Goal: Information Seeking & Learning: Learn about a topic

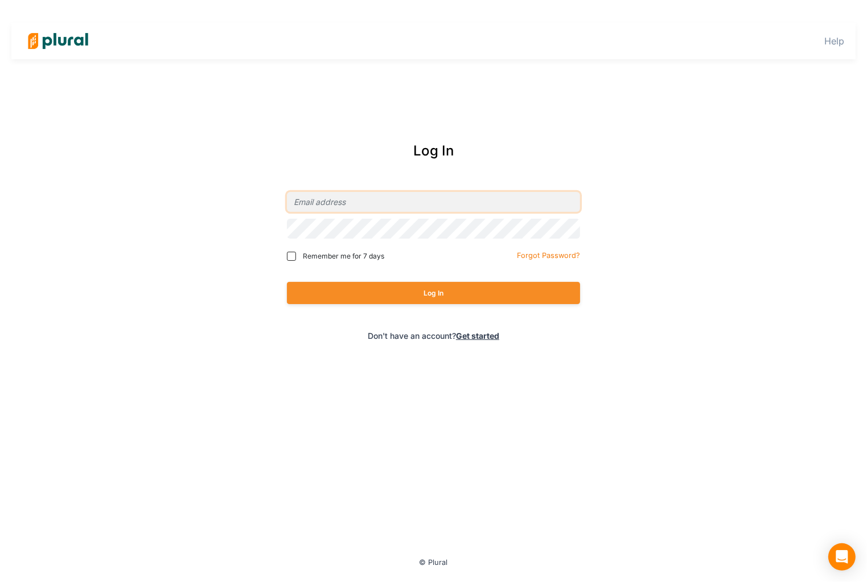
type input "[PERSON_NAME][EMAIL_ADDRESS][PERSON_NAME][DOMAIN_NAME]"
click at [316, 254] on span "Remember me for 7 days" at bounding box center [343, 256] width 81 height 10
click at [296, 254] on input "Remember me for 7 days" at bounding box center [291, 256] width 9 height 9
checkbox input "true"
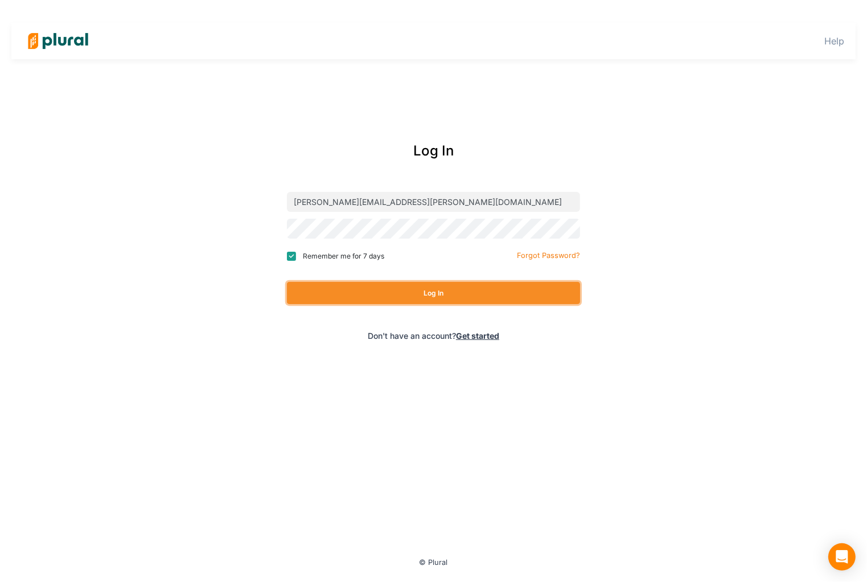
click at [337, 295] on button "Log In" at bounding box center [433, 293] width 293 height 22
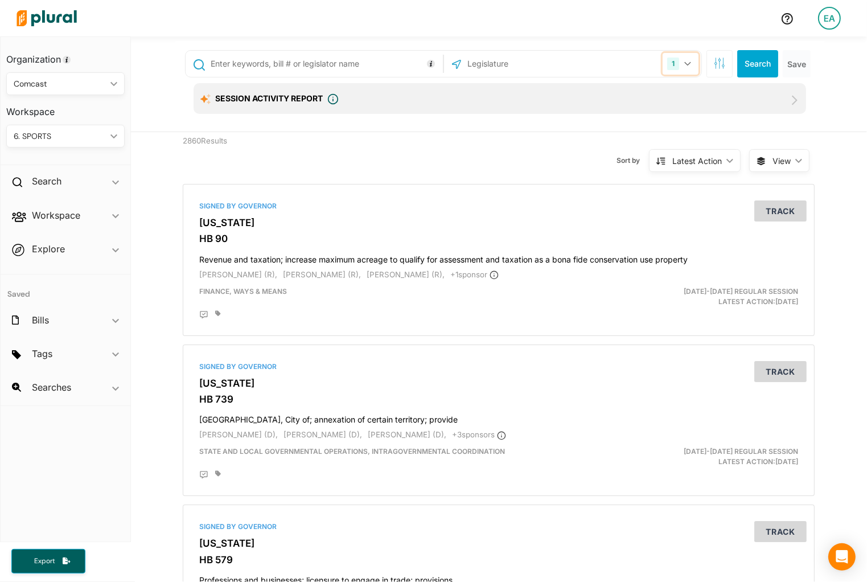
click at [679, 60] on button "1" at bounding box center [680, 64] width 36 height 22
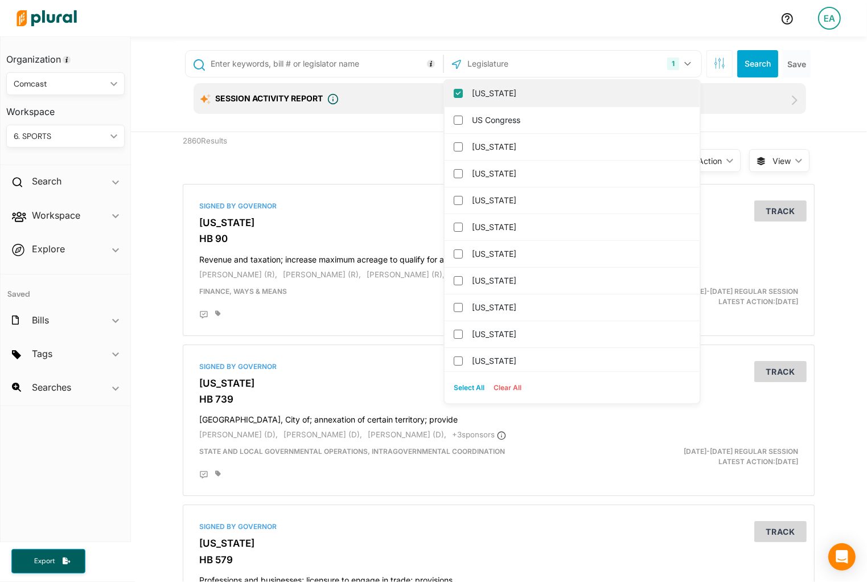
click at [568, 88] on label "[US_STATE]" at bounding box center [580, 93] width 216 height 17
click at [463, 89] on input "[US_STATE]" at bounding box center [458, 93] width 9 height 9
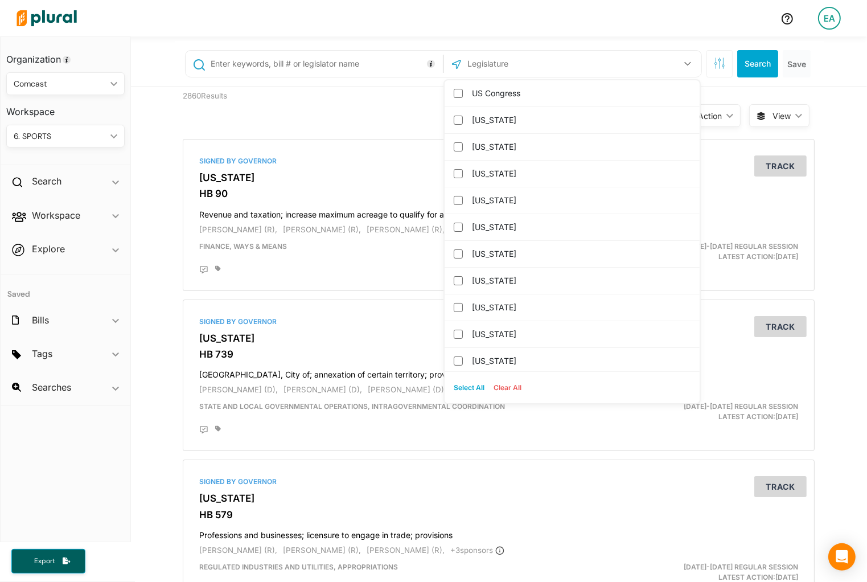
click at [557, 68] on input "text" at bounding box center [527, 64] width 122 height 22
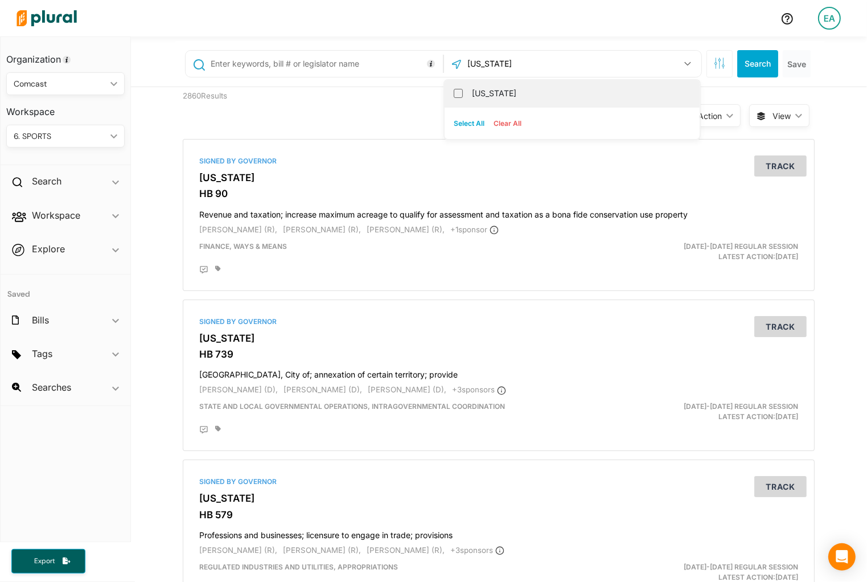
type input "[US_STATE]"
click at [464, 87] on div "[US_STATE]" at bounding box center [571, 93] width 255 height 27
drag, startPoint x: 464, startPoint y: 87, endPoint x: 455, endPoint y: 93, distance: 11.0
click at [455, 93] on input "[US_STATE]" at bounding box center [458, 93] width 9 height 9
checkbox input "true"
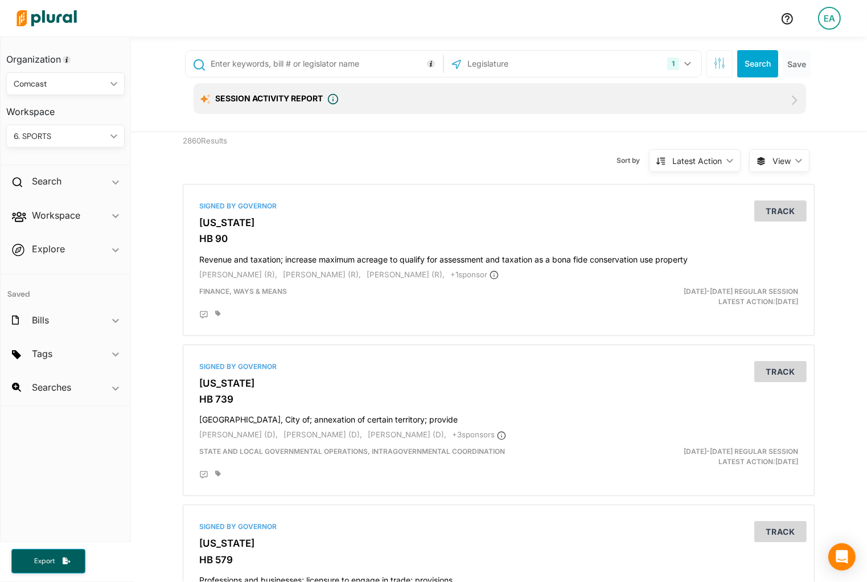
click at [343, 68] on input "text" at bounding box center [324, 64] width 230 height 22
type input "SB 167"
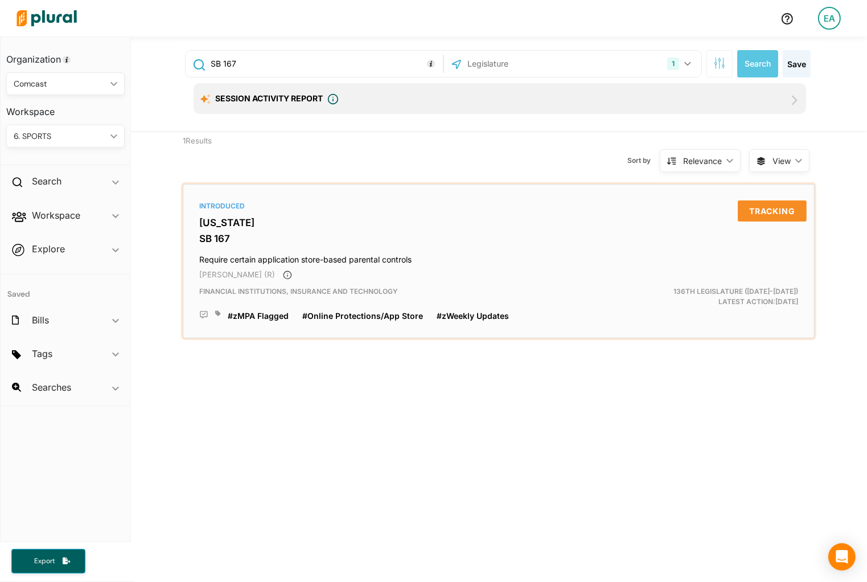
click at [200, 234] on h3 "SB 167" at bounding box center [498, 238] width 599 height 11
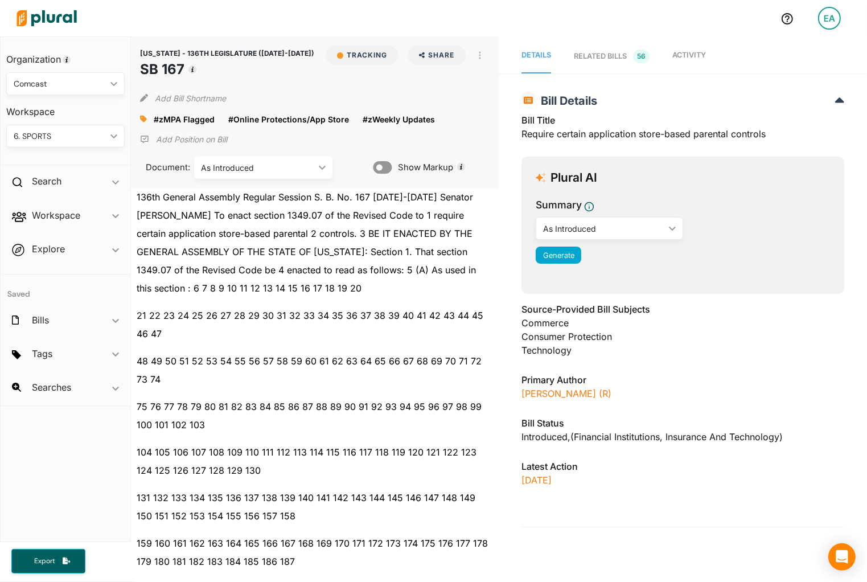
click at [139, 118] on div "[US_STATE] - 136TH LEGISLATURE ([DATE]-[DATE]) SB 167 Tracking Share Email Link…" at bounding box center [315, 111] width 368 height 151
click at [146, 119] on icon at bounding box center [143, 119] width 7 height 7
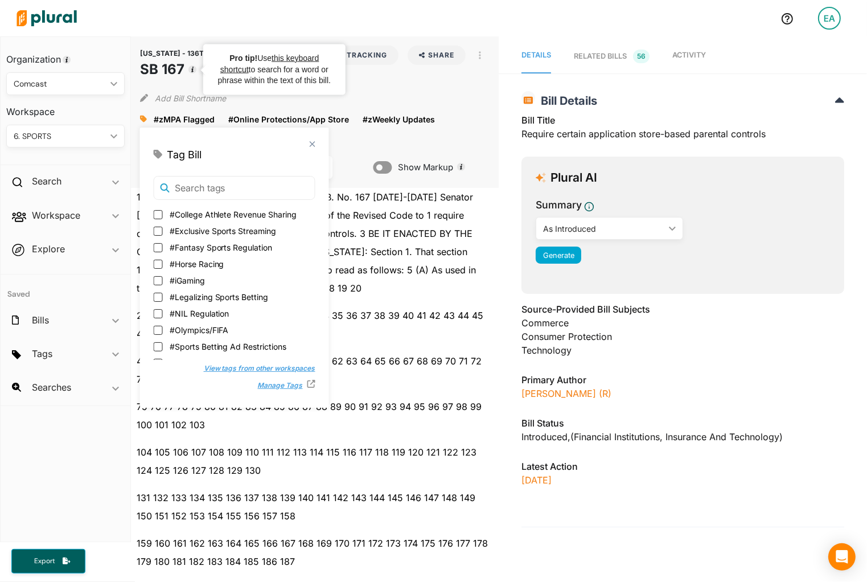
click at [104, 134] on div "6. SPORTS" at bounding box center [60, 136] width 92 height 12
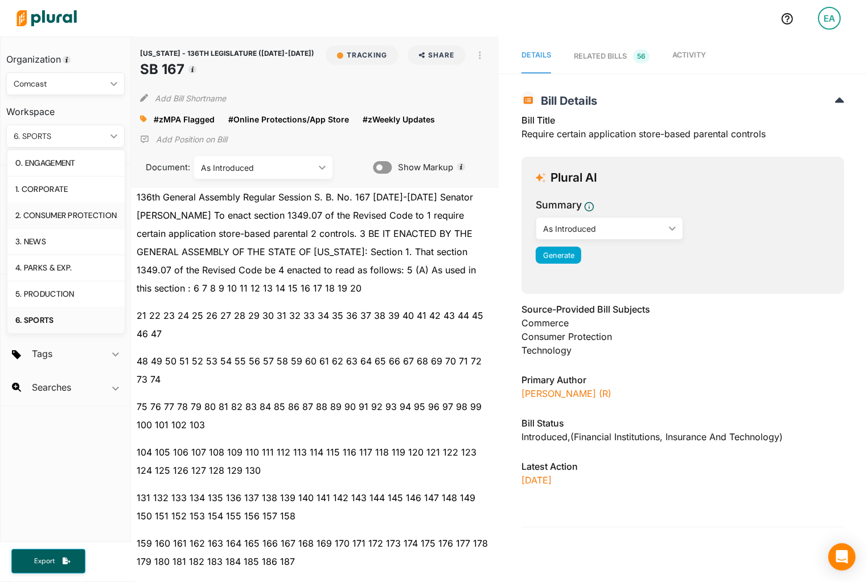
click at [105, 212] on div "2. CONSUMER PROTECTION" at bounding box center [65, 216] width 101 height 10
click at [142, 121] on icon at bounding box center [143, 119] width 7 height 7
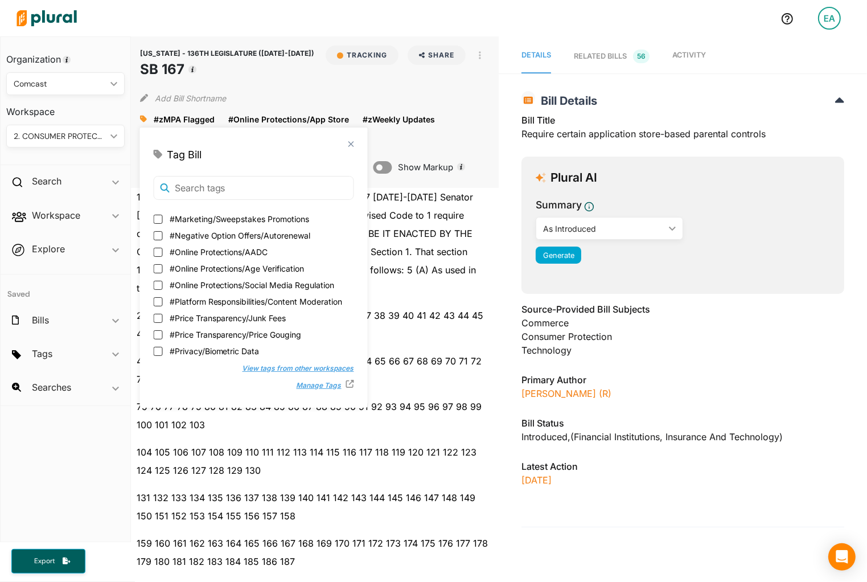
scroll to position [228, 0]
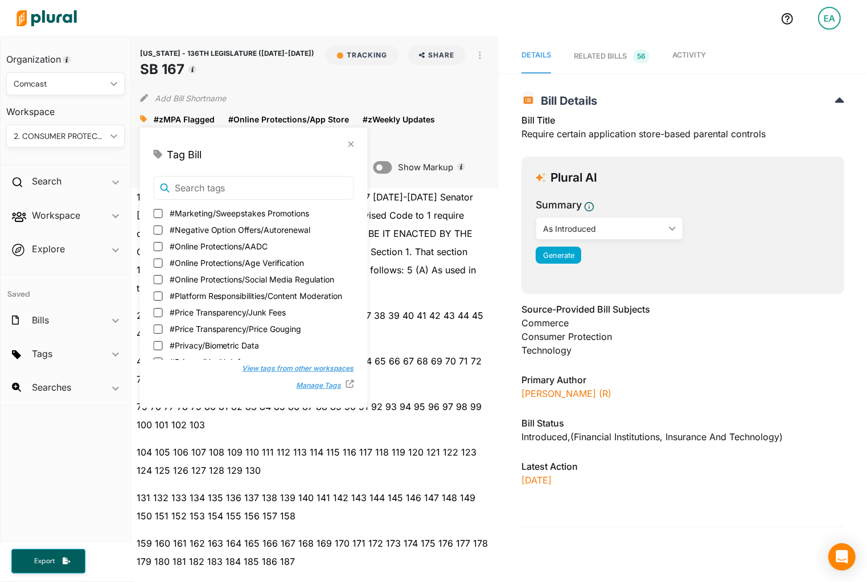
click at [282, 259] on span "#Online Protections/Age Verification" at bounding box center [237, 263] width 135 height 12
click at [163, 259] on input "#Online Protections/Age Verification" at bounding box center [158, 262] width 9 height 9
checkbox input "true"
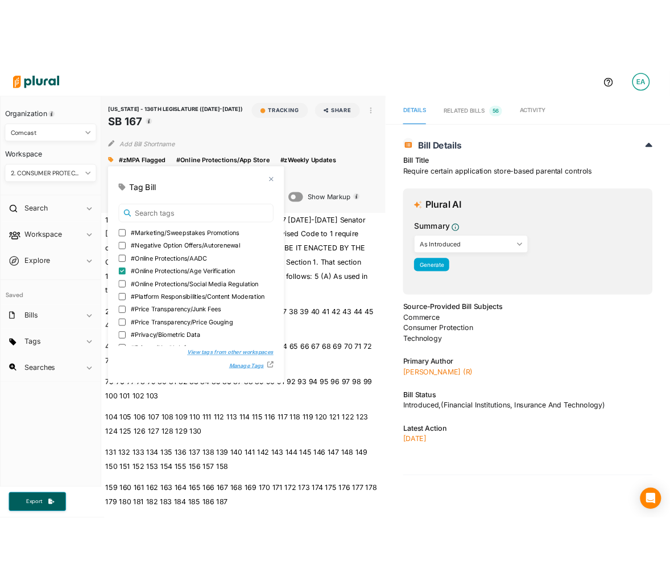
scroll to position [0, 0]
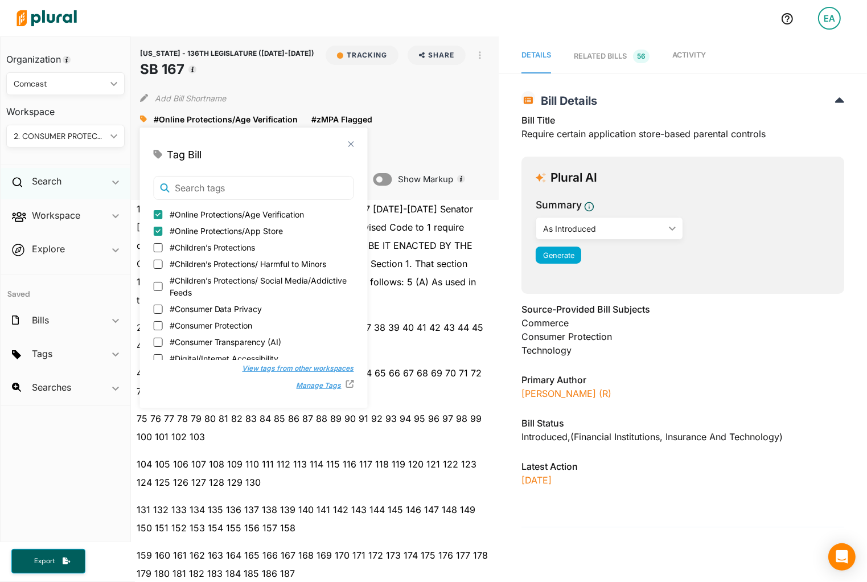
click at [75, 182] on div "Search ic_keyboard_arrow_down" at bounding box center [66, 183] width 130 height 31
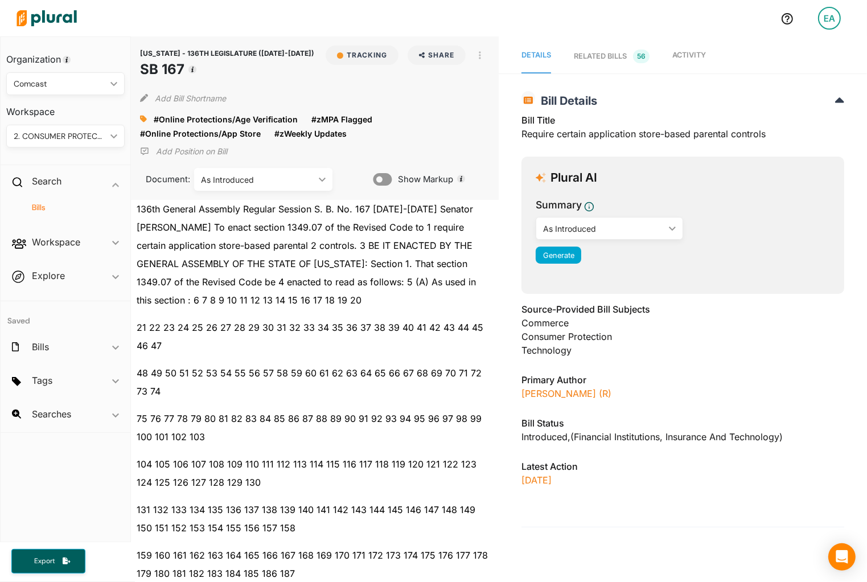
click at [38, 209] on h4 "Bills" at bounding box center [68, 207] width 101 height 11
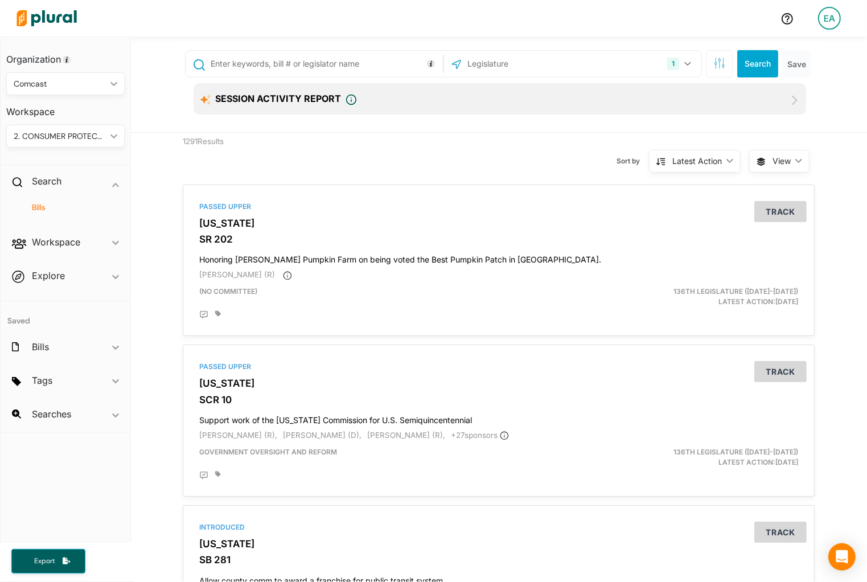
click at [345, 68] on input "text" at bounding box center [324, 64] width 230 height 22
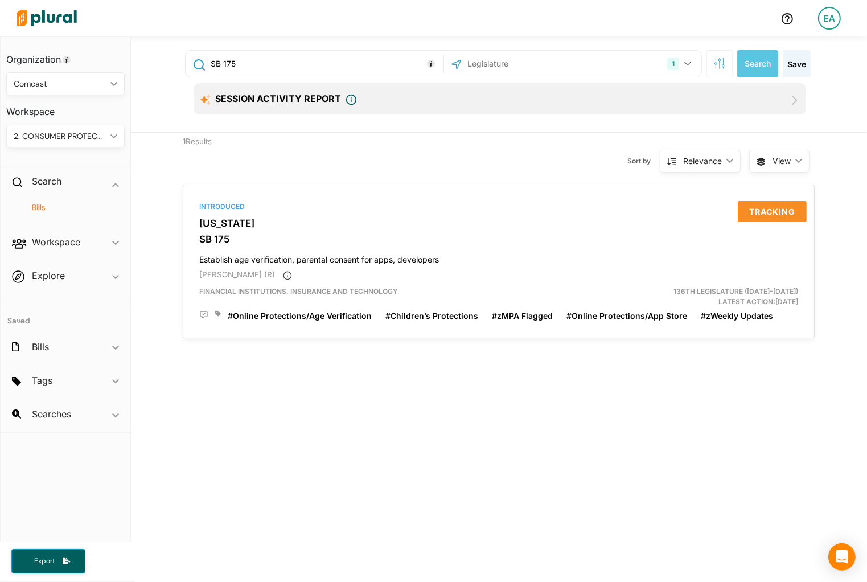
click at [392, 69] on input "SB 175" at bounding box center [324, 64] width 230 height 22
type input "HB 302"
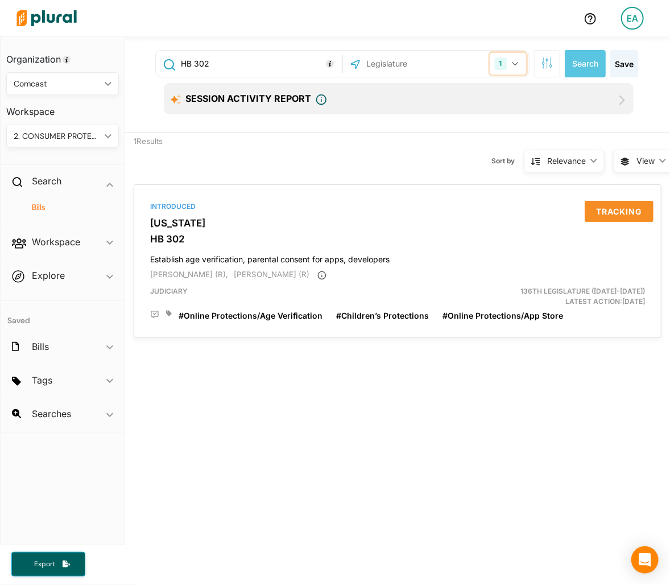
click at [512, 61] on icon "button" at bounding box center [515, 63] width 7 height 5
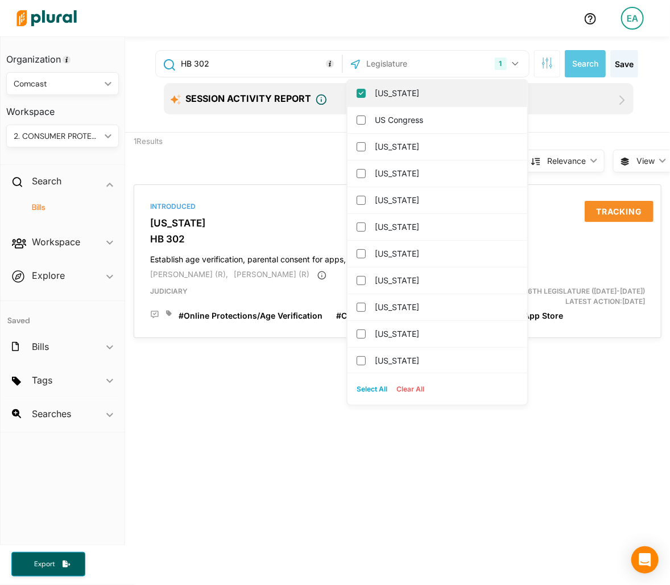
click at [444, 93] on label "[US_STATE]" at bounding box center [445, 93] width 141 height 17
click at [366, 93] on input "[US_STATE]" at bounding box center [361, 93] width 9 height 9
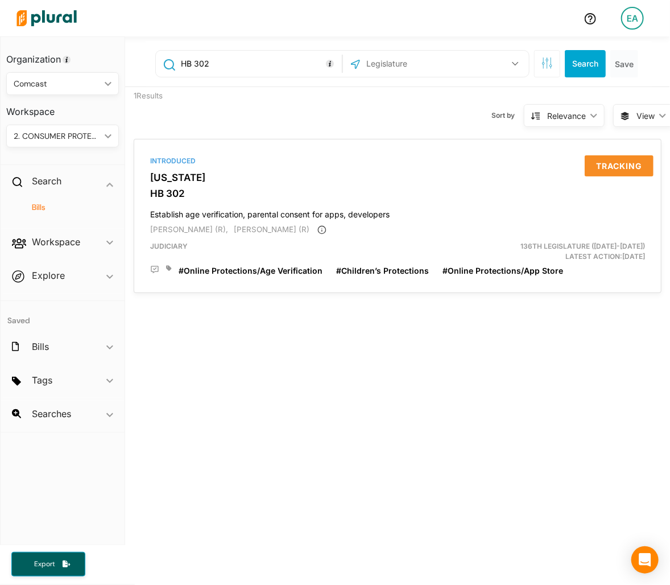
click at [423, 65] on input "text" at bounding box center [426, 64] width 122 height 22
type input "[US_STATE]"
click at [362, 93] on div "[US_STATE]" at bounding box center [438, 93] width 180 height 27
click at [357, 89] on input "[US_STATE]" at bounding box center [361, 93] width 9 height 9
checkbox input "true"
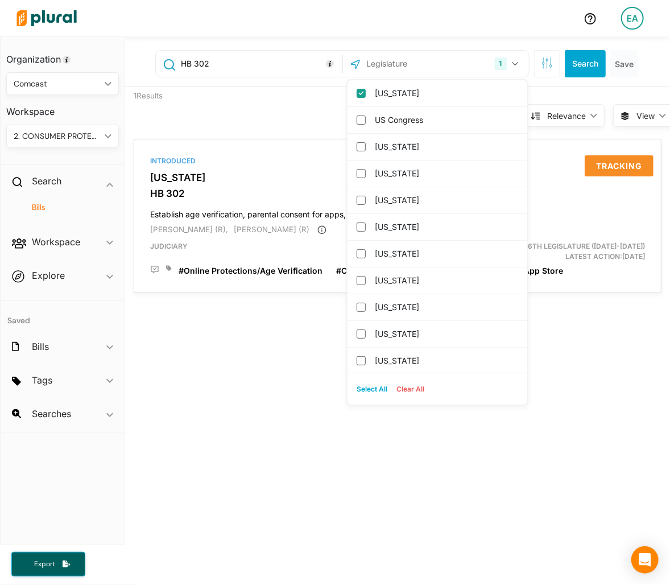
click at [307, 63] on input "HB 302" at bounding box center [259, 64] width 159 height 22
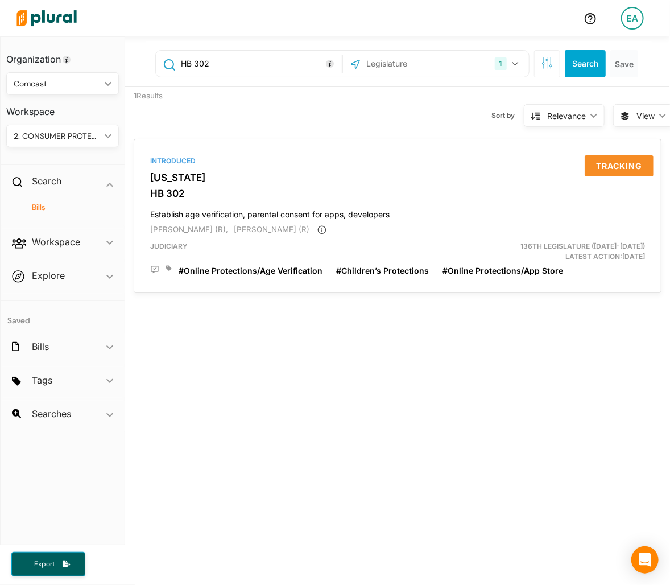
click at [307, 63] on input "HB 302" at bounding box center [259, 64] width 159 height 22
type input "AB 1043"
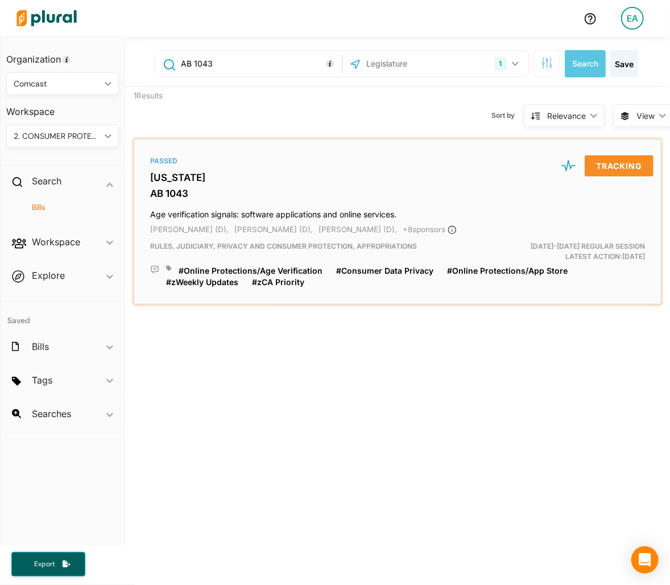
click at [205, 188] on h3 "AB 1043" at bounding box center [397, 193] width 495 height 11
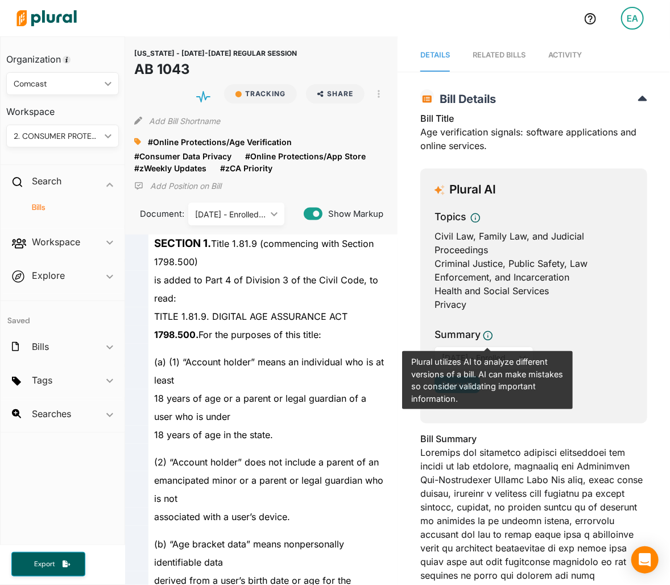
click at [594, 339] on span "Summary Plural utilizes AI to analyze different versions of a bill. AI can make…" at bounding box center [534, 336] width 199 height 19
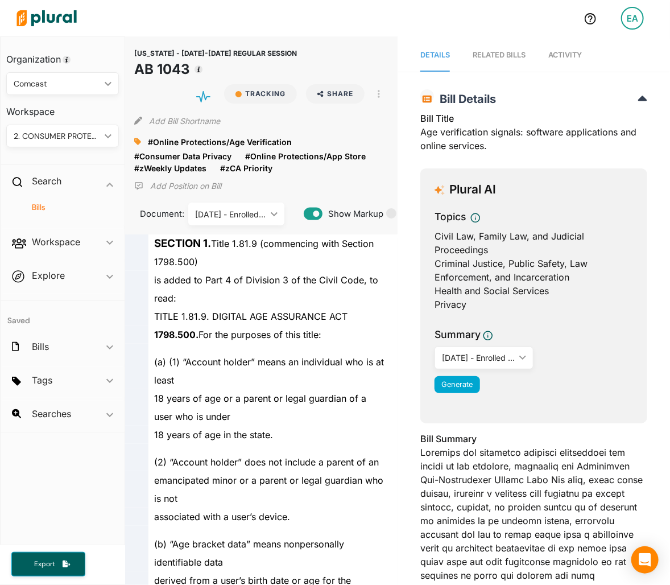
click at [484, 355] on div "[DATE] - Enrolled ([DATE])" at bounding box center [478, 358] width 73 height 12
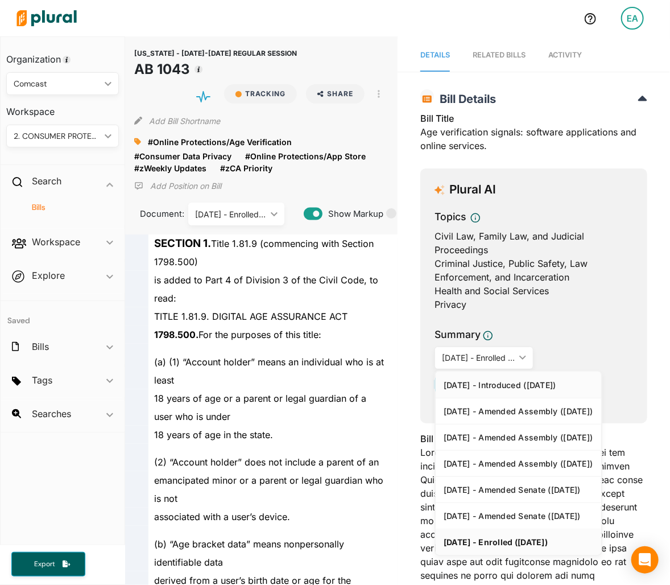
click at [514, 377] on link "[DATE] - Introduced ([DATE])" at bounding box center [519, 385] width 166 height 26
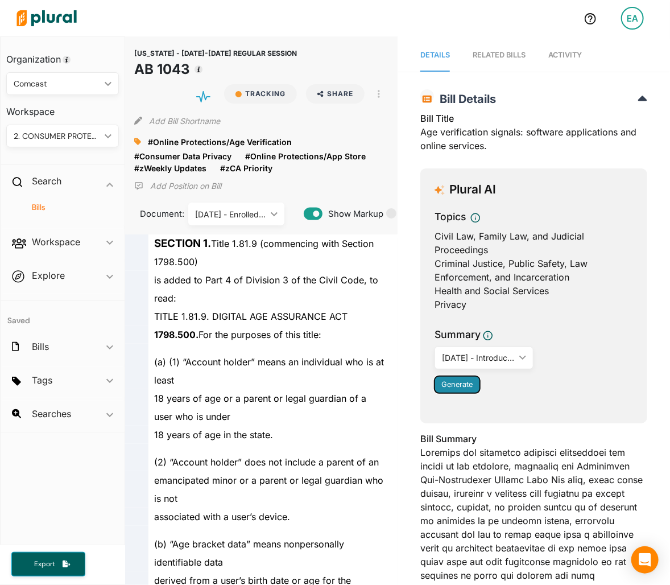
click at [463, 382] on span "Generate" at bounding box center [457, 384] width 31 height 9
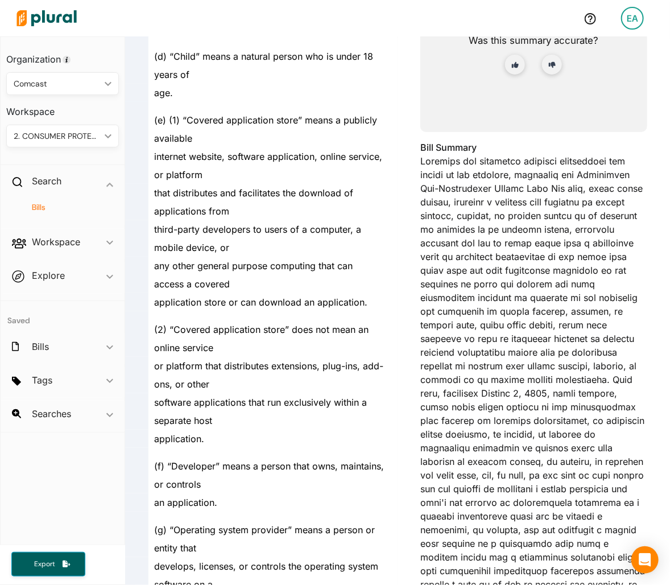
scroll to position [1434, 0]
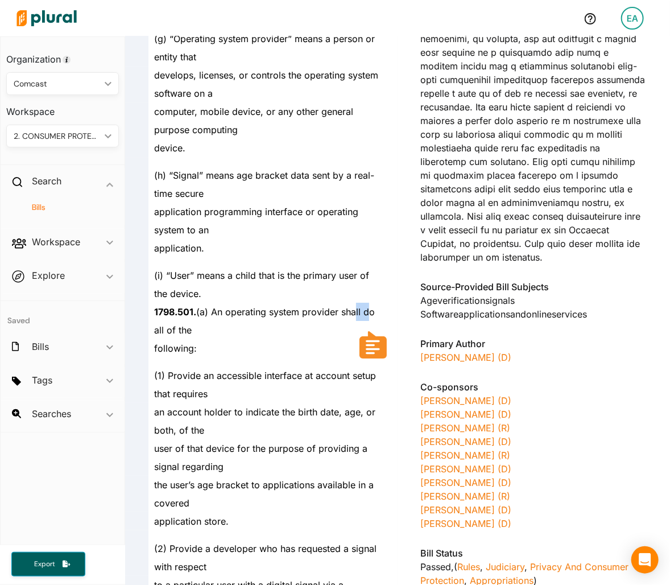
click at [366, 154] on div "device." at bounding box center [267, 148] width 236 height 18
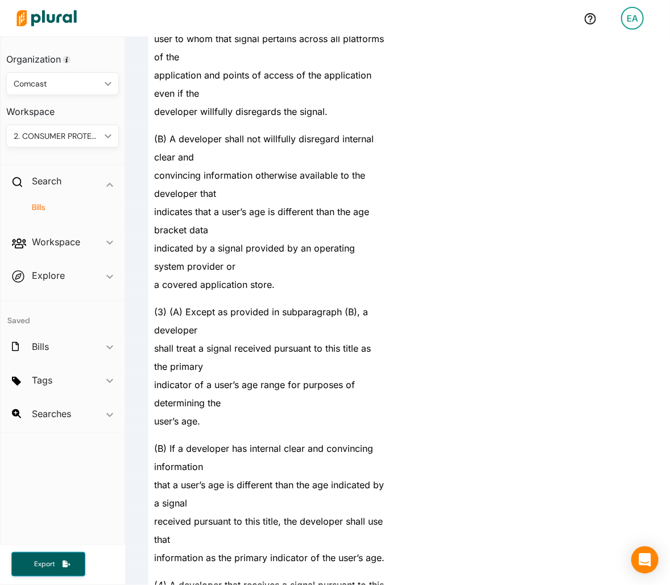
click at [311, 370] on div "shall treat a signal received pursuant to this title as the primary" at bounding box center [267, 357] width 236 height 36
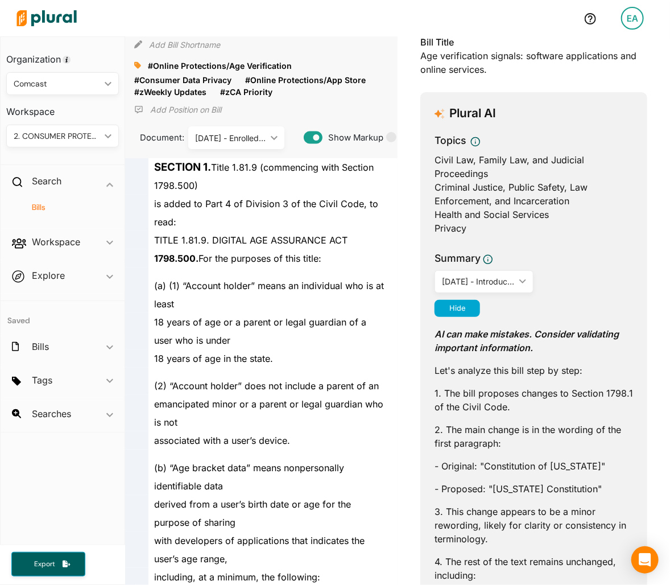
scroll to position [0, 0]
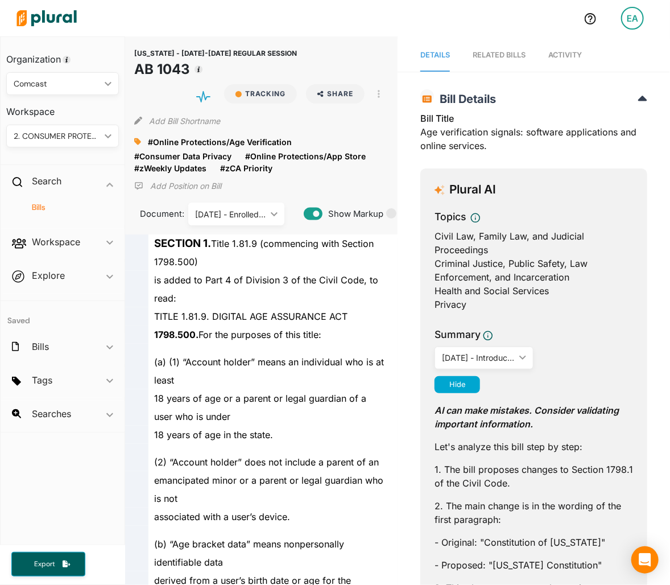
click at [258, 215] on div "[DATE] - Enrolled ([DATE])" at bounding box center [230, 214] width 71 height 12
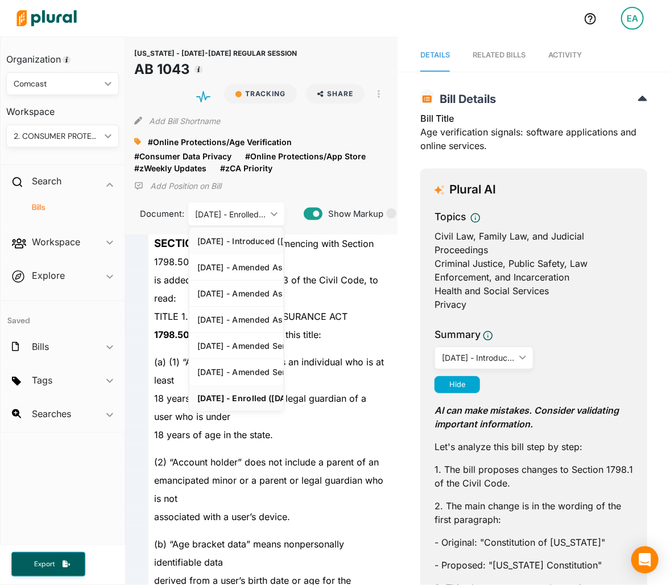
click at [258, 241] on div "[DATE] - Introduced ([DATE])" at bounding box center [239, 241] width 84 height 10
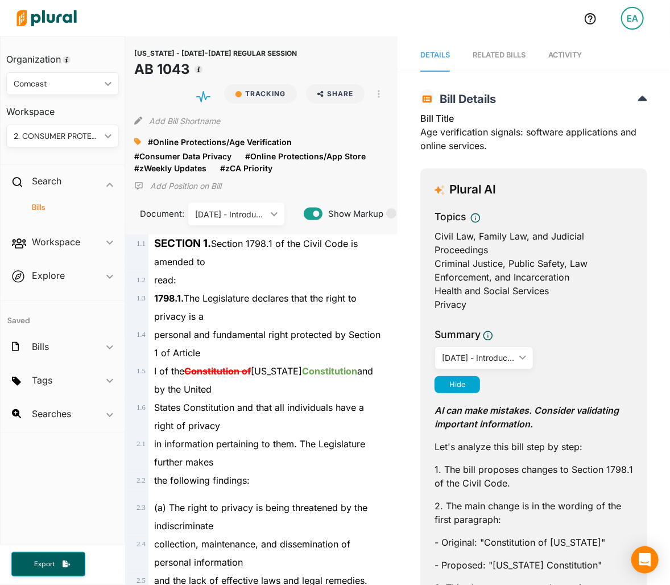
click at [310, 273] on div "read:" at bounding box center [267, 280] width 236 height 18
click at [256, 220] on div "[DATE] - Introduced ([DATE]) ic_keyboard_arrow_down" at bounding box center [236, 214] width 96 height 23
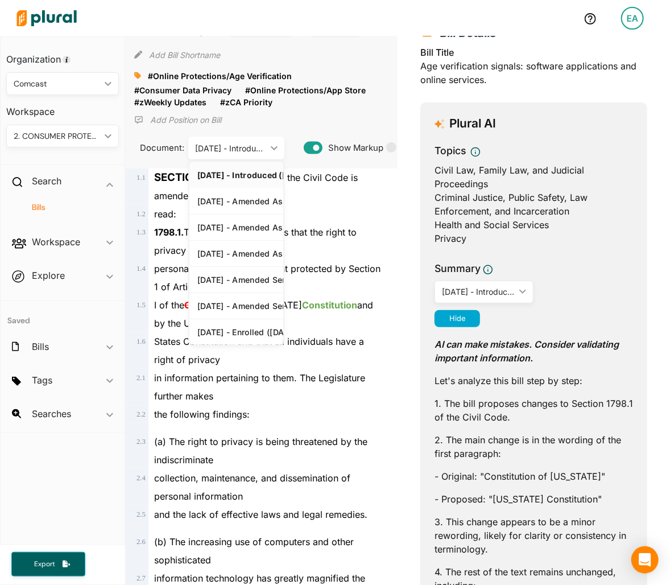
scroll to position [171, 0]
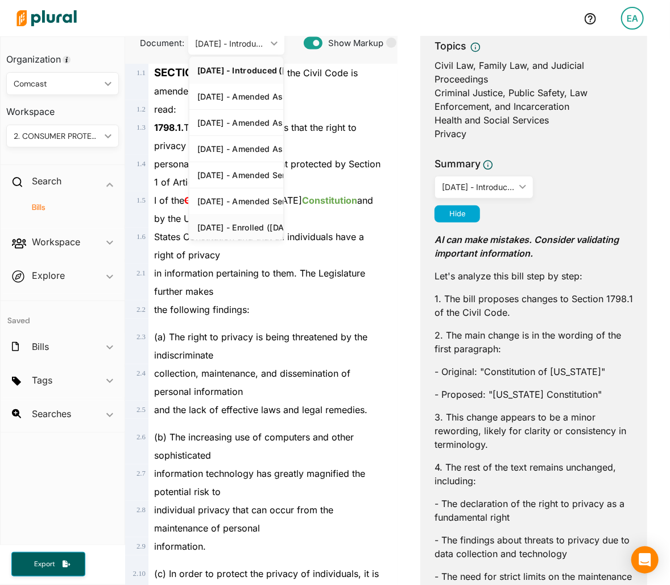
click at [241, 228] on div "[DATE] - Enrolled ([DATE])" at bounding box center [239, 228] width 84 height 10
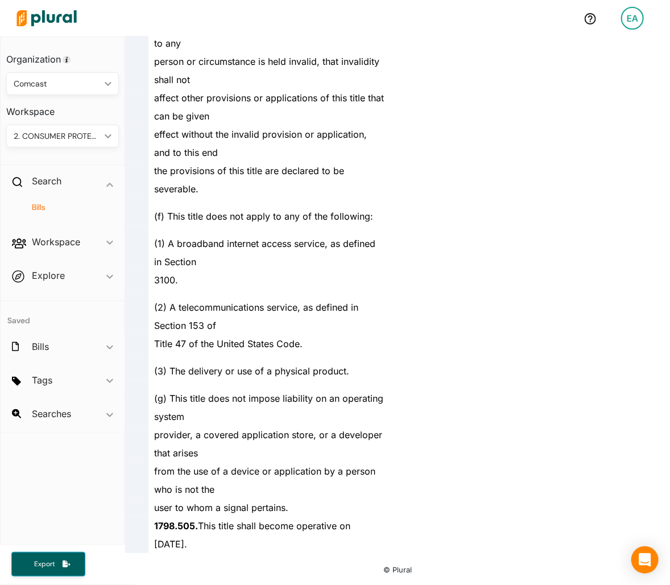
scroll to position [2572, 0]
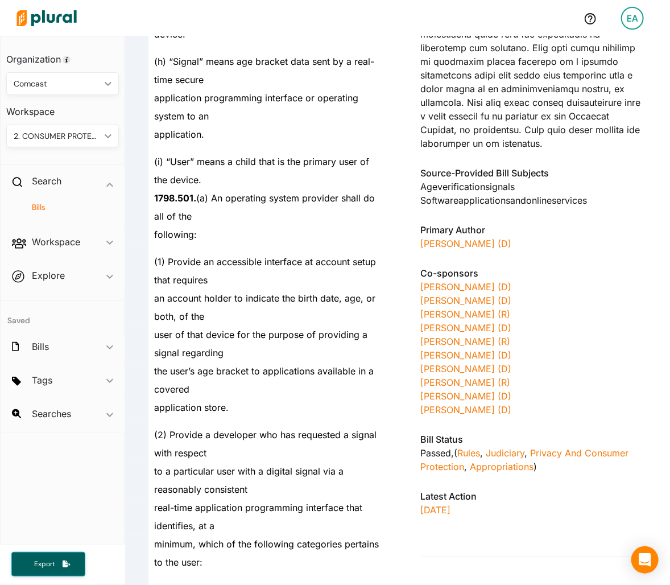
click at [581, 249] on div "[PERSON_NAME] (D)" at bounding box center [534, 244] width 227 height 14
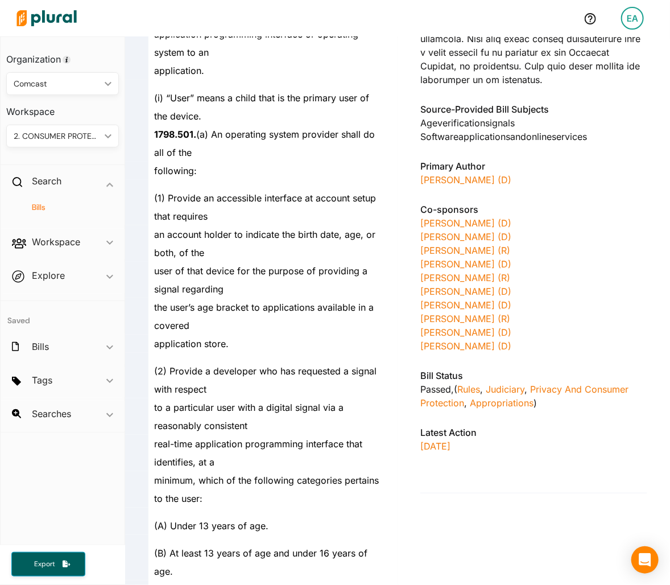
scroll to position [1821, 0]
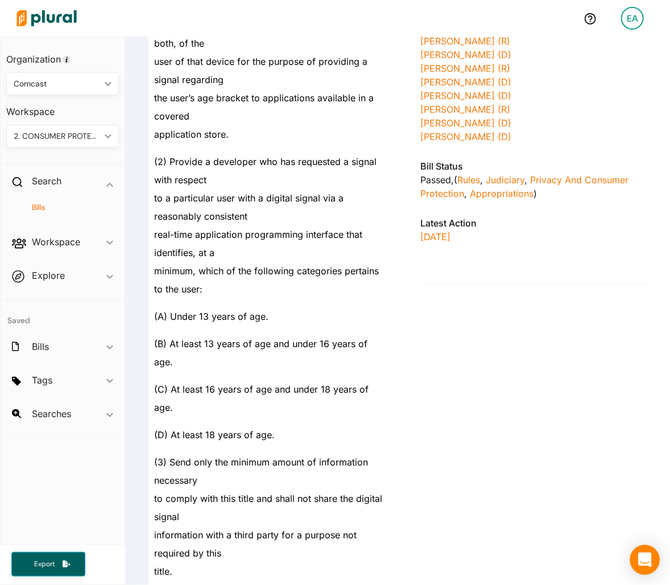
click at [640, 558] on icon "Open Intercom Messenger" at bounding box center [644, 560] width 13 height 15
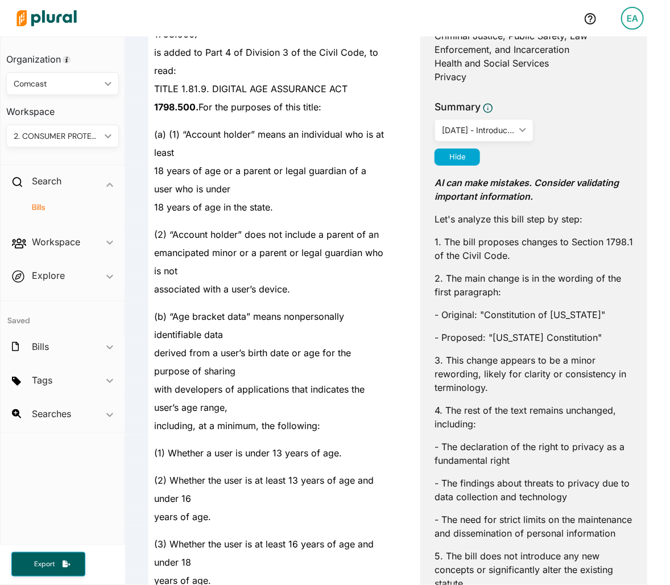
scroll to position [0, 0]
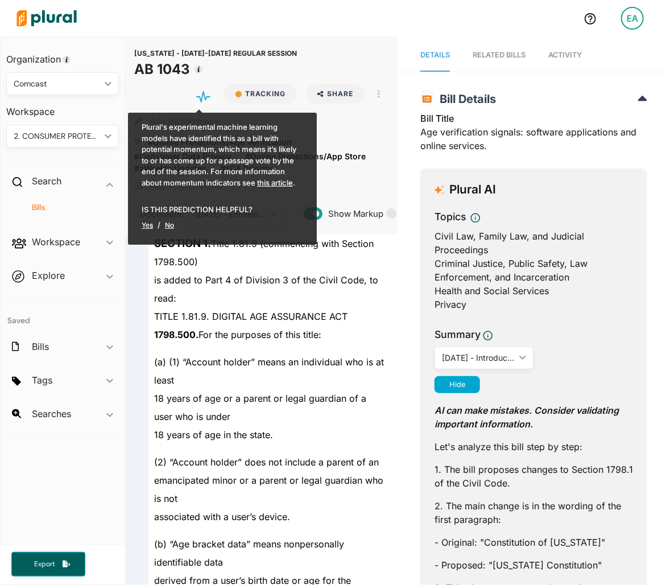
drag, startPoint x: 38, startPoint y: 207, endPoint x: 103, endPoint y: 155, distance: 83.4
click at [38, 207] on h4 "Bills" at bounding box center [66, 207] width 96 height 11
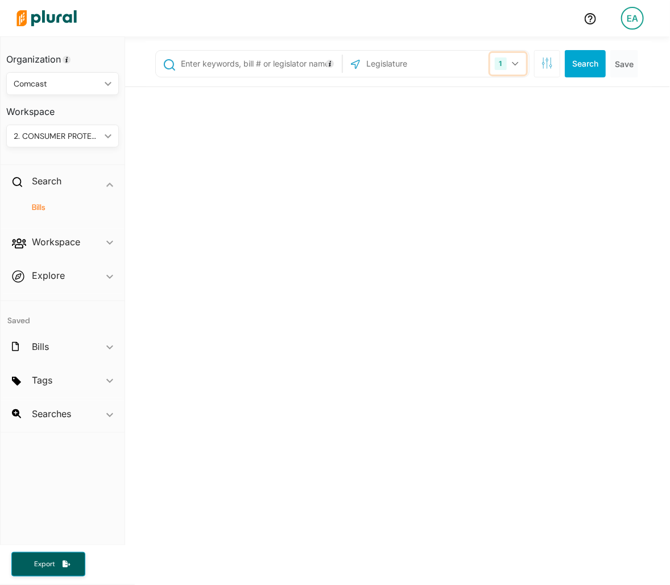
click at [503, 66] on button "1" at bounding box center [509, 64] width 36 height 22
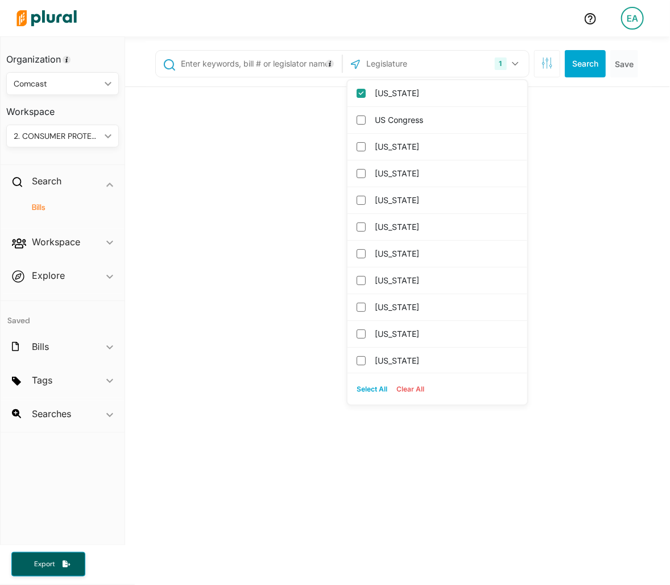
click at [446, 96] on label "[US_STATE]" at bounding box center [445, 93] width 141 height 17
click at [366, 96] on input "[US_STATE]" at bounding box center [361, 93] width 9 height 9
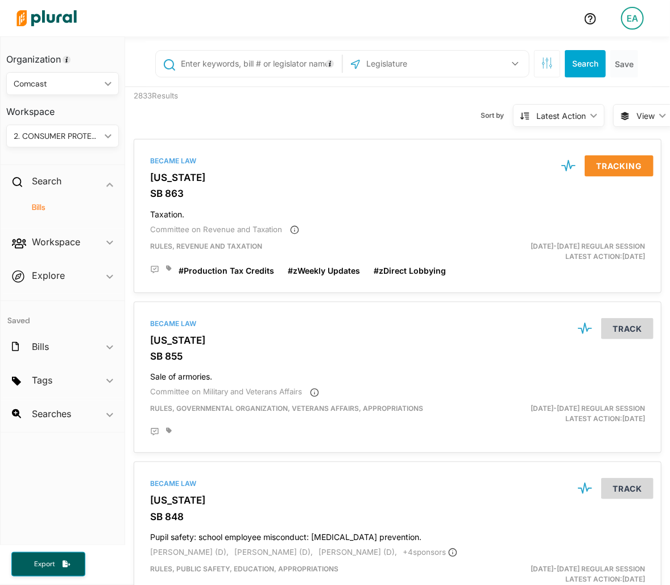
click at [418, 60] on input "text" at bounding box center [426, 64] width 122 height 22
type input "[US_STATE]"
click at [403, 87] on label "[US_STATE]" at bounding box center [445, 93] width 141 height 17
click at [366, 89] on input "[US_STATE]" at bounding box center [361, 93] width 9 height 9
checkbox input "true"
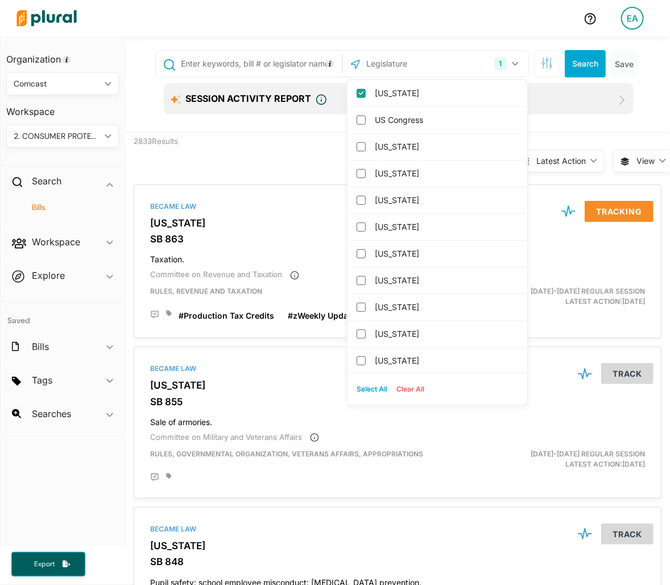
click at [302, 70] on input "text" at bounding box center [259, 64] width 159 height 22
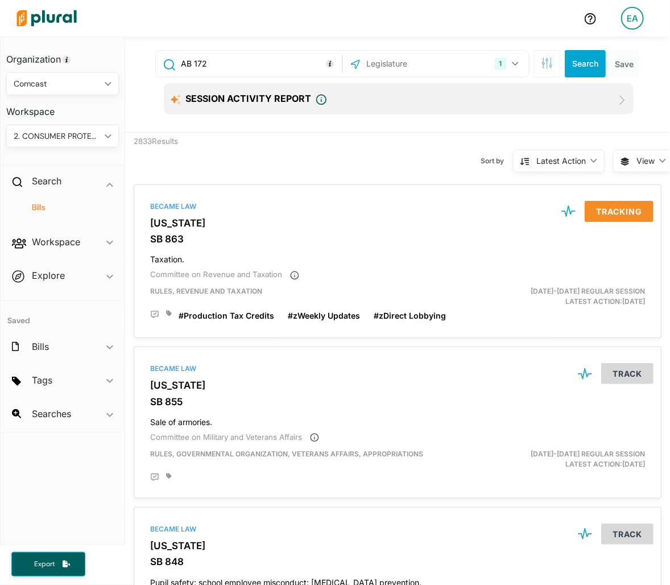
type input "AB 172"
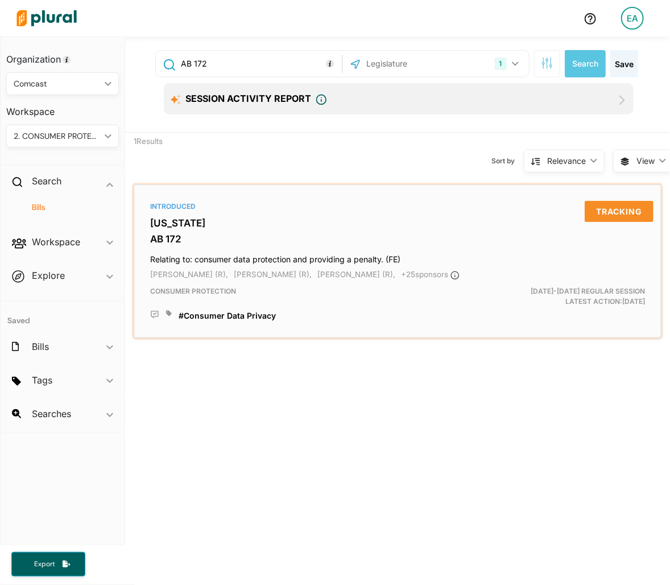
click at [186, 211] on div "Introduced [US_STATE] AB 172 Relating to: consumer data protection and providin…" at bounding box center [398, 261] width 518 height 144
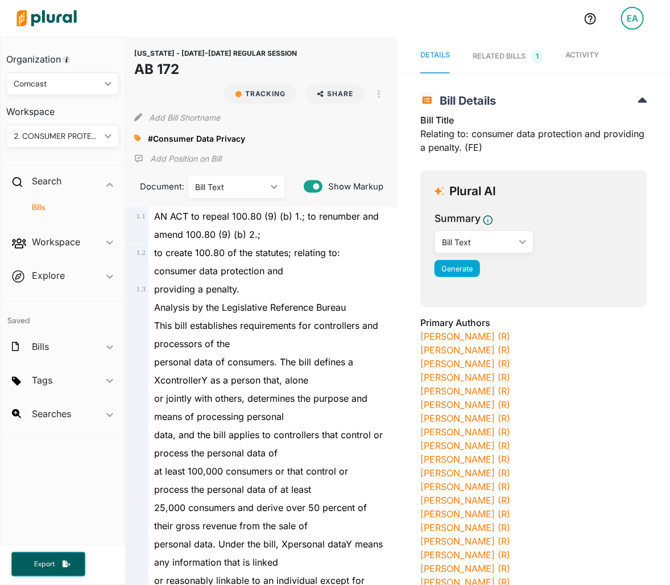
click at [139, 135] on icon at bounding box center [137, 138] width 7 height 8
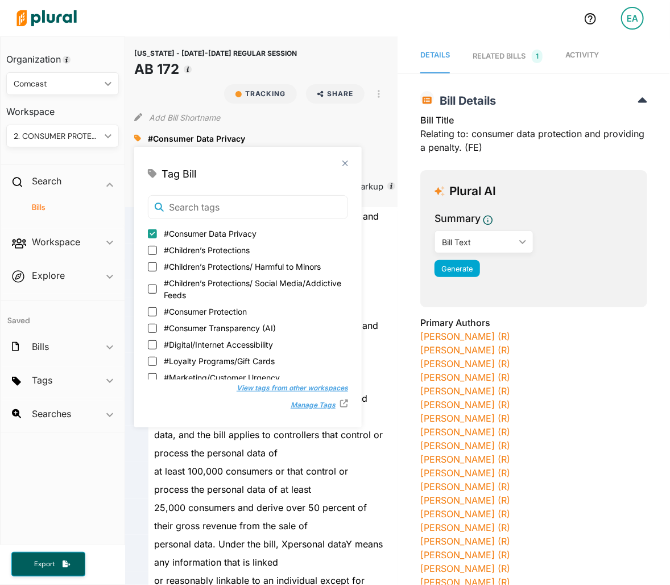
click at [407, 304] on div "[US_STATE] - [DATE]-[DATE] REGULAR SESSION AB 172 Bill Details Bill Title Relat…" at bounding box center [534, 462] width 273 height 754
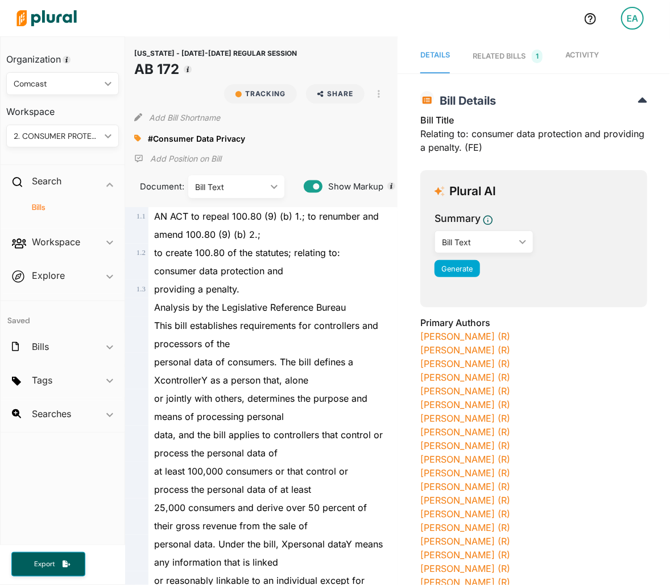
click at [137, 138] on icon at bounding box center [137, 138] width 7 height 7
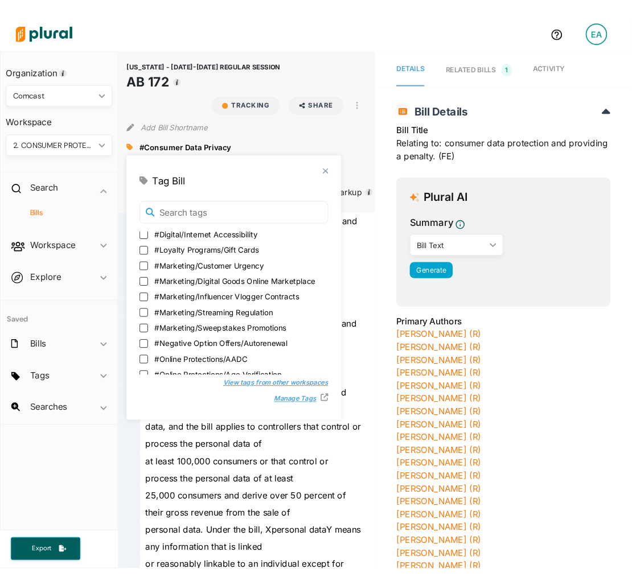
scroll to position [171, 0]
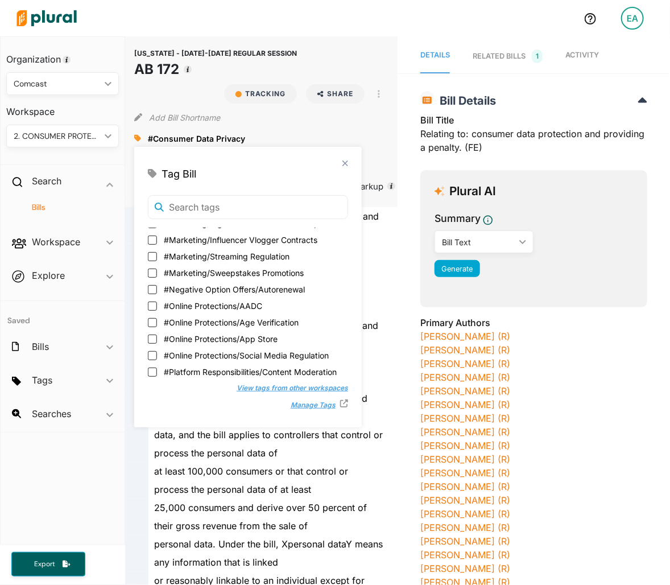
click at [347, 171] on div "Tag Bill" at bounding box center [248, 173] width 200 height 15
click at [345, 165] on polygon at bounding box center [345, 163] width 10 height 10
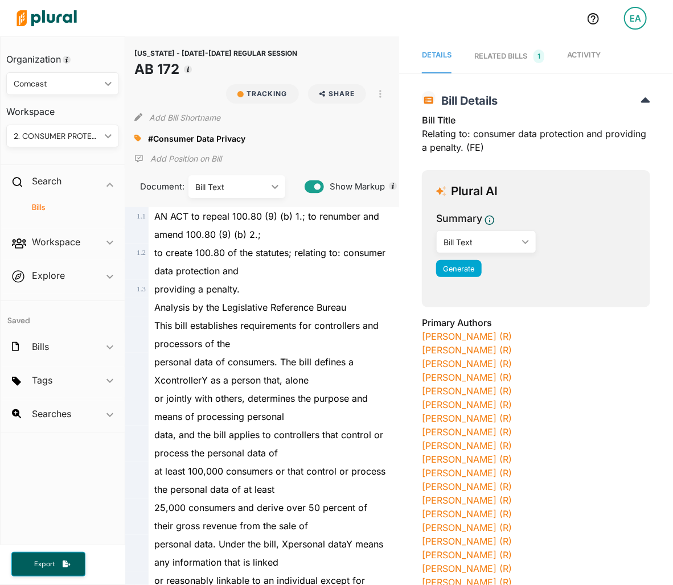
click at [49, 208] on h4 "Bills" at bounding box center [66, 207] width 96 height 11
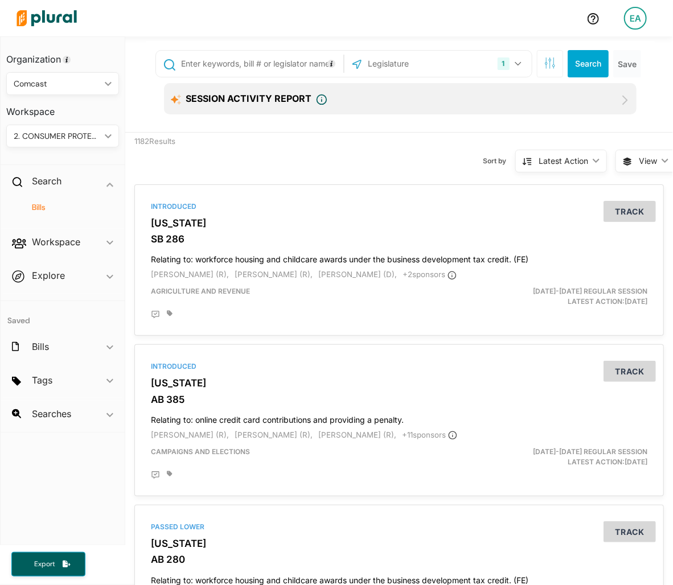
click at [284, 67] on input "text" at bounding box center [260, 64] width 160 height 22
click at [505, 59] on button "1" at bounding box center [511, 64] width 36 height 22
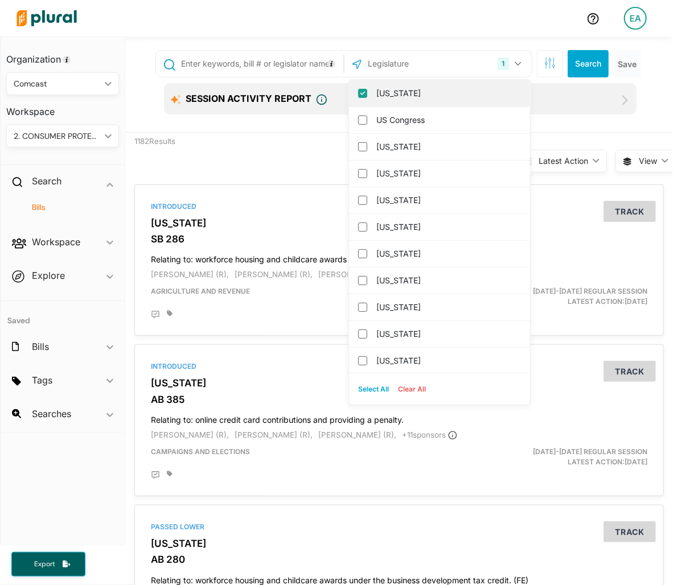
click at [448, 100] on label "[US_STATE]" at bounding box center [447, 93] width 142 height 17
click at [367, 98] on input "[US_STATE]" at bounding box center [362, 93] width 9 height 9
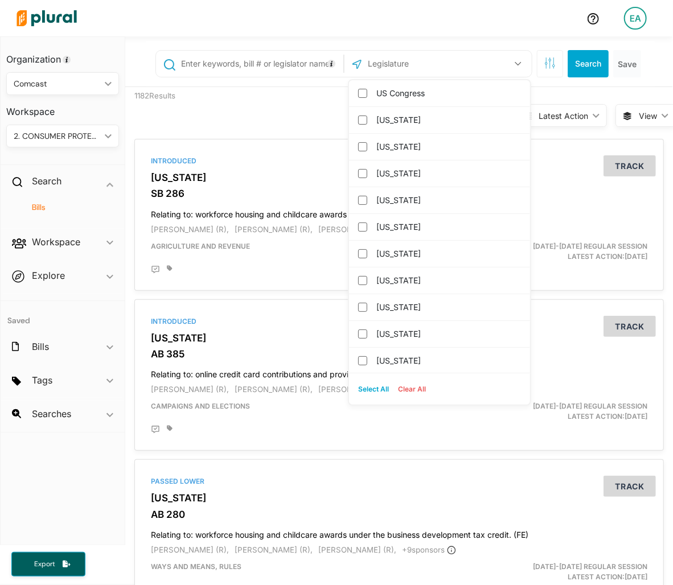
click at [431, 65] on input "text" at bounding box center [427, 64] width 122 height 22
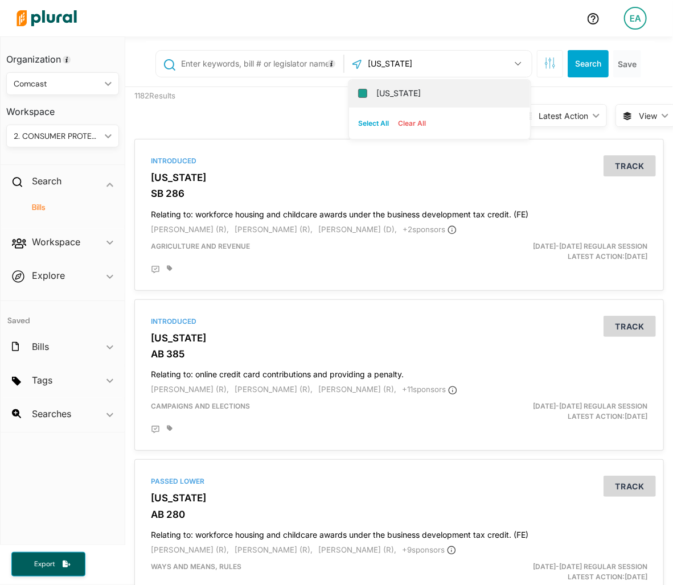
type input "[US_STATE]"
click at [358, 92] on input "[US_STATE]" at bounding box center [362, 93] width 9 height 9
checkbox input "true"
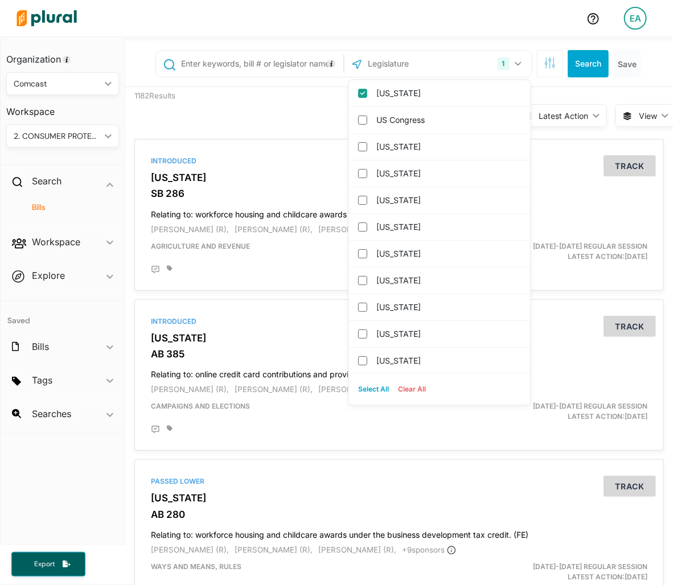
click at [644, 41] on div "1 [US_STATE] [GEOGRAPHIC_DATA] Congress [US_STATE] [US_STATE] [US_STATE] [US_ST…" at bounding box center [400, 64] width 509 height 46
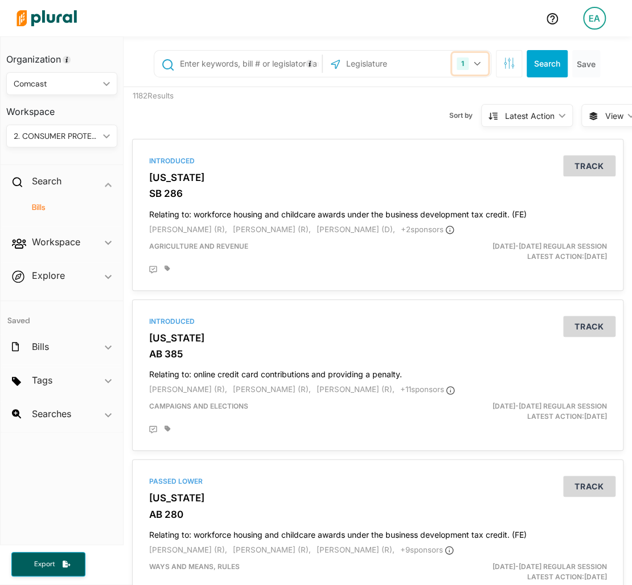
click at [460, 66] on button "1" at bounding box center [470, 64] width 36 height 22
click at [224, 61] on input "text" at bounding box center [248, 64] width 140 height 22
type input "AB 1043"
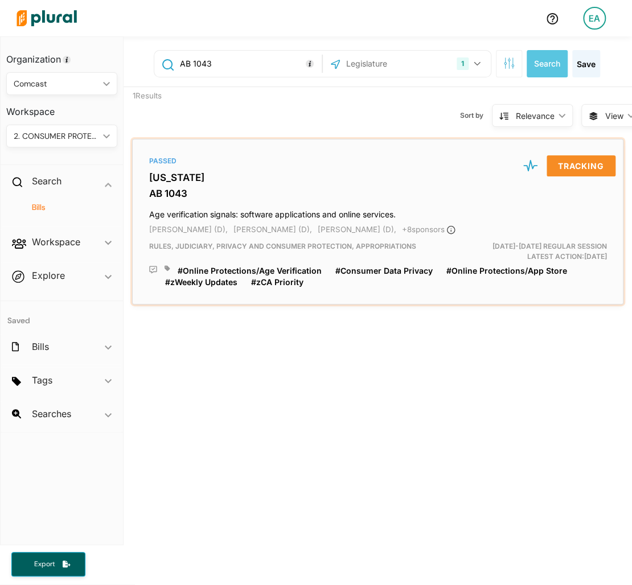
click at [200, 189] on h3 "AB 1043" at bounding box center [378, 193] width 458 height 11
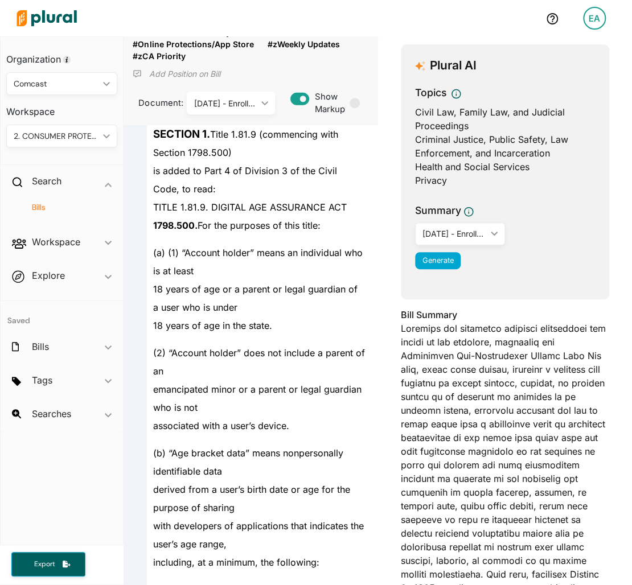
scroll to position [171, 0]
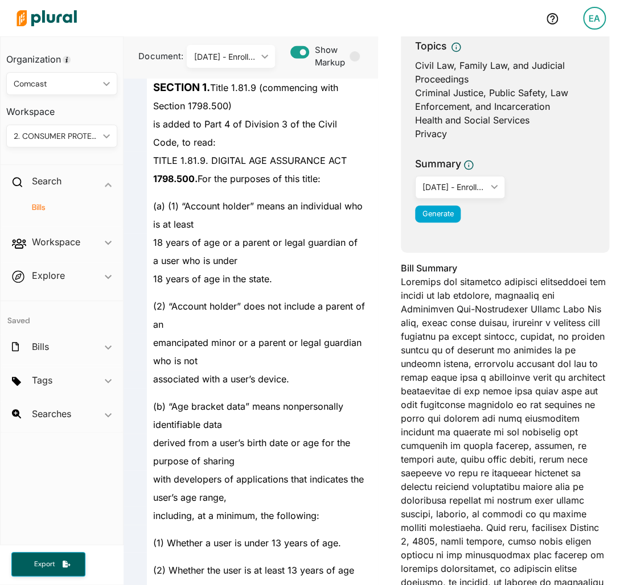
click at [237, 290] on div "(2) “Account holder” does not include a parent of an" at bounding box center [255, 311] width 217 height 46
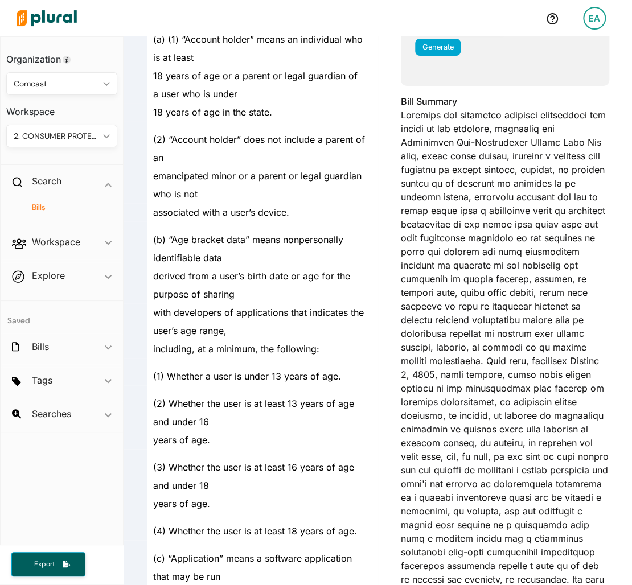
scroll to position [893, 0]
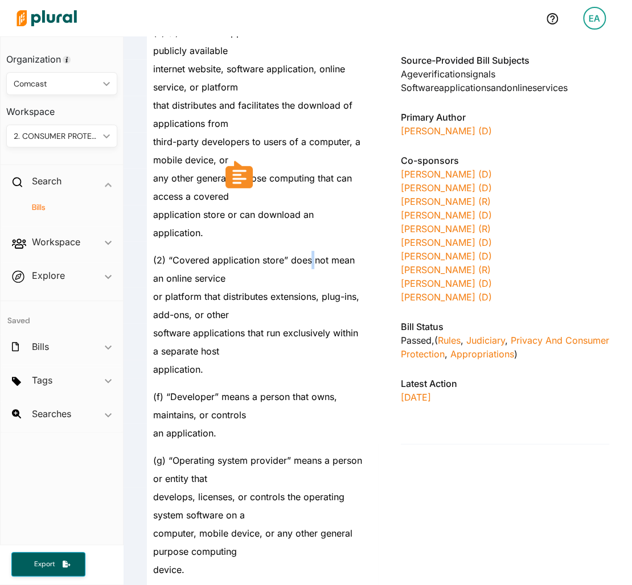
click at [311, 261] on span "(2) “Covered application store” does not mean an online service" at bounding box center [253, 269] width 201 height 30
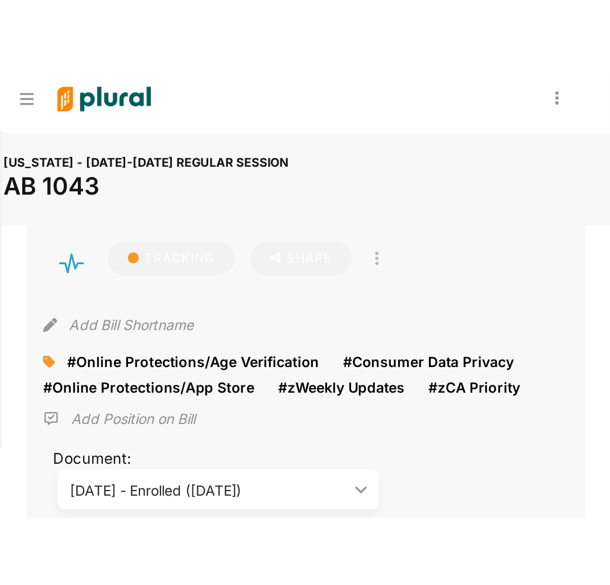
scroll to position [0, 0]
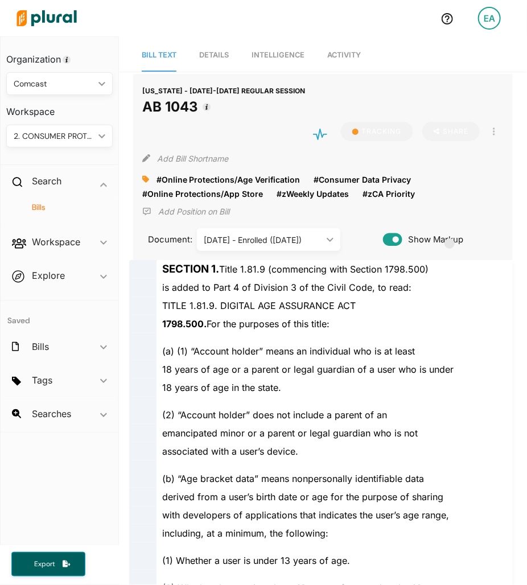
click at [96, 8] on div at bounding box center [221, 18] width 420 height 40
click at [34, 203] on h4 "Bills" at bounding box center [62, 207] width 89 height 11
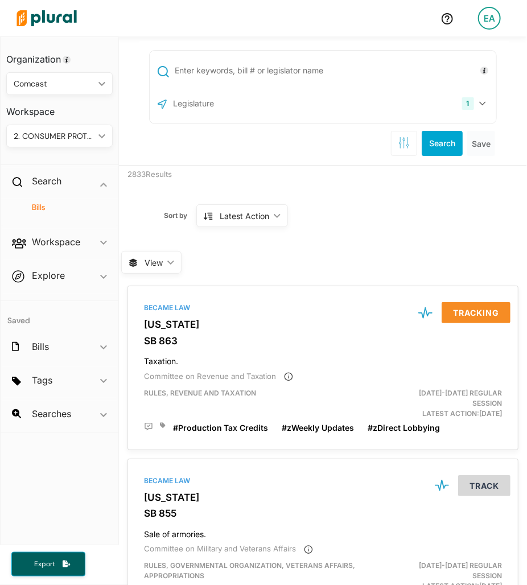
drag, startPoint x: 319, startPoint y: 74, endPoint x: 325, endPoint y: 75, distance: 5.7
click at [319, 74] on input "text" at bounding box center [334, 71] width 320 height 22
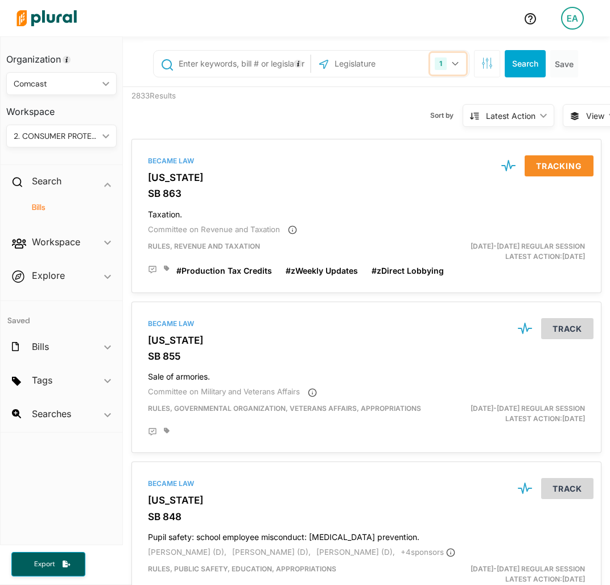
click at [435, 67] on div "1" at bounding box center [441, 63] width 12 height 13
click at [226, 74] on input "text" at bounding box center [243, 64] width 130 height 22
type input "SB 942"
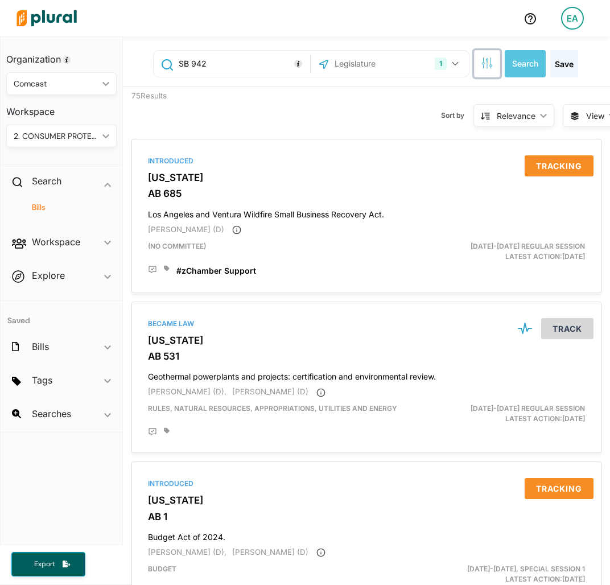
click at [474, 61] on button "button" at bounding box center [487, 63] width 26 height 27
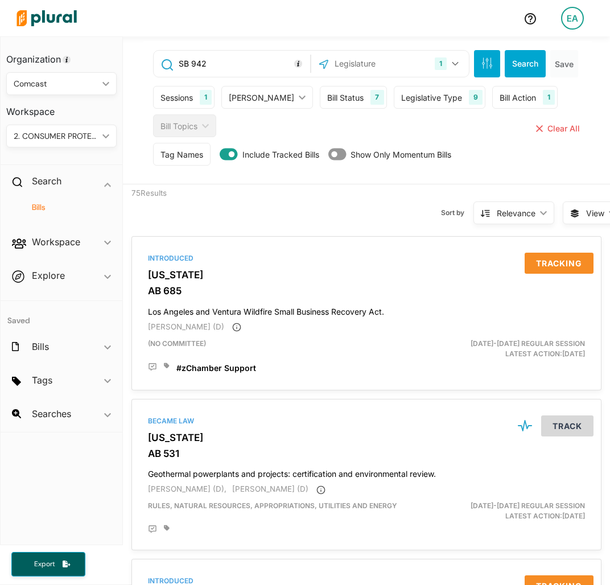
click at [182, 94] on div "Sessions" at bounding box center [176, 98] width 32 height 12
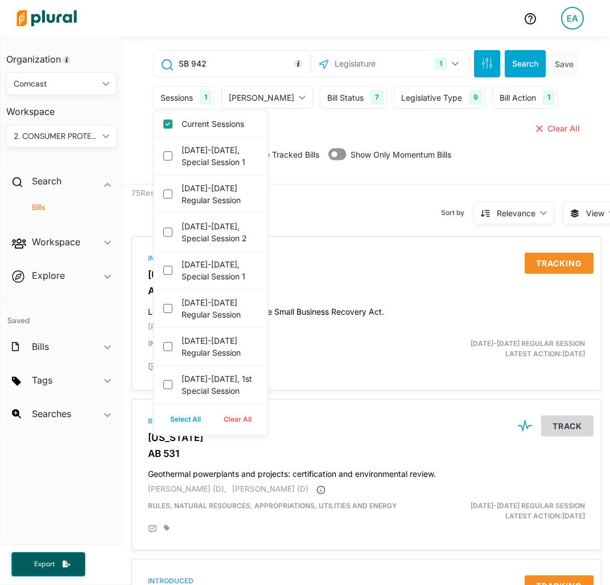
drag, startPoint x: 184, startPoint y: 421, endPoint x: 291, endPoint y: 219, distance: 228.6
click at [184, 421] on button "Select All" at bounding box center [185, 419] width 53 height 17
checkbox 1 "true"
checkbox session "true"
checkbox 2 "true"
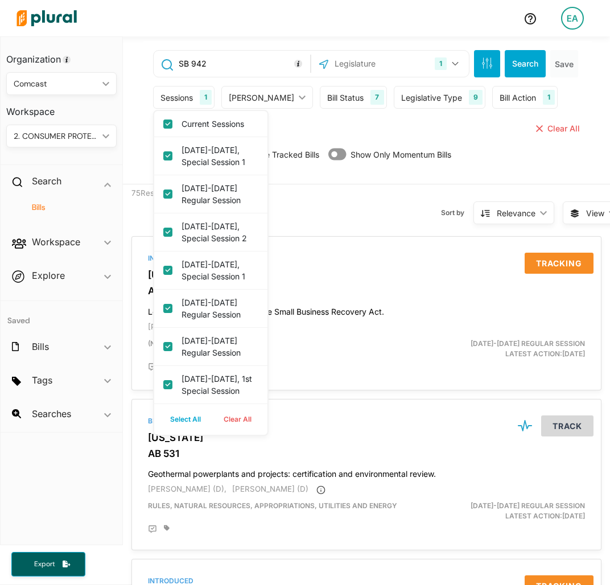
checkbox 1 "true"
checkbox session "true"
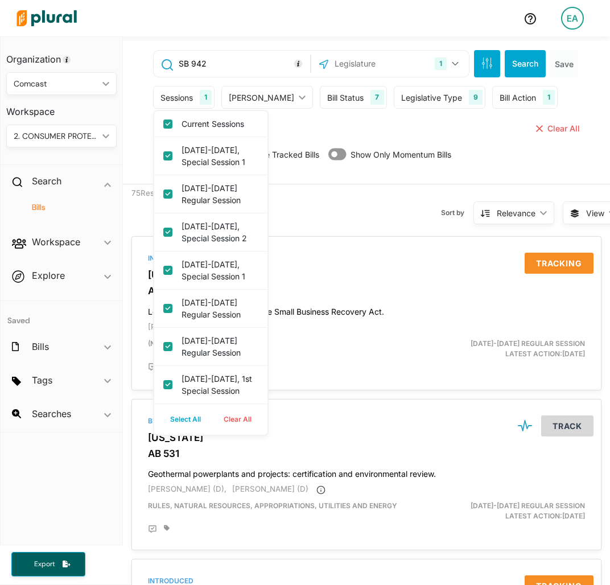
checkbox session "true"
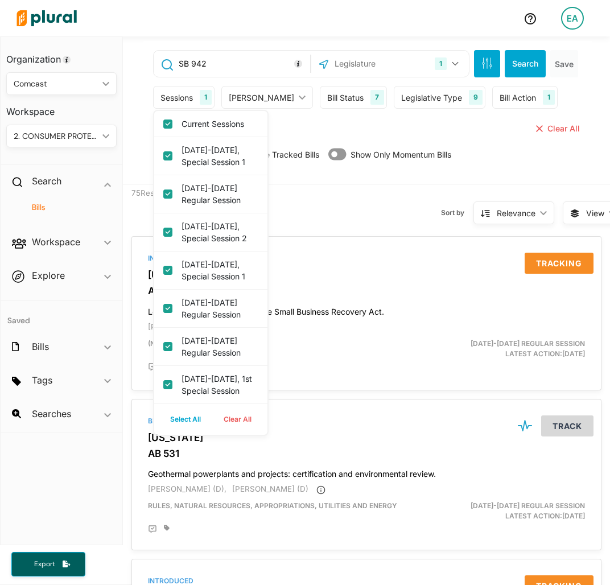
checkbox session "true"
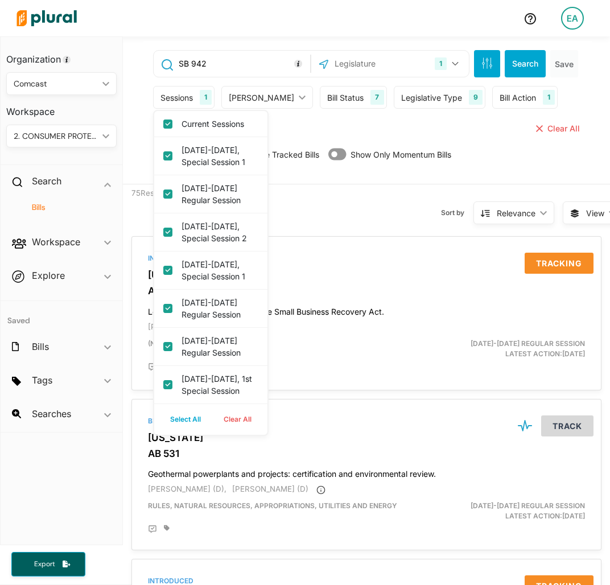
checkbox session "true"
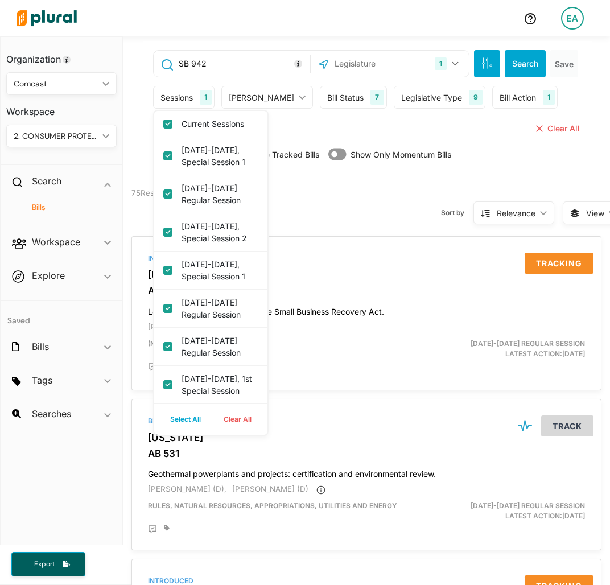
checkbox session "true"
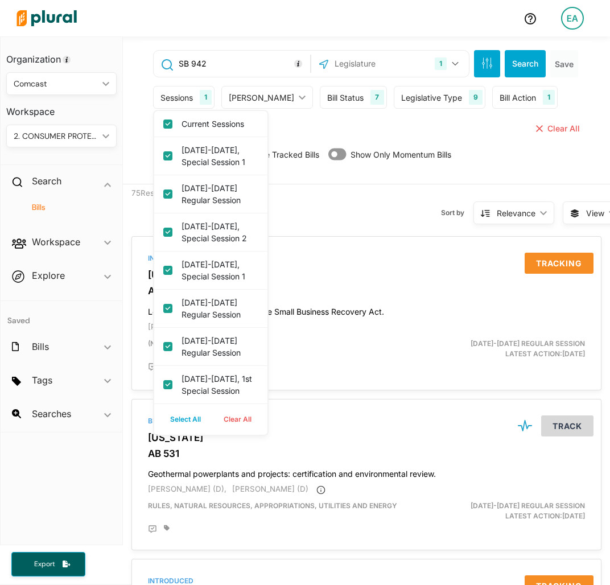
checkbox session "true"
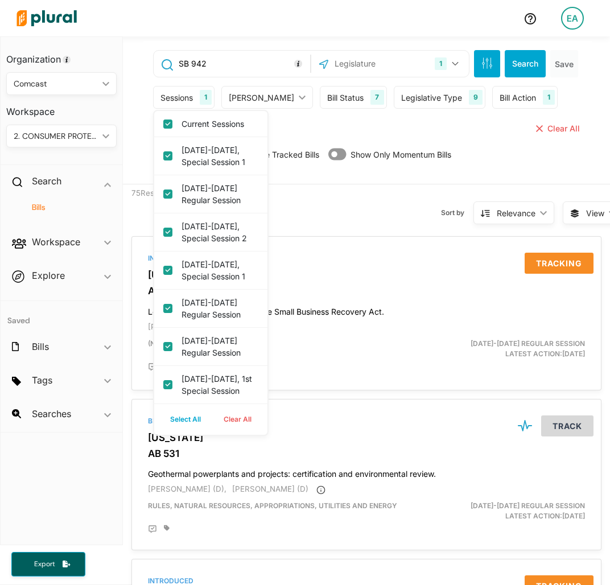
checkbox session "true"
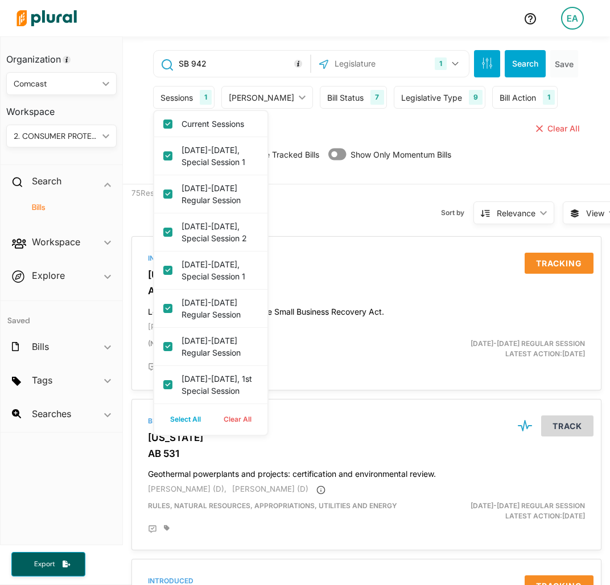
checkbox session "true"
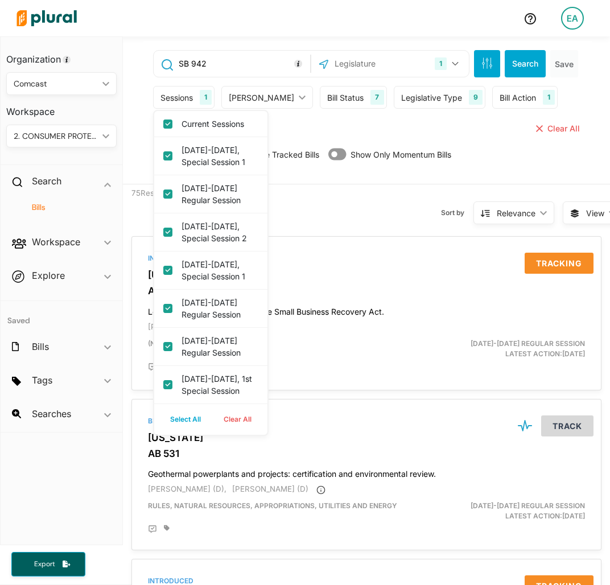
checkbox session "true"
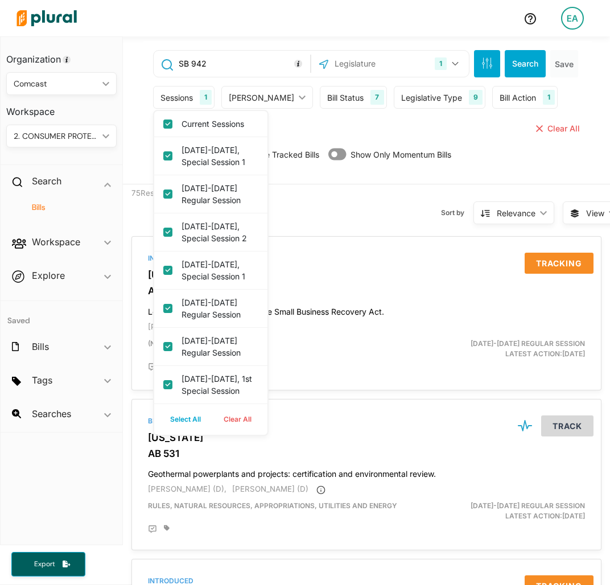
checkbox session "true"
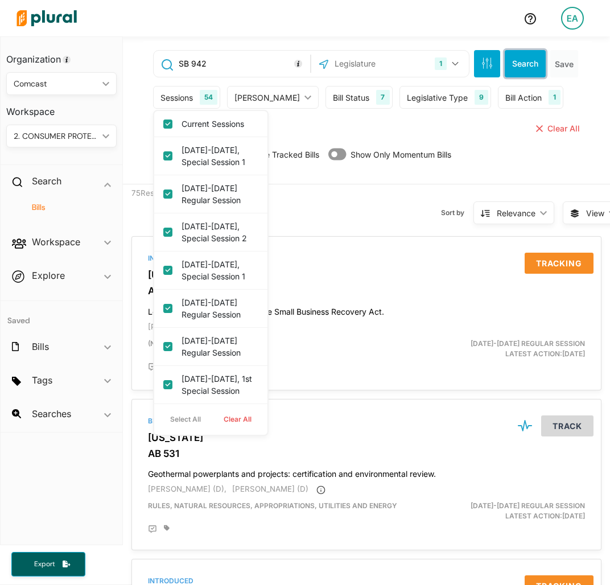
drag, startPoint x: 521, startPoint y: 59, endPoint x: 504, endPoint y: 72, distance: 22.0
click at [521, 59] on button "Search" at bounding box center [525, 63] width 41 height 27
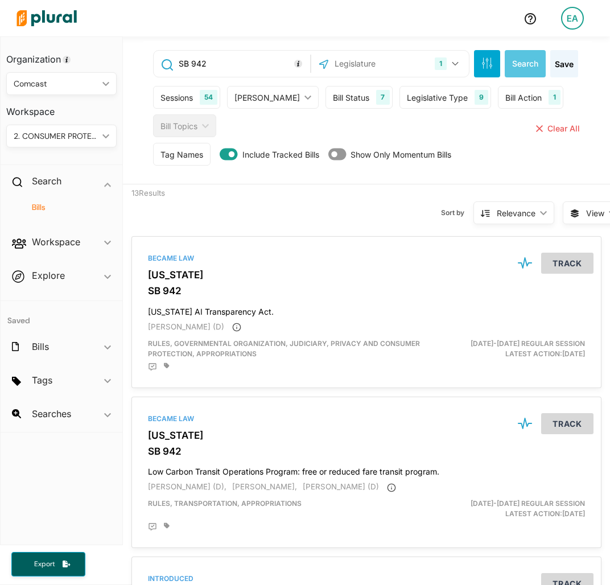
click at [185, 95] on div "Sessions" at bounding box center [176, 98] width 32 height 12
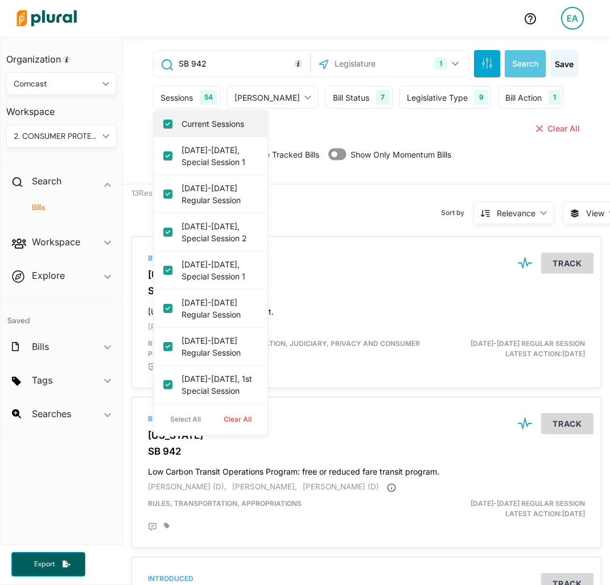
click at [213, 114] on div "Current Sessions" at bounding box center [210, 124] width 113 height 26
click at [216, 125] on label "Current Sessions" at bounding box center [219, 124] width 75 height 12
click at [172, 125] on input "Current Sessions" at bounding box center [167, 124] width 9 height 9
click at [195, 419] on button "Select All" at bounding box center [185, 419] width 53 height 17
click at [223, 419] on button "Clear All" at bounding box center [237, 419] width 51 height 17
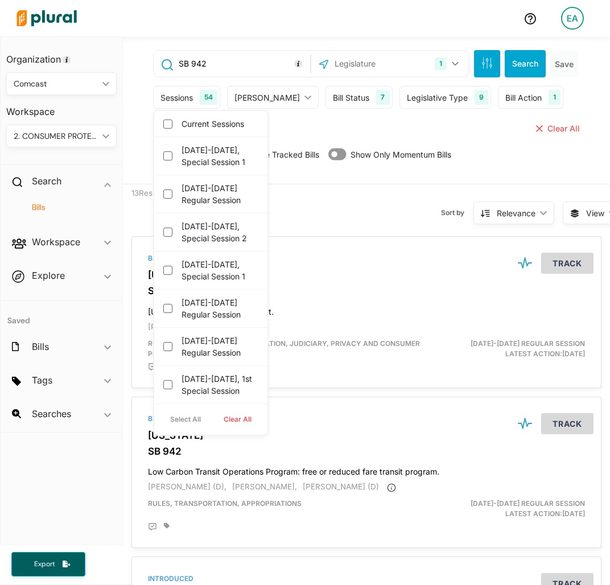
checkbox input "false"
checkbox 1 "false"
checkbox session "false"
checkbox 2 "false"
checkbox 1 "false"
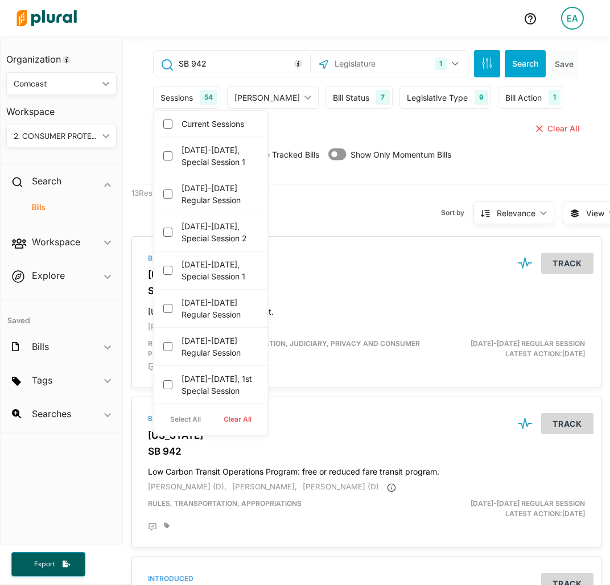
checkbox session "false"
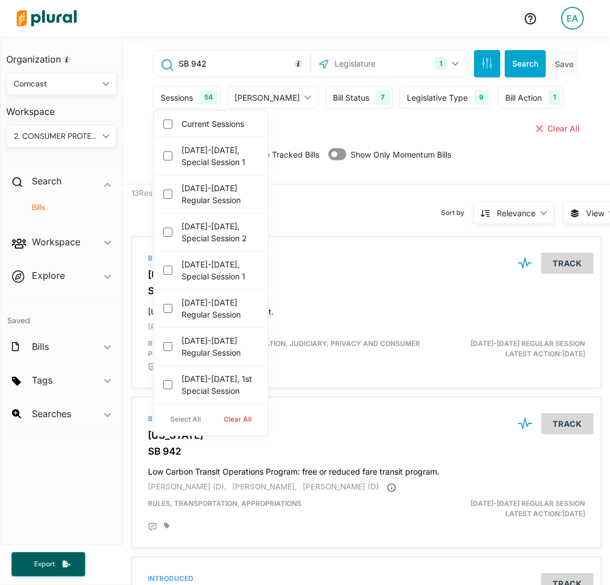
checkbox session "false"
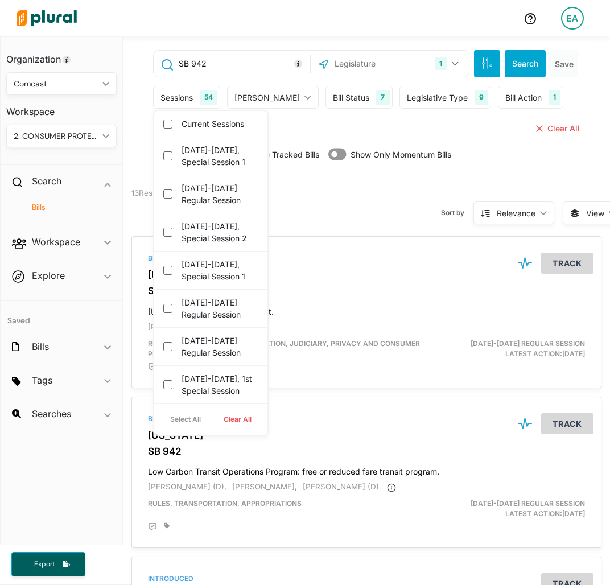
checkbox session "false"
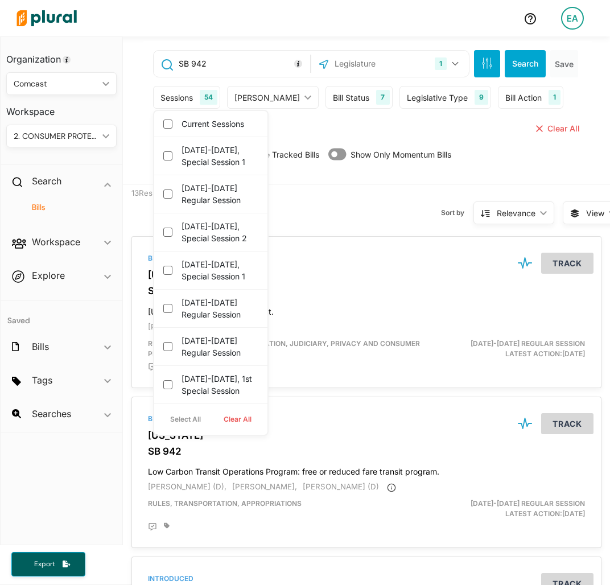
checkbox session "false"
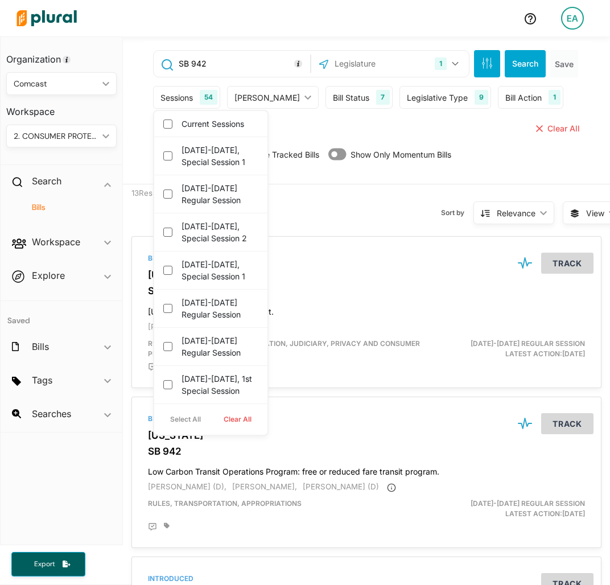
checkbox session "false"
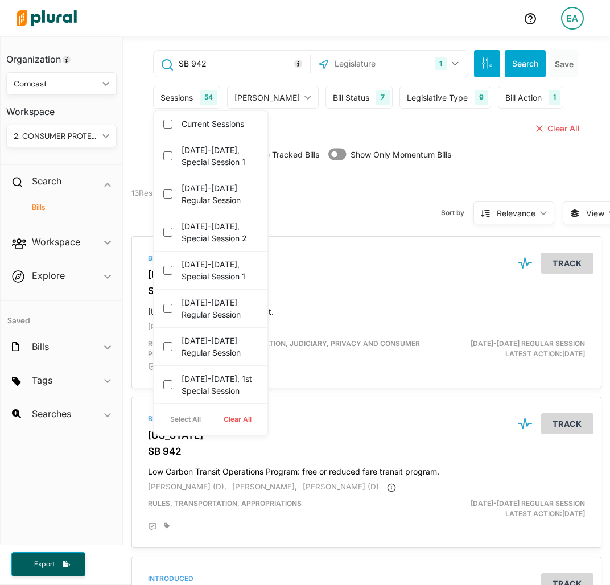
checkbox session "false"
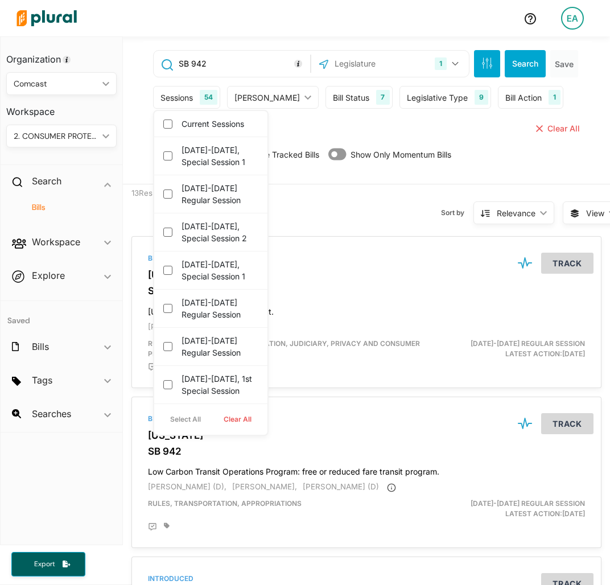
checkbox session "false"
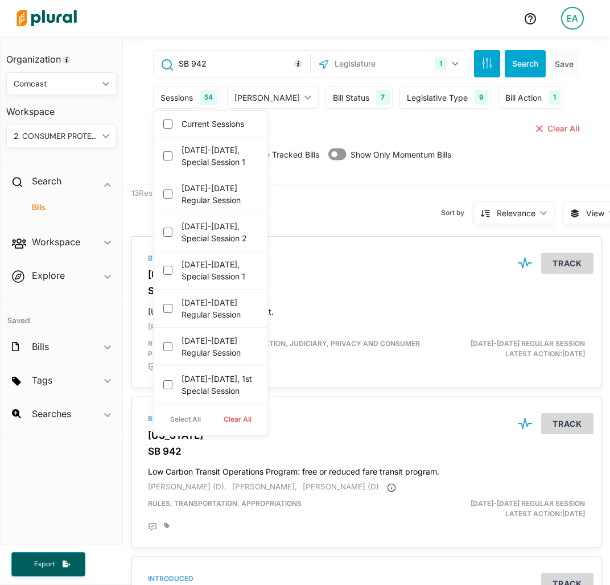
checkbox session "false"
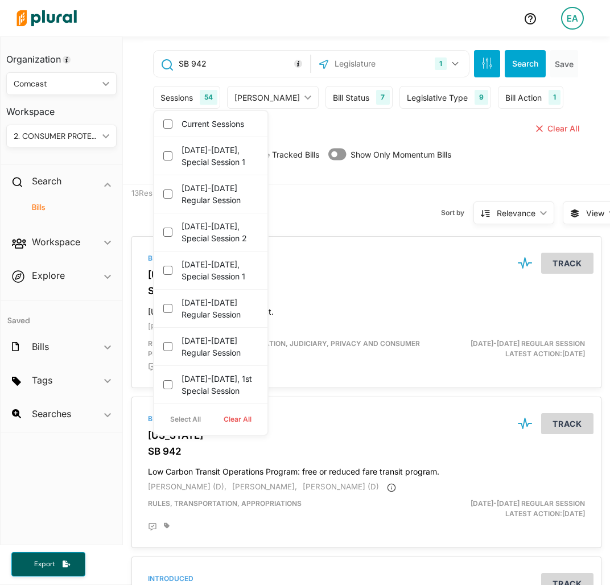
checkbox session "false"
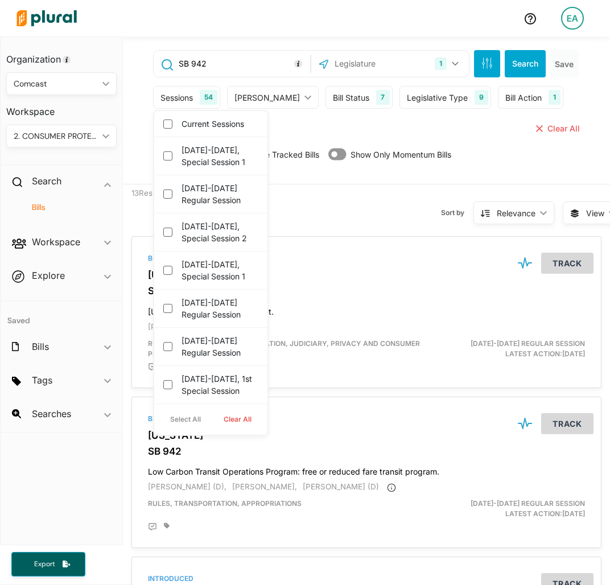
checkbox session "false"
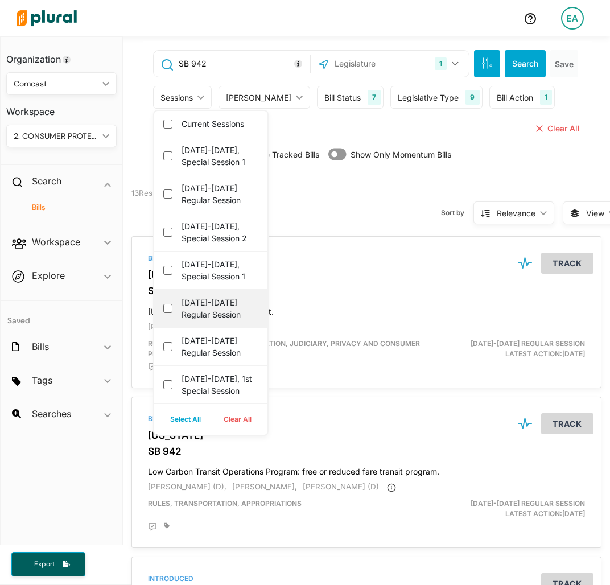
click at [168, 327] on div "[DATE]-[DATE] Regular Session" at bounding box center [210, 309] width 113 height 38
click at [171, 313] on session "[DATE]-[DATE] Regular Session" at bounding box center [167, 308] width 9 height 9
checkbox session "true"
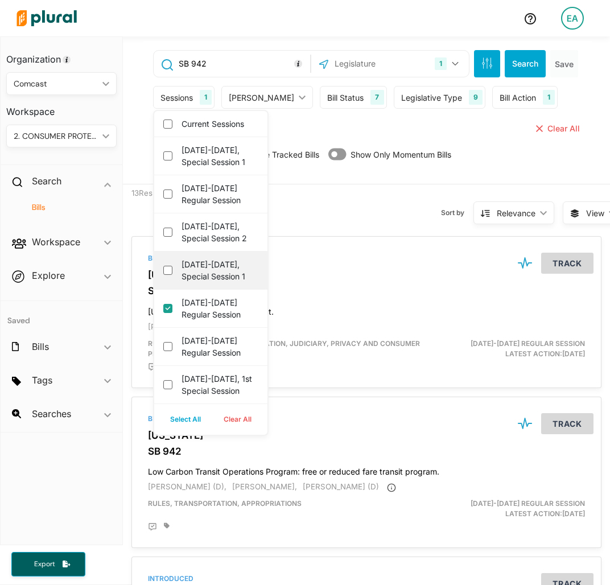
click at [166, 272] on div "[DATE]-[DATE], Special Session 1" at bounding box center [210, 271] width 113 height 38
click at [174, 279] on div "[DATE]-[DATE], Special Session 1" at bounding box center [210, 271] width 113 height 38
click at [167, 289] on div "[DATE]-[DATE], Special Session 1" at bounding box center [210, 271] width 113 height 38
drag, startPoint x: 168, startPoint y: 278, endPoint x: 168, endPoint y: 271, distance: 6.8
click at [168, 275] on 1 "[DATE]-[DATE], Special Session 1" at bounding box center [167, 270] width 9 height 9
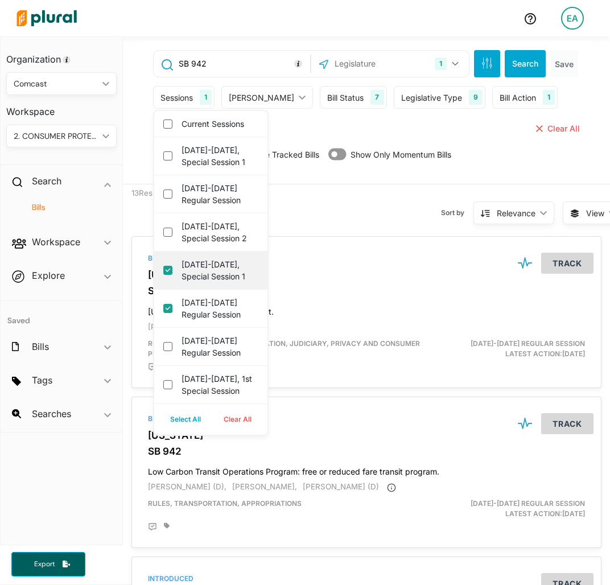
checkbox 1 "true"
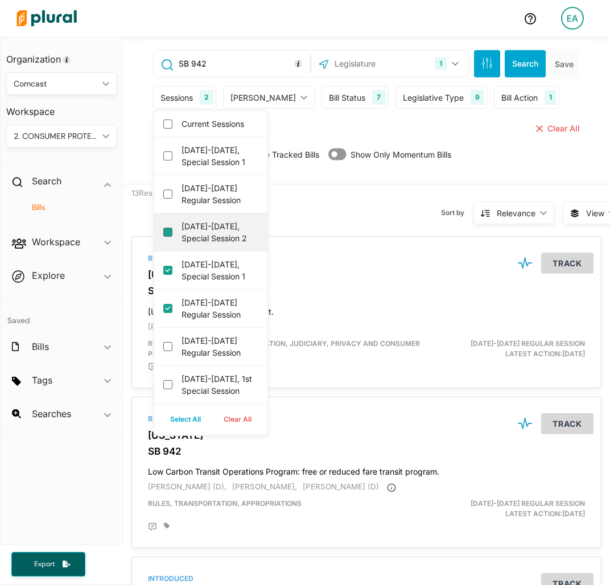
click at [166, 237] on 2 "[DATE]-[DATE], Special Session 2" at bounding box center [167, 232] width 9 height 9
checkbox 2 "true"
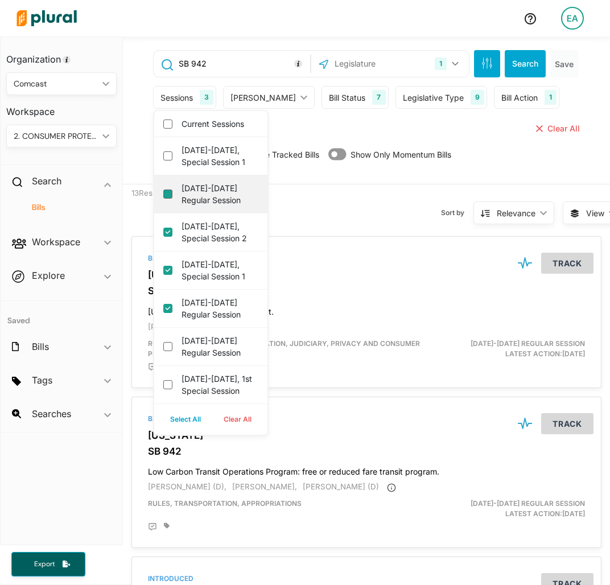
click at [164, 196] on session "[DATE]-[DATE] Regular Session" at bounding box center [167, 193] width 9 height 9
checkbox session "true"
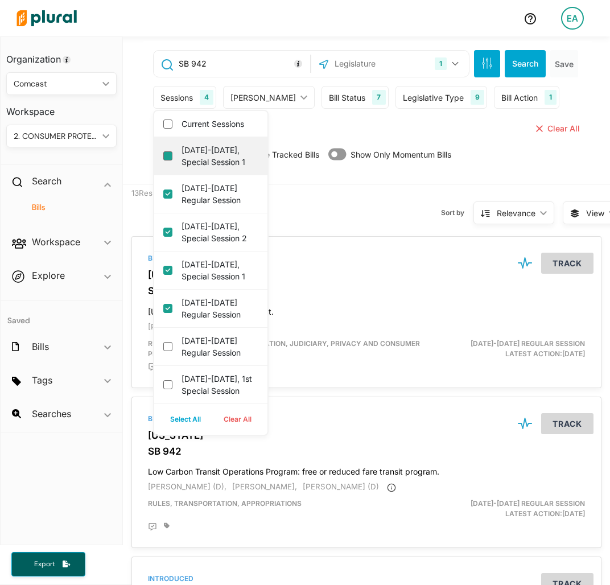
click at [166, 159] on 1 "[DATE]-[DATE], Special Session 1" at bounding box center [167, 155] width 9 height 9
checkbox 1 "true"
click at [516, 68] on button "Search" at bounding box center [525, 63] width 41 height 27
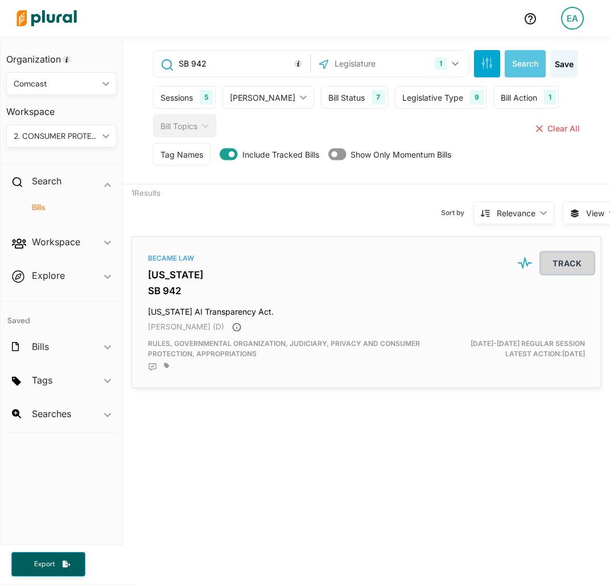
click at [563, 259] on button "Track" at bounding box center [567, 263] width 52 height 21
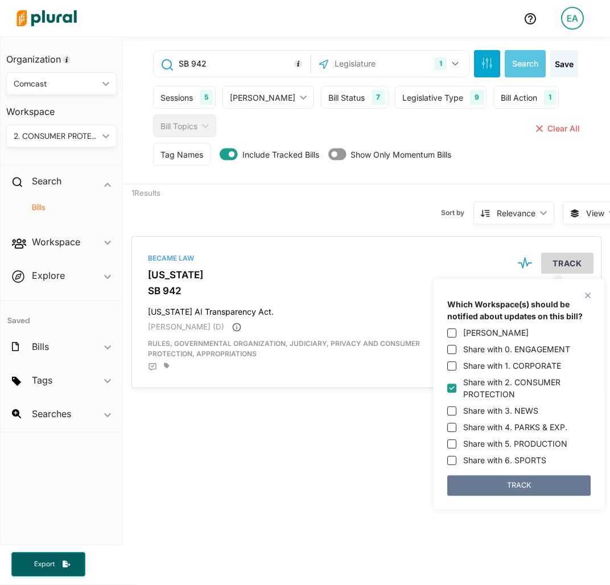
click at [510, 480] on button "TRACK" at bounding box center [518, 485] width 143 height 20
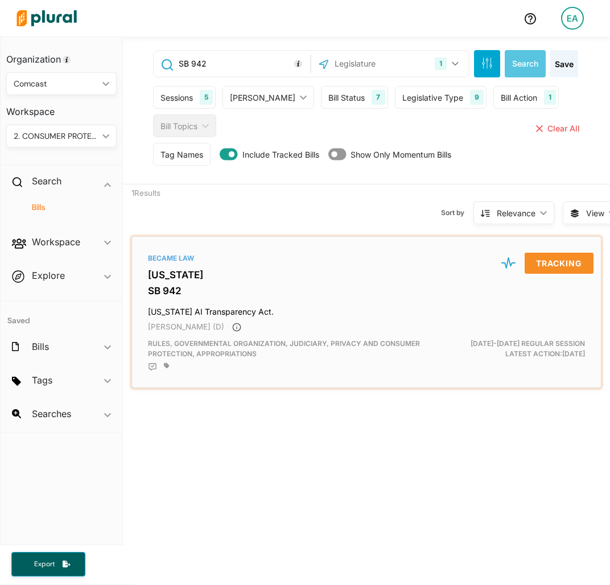
click at [208, 273] on h3 "[US_STATE]" at bounding box center [366, 274] width 437 height 11
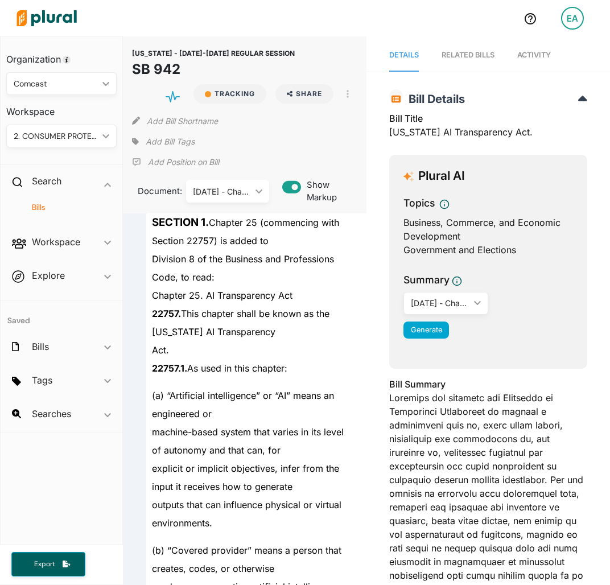
click at [168, 140] on span "Add Bill Tags" at bounding box center [170, 141] width 49 height 11
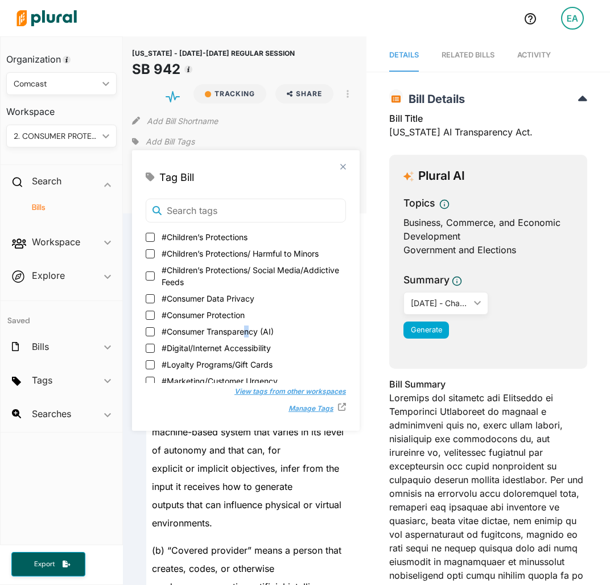
click at [248, 329] on span "#Consumer Transparency (AI)" at bounding box center [218, 331] width 112 height 12
drag, startPoint x: 248, startPoint y: 329, endPoint x: 217, endPoint y: 332, distance: 31.4
click at [219, 334] on span "#Consumer Transparency (AI)" at bounding box center [218, 331] width 112 height 12
click at [155, 334] on input "#Consumer Transparency (AI)" at bounding box center [150, 331] width 9 height 9
checkbox input "true"
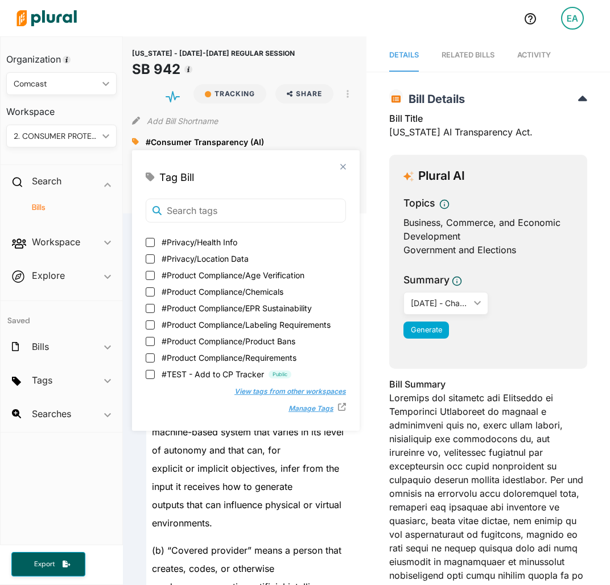
scroll to position [400, 0]
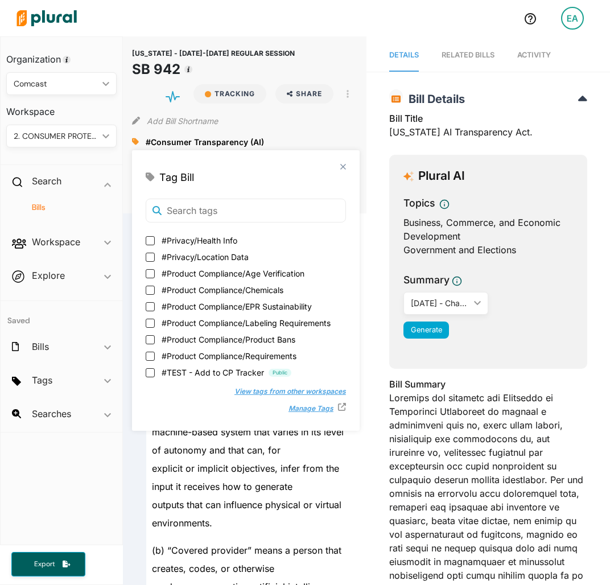
click at [350, 169] on div "close Tag Bill #Consumer Transparency (AI) #Children’s Protections #Children’s …" at bounding box center [246, 290] width 228 height 281
click at [337, 165] on div "close" at bounding box center [246, 167] width 200 height 6
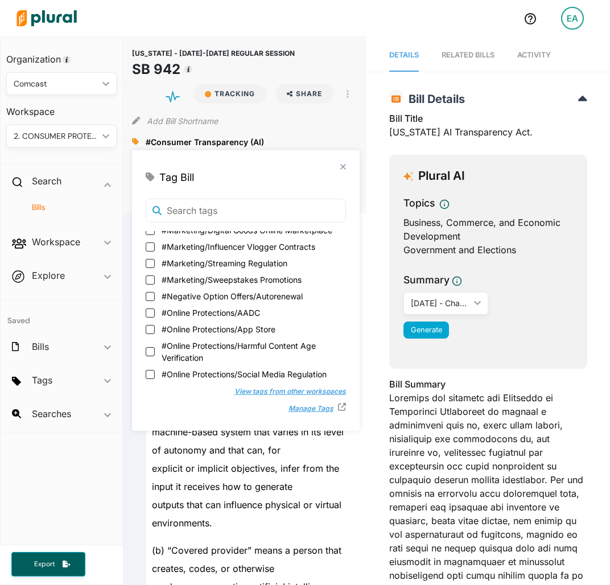
scroll to position [171, 0]
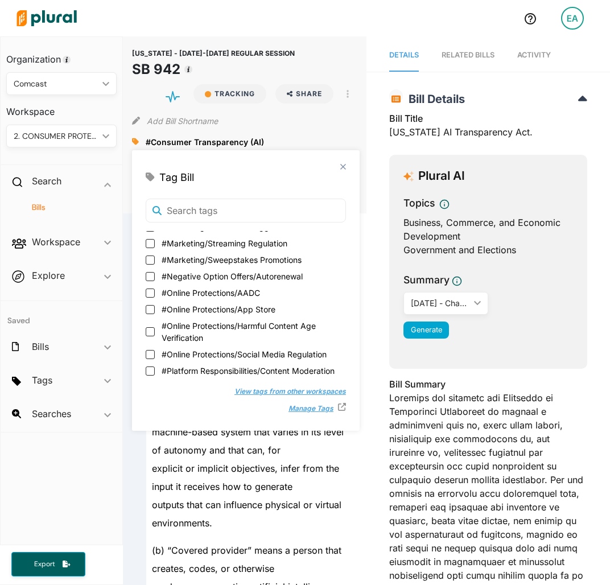
drag, startPoint x: 107, startPoint y: 114, endPoint x: 94, endPoint y: 166, distance: 53.8
click at [107, 114] on h3 "Workspace" at bounding box center [61, 107] width 110 height 25
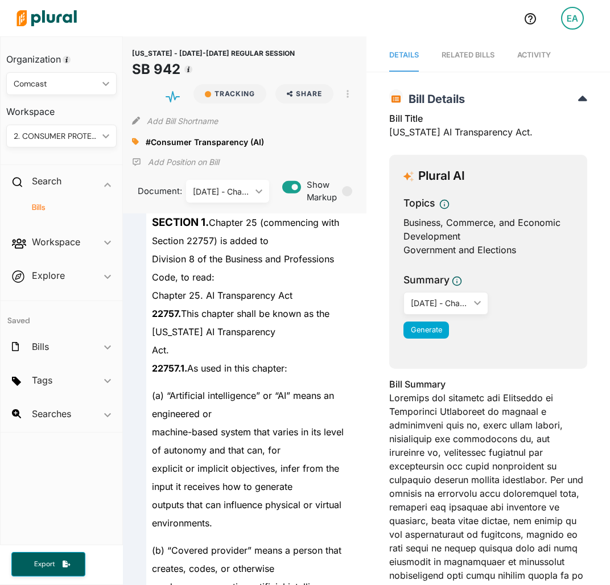
click at [46, 207] on h4 "Bills" at bounding box center [64, 207] width 93 height 11
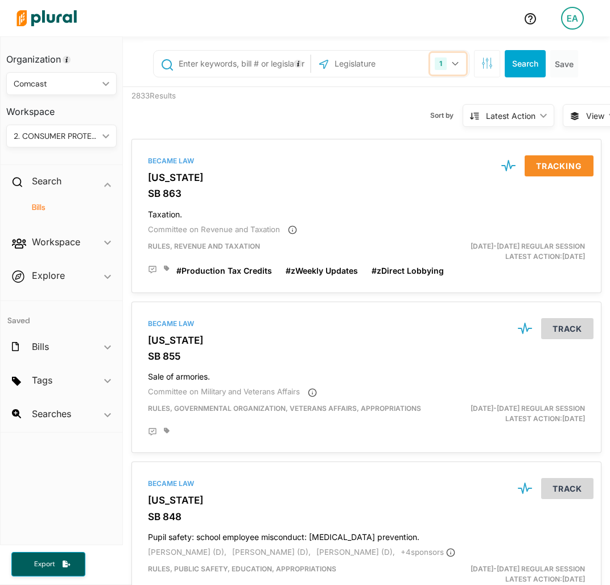
click at [442, 63] on button "1" at bounding box center [448, 64] width 36 height 22
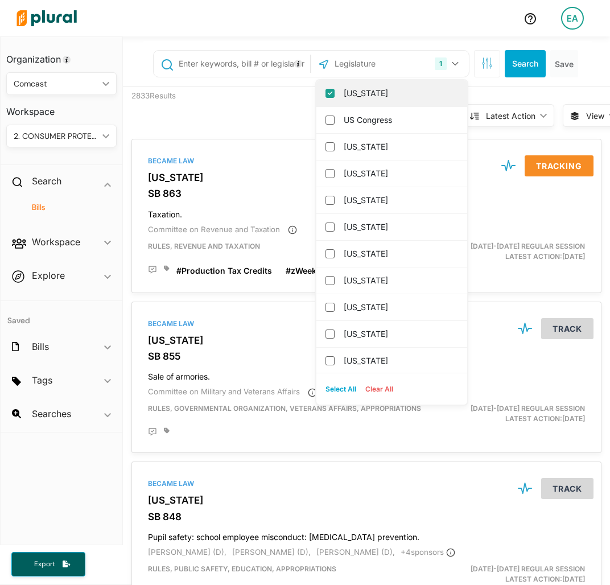
click at [386, 94] on label "[US_STATE]" at bounding box center [400, 93] width 112 height 17
click at [335, 94] on input "[US_STATE]" at bounding box center [329, 93] width 9 height 9
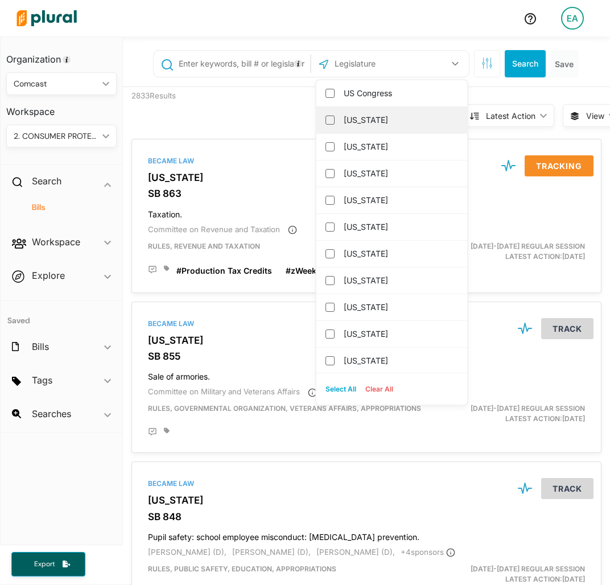
click at [364, 122] on label "[US_STATE]" at bounding box center [400, 120] width 112 height 17
click at [335, 122] on input "[US_STATE]" at bounding box center [329, 120] width 9 height 9
click at [249, 61] on input "text" at bounding box center [243, 64] width 130 height 22
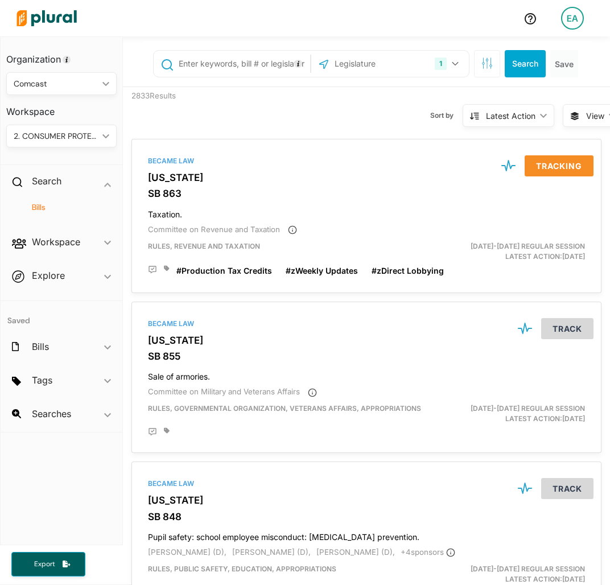
type input "A"
type input "SB 186"
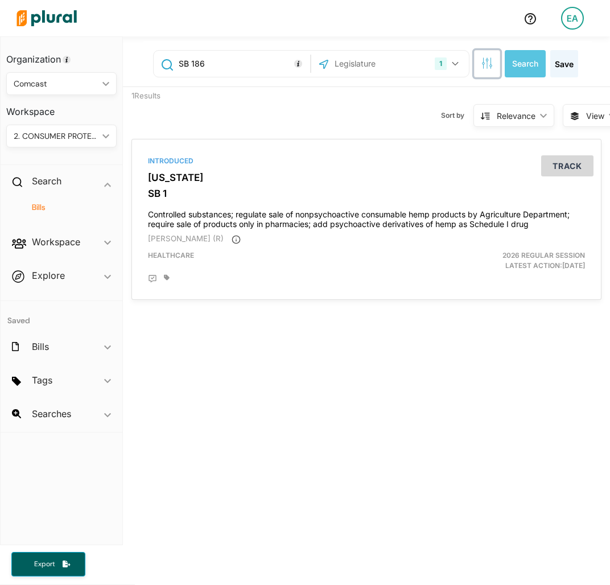
click at [481, 63] on icon "button" at bounding box center [486, 62] width 11 height 11
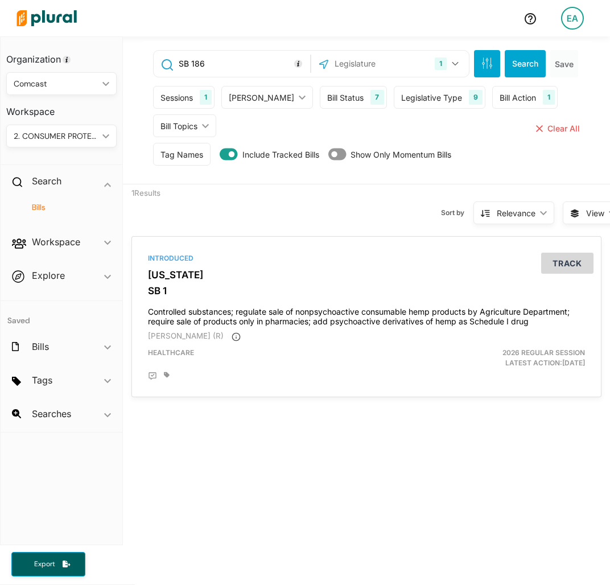
click at [180, 93] on div "Sessions" at bounding box center [176, 98] width 32 height 12
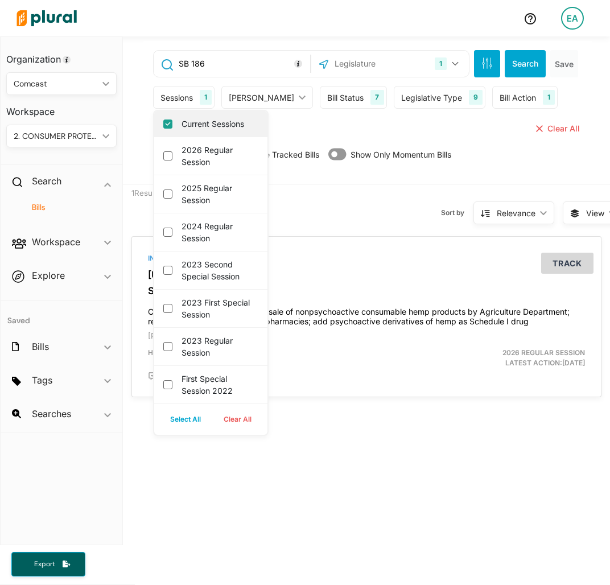
click at [173, 128] on div "Current Sessions" at bounding box center [210, 124] width 113 height 26
click at [164, 122] on input "Current Sessions" at bounding box center [167, 124] width 9 height 9
checkbox input "false"
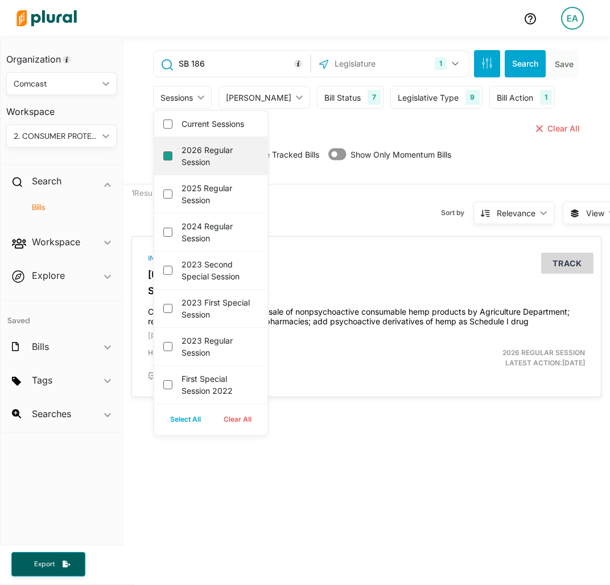
click at [168, 153] on session "2026 Regular Session" at bounding box center [167, 155] width 9 height 9
checkbox session "true"
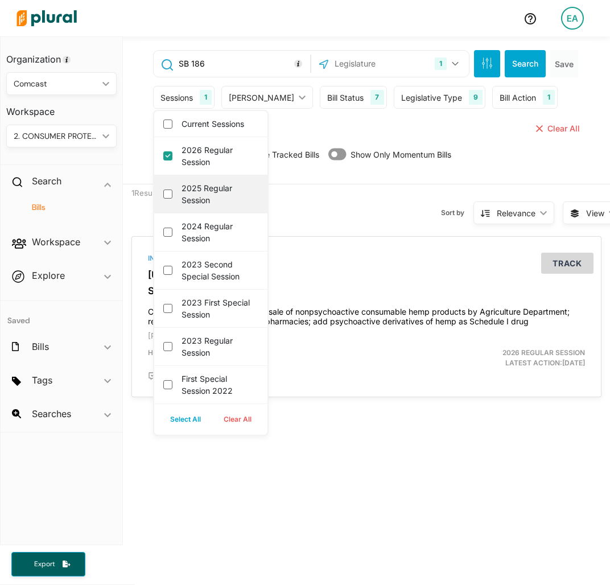
click at [172, 193] on div "2025 Regular Session" at bounding box center [210, 194] width 113 height 38
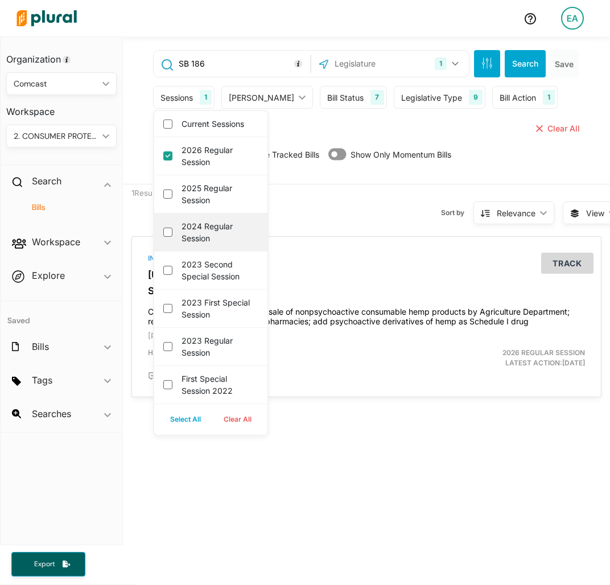
drag, startPoint x: 166, startPoint y: 189, endPoint x: 171, endPoint y: 236, distance: 47.5
click at [167, 192] on session "2025 Regular Session" at bounding box center [167, 193] width 9 height 9
checkbox session "true"
click at [168, 231] on session "2024 Regular Session" at bounding box center [167, 232] width 9 height 9
checkbox session "true"
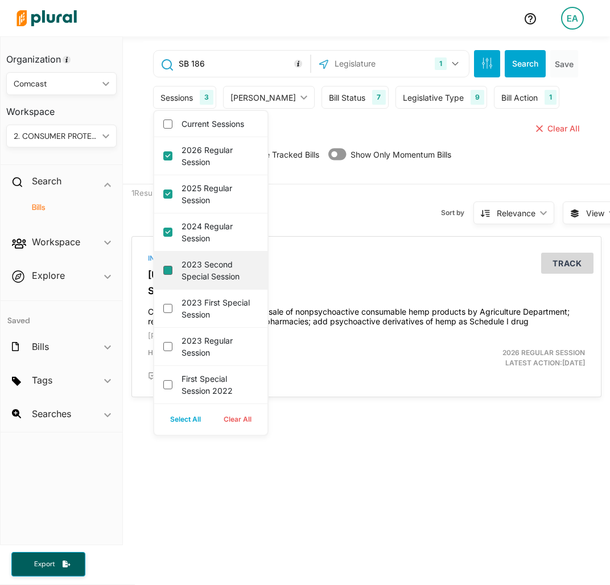
click at [169, 269] on session "2023 Second Special Session" at bounding box center [167, 270] width 9 height 9
checkbox session "true"
click at [517, 55] on button "Search" at bounding box center [525, 63] width 41 height 27
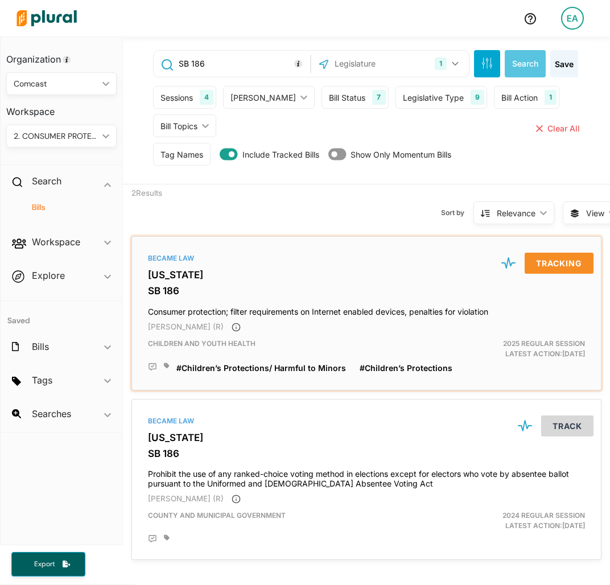
click at [221, 282] on div "Became Law [US_STATE] SB 186 Consumer protection; filter requirements on Intern…" at bounding box center [367, 313] width 460 height 144
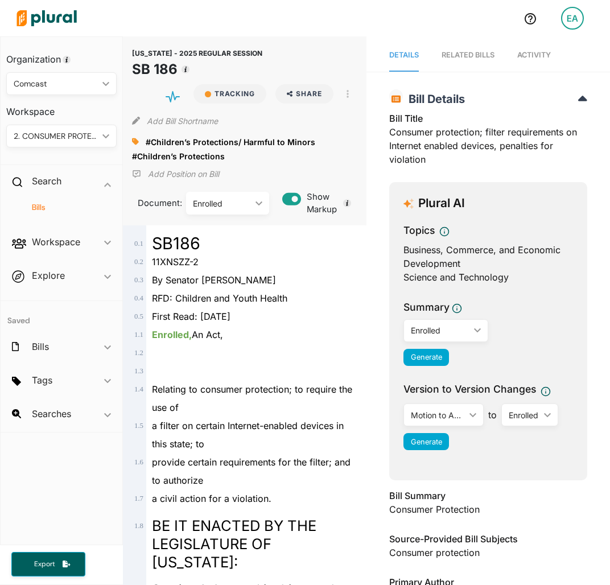
click at [137, 141] on icon at bounding box center [135, 141] width 7 height 7
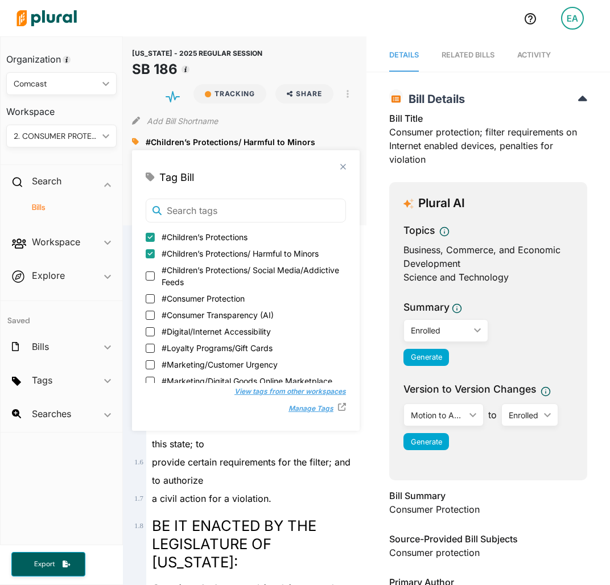
click at [210, 233] on span "#Children’s Protections" at bounding box center [205, 237] width 86 height 12
click at [155, 233] on input "#Children’s Protections" at bounding box center [150, 237] width 9 height 9
checkbox input "false"
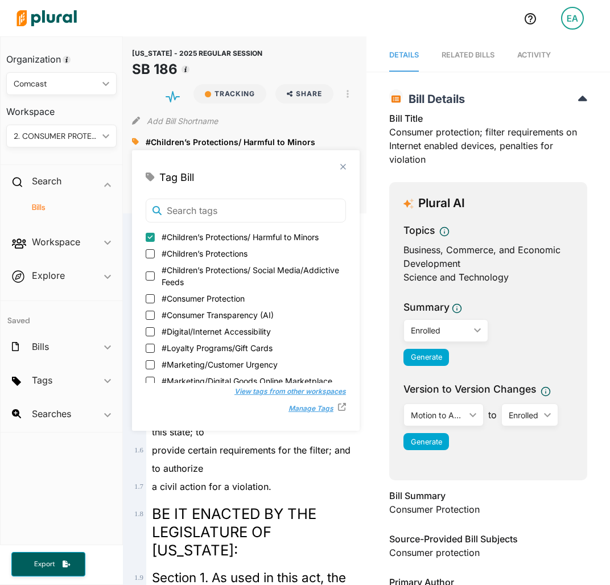
click at [211, 237] on span "#Children’s Protections/ Harmful to Minors" at bounding box center [240, 237] width 157 height 12
click at [155, 237] on input "#Children’s Protections/ Harmful to Minors" at bounding box center [150, 237] width 9 height 9
checkbox input "false"
click at [46, 203] on h4 "Bills" at bounding box center [64, 207] width 93 height 11
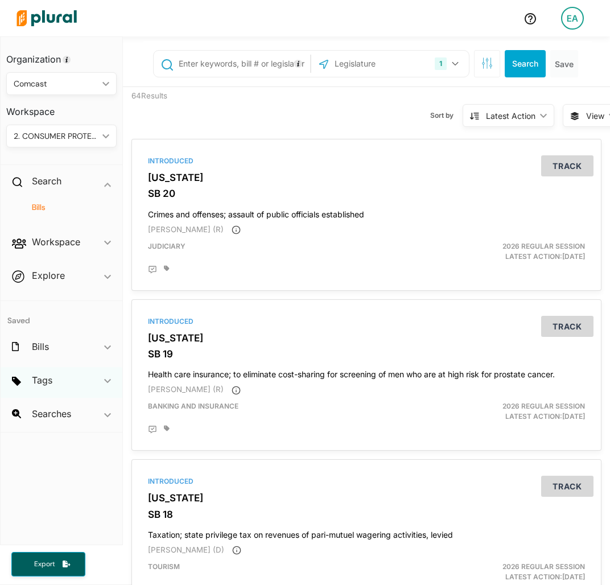
click at [104, 384] on span "ic_keyboard_arrow_down" at bounding box center [107, 382] width 7 height 17
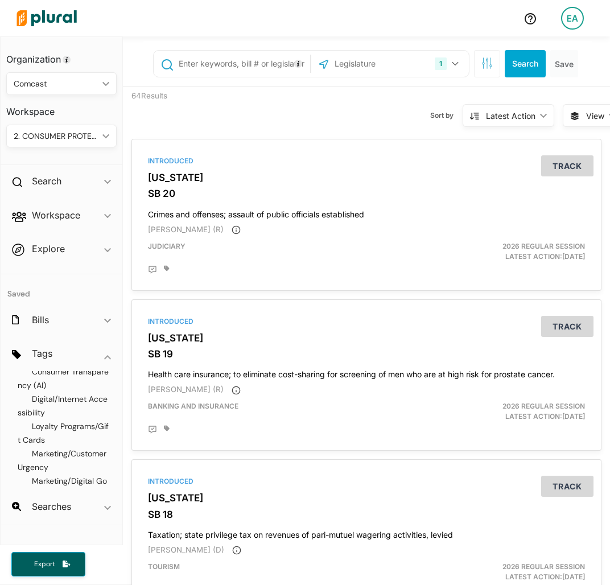
scroll to position [114, 0]
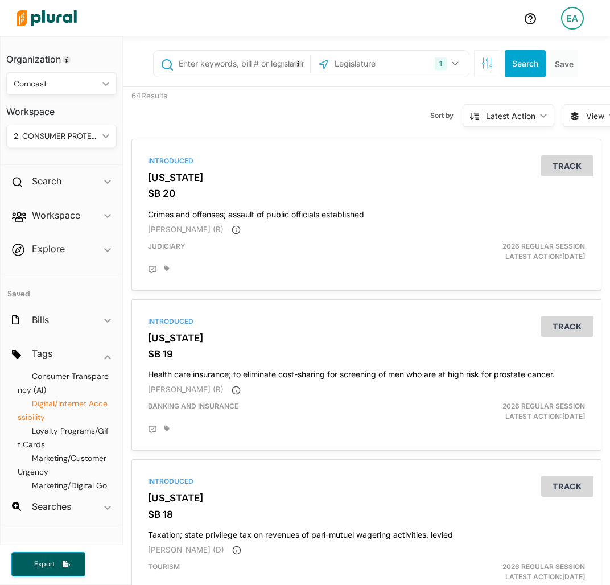
click at [82, 418] on span "Digital/Internet Accessibility" at bounding box center [63, 410] width 90 height 24
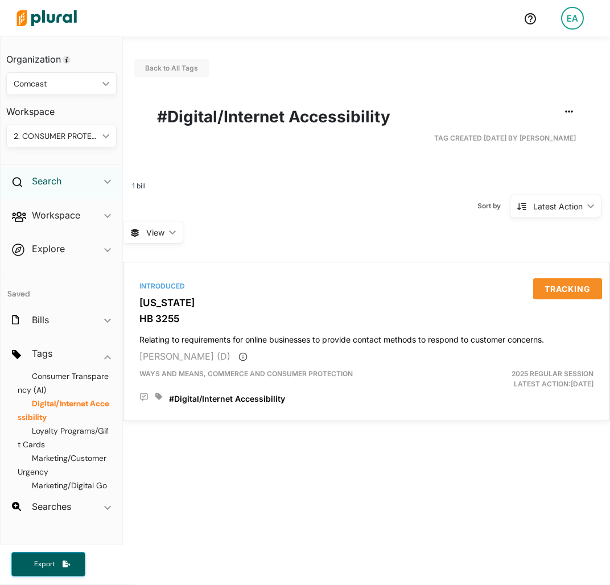
click at [59, 184] on h2 "Search" at bounding box center [47, 181] width 30 height 13
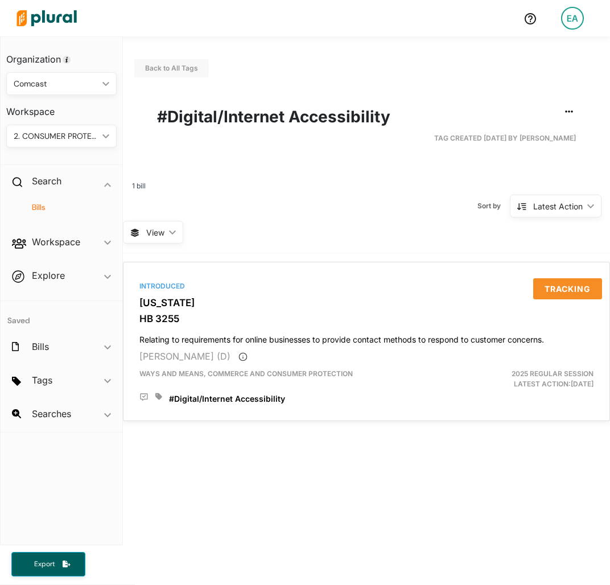
click at [42, 210] on h4 "Bills" at bounding box center [64, 207] width 93 height 11
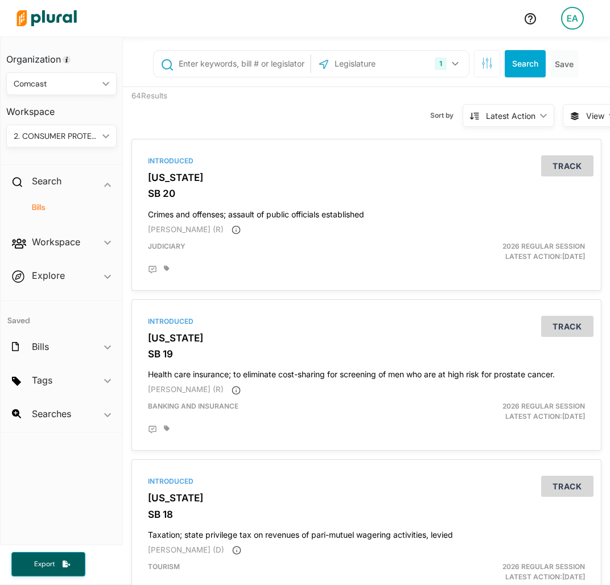
click at [370, 54] on input "text" at bounding box center [381, 64] width 97 height 22
click at [435, 63] on div "1" at bounding box center [441, 63] width 12 height 13
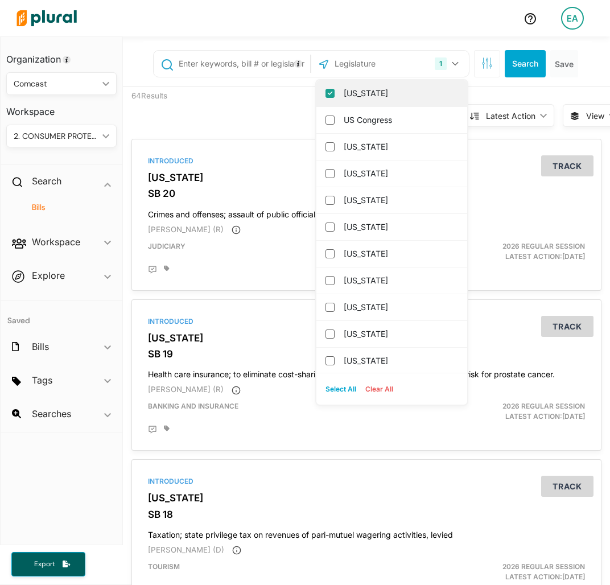
click at [412, 86] on label "[US_STATE]" at bounding box center [400, 93] width 112 height 17
click at [335, 89] on input "[US_STATE]" at bounding box center [329, 93] width 9 height 9
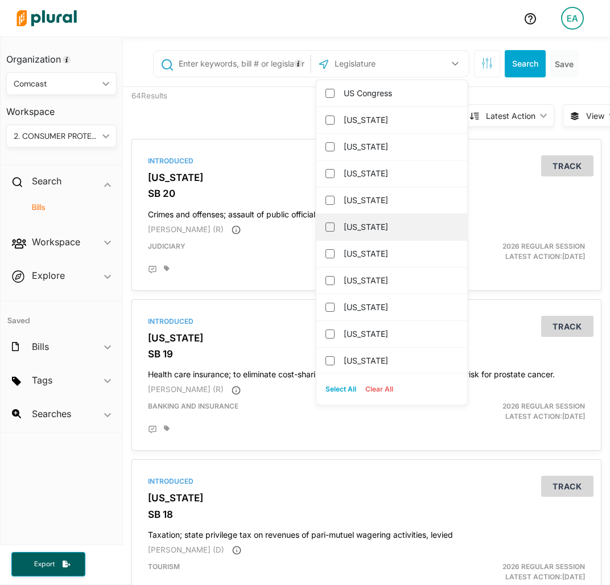
click at [389, 225] on label "[US_STATE]" at bounding box center [400, 227] width 112 height 17
click at [335, 225] on input "[US_STATE]" at bounding box center [329, 227] width 9 height 9
click at [265, 63] on input "text" at bounding box center [243, 64] width 130 height 22
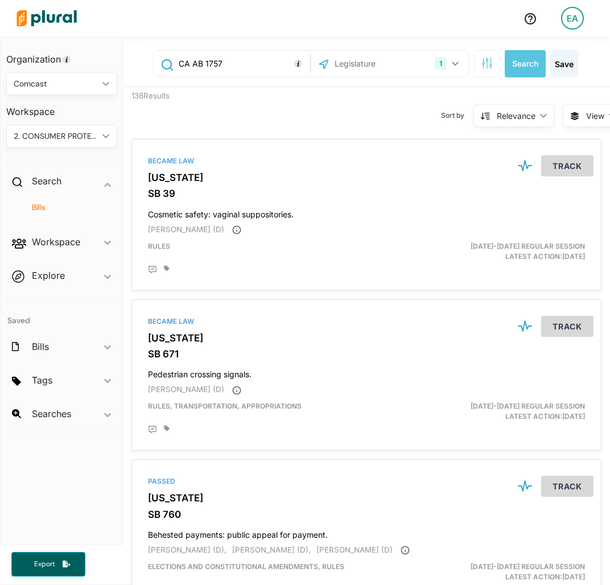
click at [186, 64] on input "CA AB 1757" at bounding box center [243, 64] width 130 height 22
type input "AB 1757"
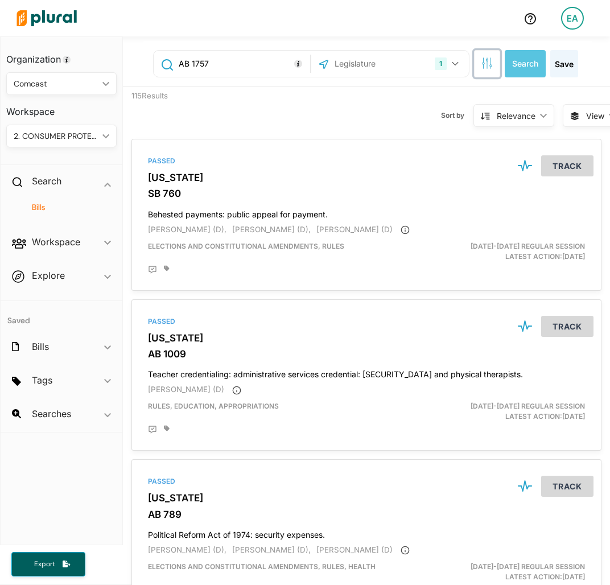
click at [489, 65] on icon "button" at bounding box center [490, 65] width 2 height 2
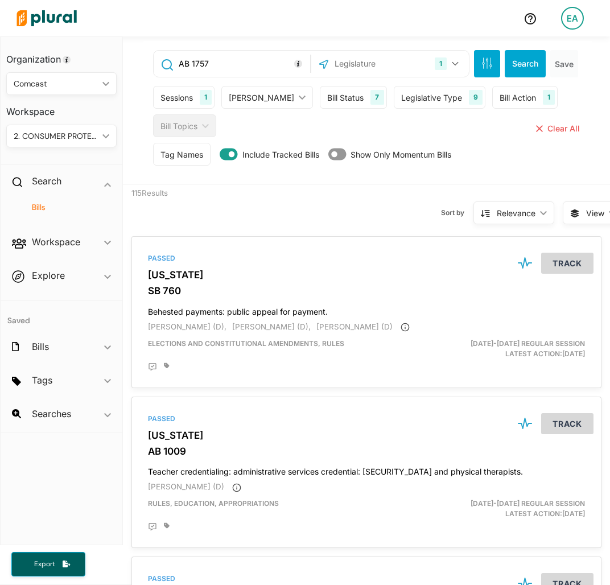
click at [168, 104] on div "Sessions 1" at bounding box center [183, 97] width 61 height 23
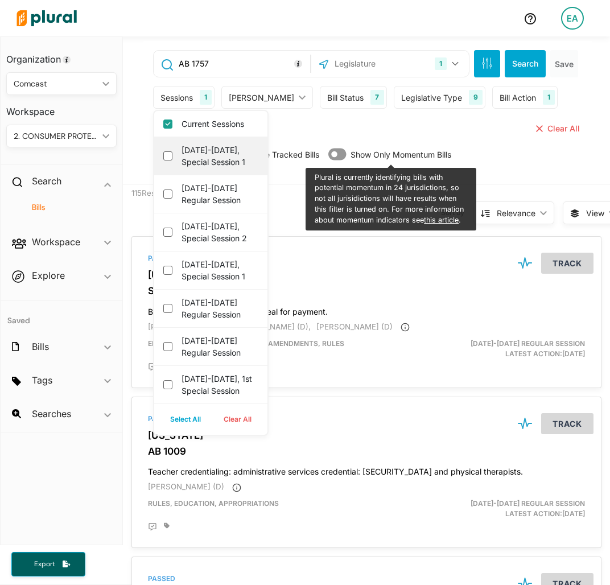
click at [182, 165] on label "[DATE]-[DATE], Special Session 1" at bounding box center [219, 156] width 75 height 24
click at [172, 160] on 1 "[DATE]-[DATE], Special Session 1" at bounding box center [167, 155] width 9 height 9
checkbox 1 "true"
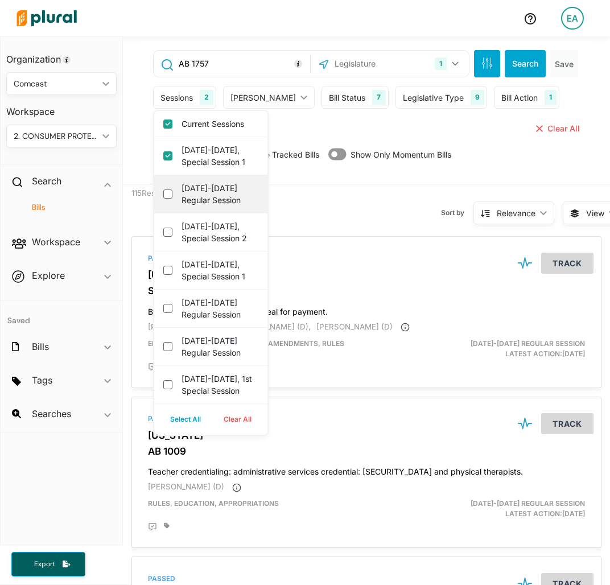
click at [163, 199] on div "[DATE]-[DATE] Regular Session" at bounding box center [210, 194] width 113 height 38
click at [186, 196] on label "[DATE]-[DATE] Regular Session" at bounding box center [219, 194] width 75 height 24
click at [172, 196] on session "[DATE]-[DATE] Regular Session" at bounding box center [167, 193] width 9 height 9
checkbox session "true"
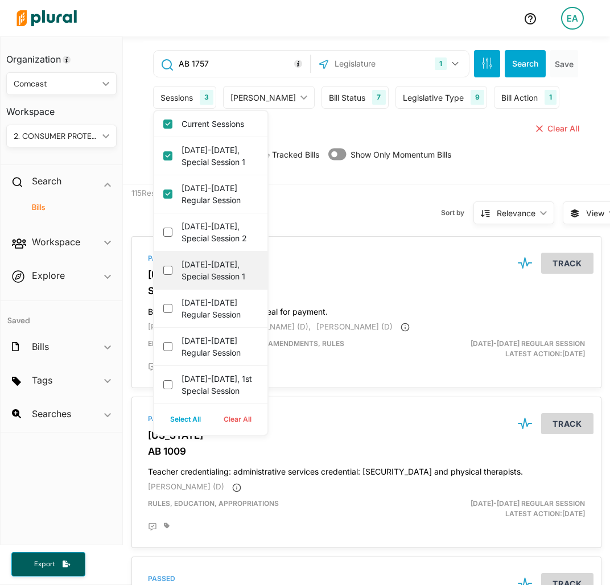
drag, startPoint x: 186, startPoint y: 247, endPoint x: 189, endPoint y: 275, distance: 28.7
click at [186, 244] on label "[DATE]-[DATE], Special Session 2" at bounding box center [219, 232] width 75 height 24
click at [172, 237] on 2 "[DATE]-[DATE], Special Session 2" at bounding box center [167, 232] width 9 height 9
checkbox 2 "true"
click at [193, 290] on div "[DATE]-[DATE], Special Session 1" at bounding box center [210, 271] width 113 height 38
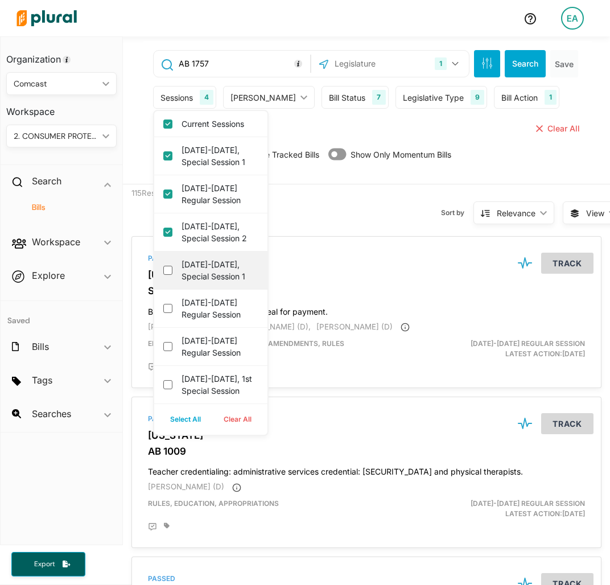
drag, startPoint x: 193, startPoint y: 298, endPoint x: 173, endPoint y: 286, distance: 24.0
click at [173, 286] on div "[DATE]-[DATE], Special Session 1" at bounding box center [210, 271] width 113 height 38
click at [167, 275] on div "[DATE]-[DATE], Special Session 1" at bounding box center [210, 271] width 113 height 38
drag, startPoint x: 166, startPoint y: 283, endPoint x: 166, endPoint y: 293, distance: 9.7
click at [166, 275] on 1 "[DATE]-[DATE], Special Session 1" at bounding box center [167, 270] width 9 height 9
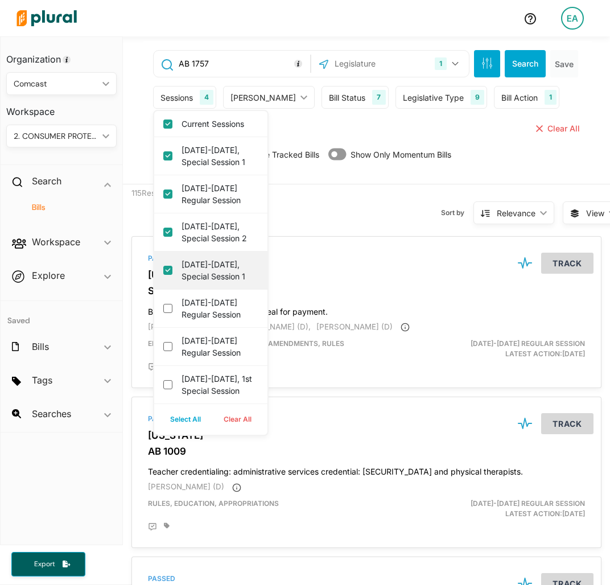
checkbox 1 "true"
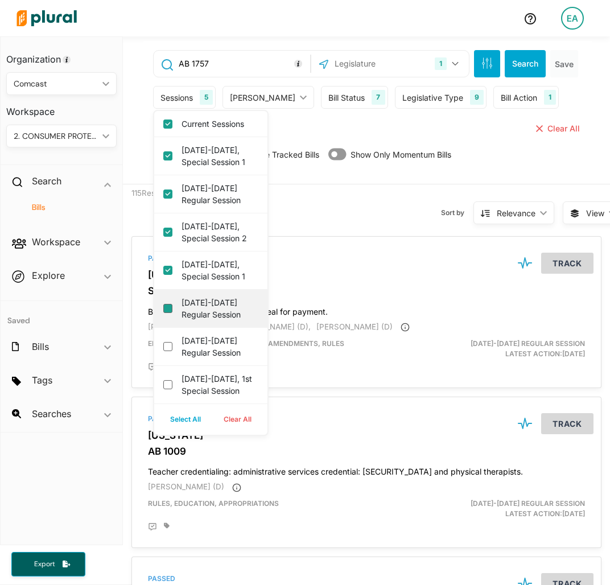
click at [168, 313] on session "[DATE]-[DATE] Regular Session" at bounding box center [167, 308] width 9 height 9
checkbox session "true"
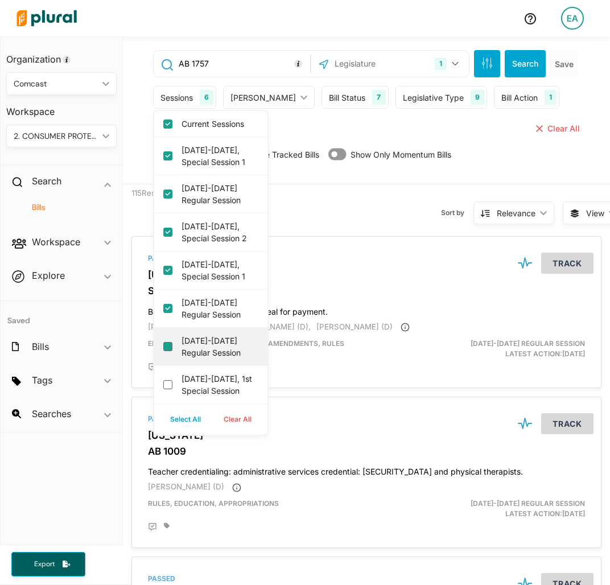
click at [168, 351] on session "[DATE]-[DATE] Regular Session" at bounding box center [167, 346] width 9 height 9
checkbox session "true"
click at [189, 411] on button "Select All" at bounding box center [185, 419] width 53 height 17
checkbox session "true"
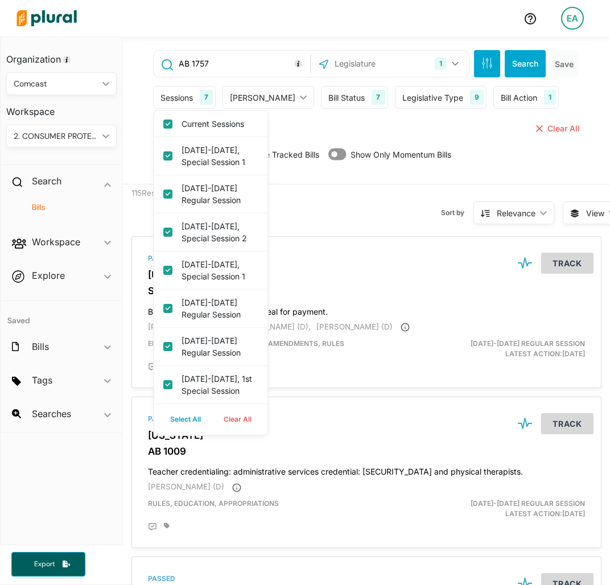
checkbox session "true"
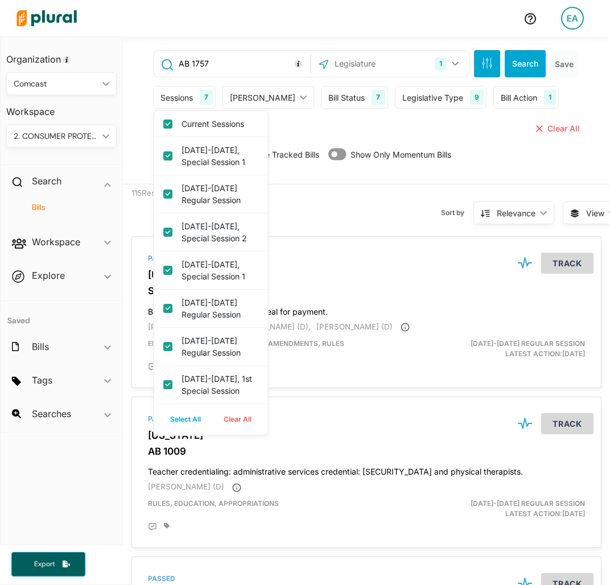
checkbox session "true"
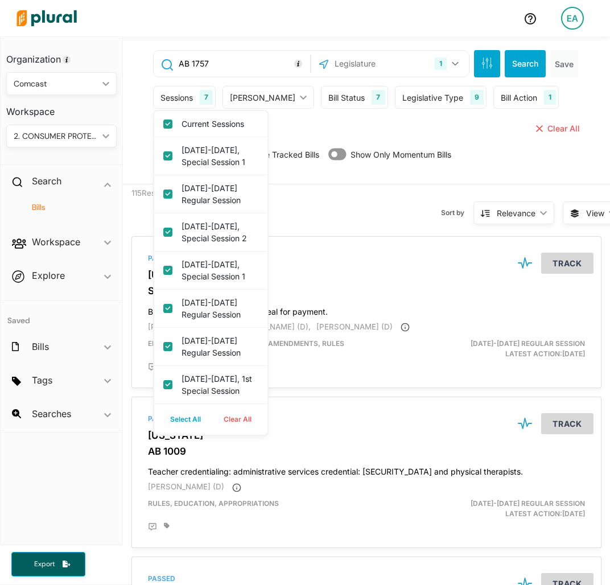
checkbox session "true"
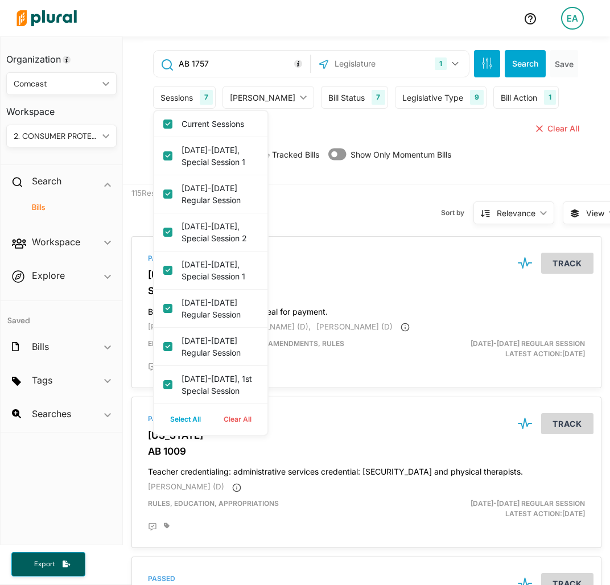
checkbox session "true"
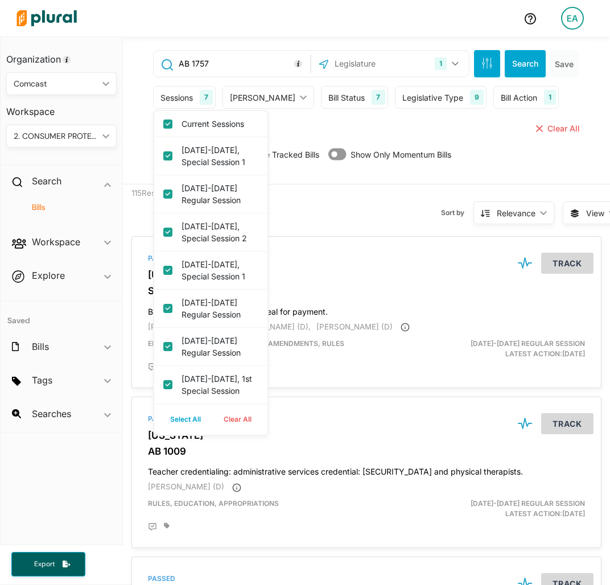
checkbox session "true"
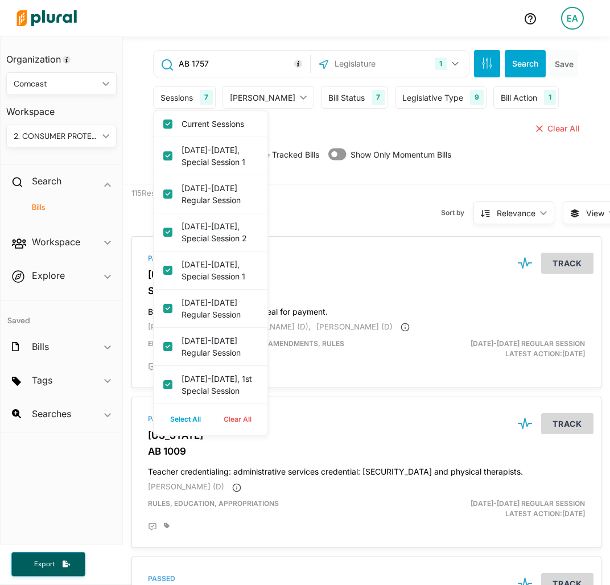
checkbox session "true"
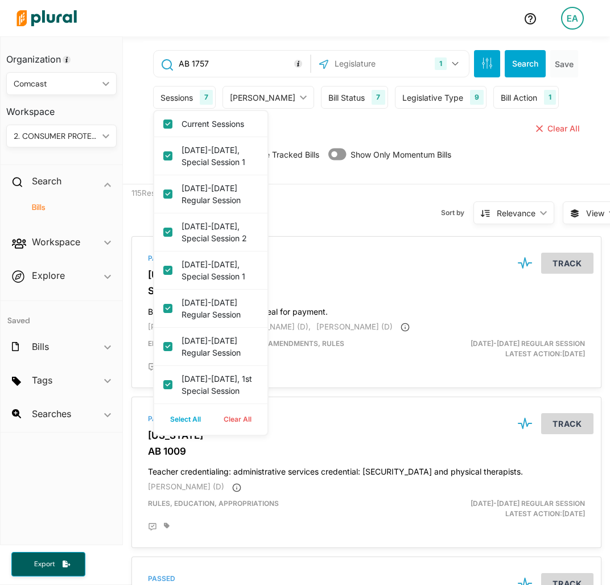
checkbox session "true"
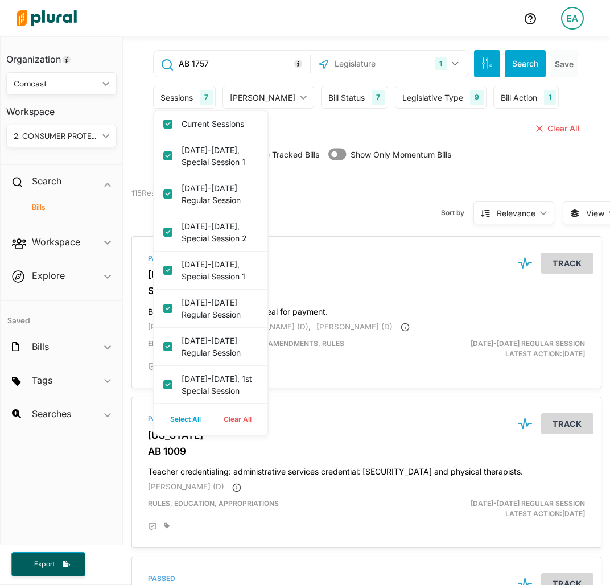
checkbox session "true"
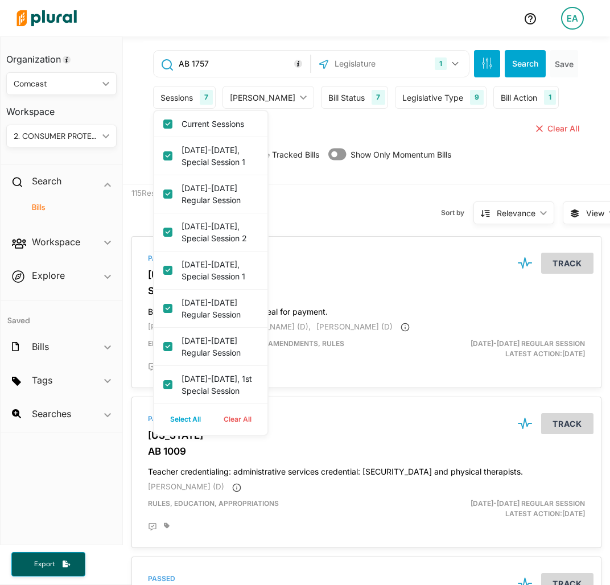
checkbox session "true"
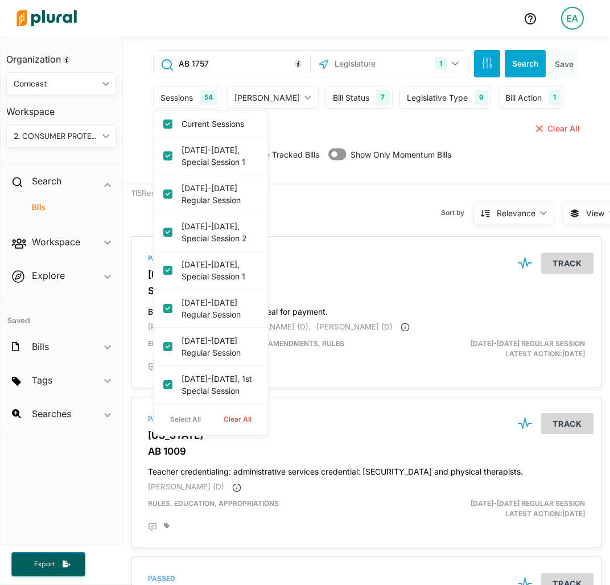
click at [219, 412] on button "Clear All" at bounding box center [237, 419] width 51 height 17
checkbox input "false"
checkbox 1 "false"
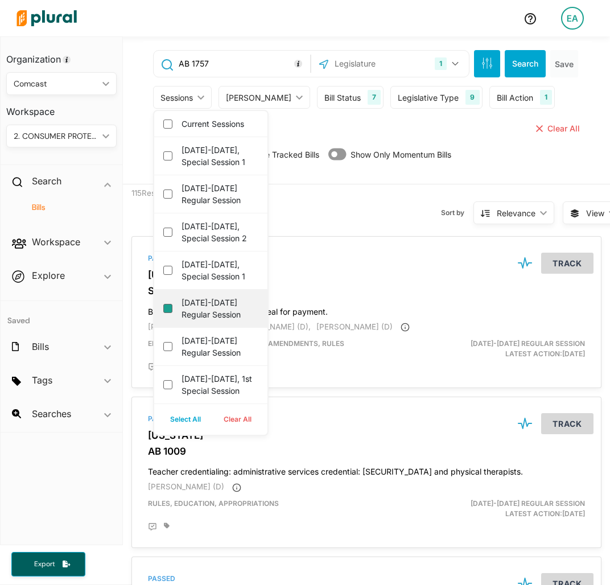
click at [168, 313] on session "[DATE]-[DATE] Regular Session" at bounding box center [167, 308] width 9 height 9
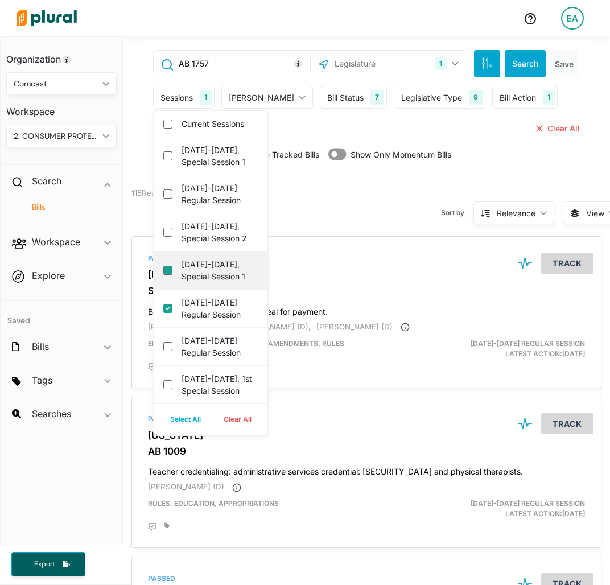
click at [170, 275] on 1 "[DATE]-[DATE], Special Session 1" at bounding box center [167, 270] width 9 height 9
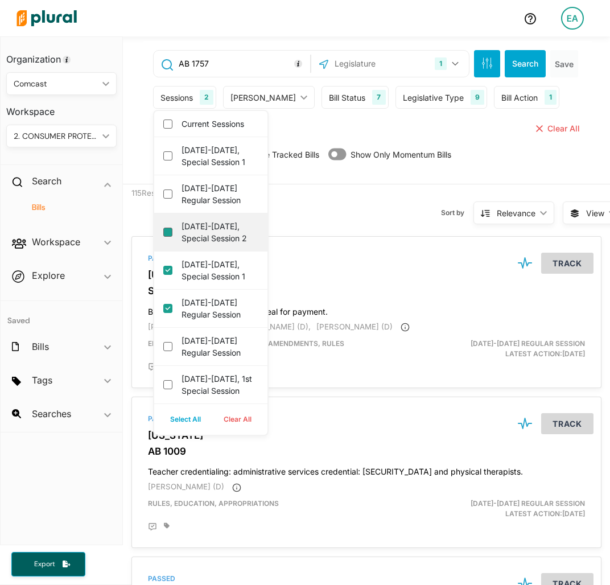
click at [168, 237] on 2 "[DATE]-[DATE], Special Session 2" at bounding box center [167, 232] width 9 height 9
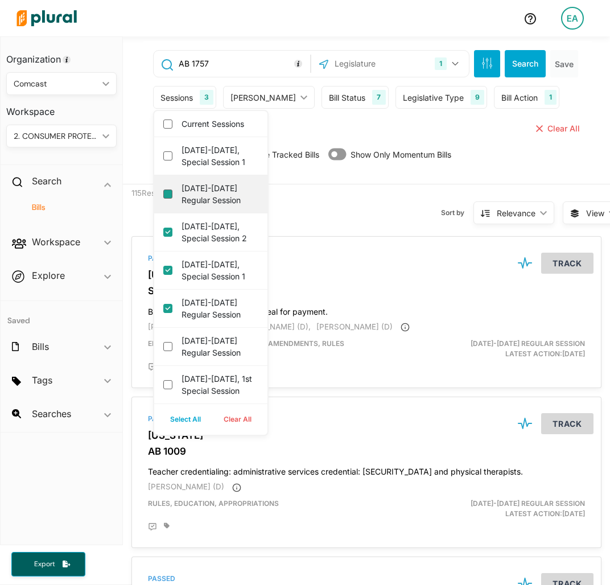
click at [166, 196] on session "[DATE]-[DATE] Regular Session" at bounding box center [167, 193] width 9 height 9
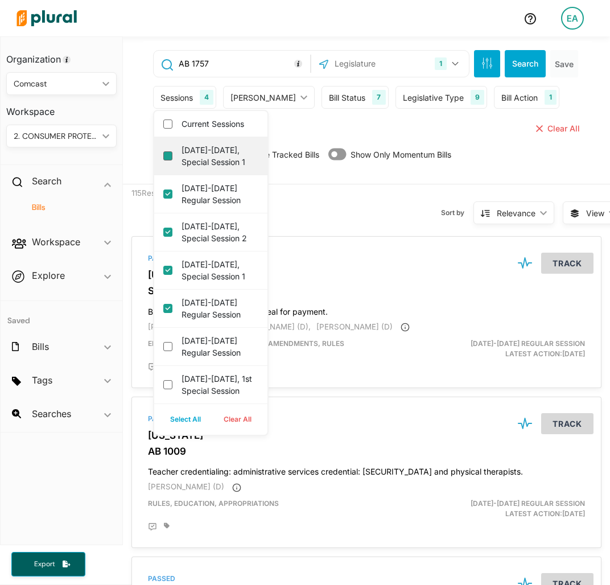
click at [169, 158] on 1 "[DATE]-[DATE], Special Session 1" at bounding box center [167, 155] width 9 height 9
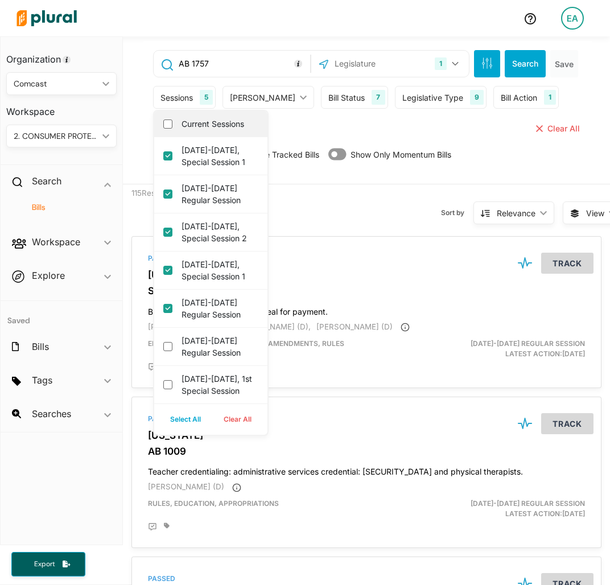
click at [158, 121] on div "Current Sessions" at bounding box center [210, 124] width 113 height 26
drag, startPoint x: 163, startPoint y: 119, endPoint x: 168, endPoint y: 127, distance: 9.8
click at [163, 122] on div "Current Sessions" at bounding box center [210, 124] width 113 height 26
drag, startPoint x: 168, startPoint y: 127, endPoint x: 348, endPoint y: 58, distance: 192.6
click at [168, 127] on input "Current Sessions" at bounding box center [167, 124] width 9 height 9
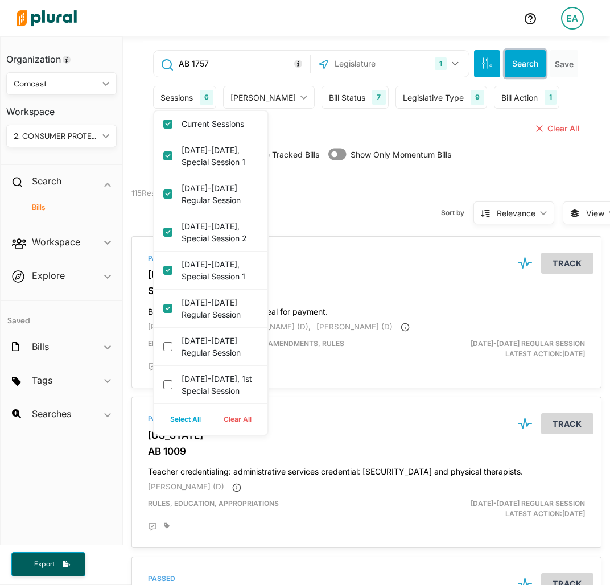
click at [523, 57] on button "Search" at bounding box center [525, 63] width 41 height 27
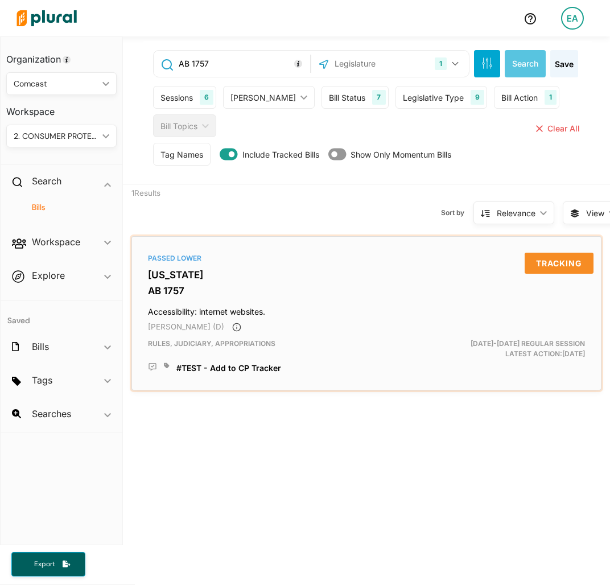
click at [160, 277] on h3 "[US_STATE]" at bounding box center [366, 274] width 437 height 11
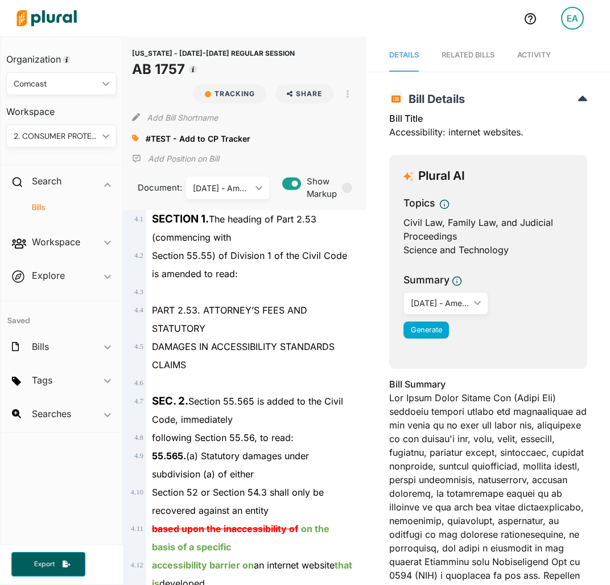
click at [132, 134] on icon at bounding box center [135, 138] width 7 height 8
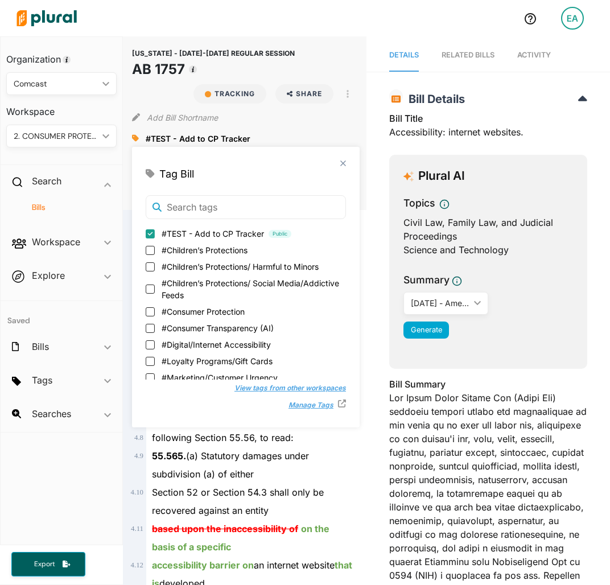
click at [206, 231] on span "#TEST - Add to CP Tracker" at bounding box center [213, 234] width 102 height 12
click at [155, 231] on input "#TEST - Add to CP Tracker Public" at bounding box center [150, 233] width 9 height 9
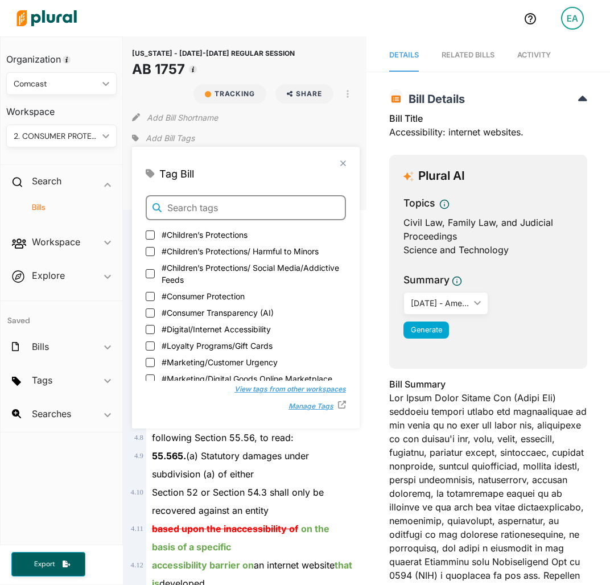
click at [213, 209] on input "text" at bounding box center [246, 207] width 200 height 25
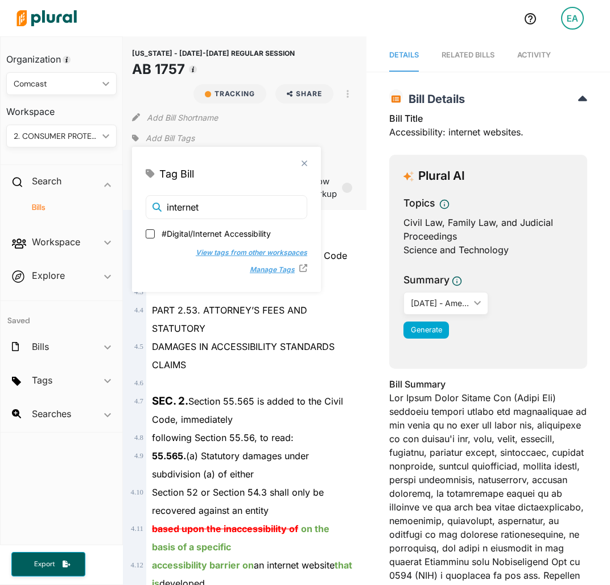
click at [162, 229] on span "#Digital/Internet Accessibility" at bounding box center [216, 234] width 109 height 12
click at [155, 229] on input "#Digital/Internet Accessibility" at bounding box center [150, 233] width 9 height 9
click at [299, 160] on polygon at bounding box center [304, 163] width 10 height 10
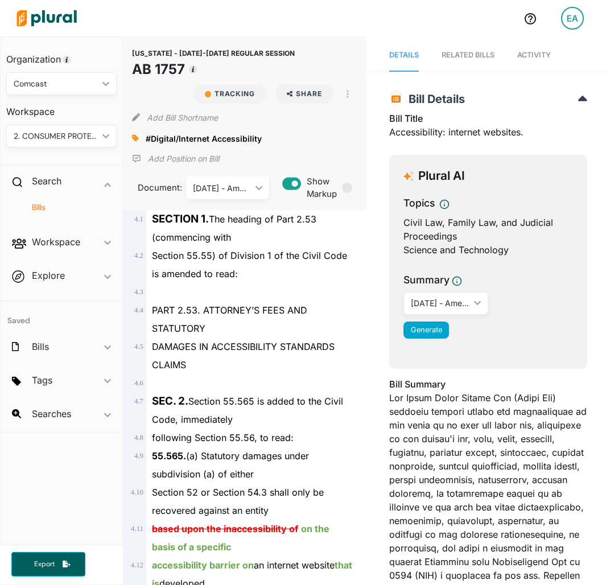
click at [36, 207] on h4 "Bills" at bounding box center [64, 207] width 93 height 11
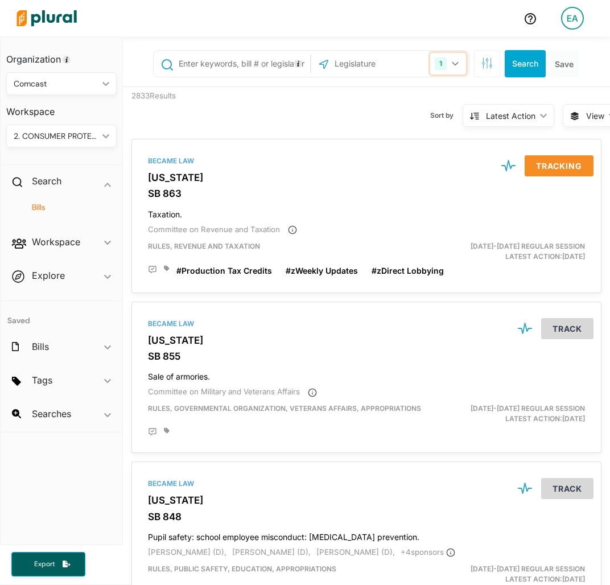
click at [435, 65] on div "1" at bounding box center [441, 63] width 12 height 13
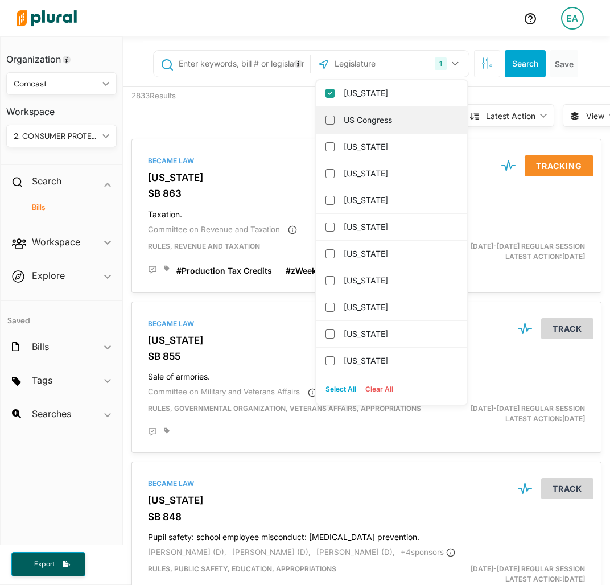
click at [382, 107] on div "US Congress" at bounding box center [391, 120] width 151 height 27
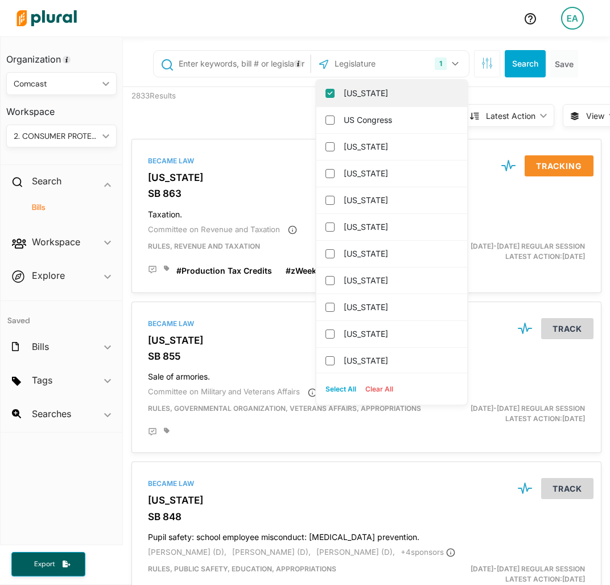
click at [376, 89] on label "[US_STATE]" at bounding box center [400, 93] width 112 height 17
click at [335, 89] on input "[US_STATE]" at bounding box center [329, 93] width 9 height 9
click at [370, 75] on div "US Congress [US_STATE] [US_STATE] [US_STATE] [US_STATE] [US_STATE] [US_STATE] […" at bounding box center [390, 64] width 158 height 26
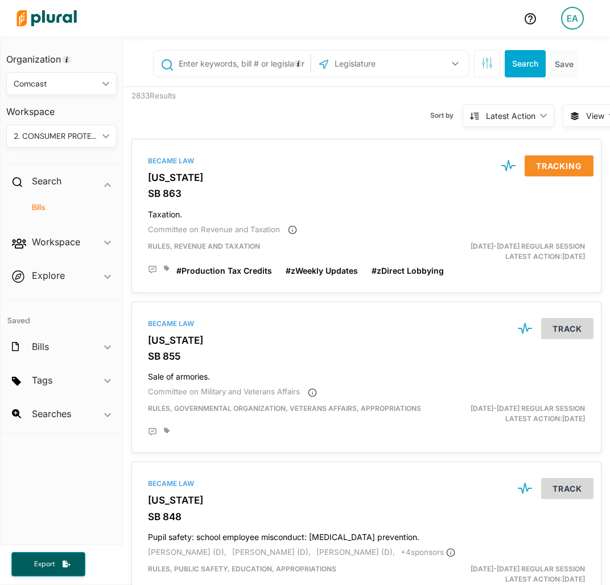
click at [364, 63] on input "text" at bounding box center [388, 64] width 111 height 22
click at [325, 90] on input "[US_STATE]" at bounding box center [329, 93] width 9 height 9
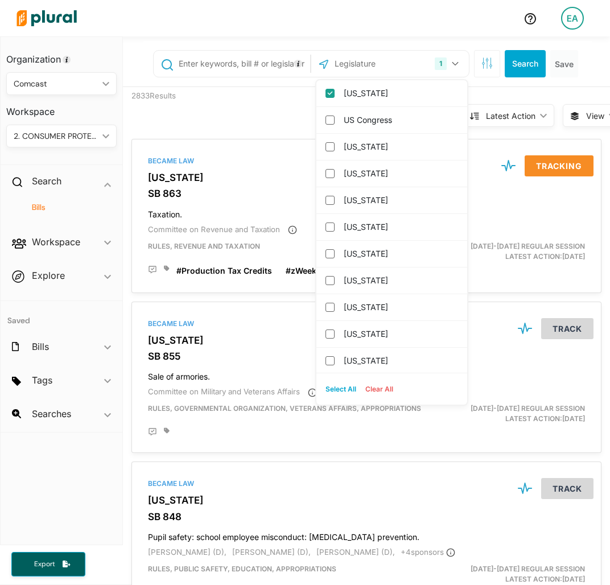
click at [271, 70] on input "text" at bounding box center [243, 64] width 130 height 22
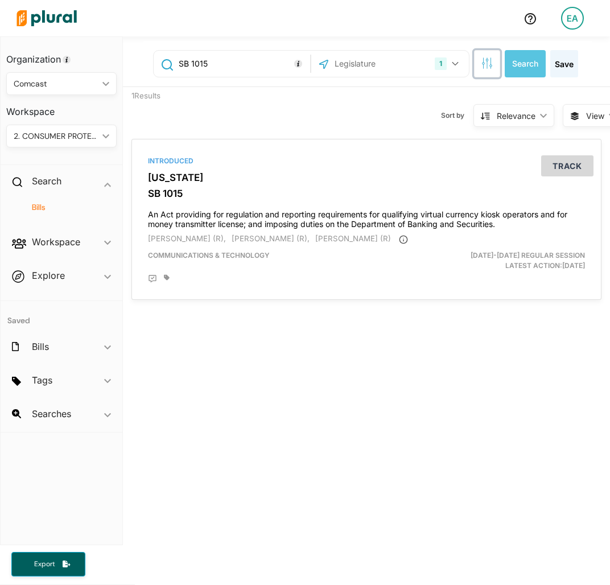
click at [477, 56] on button "button" at bounding box center [487, 63] width 26 height 27
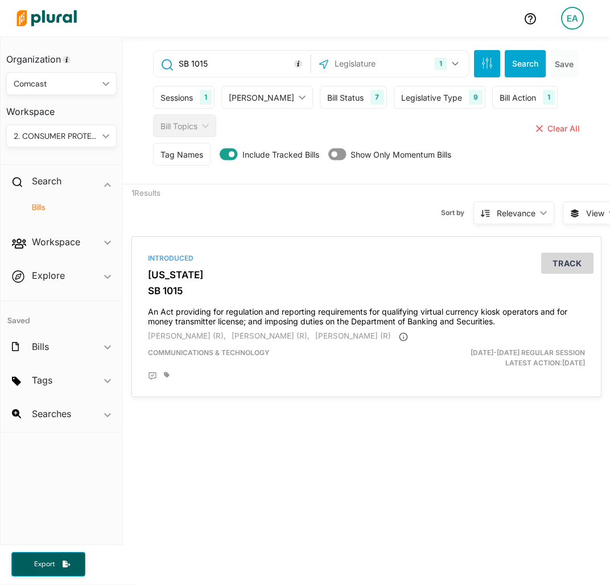
click at [191, 95] on div "Sessions" at bounding box center [176, 98] width 32 height 12
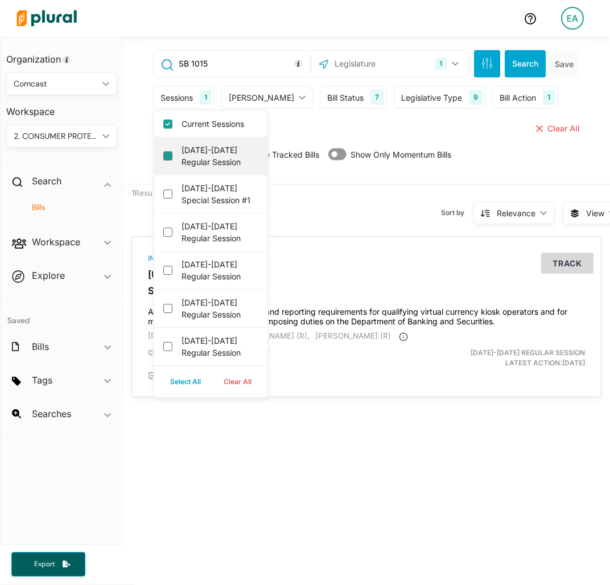
click at [164, 159] on session "[DATE]-[DATE] Regular Session" at bounding box center [167, 155] width 9 height 9
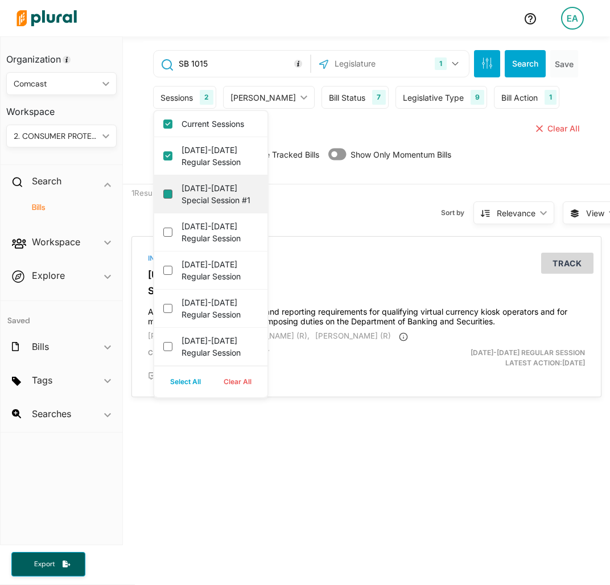
click at [169, 188] on div "[DATE]-[DATE] Special Session #1" at bounding box center [210, 194] width 113 height 38
click at [170, 197] on \ "[DATE]-[DATE] Special Session #1" at bounding box center [167, 193] width 9 height 9
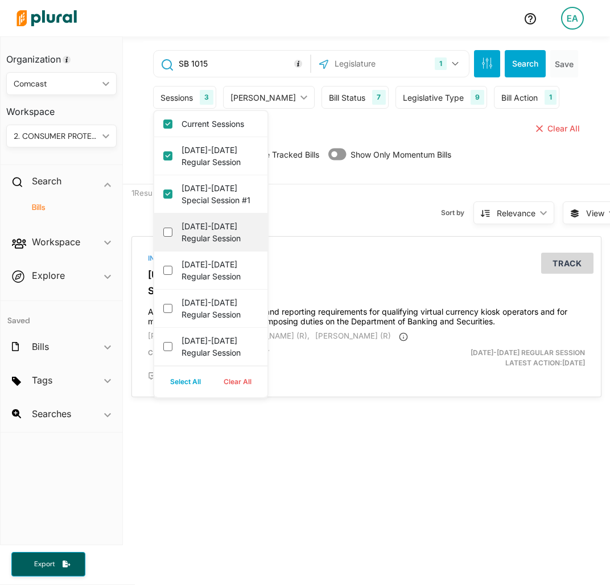
click at [174, 234] on div "[DATE]-[DATE] Regular Session" at bounding box center [210, 232] width 113 height 38
click at [170, 226] on div "[DATE]-[DATE] Regular Session" at bounding box center [210, 232] width 113 height 38
click at [168, 236] on div "[DATE]-[DATE] Regular Session" at bounding box center [210, 232] width 113 height 38
click at [168, 232] on session "[DATE]-[DATE] Regular Session" at bounding box center [167, 232] width 9 height 9
click at [509, 65] on button "Search" at bounding box center [525, 63] width 41 height 27
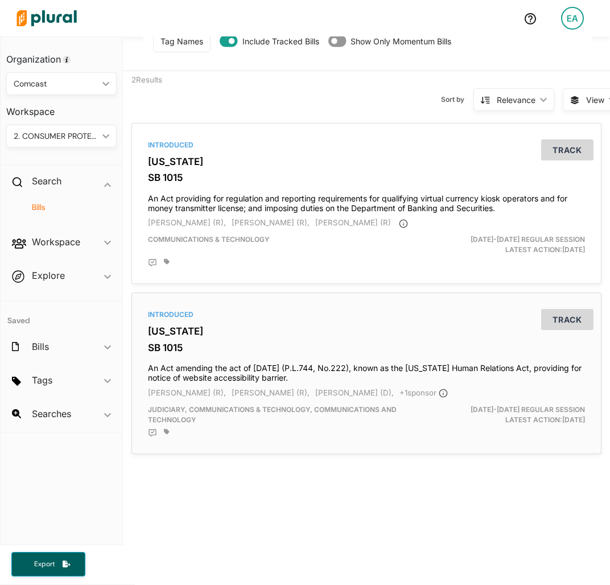
scroll to position [114, 0]
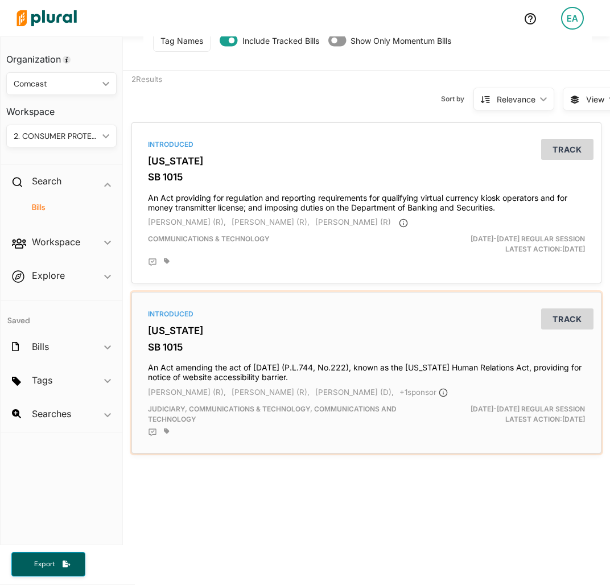
click at [196, 322] on div "Introduced [US_STATE] SB 1015 An Act amending the act of [DATE] (P.L.744, No.22…" at bounding box center [367, 372] width 460 height 151
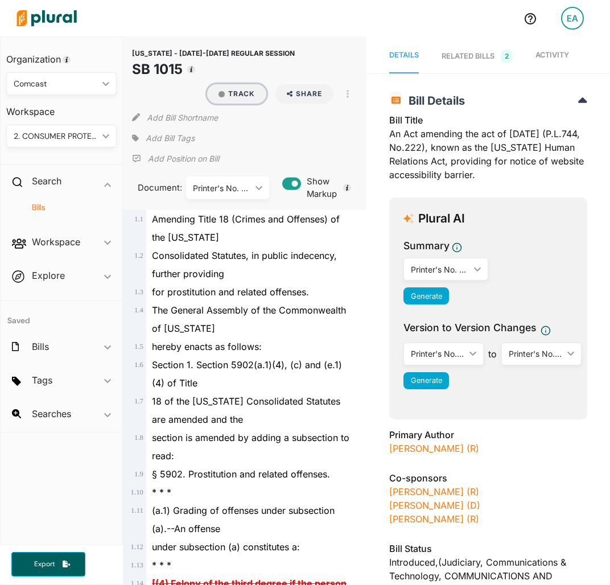
click at [225, 93] on button "Track" at bounding box center [236, 93] width 59 height 19
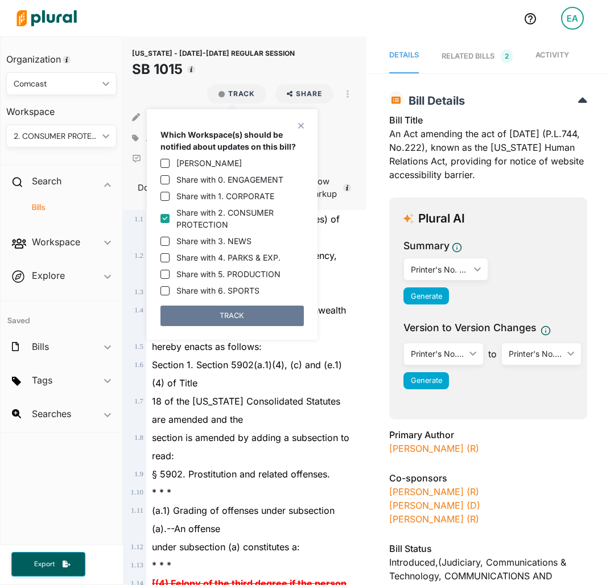
click at [238, 318] on button "TRACK" at bounding box center [231, 316] width 143 height 20
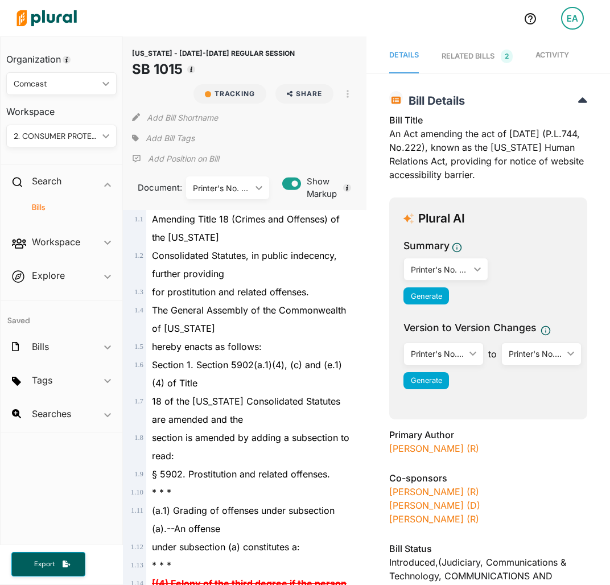
click at [180, 139] on span "Add Bill Tags" at bounding box center [170, 138] width 49 height 11
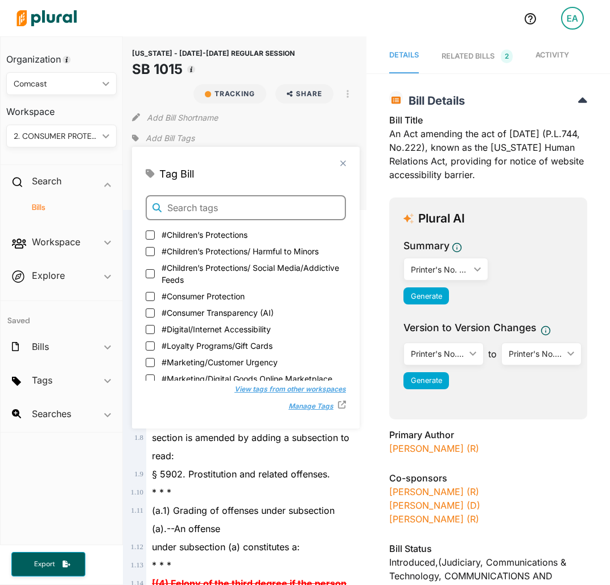
click at [255, 211] on input "text" at bounding box center [246, 207] width 200 height 25
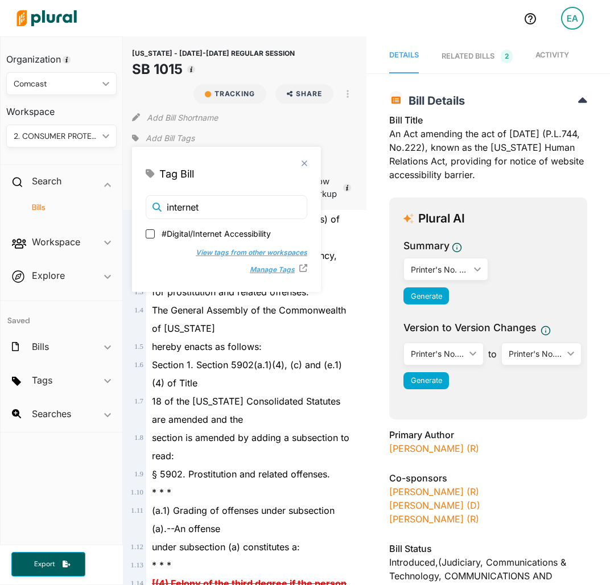
click at [168, 234] on span "#Digital/Internet Accessibility" at bounding box center [216, 234] width 109 height 12
click at [155, 234] on input "#Digital/Internet Accessibility" at bounding box center [150, 233] width 9 height 9
click at [342, 125] on div "Add Bill Shortname" at bounding box center [244, 115] width 225 height 23
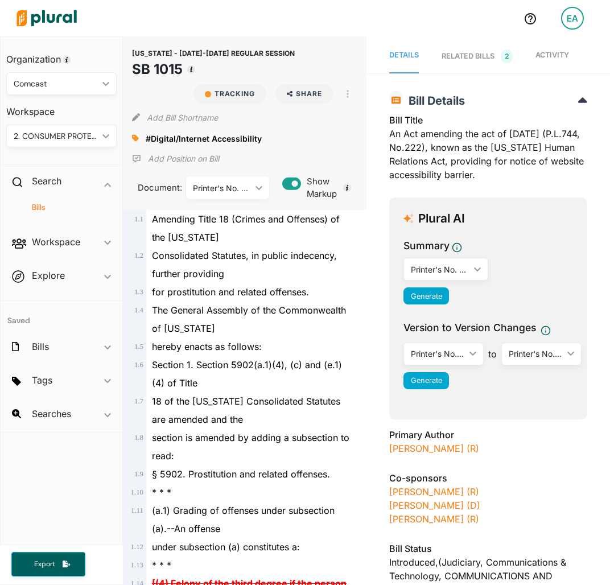
click at [48, 204] on h4 "Bills" at bounding box center [64, 207] width 93 height 11
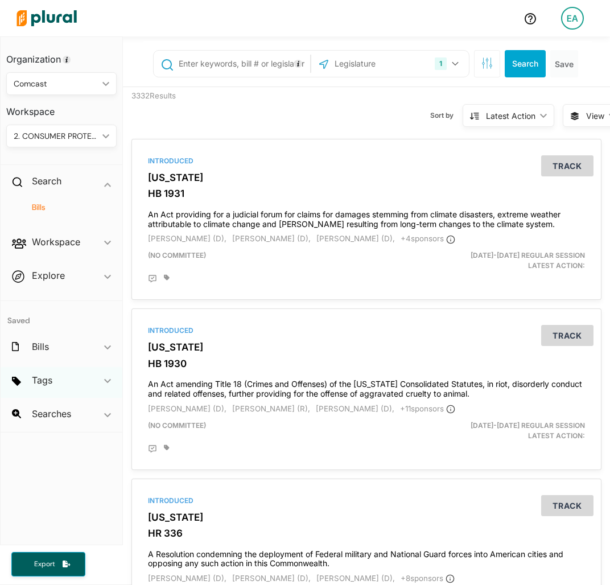
click at [102, 371] on div "Tags ic_keyboard_arrow_down" at bounding box center [62, 382] width 122 height 31
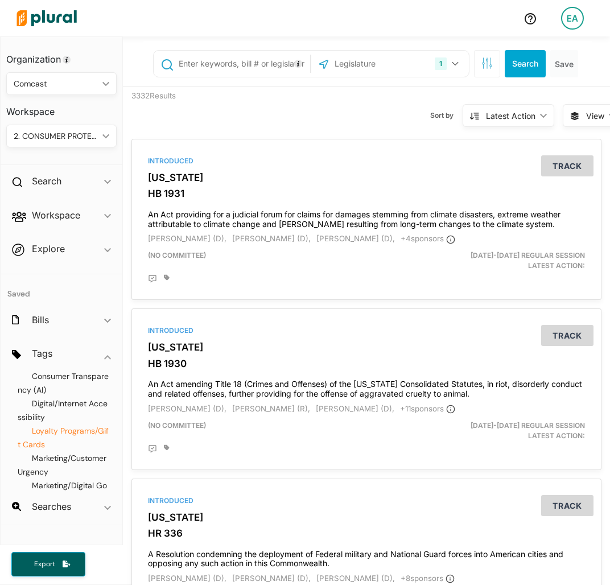
click at [86, 446] on span "Loyalty Programs/Gift Cards" at bounding box center [63, 438] width 91 height 24
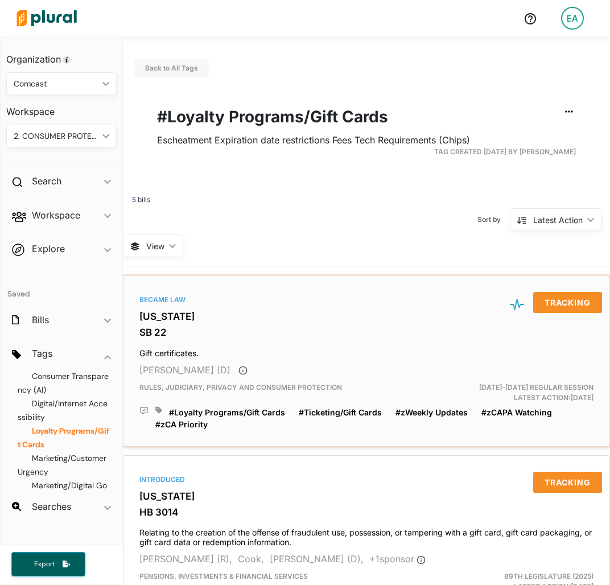
click at [282, 333] on h3 "SB 22" at bounding box center [366, 332] width 454 height 11
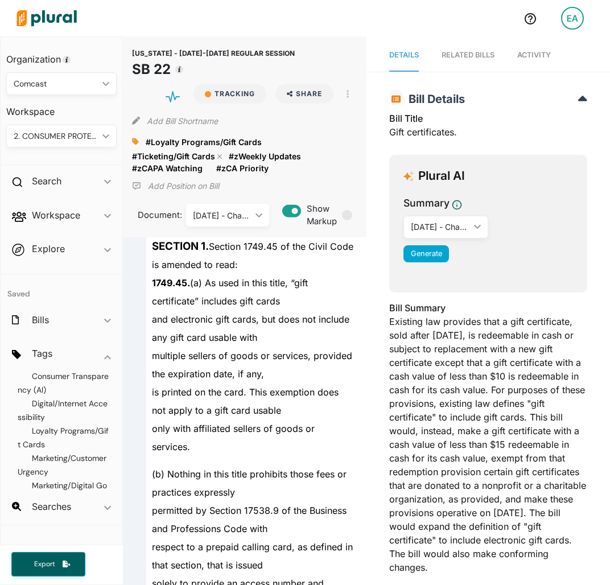
click at [217, 156] on polygon at bounding box center [220, 157] width 8 height 8
click at [68, 443] on span "Loyalty Programs/Gift Cards" at bounding box center [63, 438] width 91 height 24
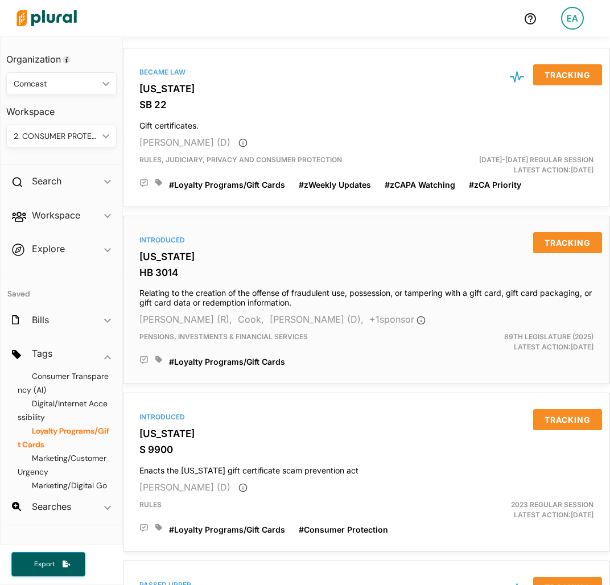
scroll to position [285, 0]
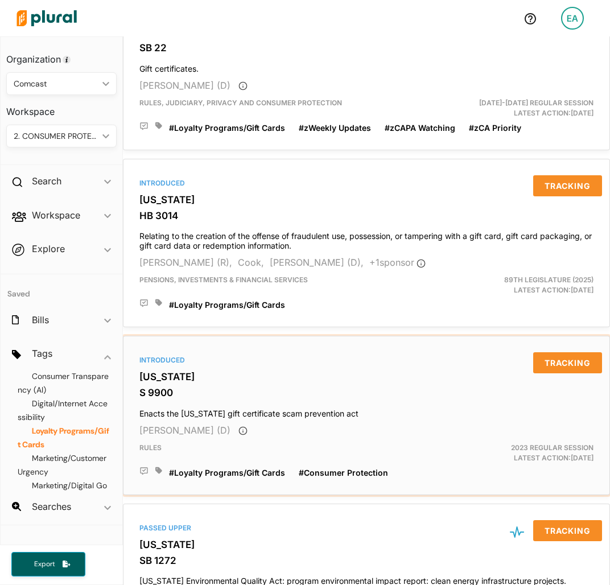
click at [166, 373] on h3 "[US_STATE]" at bounding box center [366, 376] width 454 height 11
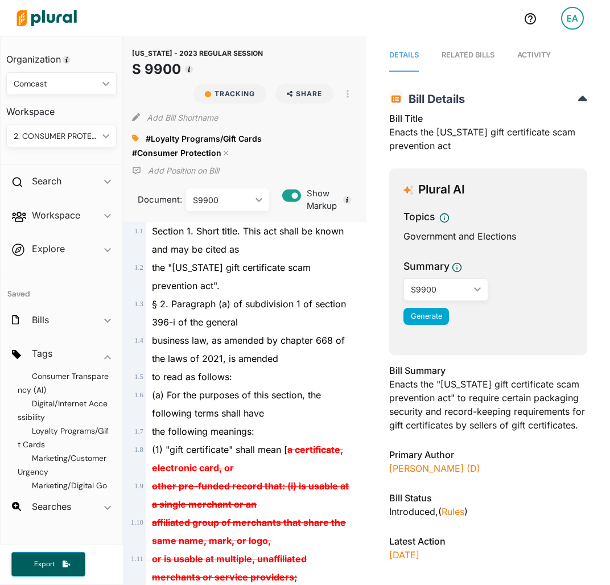
click at [223, 148] on div "#Consumer Protection close" at bounding box center [183, 153] width 103 height 12
click at [223, 150] on polygon at bounding box center [226, 153] width 8 height 8
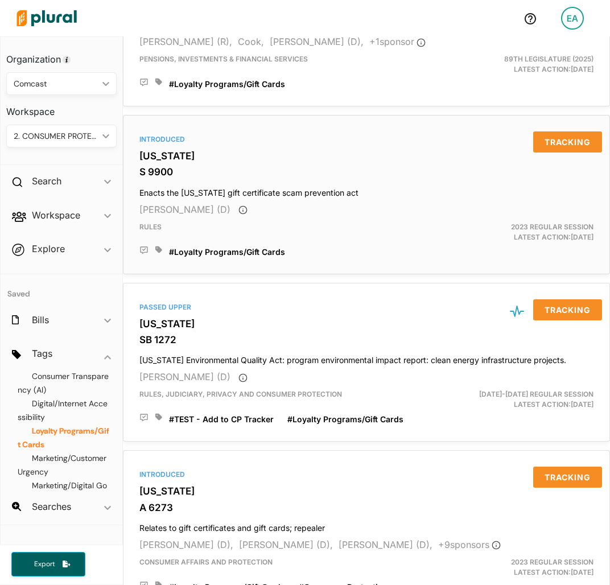
scroll to position [569, 0]
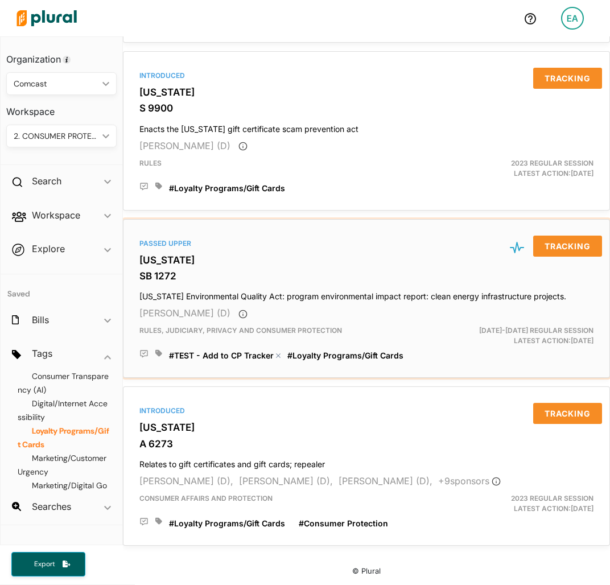
click at [278, 349] on div "#TEST - Add to CP Tracker close" at bounding box center [228, 355] width 118 height 12
click at [277, 349] on div "#TEST - Add to CP Tracker close" at bounding box center [228, 355] width 118 height 12
click at [157, 350] on icon at bounding box center [158, 353] width 7 height 7
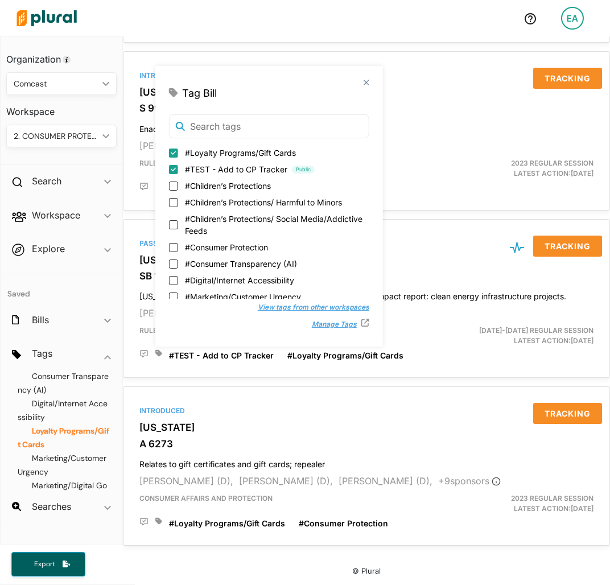
click at [175, 166] on input "#TEST - Add to CP Tracker Public" at bounding box center [173, 168] width 9 height 9
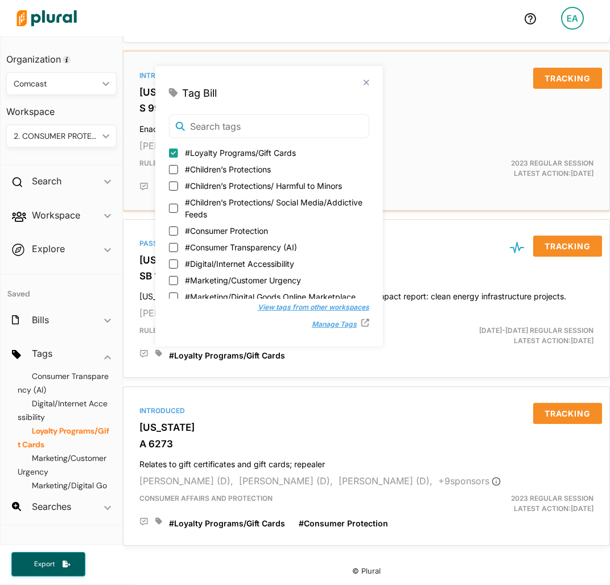
click at [437, 147] on div "[PERSON_NAME] (D)" at bounding box center [366, 146] width 454 height 14
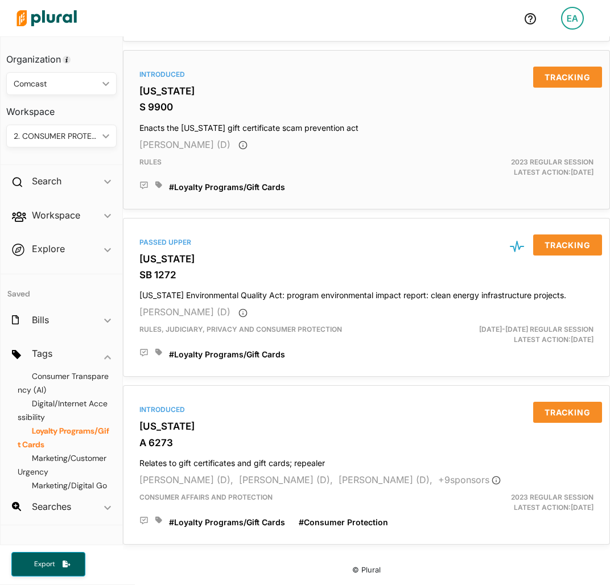
scroll to position [574, 0]
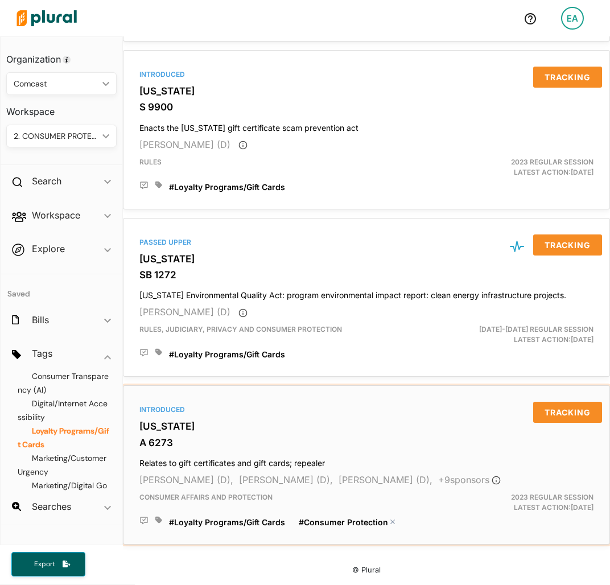
click at [388, 516] on div "#Consumer Protection close" at bounding box center [350, 522] width 103 height 12
click at [155, 513] on div "#Loyalty Programs/Gift Cards close #Consumer Protection close" at bounding box center [366, 520] width 454 height 15
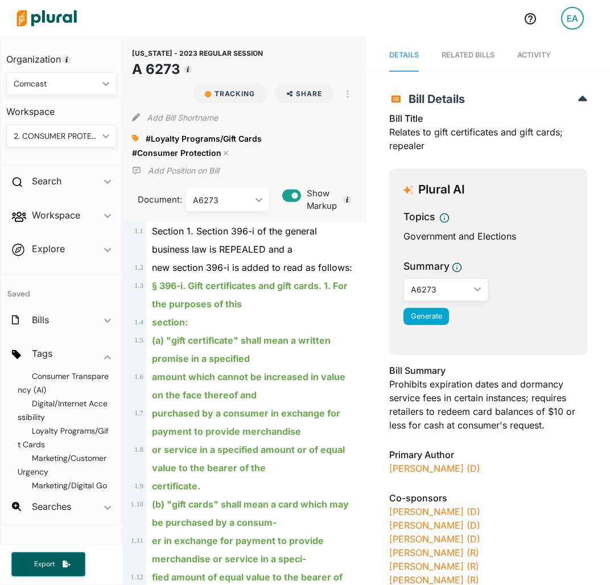
click at [224, 152] on polygon at bounding box center [226, 153] width 8 height 8
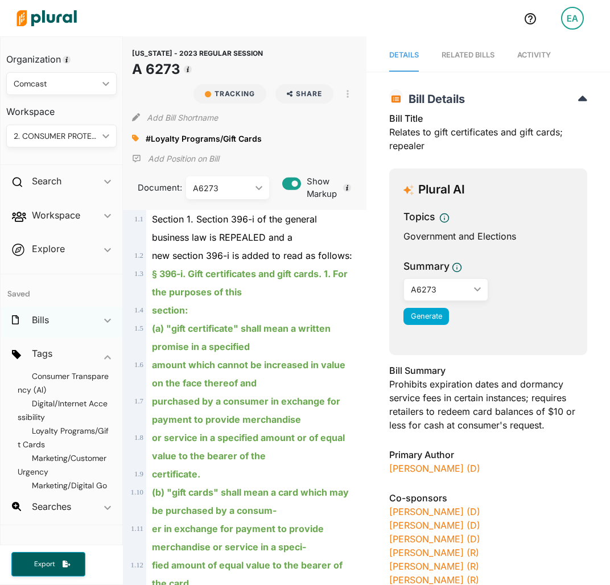
click at [46, 325] on h2 "Bills" at bounding box center [40, 320] width 17 height 13
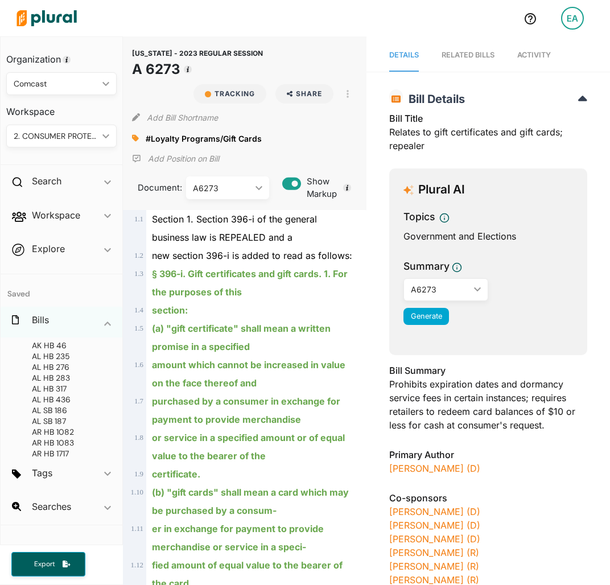
click at [68, 314] on div "Bills ic_keyboard_arrow_down" at bounding box center [62, 322] width 122 height 31
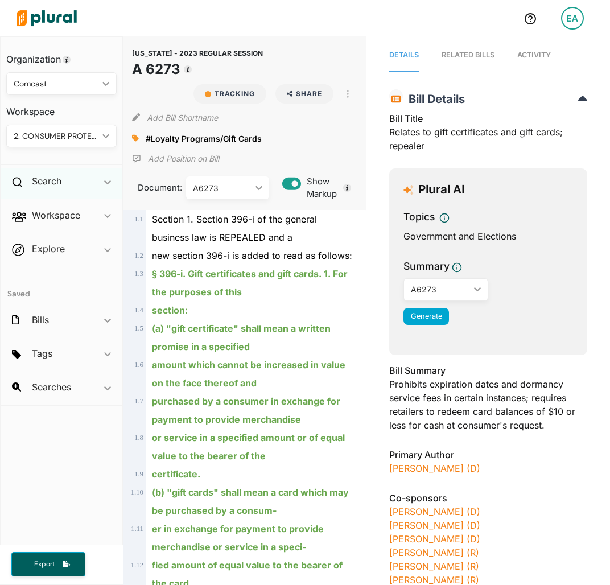
click at [96, 184] on div "Search ic_keyboard_arrow_down" at bounding box center [62, 183] width 122 height 31
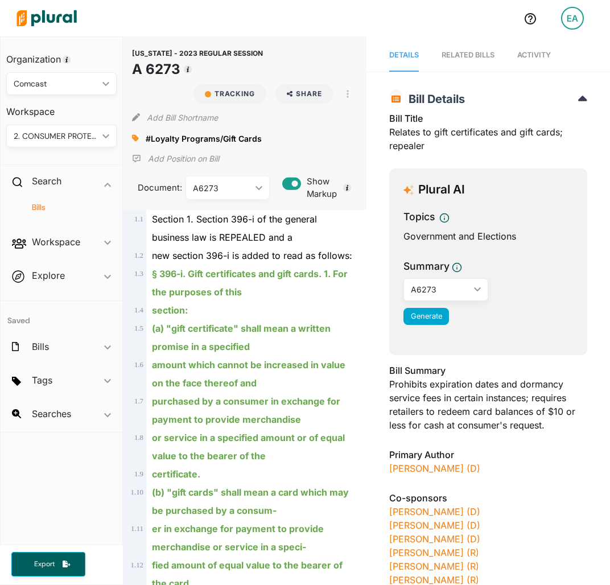
click at [42, 200] on div "Bills" at bounding box center [62, 212] width 122 height 27
drag, startPoint x: 43, startPoint y: 208, endPoint x: 30, endPoint y: 236, distance: 30.8
click at [43, 208] on h4 "Bills" at bounding box center [64, 207] width 93 height 11
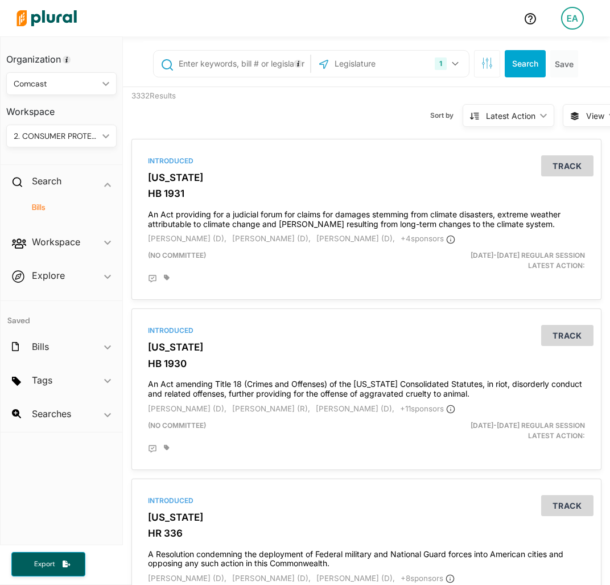
click at [368, 64] on input "text" at bounding box center [381, 64] width 97 height 22
click at [436, 57] on div "1" at bounding box center [441, 63] width 12 height 13
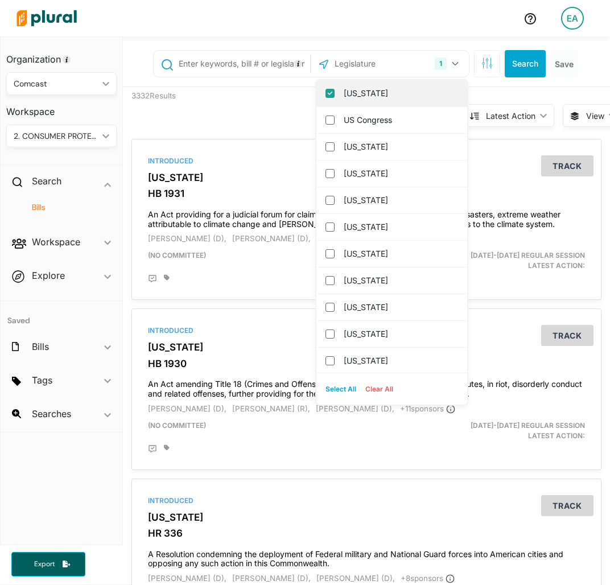
click at [417, 97] on label "[US_STATE]" at bounding box center [400, 93] width 112 height 17
click at [335, 97] on input "[US_STATE]" at bounding box center [329, 93] width 9 height 9
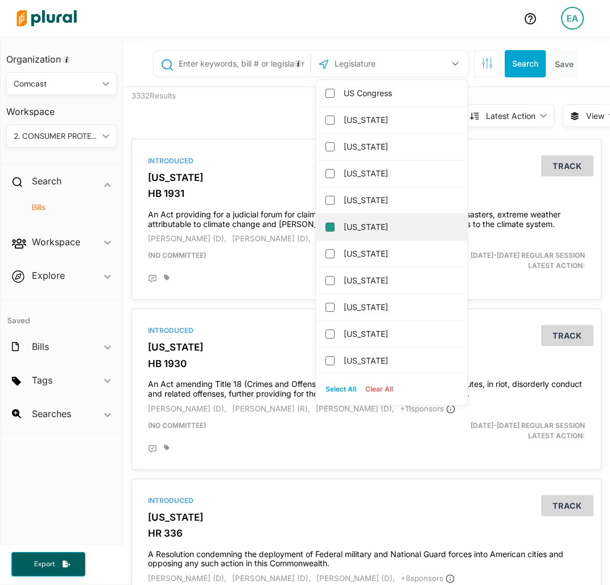
click at [325, 225] on input "[US_STATE]" at bounding box center [329, 227] width 9 height 9
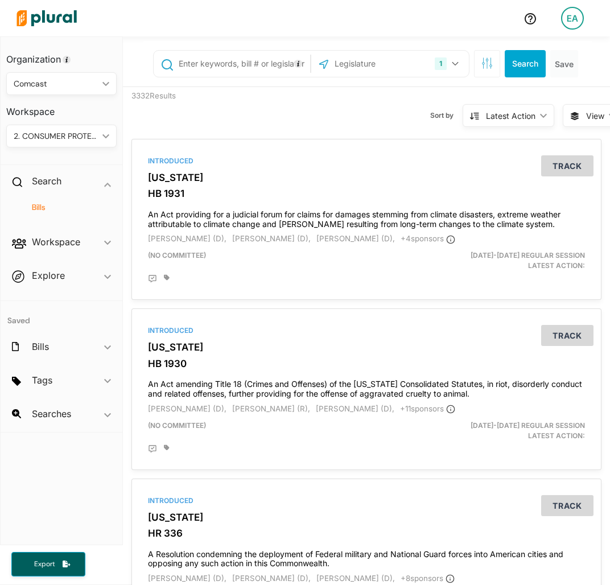
click at [219, 59] on input "text" at bounding box center [243, 64] width 130 height 22
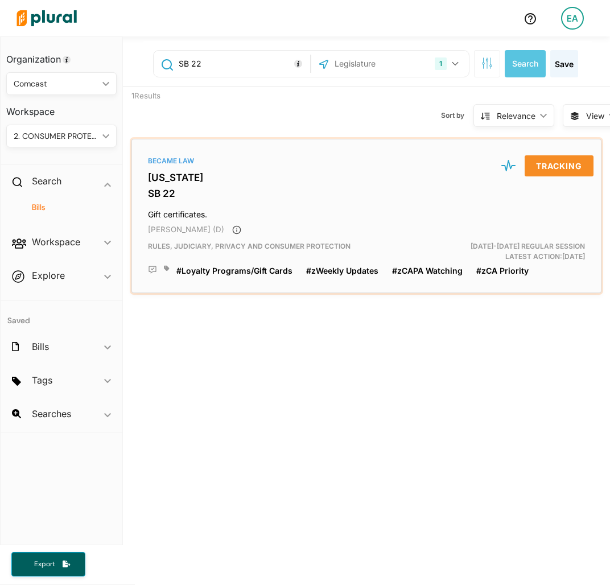
click at [191, 167] on div "Became Law [US_STATE] SB 22 Gift certificates. [PERSON_NAME] (D) Rules, Judicia…" at bounding box center [367, 216] width 460 height 144
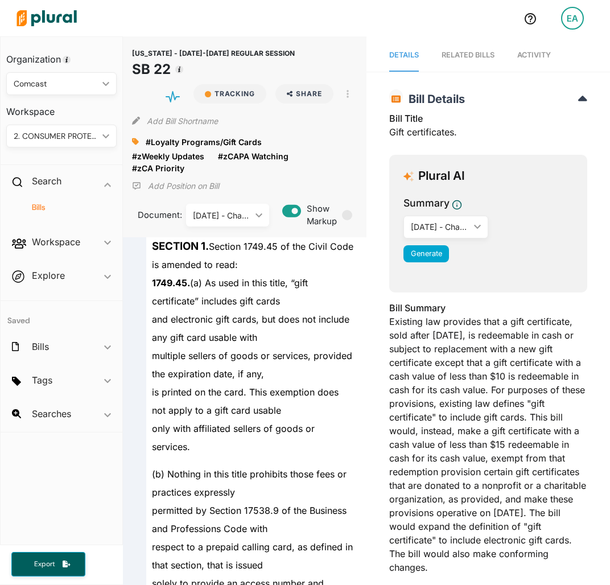
click at [33, 207] on h4 "Bills" at bounding box center [64, 207] width 93 height 11
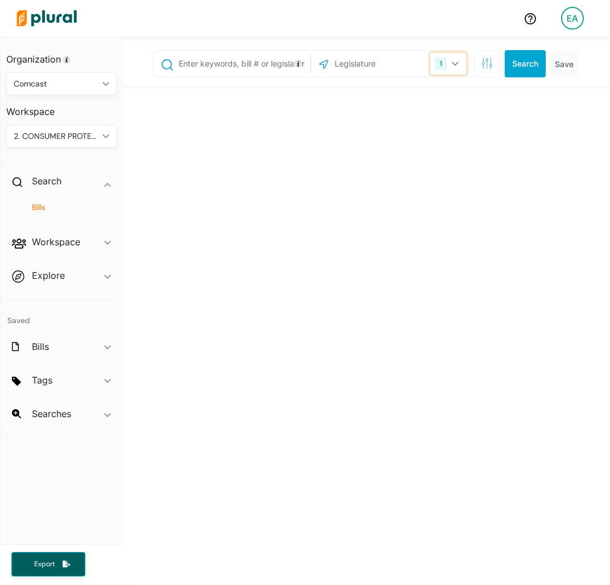
click at [439, 65] on button "1" at bounding box center [448, 64] width 36 height 22
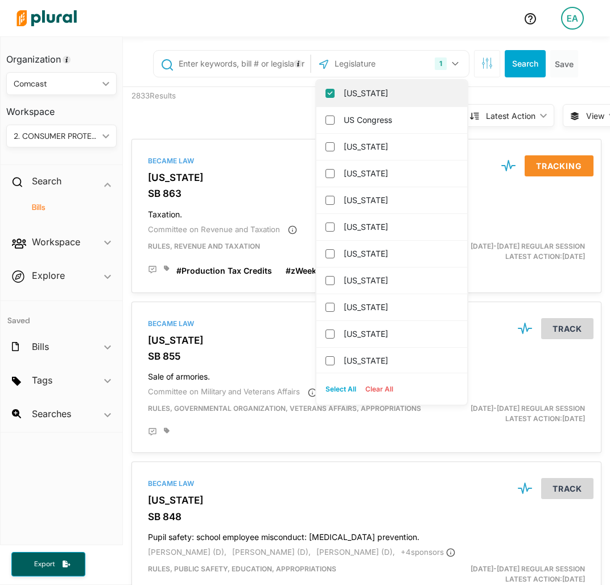
click at [390, 90] on label "[US_STATE]" at bounding box center [400, 93] width 112 height 17
click at [335, 90] on input "[US_STATE]" at bounding box center [329, 93] width 9 height 9
click at [372, 71] on input "text" at bounding box center [388, 64] width 111 height 22
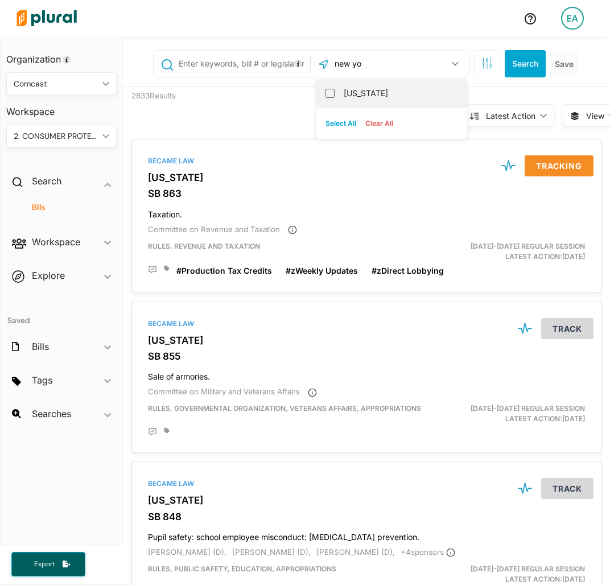
click at [344, 90] on label "[US_STATE]" at bounding box center [400, 93] width 112 height 17
click at [335, 90] on input "[US_STATE]" at bounding box center [329, 93] width 9 height 9
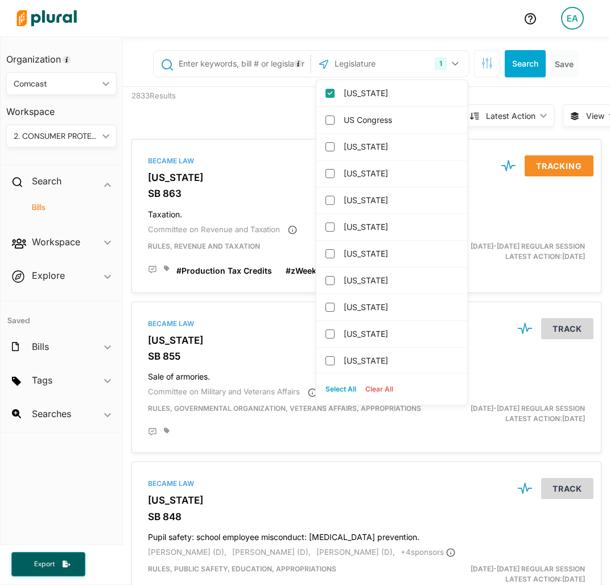
click at [205, 52] on div at bounding box center [232, 64] width 156 height 26
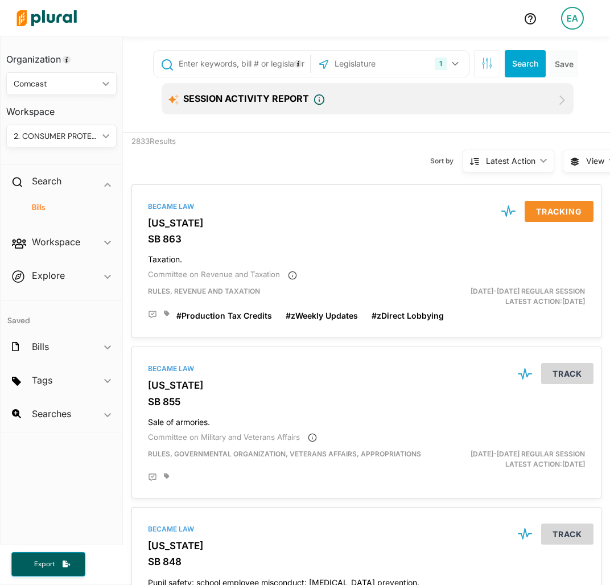
click at [216, 63] on input "text" at bounding box center [243, 64] width 130 height 22
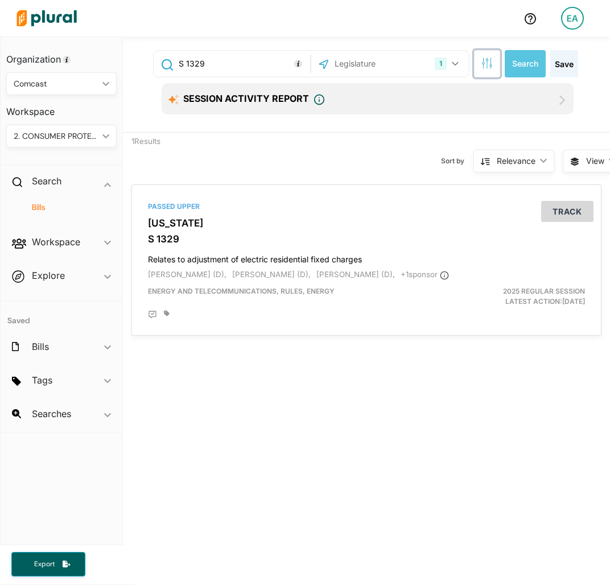
click at [484, 61] on button "button" at bounding box center [487, 63] width 26 height 27
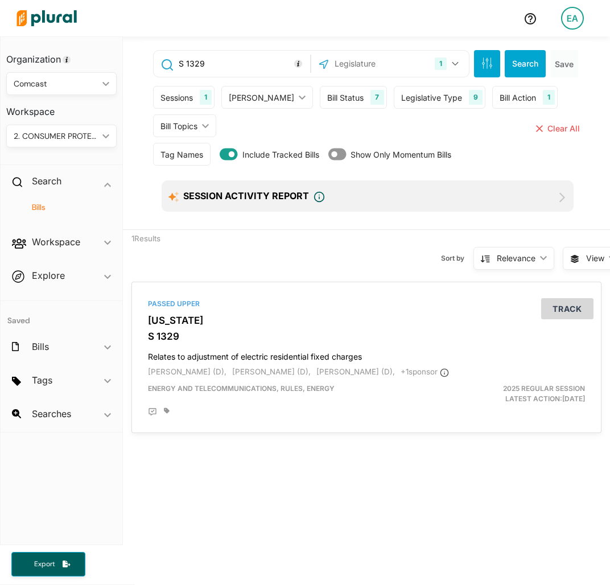
click at [198, 93] on div "Sessions 1" at bounding box center [183, 97] width 61 height 23
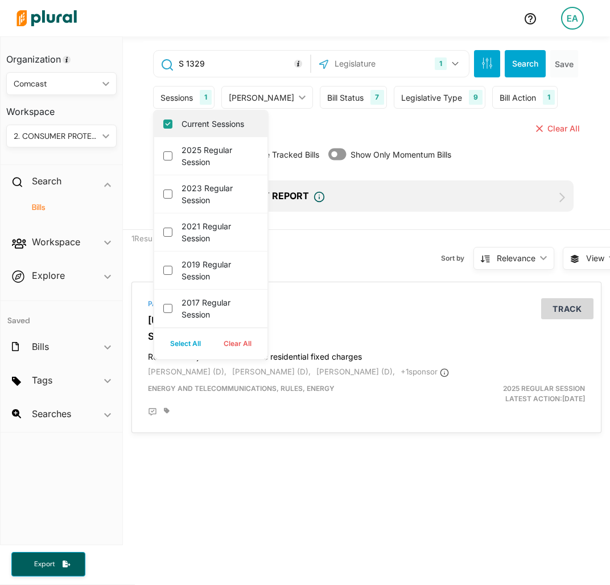
click at [188, 123] on label "Current Sessions" at bounding box center [219, 124] width 75 height 12
click at [172, 123] on input "Current Sessions" at bounding box center [167, 124] width 9 height 9
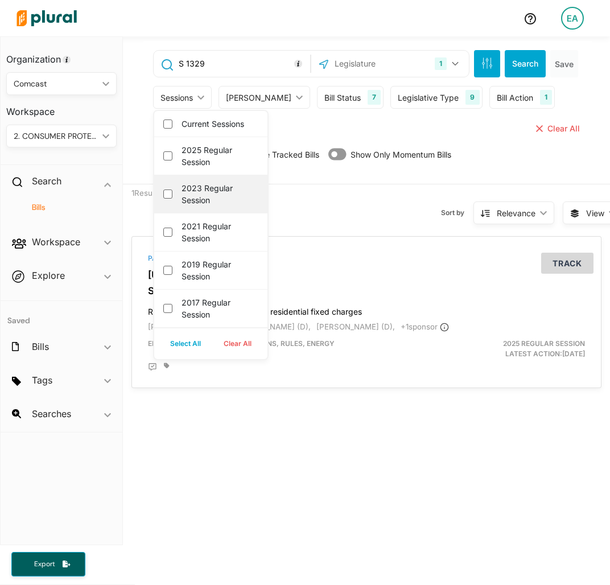
click at [161, 195] on div "2023 Regular Session" at bounding box center [210, 194] width 113 height 38
click at [166, 197] on div "2023 Regular Session" at bounding box center [210, 194] width 113 height 38
click at [169, 191] on session "2023 Regular Session" at bounding box center [167, 193] width 9 height 9
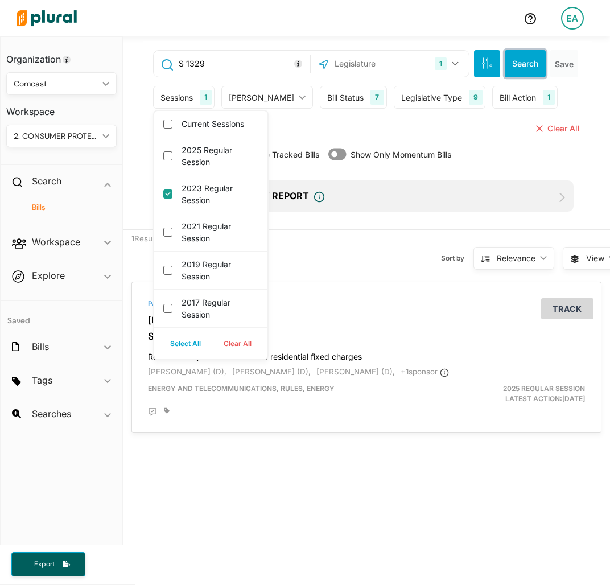
click at [514, 57] on button "Search" at bounding box center [525, 63] width 41 height 27
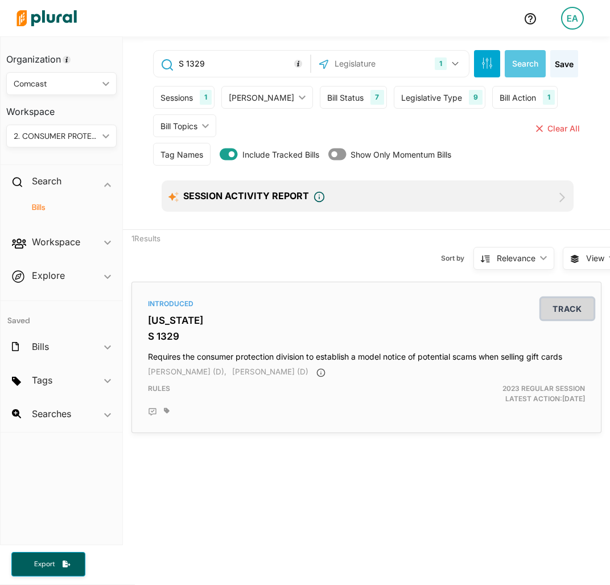
click at [542, 306] on button "Track" at bounding box center [567, 308] width 52 height 21
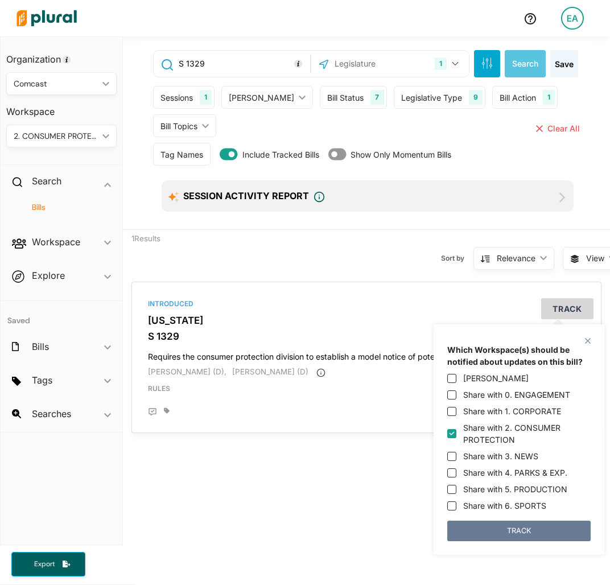
click at [535, 526] on button "TRACK" at bounding box center [518, 531] width 143 height 20
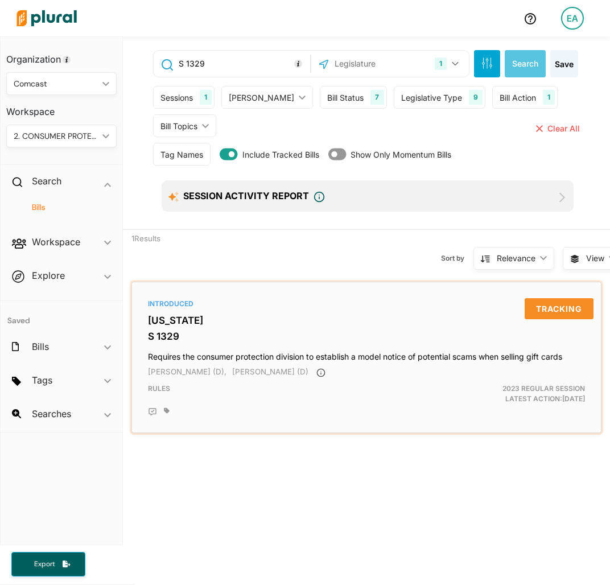
click at [168, 311] on div "Introduced [US_STATE] S 1329 Requires the consumer protection division to estab…" at bounding box center [367, 358] width 460 height 142
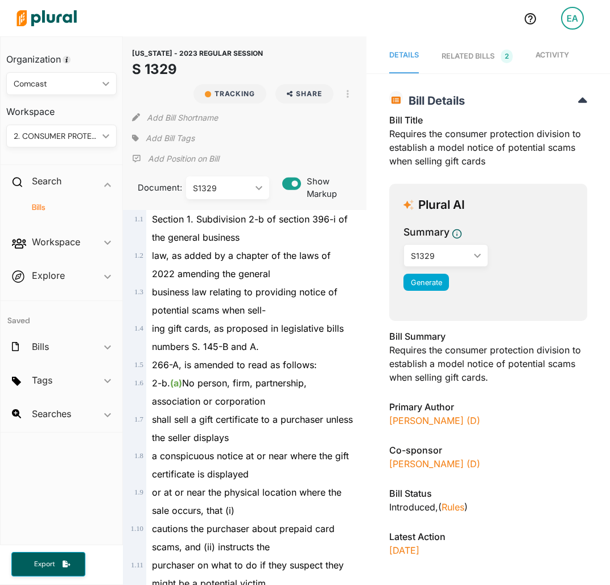
click at [179, 134] on span "Add Bill Tags" at bounding box center [170, 138] width 49 height 11
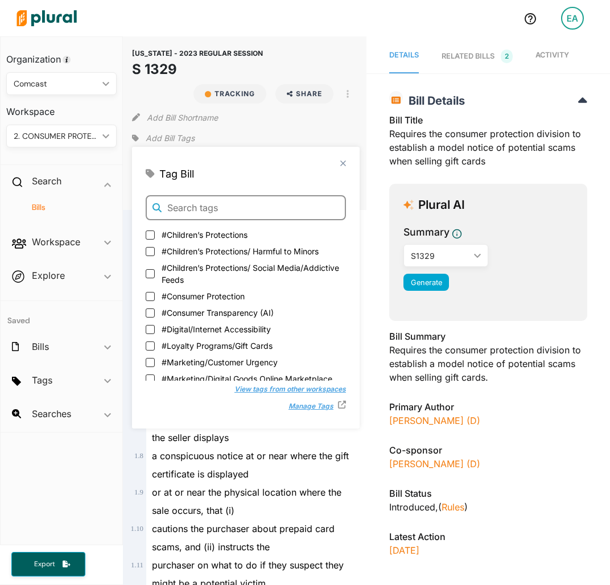
click at [240, 208] on input "text" at bounding box center [246, 207] width 200 height 25
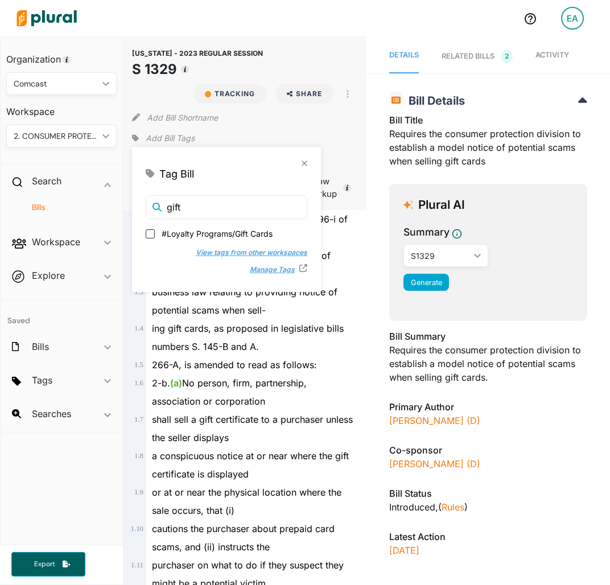
click at [244, 234] on span "#Loyalty Programs/Gift Cards" at bounding box center [217, 234] width 111 height 12
click at [155, 234] on input "#Loyalty Programs/Gift Cards" at bounding box center [150, 233] width 9 height 9
click at [319, 118] on div "Add Bill Shortname" at bounding box center [244, 115] width 225 height 23
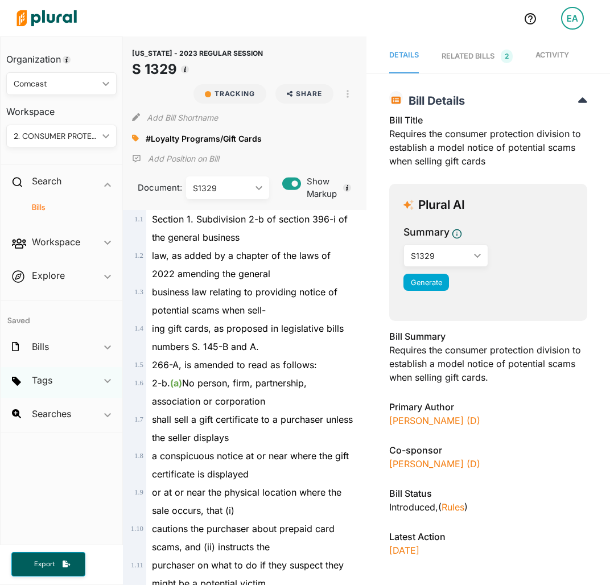
click at [98, 379] on div "Tags ic_keyboard_arrow_down" at bounding box center [62, 382] width 122 height 31
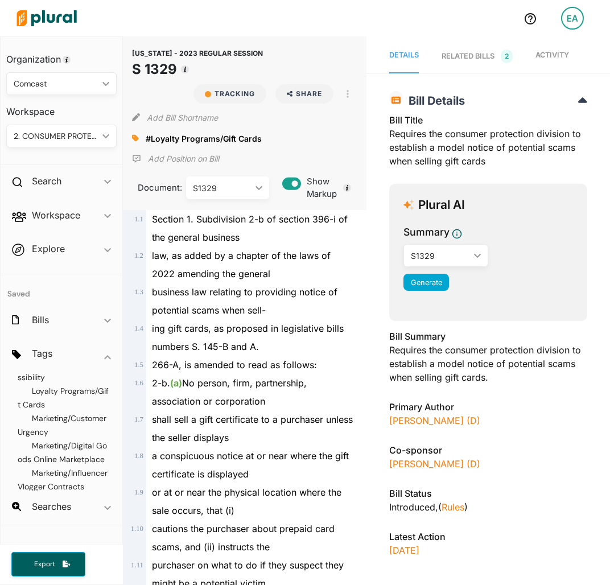
scroll to position [171, 0]
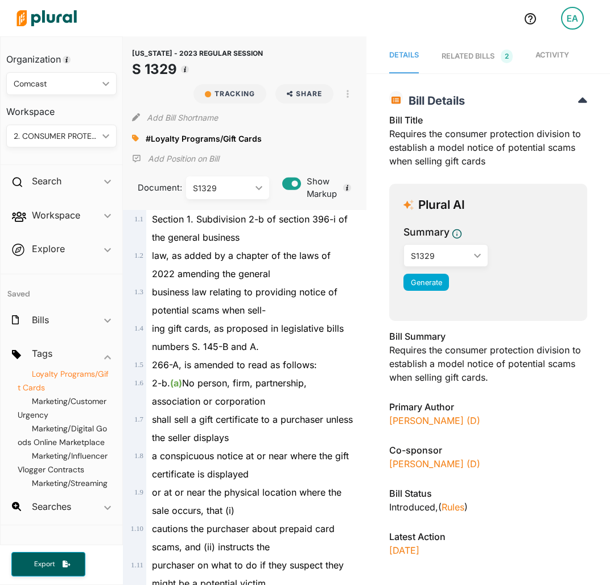
click at [44, 393] on span "Loyalty Programs/Gift Cards" at bounding box center [63, 381] width 91 height 24
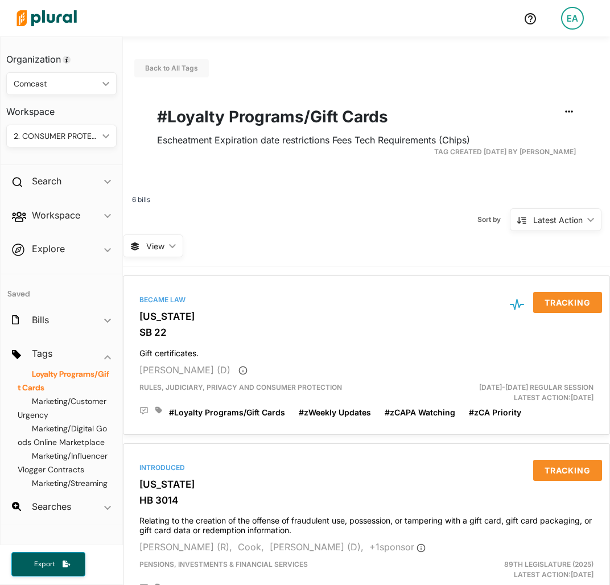
click at [75, 287] on h4 "Saved" at bounding box center [62, 288] width 122 height 28
click at [75, 187] on div "Search ic_keyboard_arrow_down" at bounding box center [62, 183] width 122 height 31
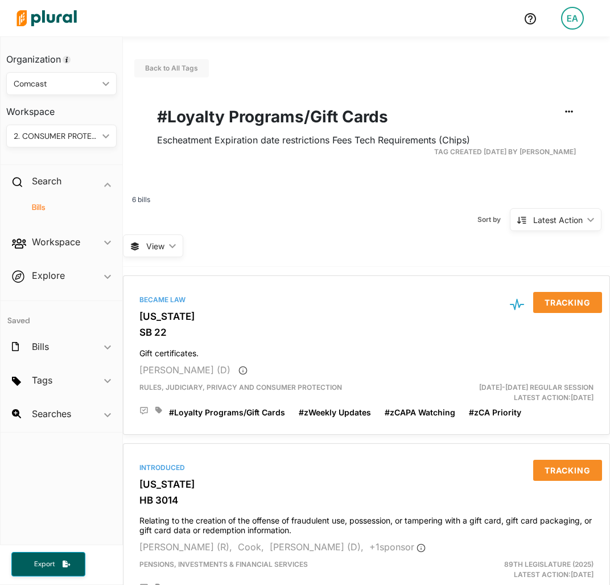
click at [49, 203] on h4 "Bills" at bounding box center [64, 207] width 93 height 11
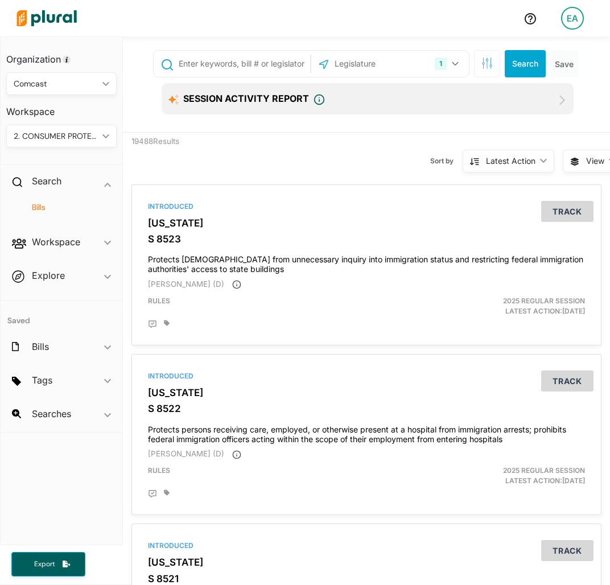
click at [242, 60] on input "text" at bounding box center [243, 64] width 130 height 22
click at [401, 63] on input "text" at bounding box center [381, 64] width 97 height 22
click at [448, 56] on button "1" at bounding box center [448, 64] width 36 height 22
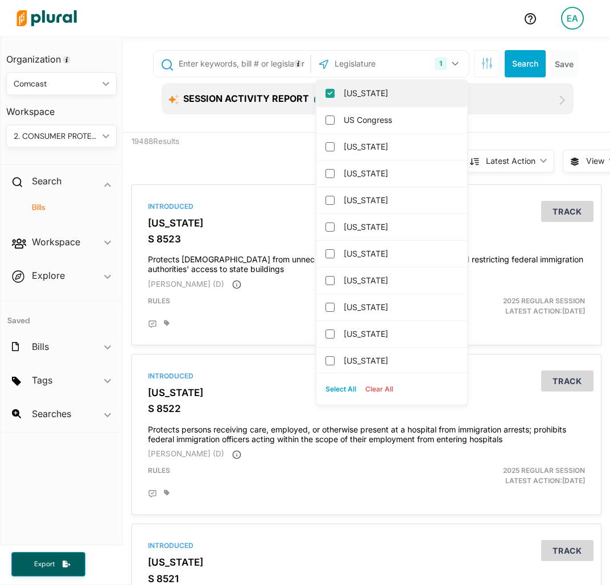
click at [375, 96] on label "[US_STATE]" at bounding box center [400, 93] width 112 height 17
click at [335, 96] on input "[US_STATE]" at bounding box center [329, 93] width 9 height 9
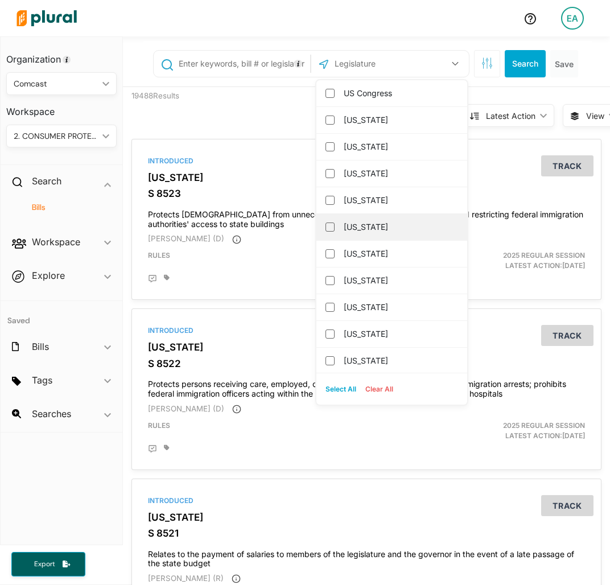
click at [357, 232] on label "[US_STATE]" at bounding box center [400, 227] width 112 height 17
click at [335, 232] on input "[US_STATE]" at bounding box center [329, 227] width 9 height 9
click at [254, 62] on input "text" at bounding box center [243, 64] width 130 height 22
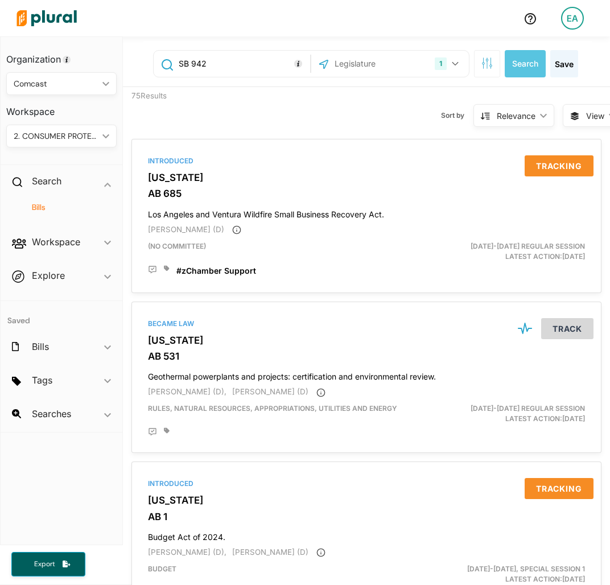
click at [157, 65] on div "SB 942" at bounding box center [231, 64] width 151 height 22
click at [482, 67] on icon "button" at bounding box center [486, 62] width 11 height 11
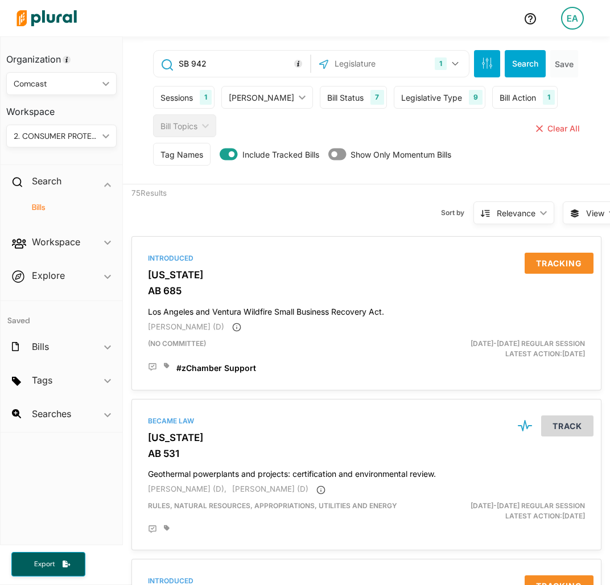
click at [190, 101] on div "Sessions" at bounding box center [176, 98] width 32 height 12
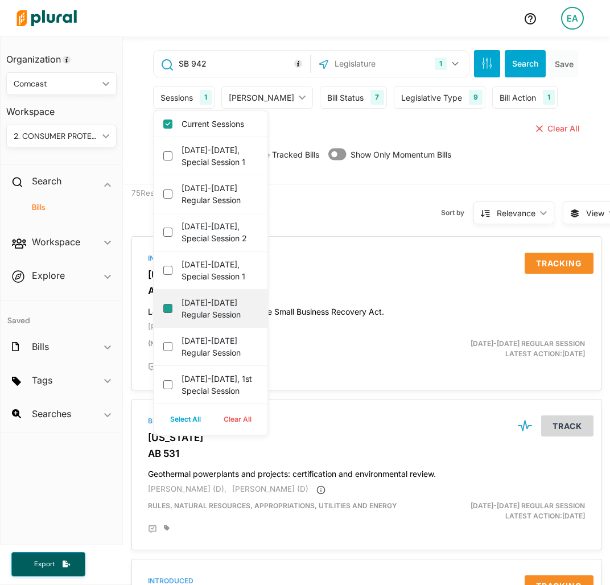
click at [166, 313] on session "[DATE]-[DATE] Regular Session" at bounding box center [167, 308] width 9 height 9
click at [523, 57] on button "Search" at bounding box center [525, 63] width 41 height 27
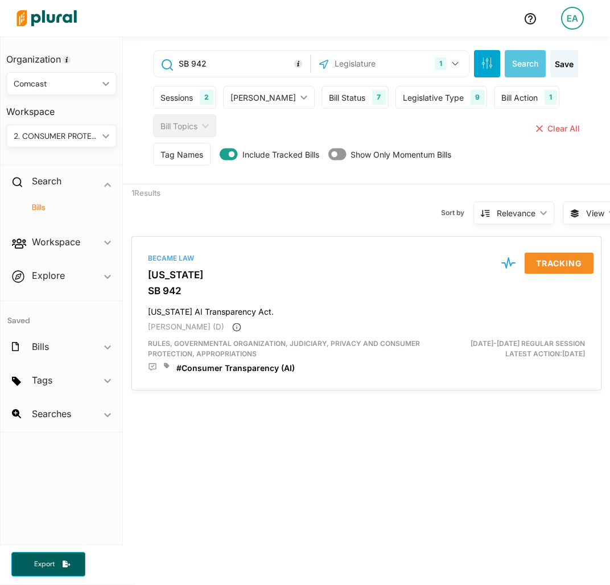
click at [253, 62] on input "SB 942" at bounding box center [243, 64] width 130 height 22
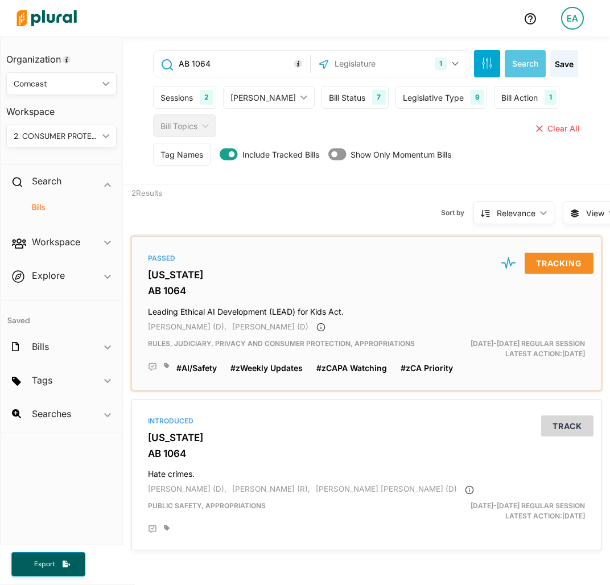
click at [167, 274] on h3 "[US_STATE]" at bounding box center [366, 274] width 437 height 11
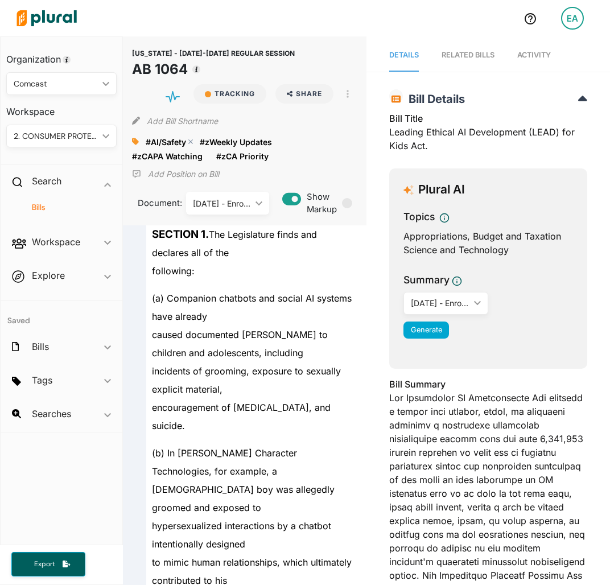
click at [189, 138] on div "#AI/Safety close" at bounding box center [173, 141] width 54 height 17
click at [137, 139] on icon at bounding box center [135, 142] width 7 height 8
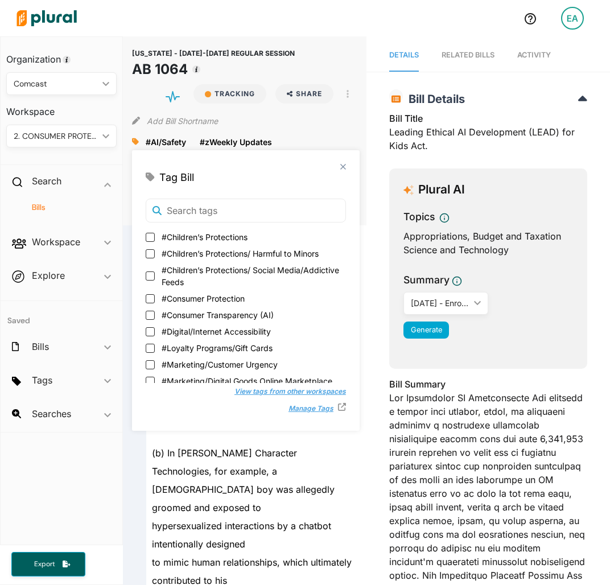
click at [230, 311] on span "#Consumer Transparency (AI)" at bounding box center [218, 315] width 112 height 12
click at [155, 311] on input "#Consumer Transparency (AI)" at bounding box center [150, 315] width 9 height 9
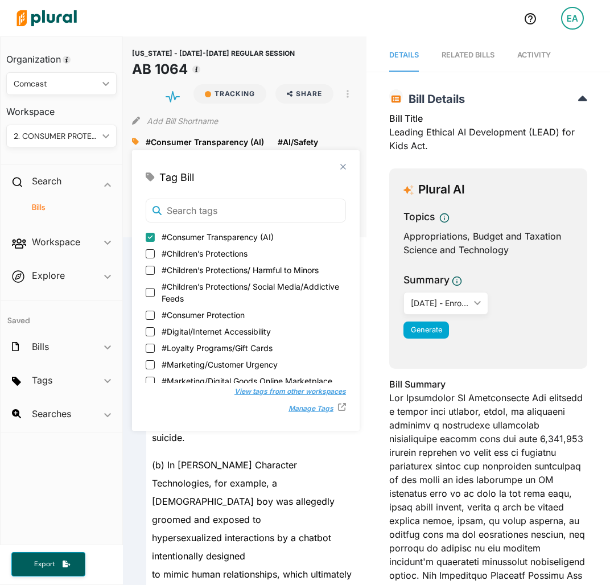
click at [344, 167] on polygon at bounding box center [343, 167] width 10 height 10
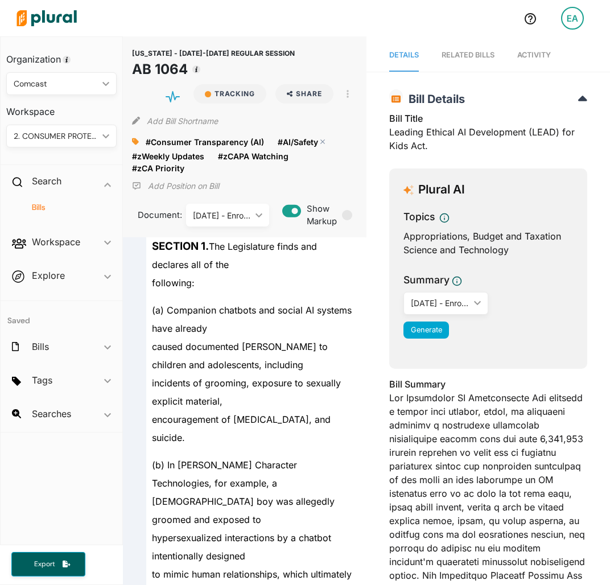
click at [322, 142] on polygon at bounding box center [323, 142] width 8 height 8
click at [42, 211] on h4 "Bills" at bounding box center [64, 207] width 93 height 11
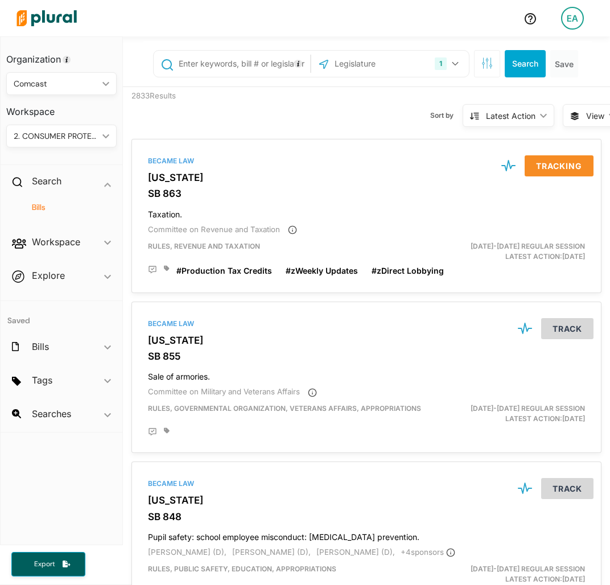
click at [257, 70] on input "text" at bounding box center [243, 64] width 130 height 22
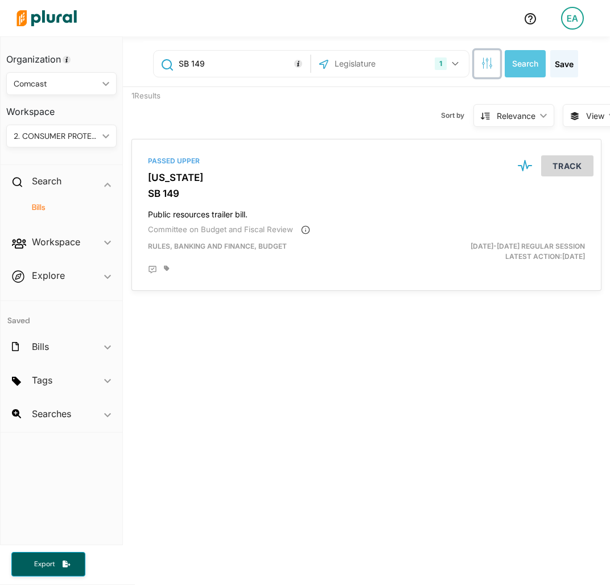
click at [481, 62] on icon "button" at bounding box center [486, 62] width 11 height 11
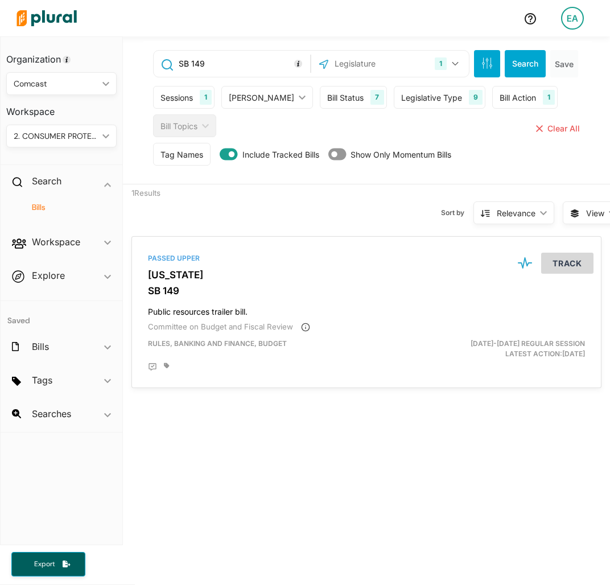
click at [200, 93] on div "Sessions 1" at bounding box center [183, 97] width 61 height 23
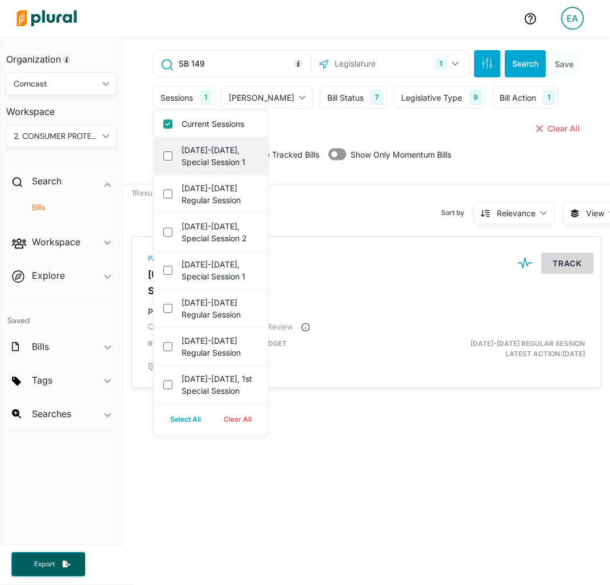
click at [170, 161] on div "[DATE]-[DATE], Special Session 1" at bounding box center [210, 156] width 113 height 38
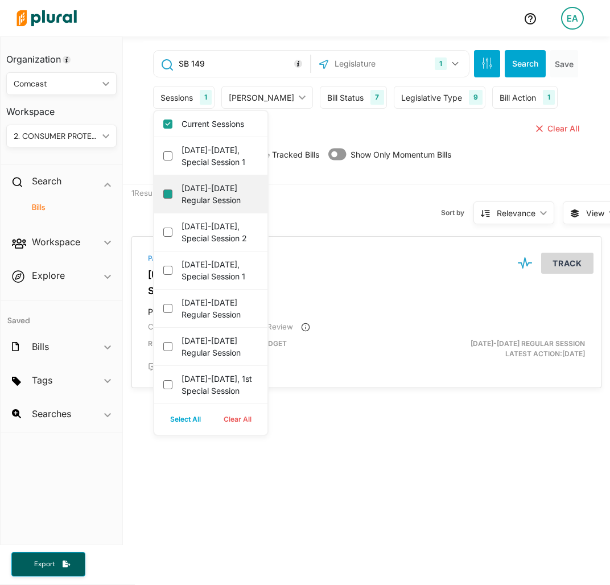
click at [171, 189] on session "[DATE]-[DATE] Regular Session" at bounding box center [167, 193] width 9 height 9
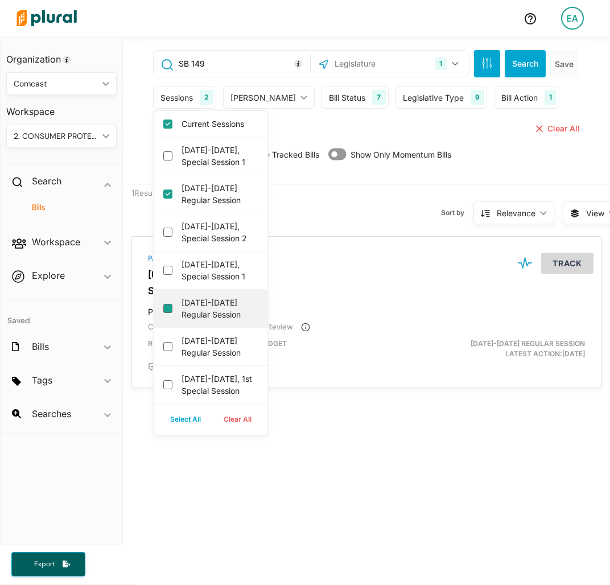
click at [170, 313] on session "[DATE]-[DATE] Regular Session" at bounding box center [167, 308] width 9 height 9
click at [524, 68] on button "Search" at bounding box center [525, 63] width 41 height 27
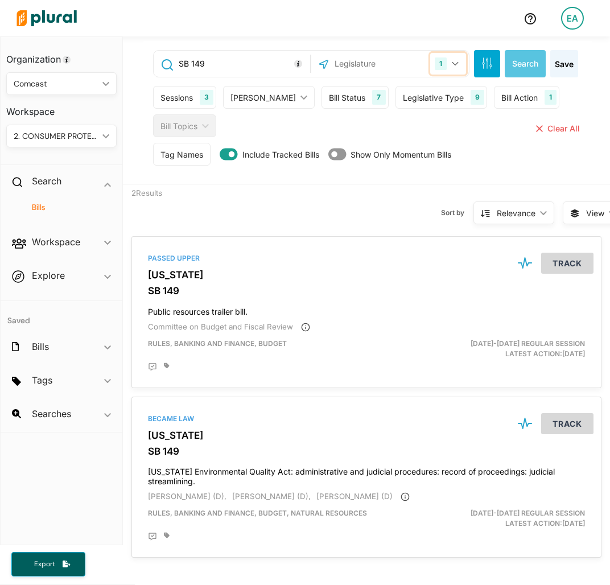
click at [448, 67] on button "1" at bounding box center [448, 64] width 36 height 22
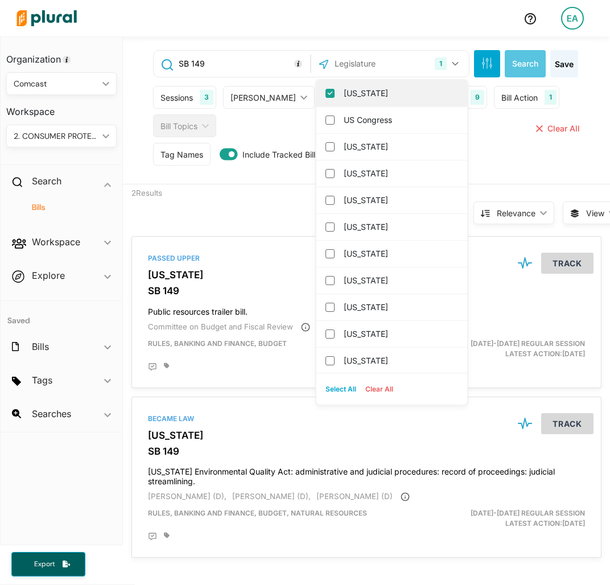
click at [422, 93] on label "[US_STATE]" at bounding box center [400, 93] width 112 height 17
click at [335, 93] on input "[US_STATE]" at bounding box center [329, 93] width 9 height 9
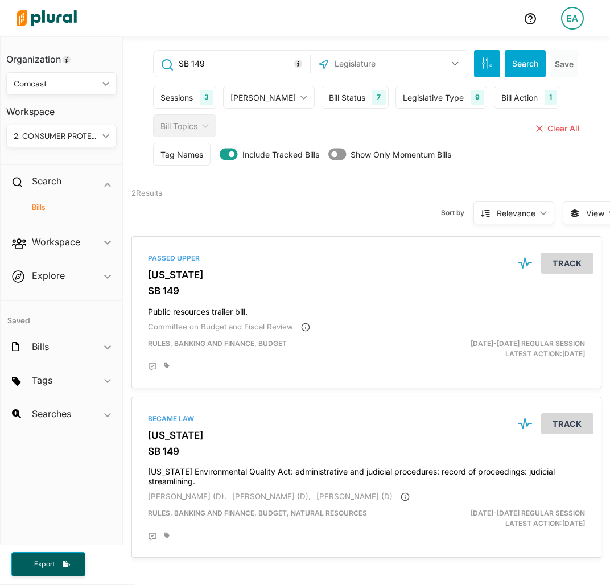
click at [378, 62] on input "text" at bounding box center [388, 64] width 111 height 22
drag, startPoint x: 321, startPoint y: 94, endPoint x: 414, endPoint y: 83, distance: 93.9
click at [325, 94] on input "[US_STATE]" at bounding box center [329, 93] width 9 height 9
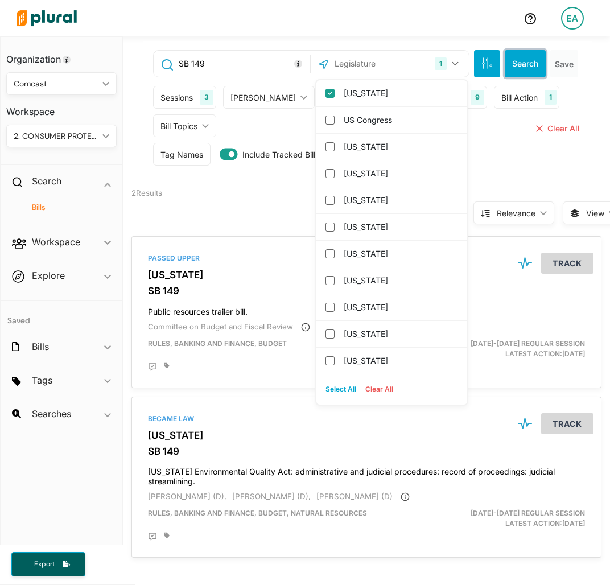
click at [525, 64] on button "Search" at bounding box center [525, 63] width 41 height 27
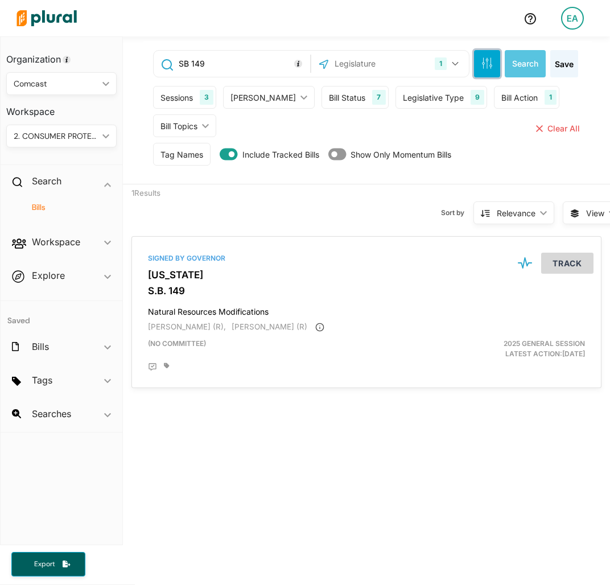
click at [481, 65] on icon "button" at bounding box center [486, 62] width 11 height 11
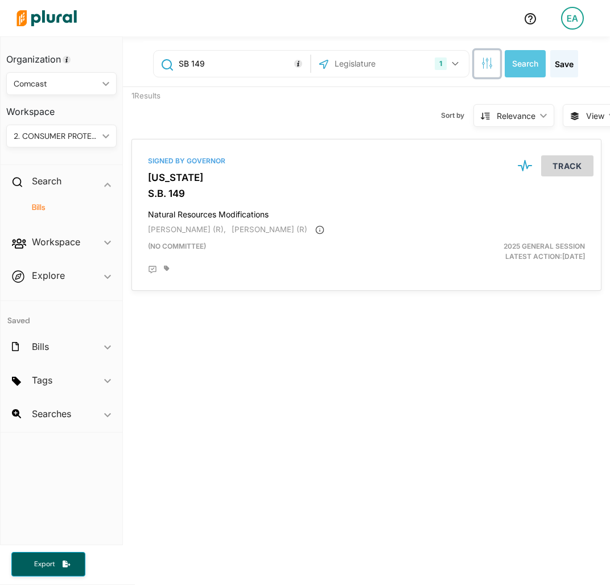
click at [481, 59] on icon "button" at bounding box center [486, 62] width 11 height 11
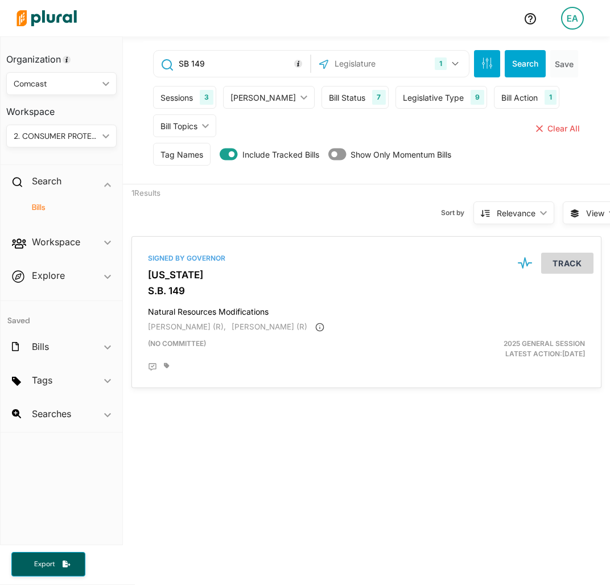
click at [189, 87] on div "Sessions 3" at bounding box center [184, 97] width 63 height 23
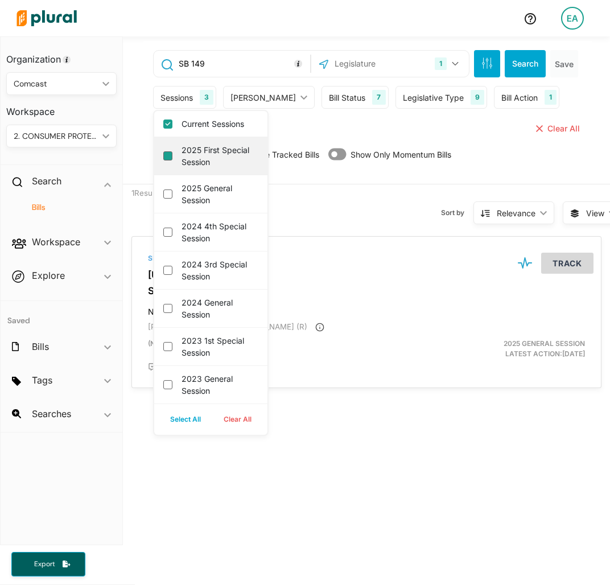
click at [167, 159] on session "2025 First Special Session" at bounding box center [167, 155] width 9 height 9
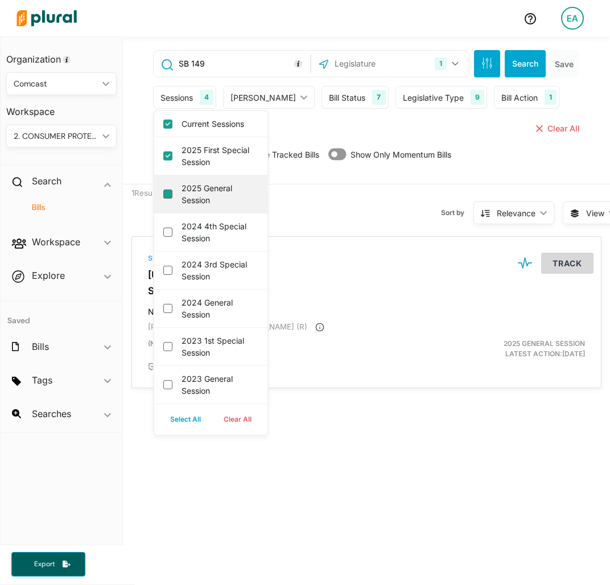
drag, startPoint x: 168, startPoint y: 197, endPoint x: 171, endPoint y: 220, distance: 22.9
click at [168, 197] on session "2025 General Session" at bounding box center [167, 193] width 9 height 9
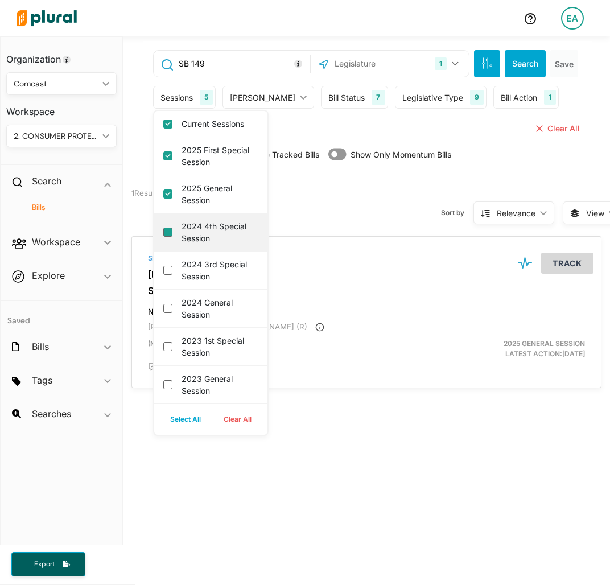
click at [167, 234] on session "2024 4th Special Session" at bounding box center [167, 232] width 9 height 9
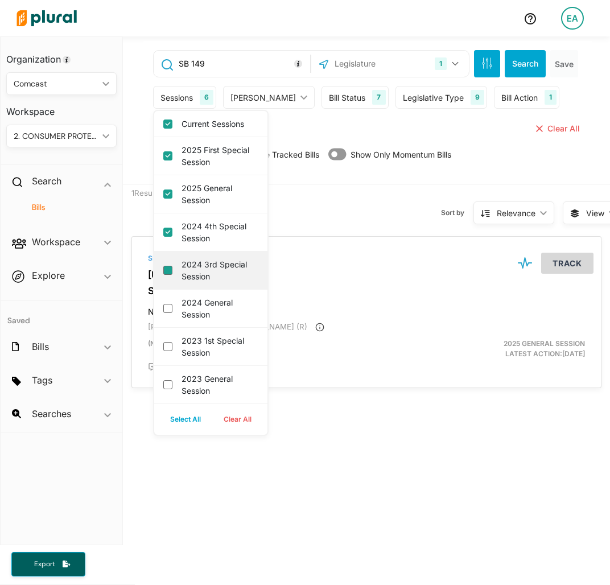
click at [168, 272] on session "2024 3rd Special Session" at bounding box center [167, 270] width 9 height 9
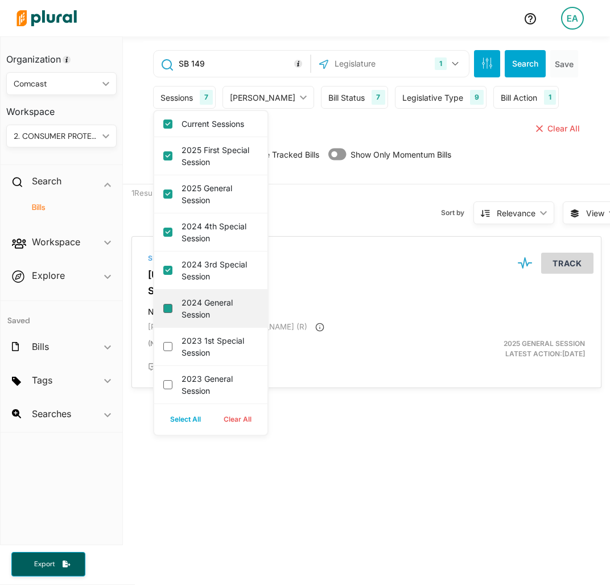
click at [163, 304] on div "2024 General Session" at bounding box center [210, 309] width 113 height 38
drag, startPoint x: 167, startPoint y: 308, endPoint x: 166, endPoint y: 323, distance: 14.3
click at [167, 309] on session "2024 General Session" at bounding box center [167, 308] width 9 height 9
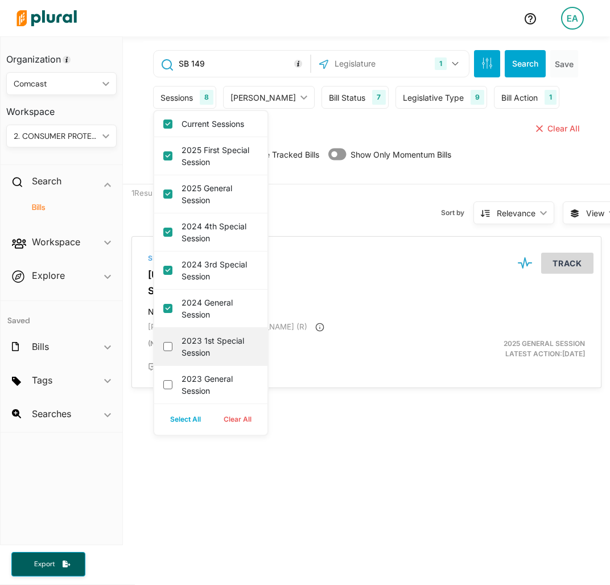
drag, startPoint x: 164, startPoint y: 348, endPoint x: 166, endPoint y: 361, distance: 13.2
click at [166, 351] on div "2023 1st Special Session" at bounding box center [210, 347] width 113 height 38
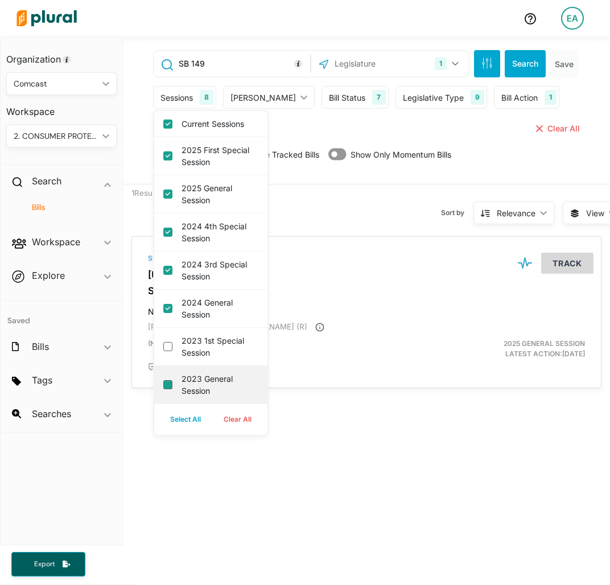
click at [167, 380] on session "2023 General Session" at bounding box center [167, 384] width 9 height 9
click at [517, 55] on button "Search" at bounding box center [525, 63] width 41 height 27
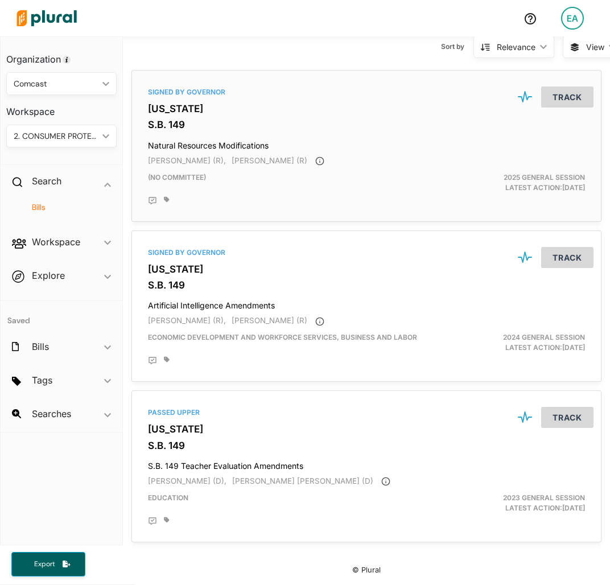
scroll to position [171, 0]
click at [573, 248] on button "Track" at bounding box center [567, 257] width 52 height 21
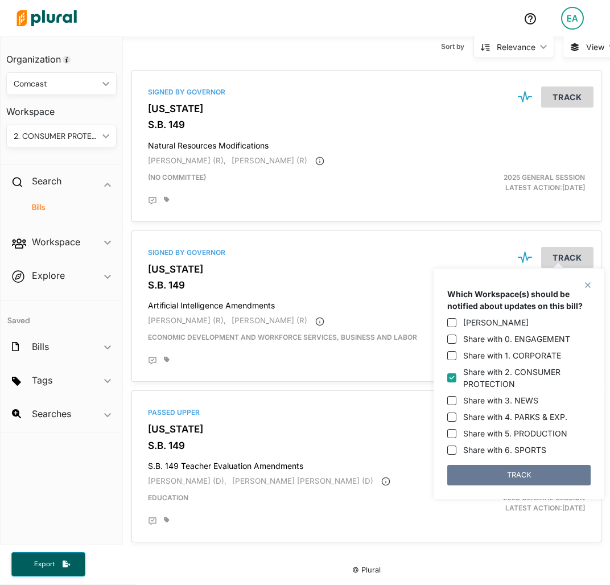
click at [517, 472] on button "TRACK" at bounding box center [518, 475] width 143 height 20
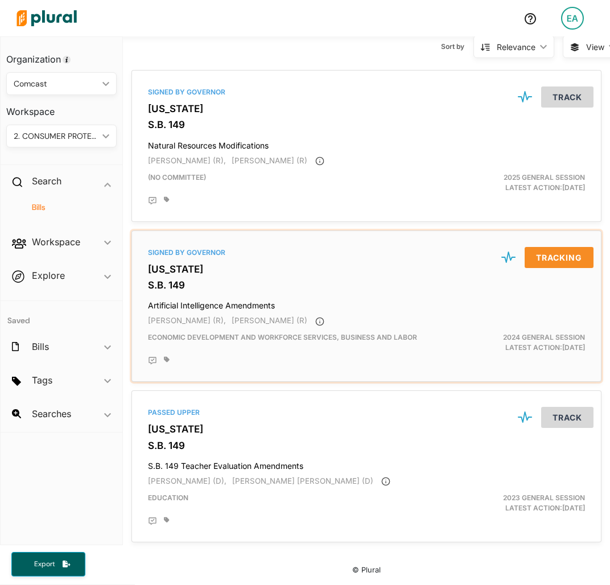
click at [170, 248] on div "Signed by Governor" at bounding box center [366, 253] width 437 height 10
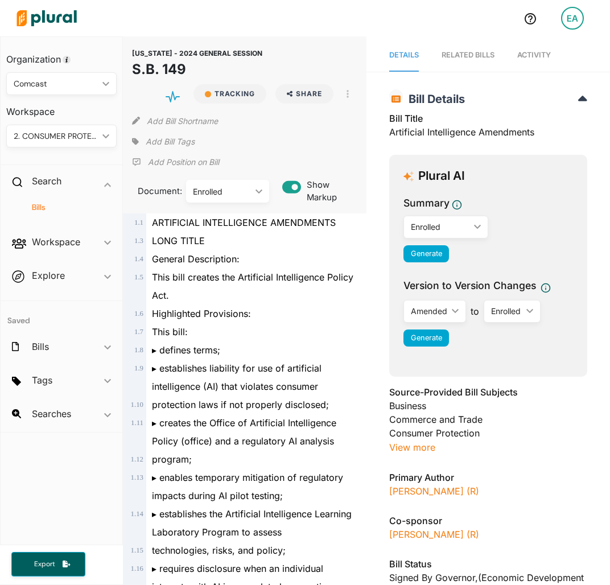
click at [182, 138] on span "Add Bill Tags" at bounding box center [170, 141] width 49 height 11
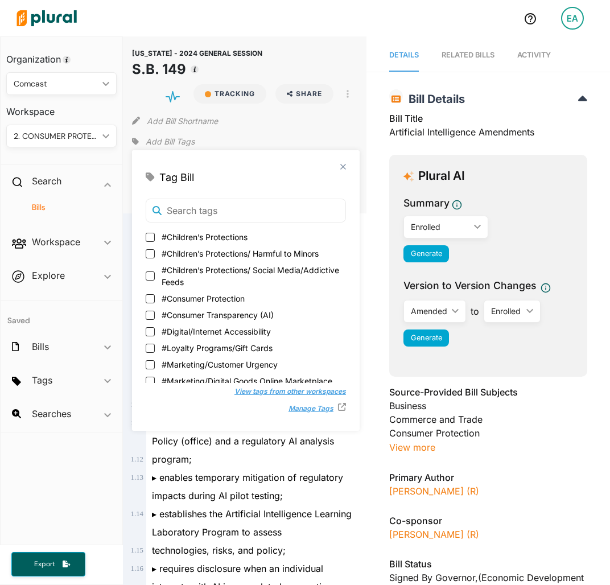
click at [232, 314] on span "#Consumer Transparency (AI)" at bounding box center [218, 315] width 112 height 12
click at [155, 314] on input "#Consumer Transparency (AI)" at bounding box center [150, 315] width 9 height 9
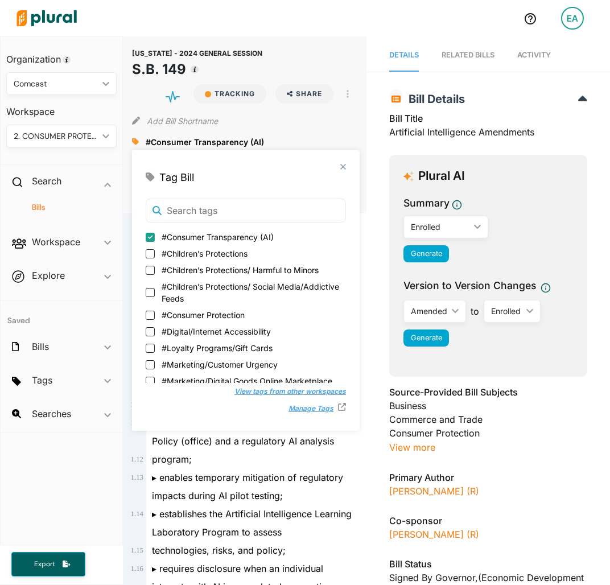
click at [339, 168] on div "close" at bounding box center [246, 167] width 200 height 6
click at [343, 166] on polygon at bounding box center [343, 167] width 10 height 10
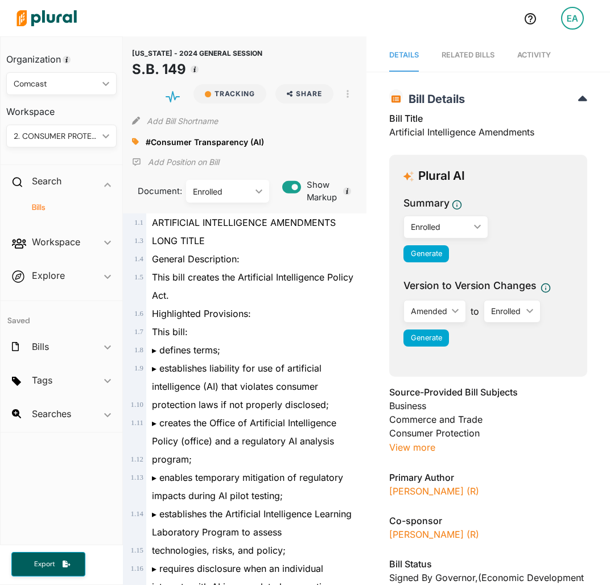
click at [43, 204] on h4 "Bills" at bounding box center [64, 207] width 93 height 11
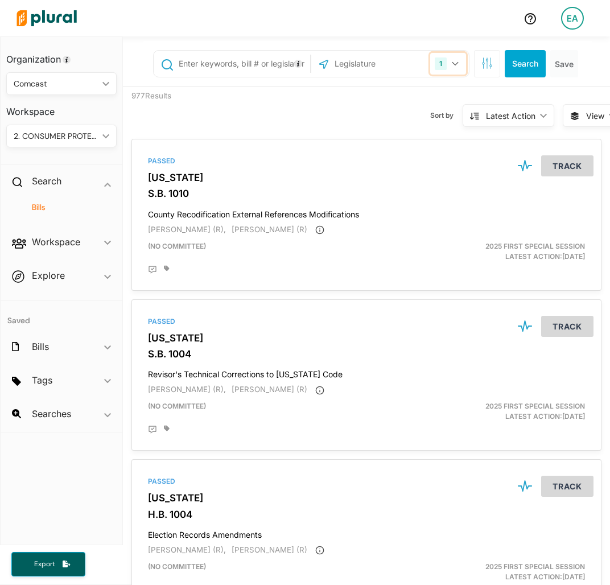
click at [440, 65] on button "1" at bounding box center [448, 64] width 36 height 22
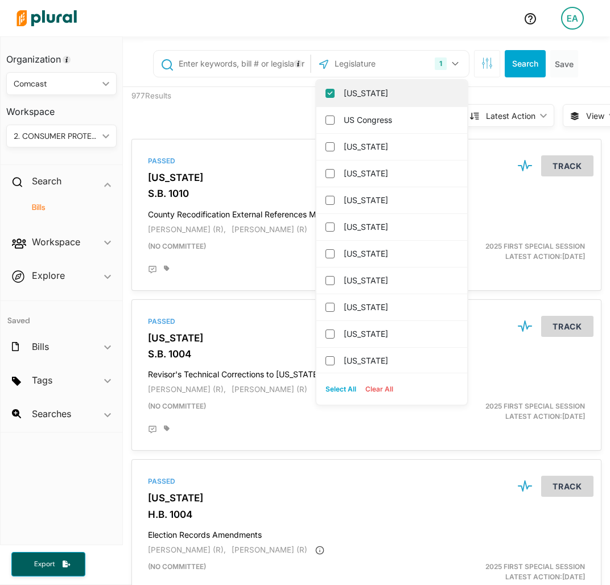
click at [389, 93] on label "[US_STATE]" at bounding box center [400, 93] width 112 height 17
click at [335, 93] on input "[US_STATE]" at bounding box center [329, 93] width 9 height 9
click at [380, 70] on input "text" at bounding box center [388, 64] width 111 height 22
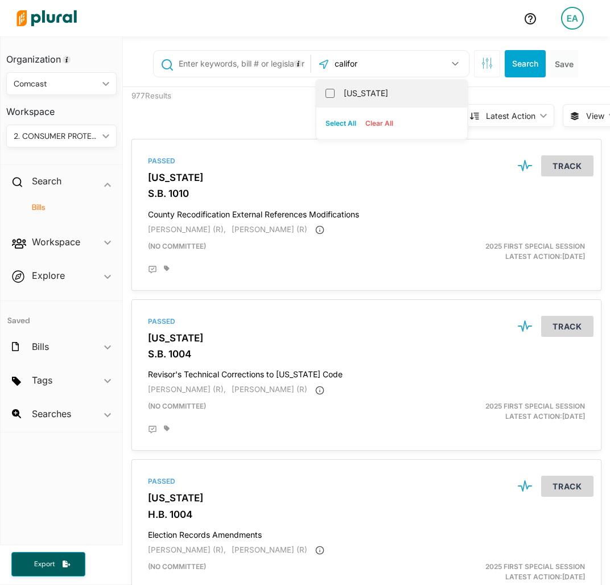
click at [346, 94] on label "[US_STATE]" at bounding box center [400, 93] width 112 height 17
click at [335, 94] on input "[US_STATE]" at bounding box center [329, 93] width 9 height 9
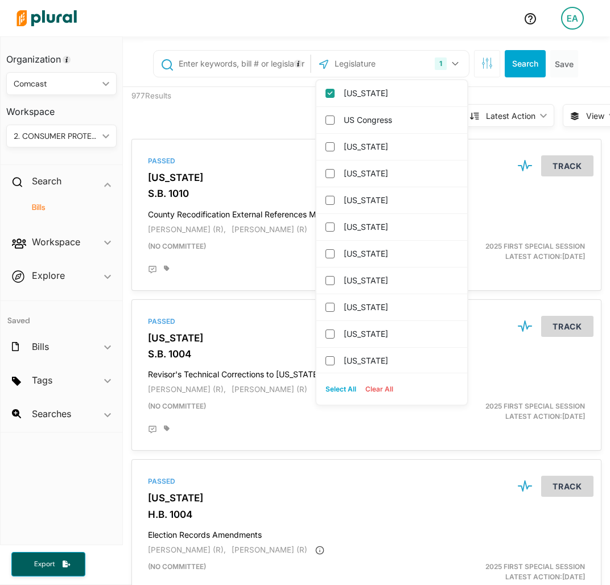
click at [246, 63] on input "text" at bounding box center [243, 64] width 130 height 22
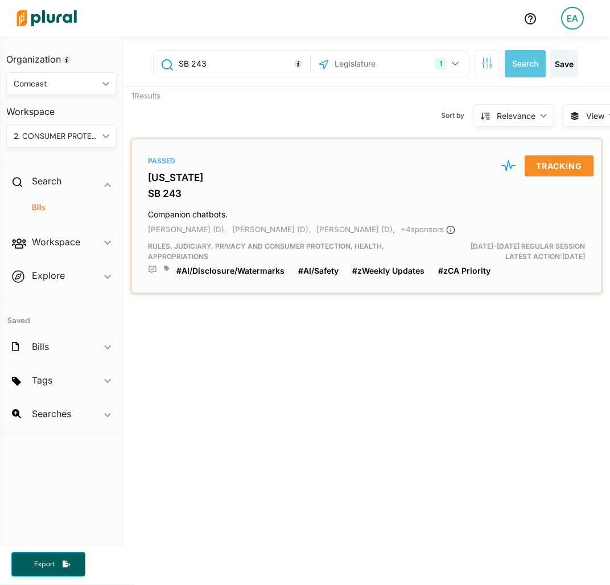
click at [173, 199] on h3 "SB 243" at bounding box center [366, 193] width 437 height 11
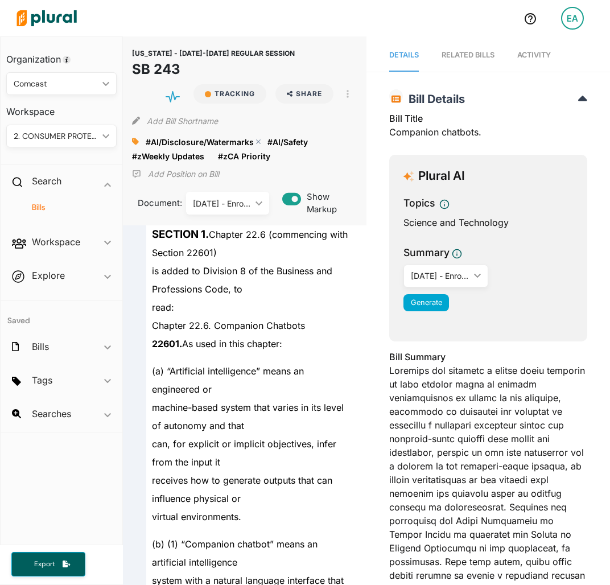
click at [254, 140] on polygon at bounding box center [258, 142] width 8 height 8
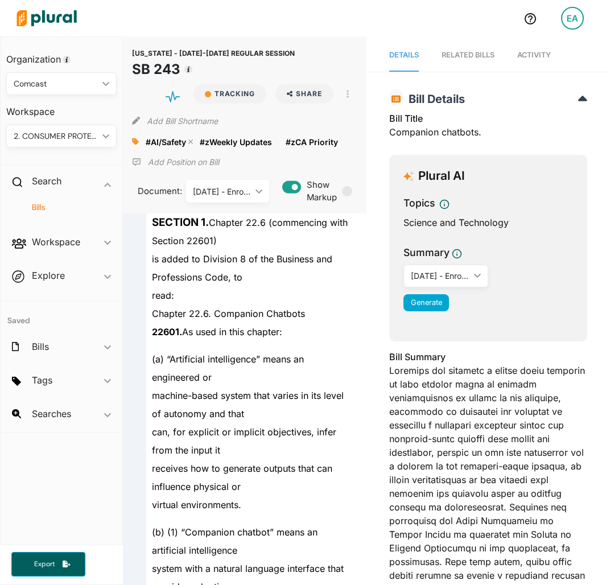
click at [190, 140] on polygon at bounding box center [191, 142] width 8 height 8
click at [135, 140] on icon at bounding box center [135, 141] width 7 height 7
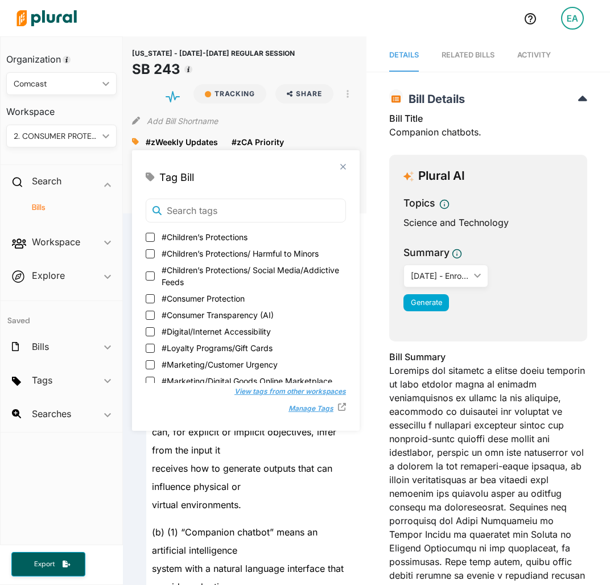
click at [242, 316] on span "#Consumer Transparency (AI)" at bounding box center [218, 315] width 112 height 12
click at [155, 316] on input "#Consumer Transparency (AI)" at bounding box center [150, 315] width 9 height 9
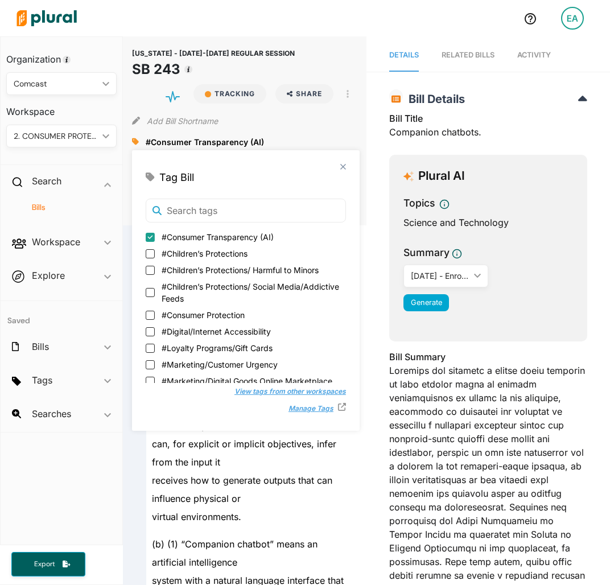
click at [327, 125] on div "Add Bill Shortname" at bounding box center [244, 118] width 225 height 23
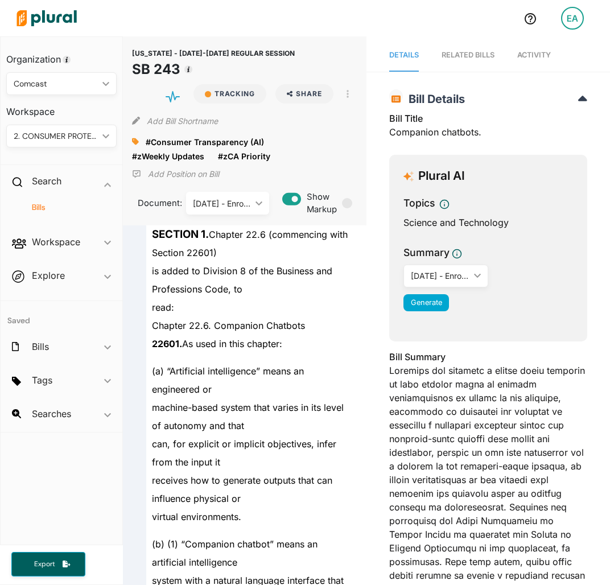
click at [39, 205] on h4 "Bills" at bounding box center [64, 207] width 93 height 11
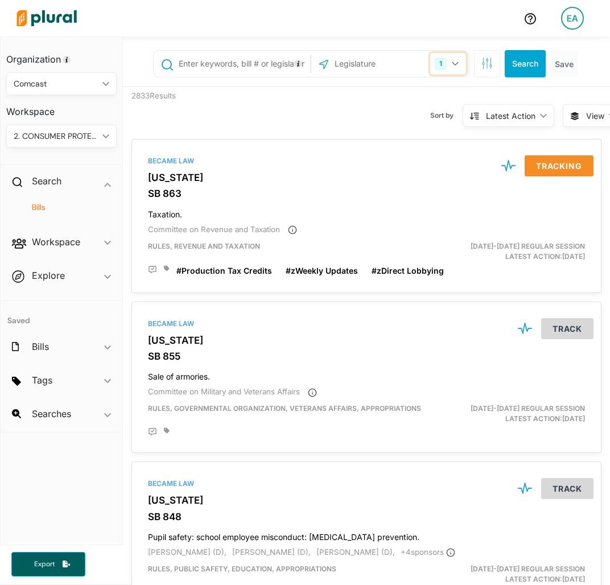
click at [430, 61] on button "1" at bounding box center [448, 64] width 36 height 22
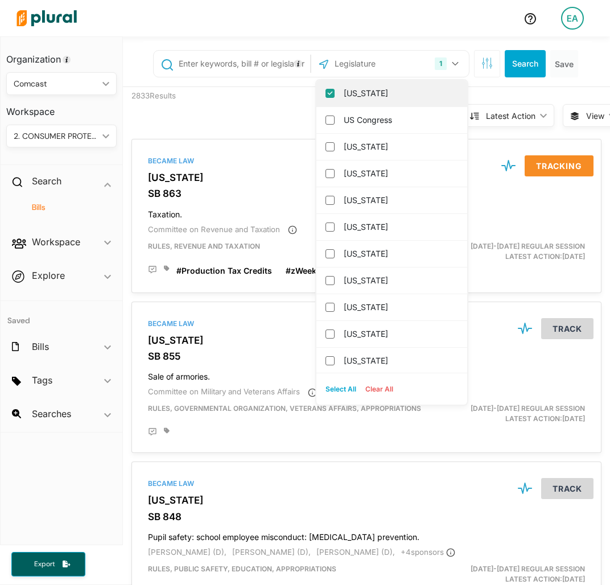
click at [381, 90] on label "[US_STATE]" at bounding box center [400, 93] width 112 height 17
click at [335, 90] on input "[US_STATE]" at bounding box center [329, 93] width 9 height 9
click at [375, 54] on input "text" at bounding box center [388, 64] width 111 height 22
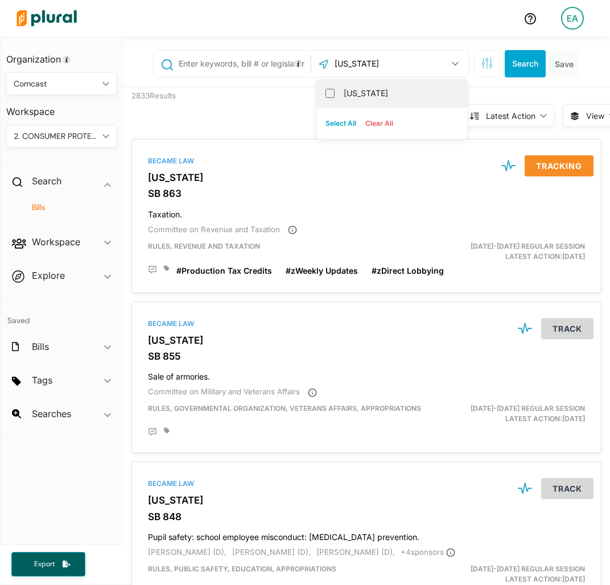
click at [317, 87] on div "[US_STATE]" at bounding box center [391, 93] width 151 height 27
click at [326, 90] on div "[US_STATE]" at bounding box center [391, 93] width 151 height 27
drag, startPoint x: 324, startPoint y: 93, endPoint x: 315, endPoint y: 84, distance: 13.7
click at [325, 93] on input "[US_STATE]" at bounding box center [329, 93] width 9 height 9
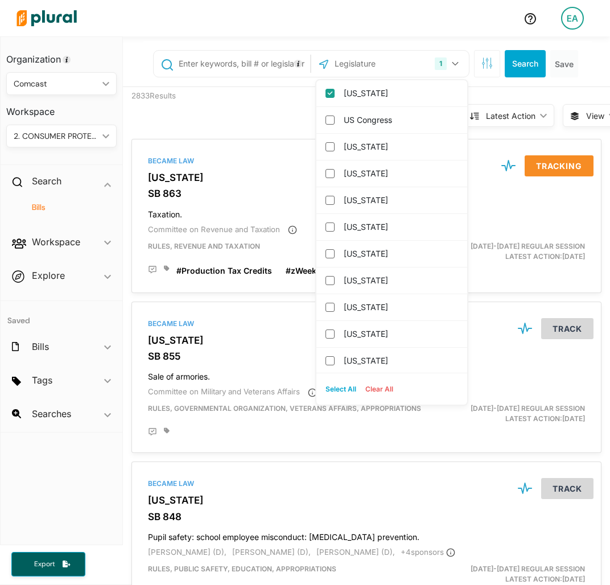
click at [246, 65] on input "text" at bounding box center [243, 64] width 130 height 22
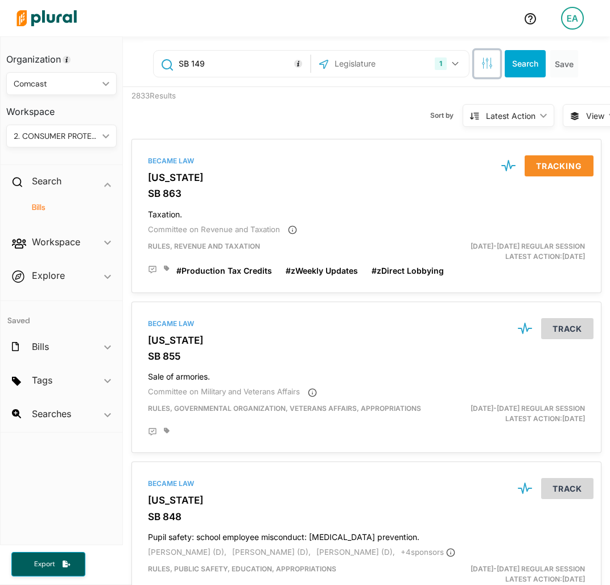
click at [489, 65] on icon "button" at bounding box center [490, 65] width 2 height 2
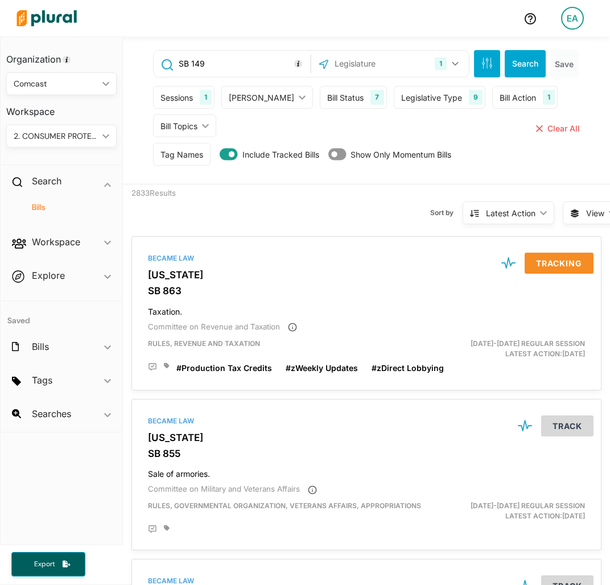
click at [186, 94] on div "Sessions" at bounding box center [176, 98] width 32 height 12
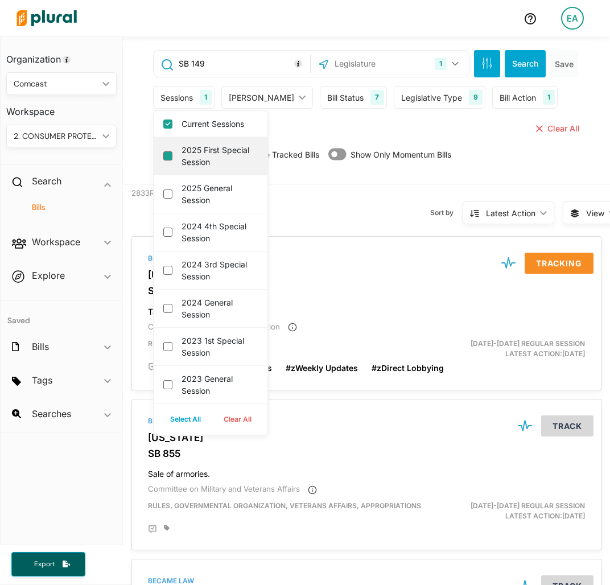
click at [168, 156] on session "2025 First Special Session" at bounding box center [167, 155] width 9 height 9
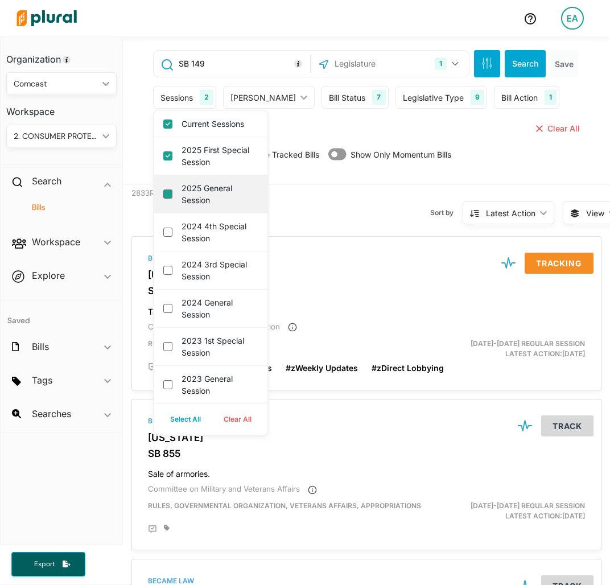
click at [168, 193] on session "2025 General Session" at bounding box center [167, 193] width 9 height 9
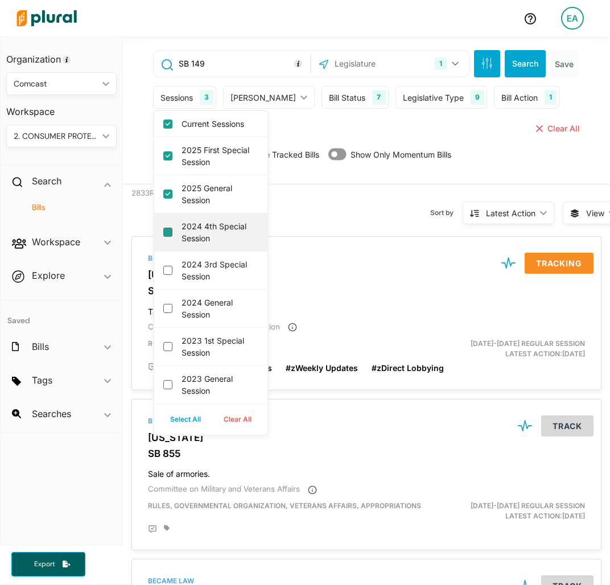
drag, startPoint x: 167, startPoint y: 231, endPoint x: 168, endPoint y: 252, distance: 21.1
click at [167, 232] on session "2024 4th Special Session" at bounding box center [167, 232] width 9 height 9
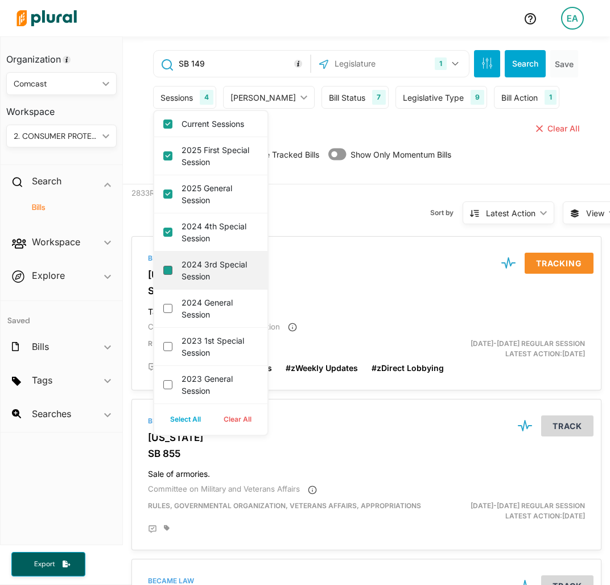
drag, startPoint x: 166, startPoint y: 269, endPoint x: 166, endPoint y: 278, distance: 8.5
click at [166, 270] on session "2024 3rd Special Session" at bounding box center [167, 270] width 9 height 9
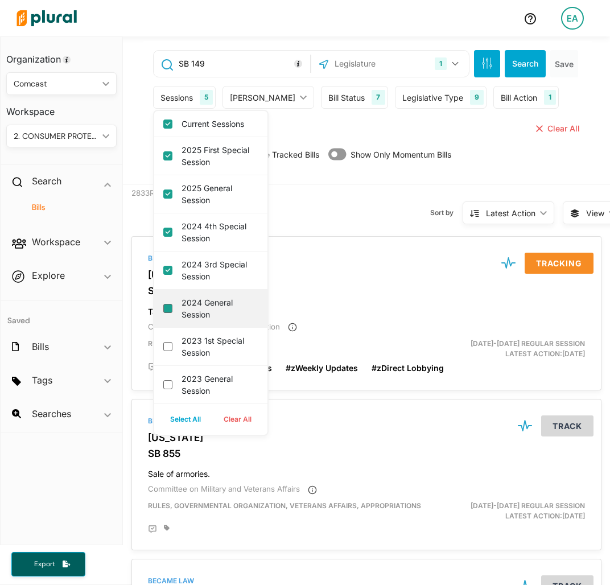
click at [164, 304] on session "2024 General Session" at bounding box center [167, 308] width 9 height 9
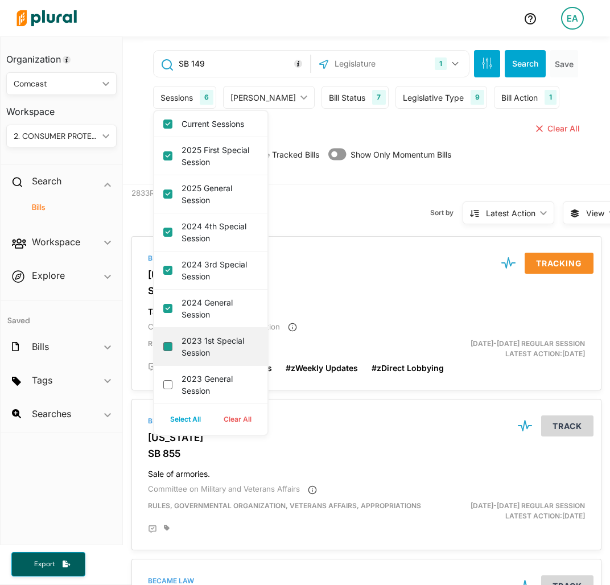
click at [168, 342] on session "2023 1st Special Session" at bounding box center [167, 346] width 9 height 9
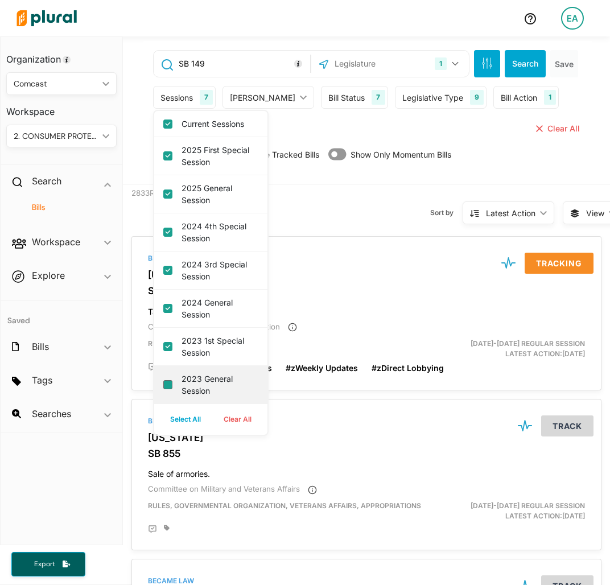
click at [166, 380] on session "2023 General Session" at bounding box center [167, 384] width 9 height 9
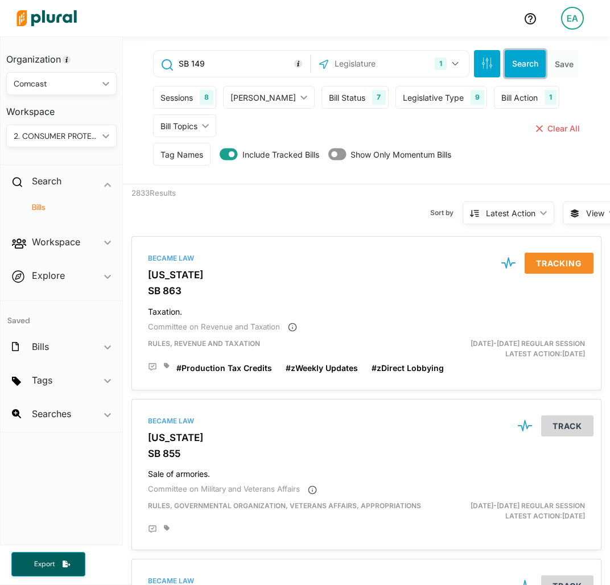
click at [510, 63] on button "Search" at bounding box center [525, 63] width 41 height 27
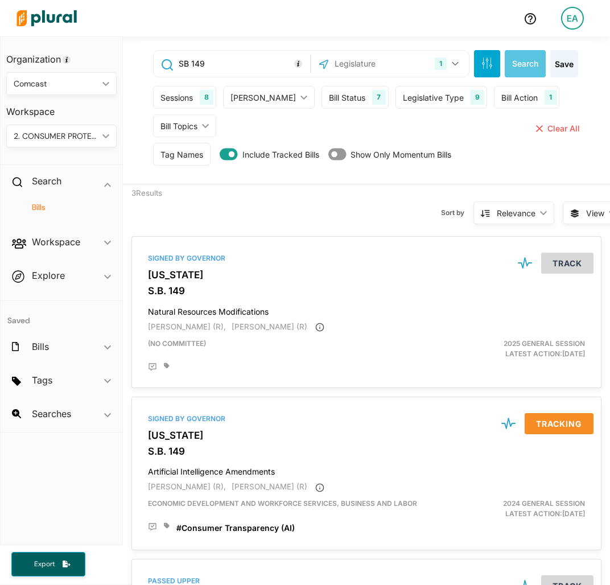
click at [248, 62] on input "SB 149" at bounding box center [243, 64] width 130 height 22
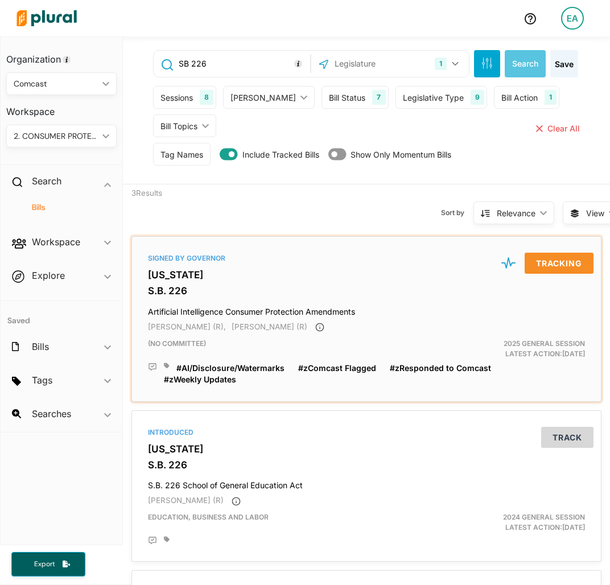
click at [154, 274] on h3 "[US_STATE]" at bounding box center [366, 274] width 437 height 11
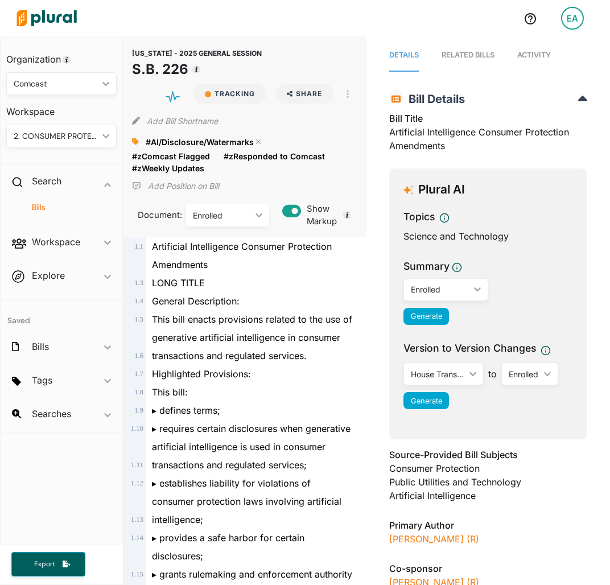
click at [257, 140] on polygon at bounding box center [258, 142] width 8 height 8
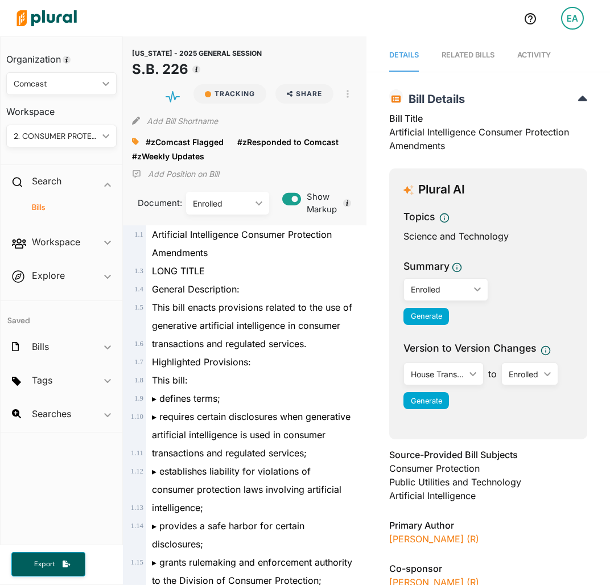
click at [134, 138] on icon at bounding box center [135, 141] width 7 height 7
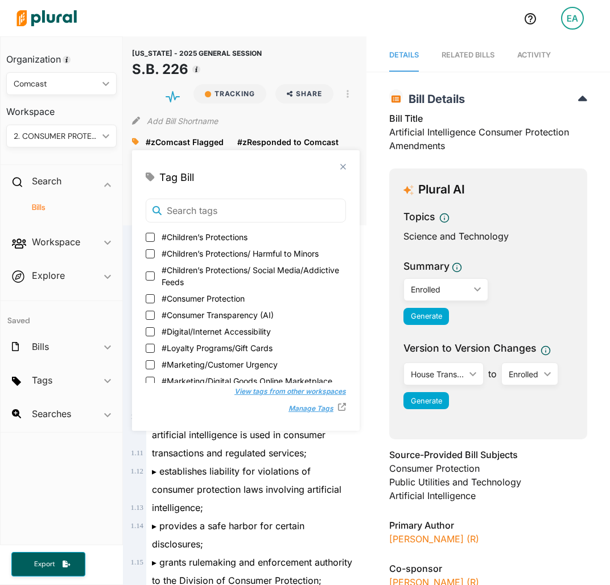
click at [245, 311] on span "#Consumer Transparency (AI)" at bounding box center [218, 315] width 112 height 12
click at [155, 311] on input "#Consumer Transparency (AI)" at bounding box center [150, 315] width 9 height 9
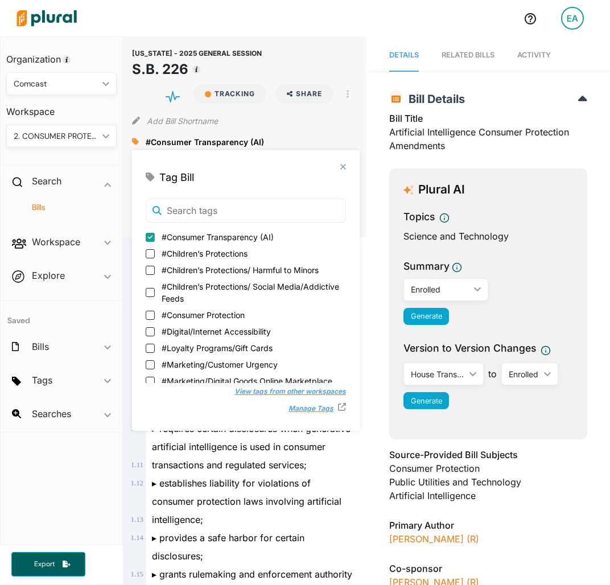
click at [291, 47] on div "[US_STATE] - 2025 GENERAL SESSION S.B. 226 Tracking Share Email LinkedIn X Face…" at bounding box center [244, 63] width 225 height 34
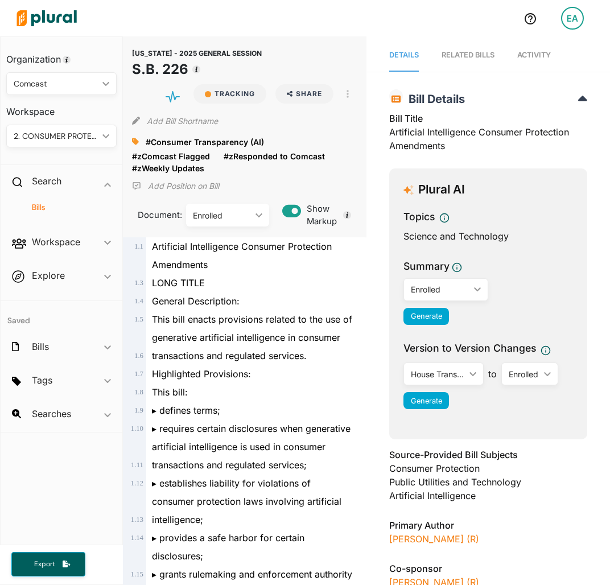
click at [47, 203] on h4 "Bills" at bounding box center [64, 207] width 93 height 11
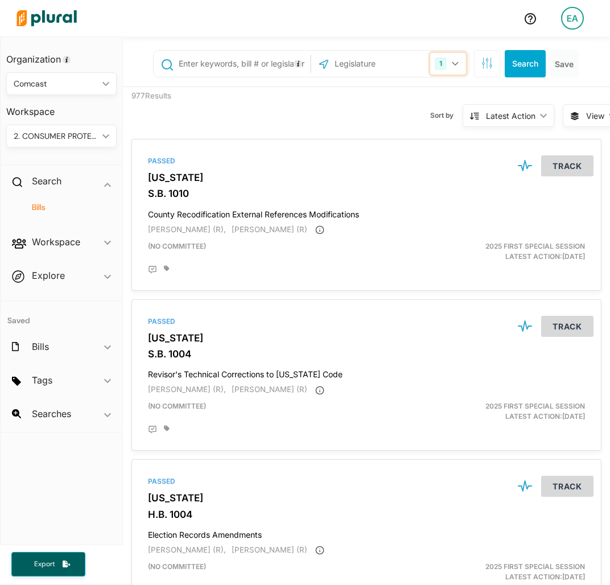
click at [444, 59] on button "1" at bounding box center [448, 64] width 36 height 22
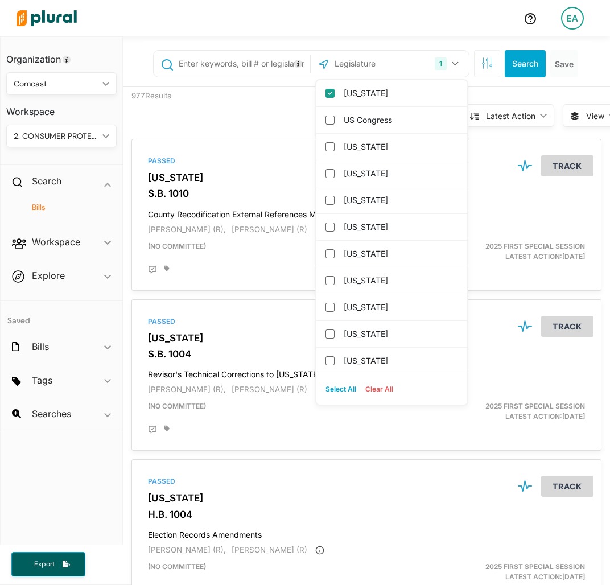
click at [366, 93] on label "[US_STATE]" at bounding box center [400, 93] width 112 height 17
click at [335, 93] on input "[US_STATE]" at bounding box center [329, 93] width 9 height 9
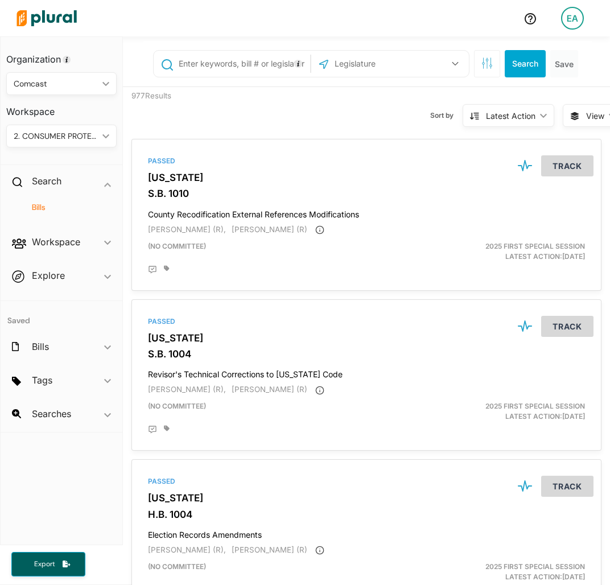
click at [364, 51] on div "US Congress [US_STATE] [US_STATE] [US_STATE] [US_STATE] [US_STATE] [US_STATE] […" at bounding box center [390, 64] width 158 height 26
click at [368, 65] on input "text" at bounding box center [388, 64] width 111 height 22
click at [390, 94] on label "[US_STATE]" at bounding box center [400, 93] width 112 height 17
click at [335, 94] on input "[US_STATE]" at bounding box center [329, 93] width 9 height 9
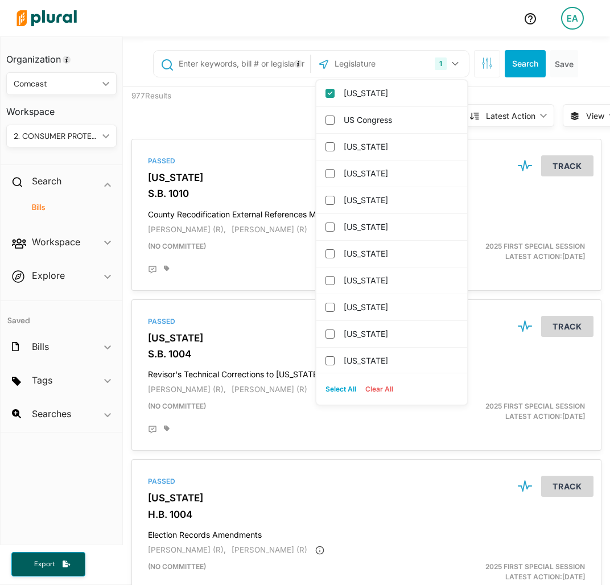
click at [248, 70] on input "text" at bounding box center [243, 64] width 130 height 22
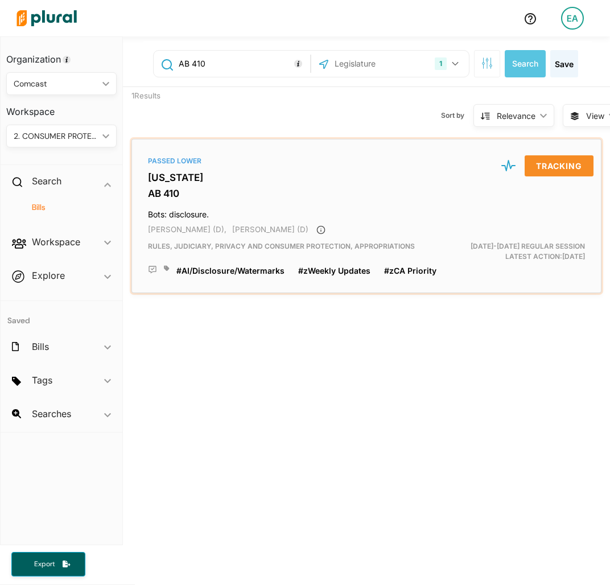
click at [168, 186] on div "Passed [GEOGRAPHIC_DATA][US_STATE] AB 410 Bots: disclosure. [PERSON_NAME] (D), …" at bounding box center [367, 216] width 460 height 144
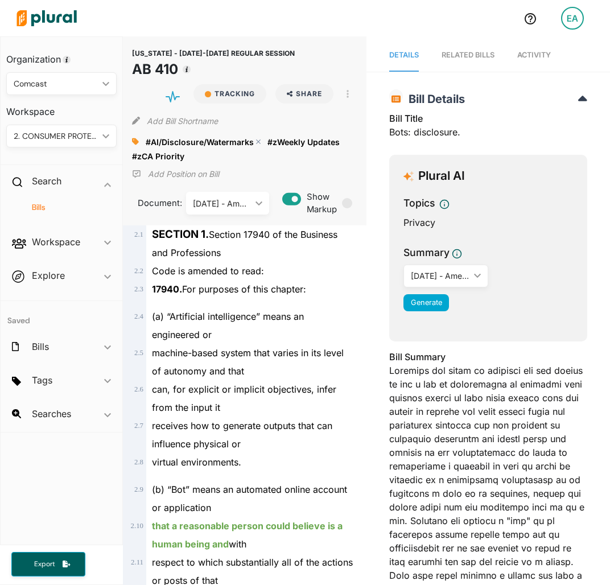
click at [257, 142] on polygon at bounding box center [258, 142] width 8 height 8
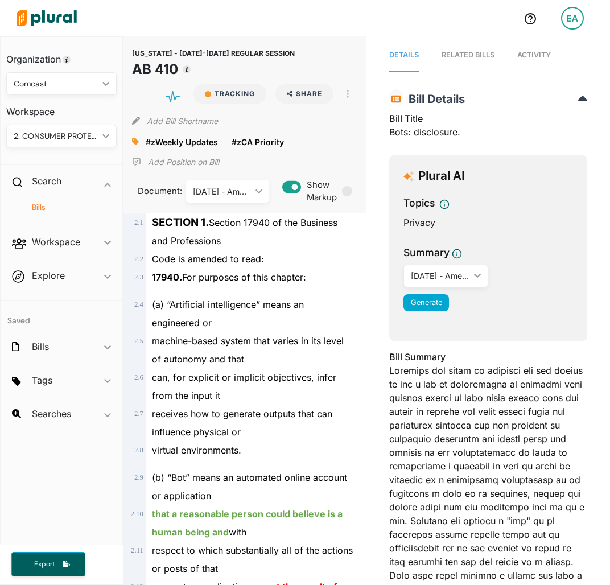
drag, startPoint x: 137, startPoint y: 141, endPoint x: 132, endPoint y: 137, distance: 6.0
click at [135, 141] on icon at bounding box center [135, 141] width 7 height 7
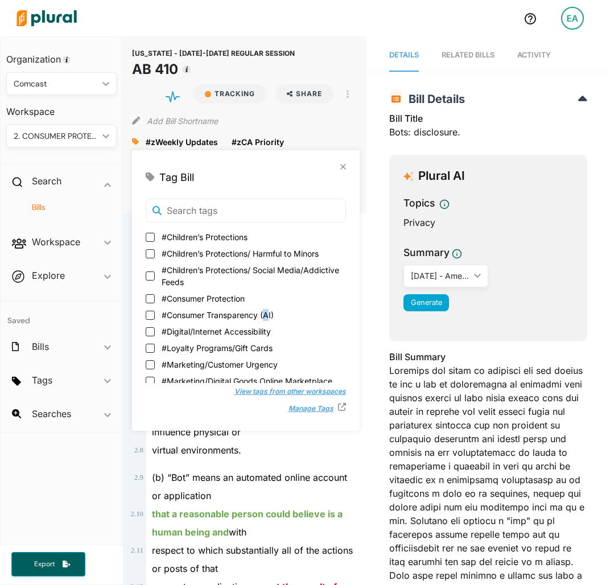
click at [267, 316] on span "#Consumer Transparency (AI)" at bounding box center [218, 315] width 112 height 12
click at [152, 314] on input "#Consumer Transparency (AI)" at bounding box center [150, 315] width 9 height 9
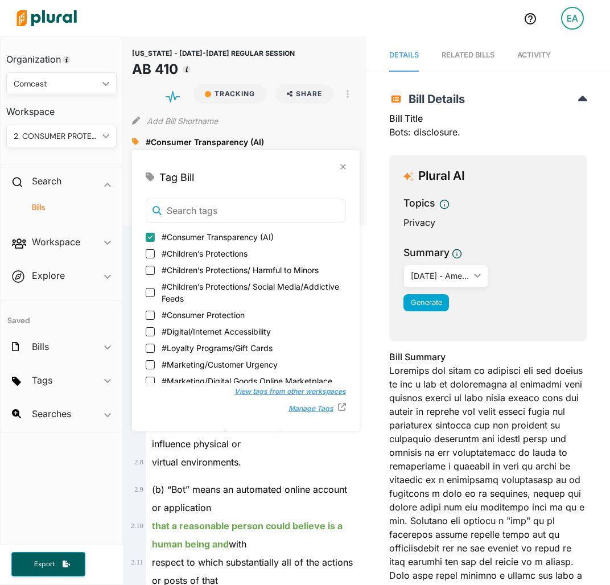
click at [267, 447] on div "receives how to generate outputs that can influence physical or" at bounding box center [249, 435] width 207 height 36
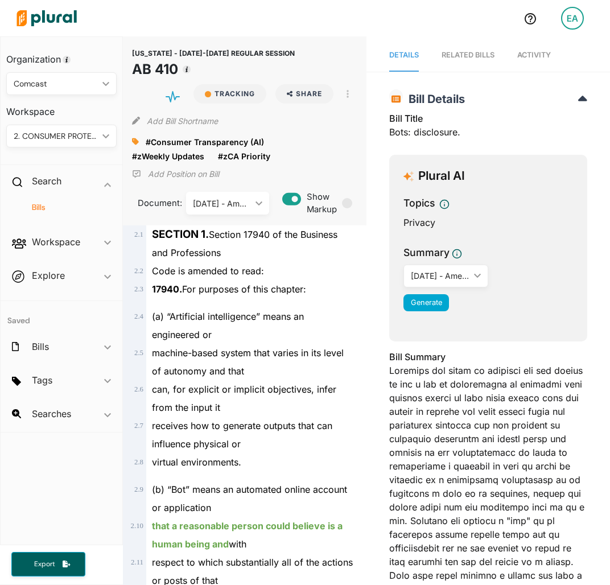
drag, startPoint x: 41, startPoint y: 208, endPoint x: 43, endPoint y: 215, distance: 7.7
click at [41, 209] on h4 "Bills" at bounding box center [64, 207] width 93 height 11
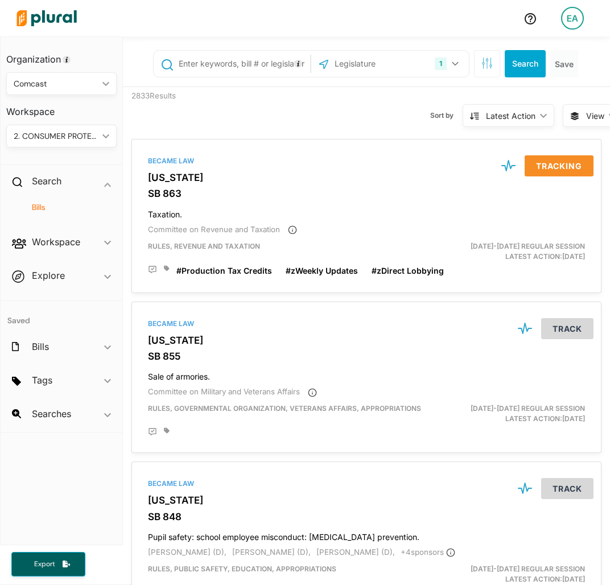
drag, startPoint x: 220, startPoint y: 112, endPoint x: 200, endPoint y: 137, distance: 32.4
click at [220, 112] on div "2833 Results" at bounding box center [184, 108] width 122 height 43
click at [102, 377] on div "Tags ic_keyboard_arrow_down" at bounding box center [62, 382] width 122 height 31
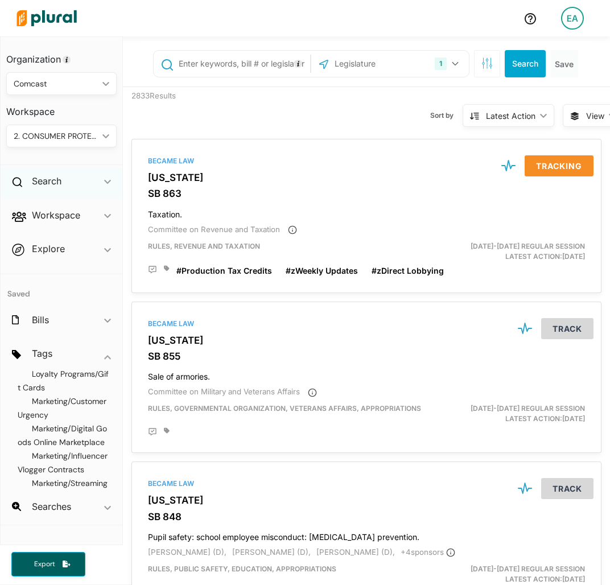
click at [108, 182] on icon "ic_keyboard_arrow_down" at bounding box center [107, 182] width 7 height 5
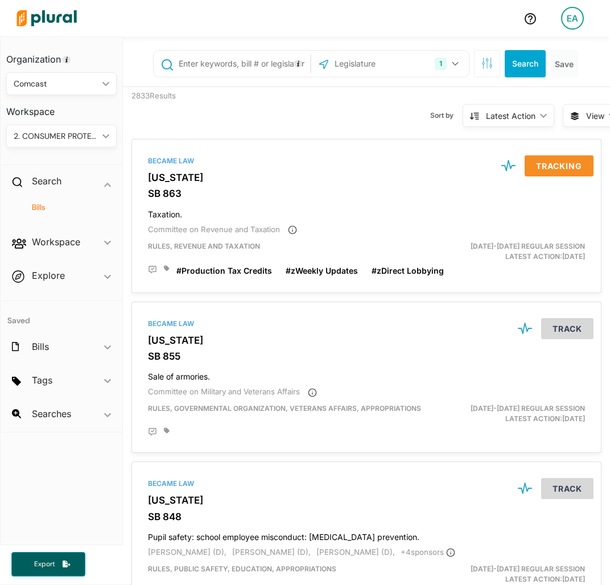
click at [46, 204] on h4 "Bills" at bounding box center [64, 207] width 93 height 11
click at [430, 56] on button "1" at bounding box center [448, 64] width 36 height 22
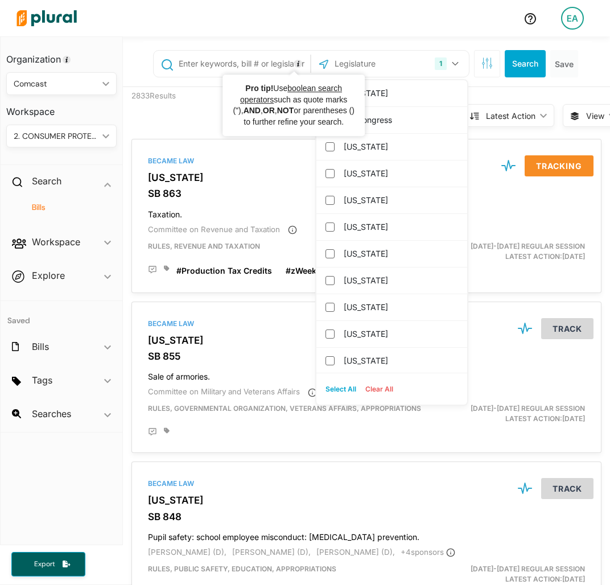
click at [244, 65] on input "text" at bounding box center [243, 64] width 130 height 22
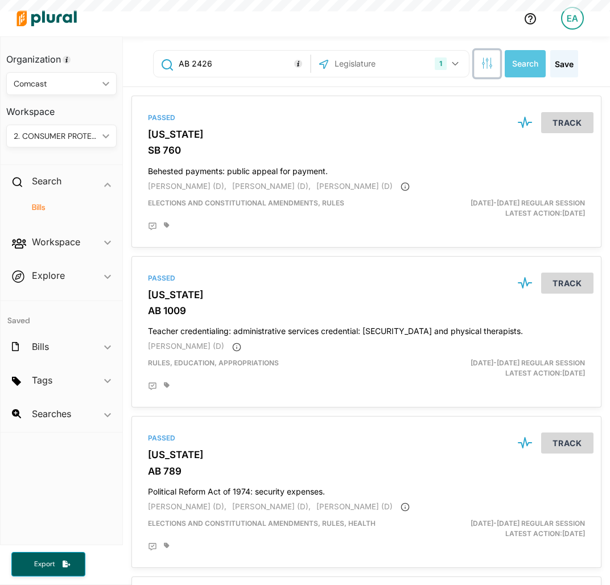
click at [481, 65] on icon "button" at bounding box center [486, 62] width 11 height 11
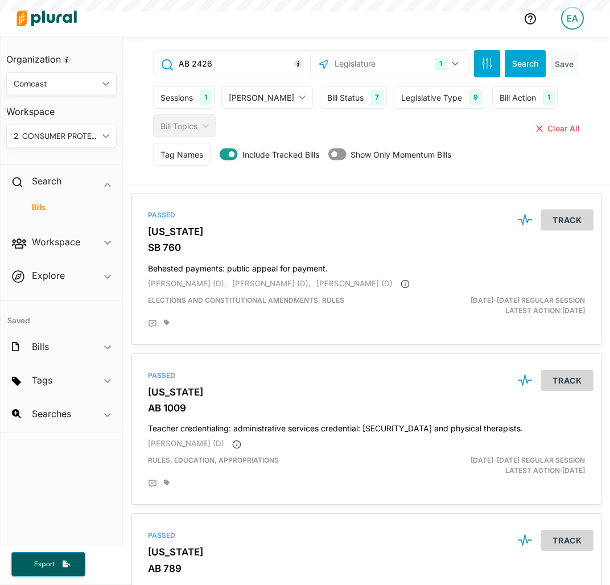
click at [191, 94] on div "Sessions" at bounding box center [176, 98] width 32 height 12
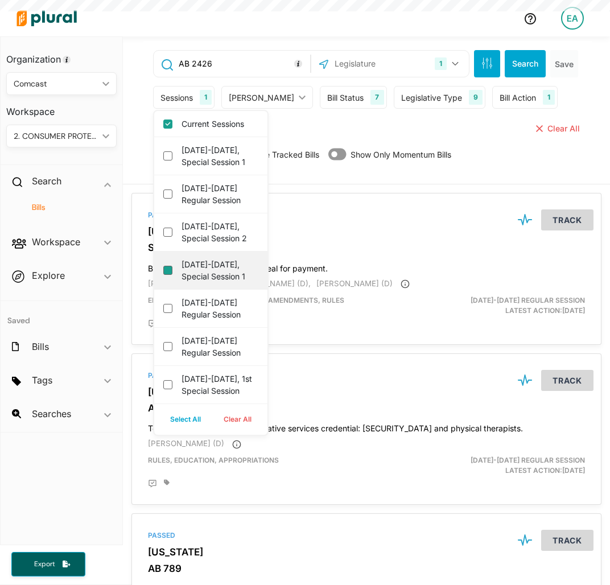
click at [166, 275] on 1 "[DATE]-[DATE], Special Session 1" at bounding box center [167, 270] width 9 height 9
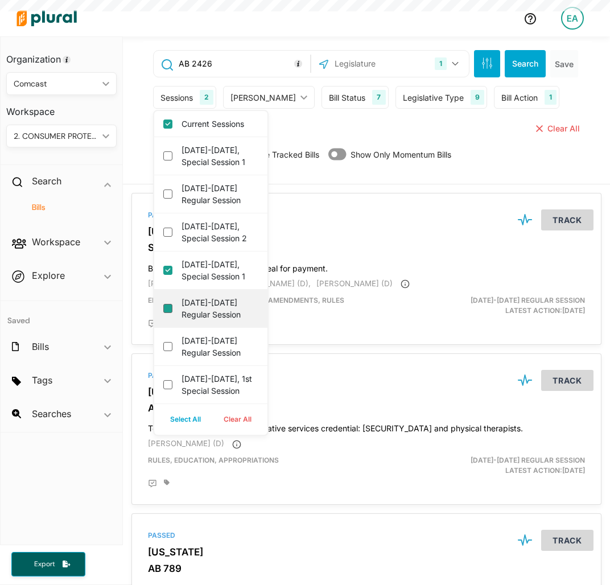
click at [166, 313] on session "[DATE]-[DATE] Regular Session" at bounding box center [167, 308] width 9 height 9
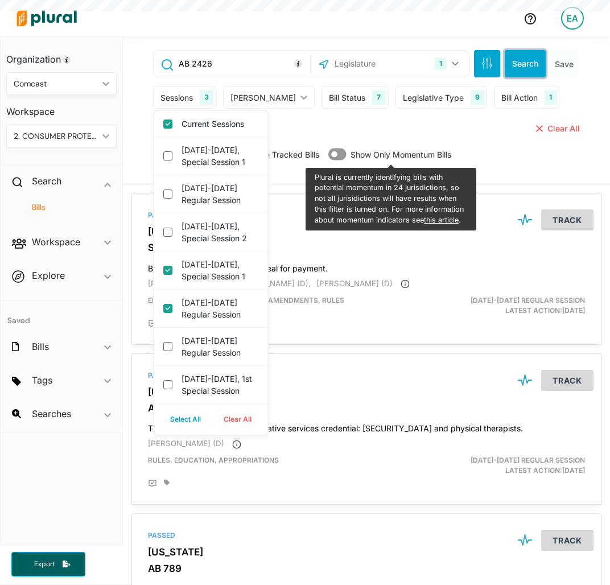
click at [524, 50] on button "Search" at bounding box center [525, 63] width 41 height 27
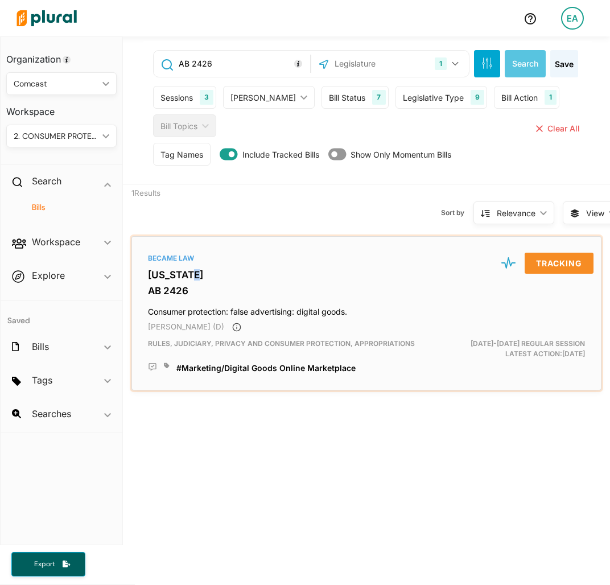
click at [186, 273] on h3 "[US_STATE]" at bounding box center [366, 274] width 437 height 11
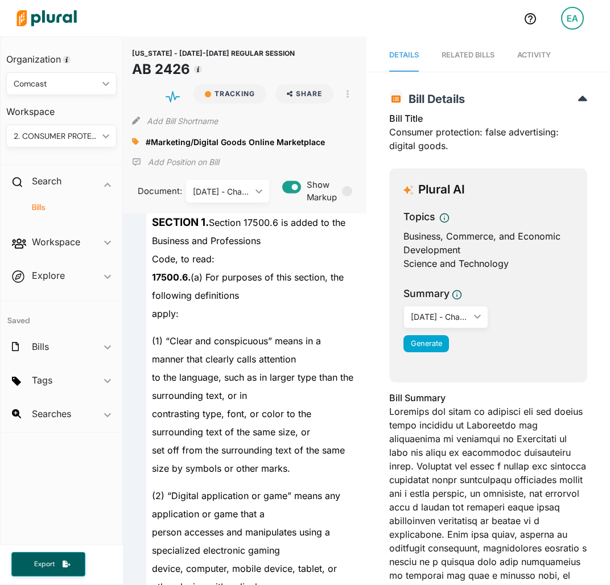
click at [34, 206] on h4 "Bills" at bounding box center [64, 207] width 93 height 11
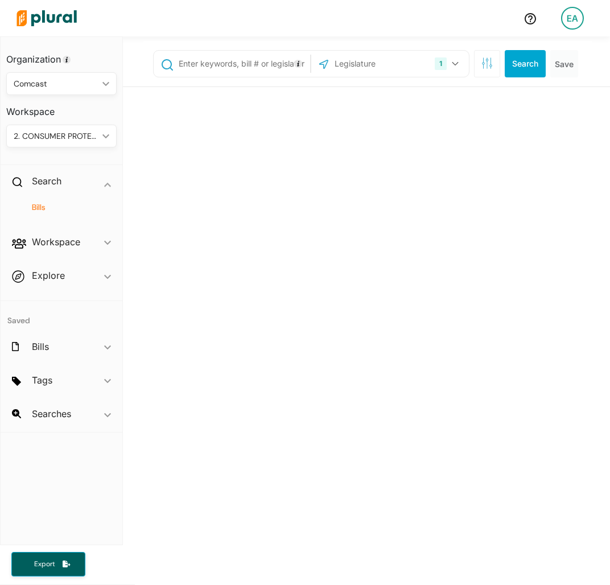
click at [221, 57] on input "text" at bounding box center [243, 64] width 130 height 22
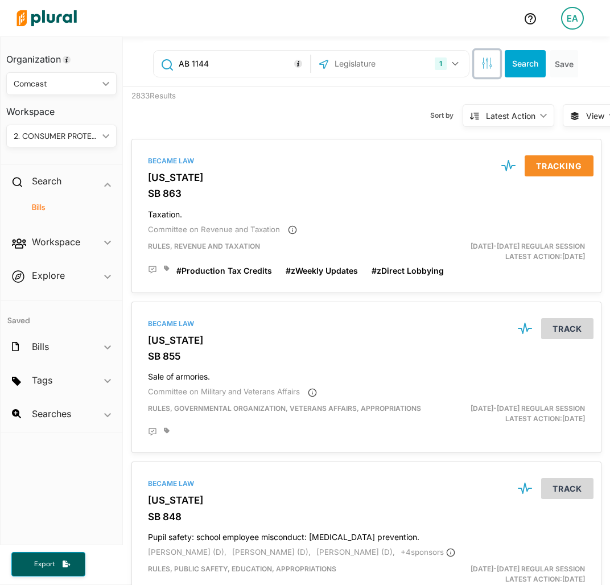
click at [481, 67] on icon "button" at bounding box center [486, 62] width 11 height 11
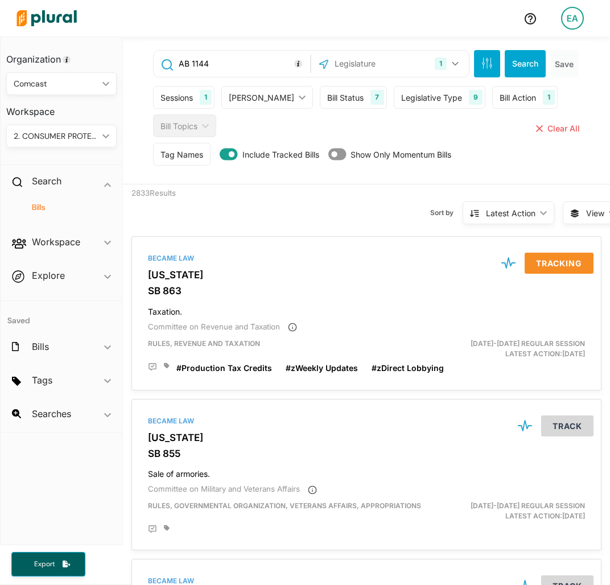
click at [209, 104] on div "1" at bounding box center [206, 97] width 12 height 15
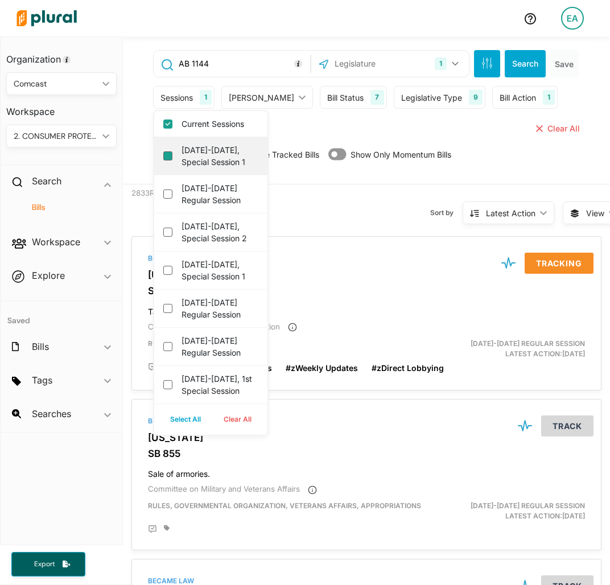
click at [171, 154] on 1 "[DATE]-[DATE], Special Session 1" at bounding box center [167, 155] width 9 height 9
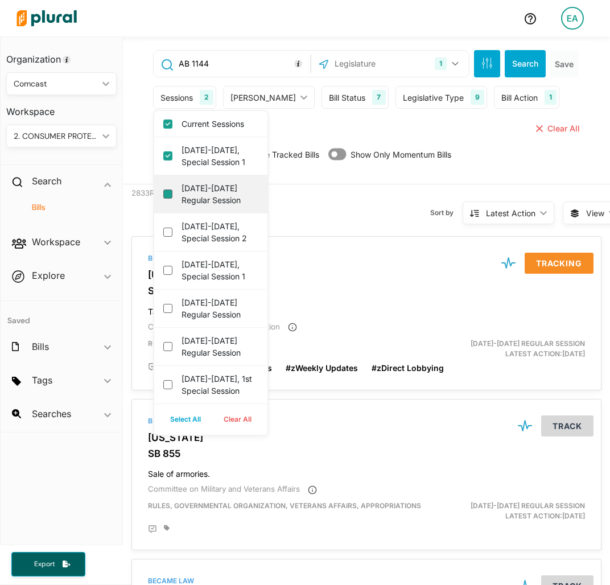
click at [171, 196] on session "[DATE]-[DATE] Regular Session" at bounding box center [167, 193] width 9 height 9
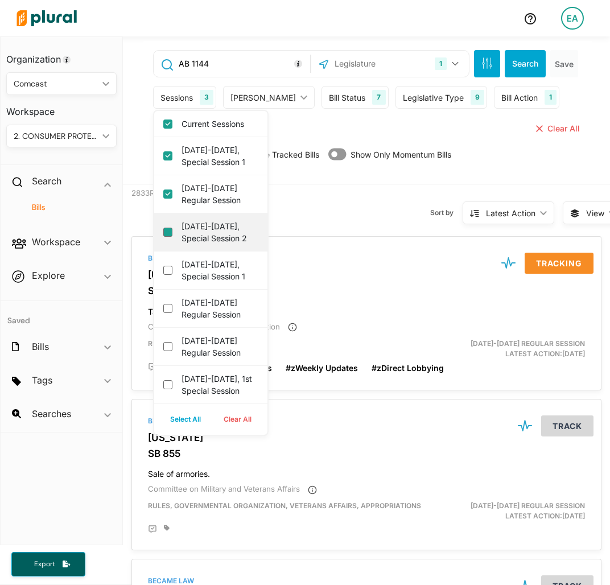
click at [167, 237] on 2 "[DATE]-[DATE], Special Session 2" at bounding box center [167, 232] width 9 height 9
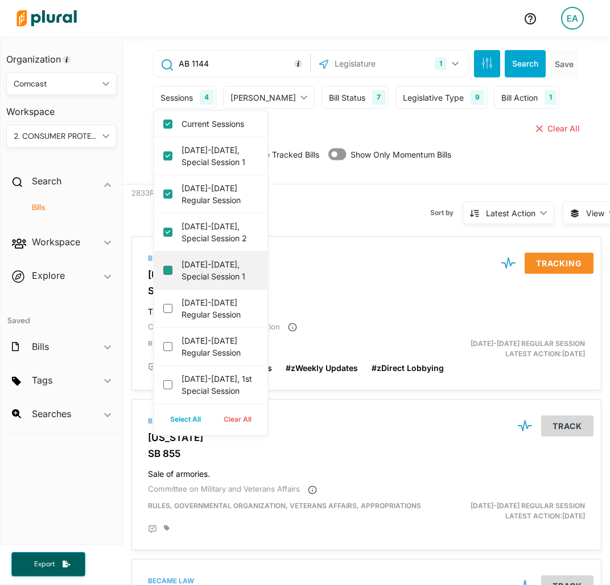
click at [167, 275] on 1 "[DATE]-[DATE], Special Session 1" at bounding box center [167, 270] width 9 height 9
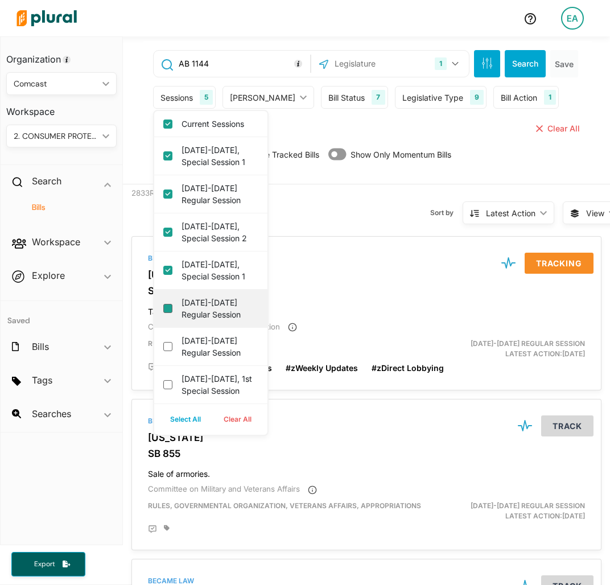
click at [164, 313] on session "[DATE]-[DATE] Regular Session" at bounding box center [167, 308] width 9 height 9
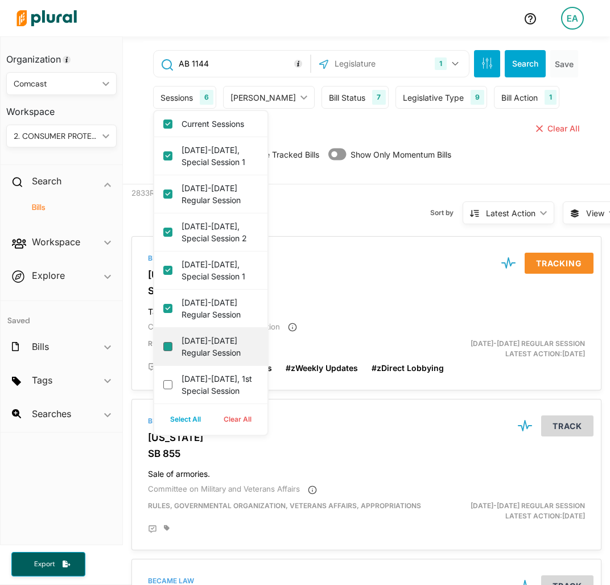
click at [166, 351] on session "[DATE]-[DATE] Regular Session" at bounding box center [167, 346] width 9 height 9
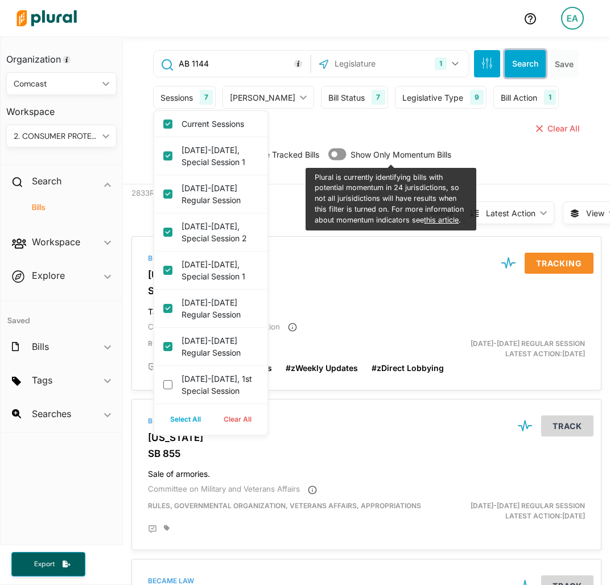
click at [514, 66] on button "Search" at bounding box center [525, 63] width 41 height 27
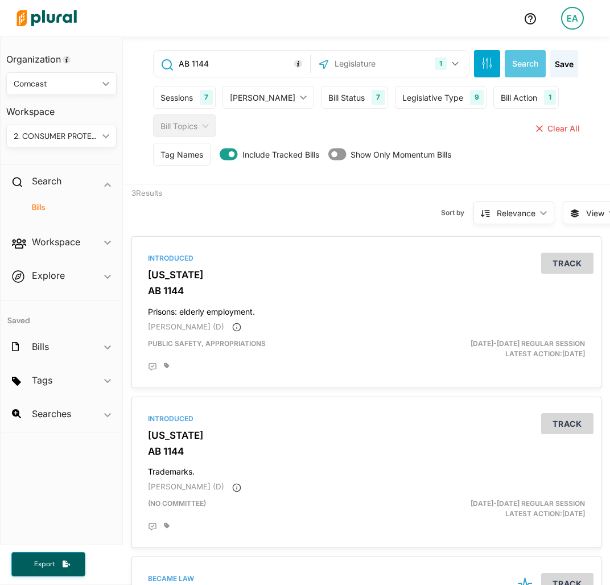
click at [177, 93] on div "Sessions" at bounding box center [176, 98] width 32 height 12
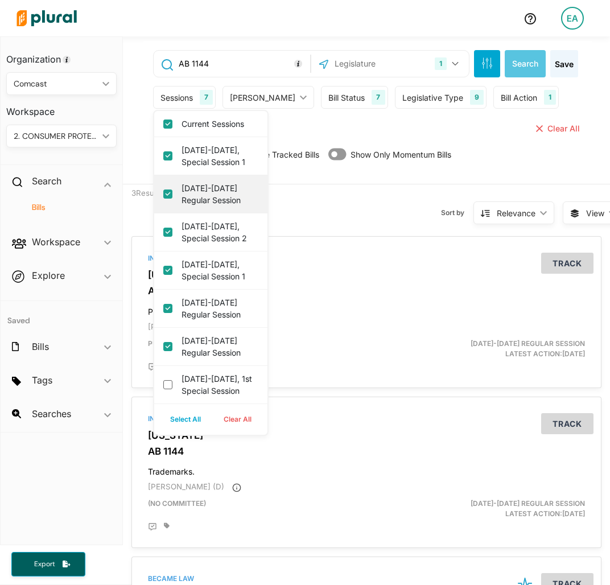
drag, startPoint x: 166, startPoint y: 154, endPoint x: 176, endPoint y: 188, distance: 35.6
click at [168, 156] on 1 "[DATE]-[DATE], Special Session 1" at bounding box center [167, 155] width 9 height 9
click at [166, 197] on session "[DATE]-[DATE] Regular Session" at bounding box center [167, 193] width 9 height 9
click at [172, 193] on session "[DATE]-[DATE] Regular Session" at bounding box center [167, 193] width 9 height 9
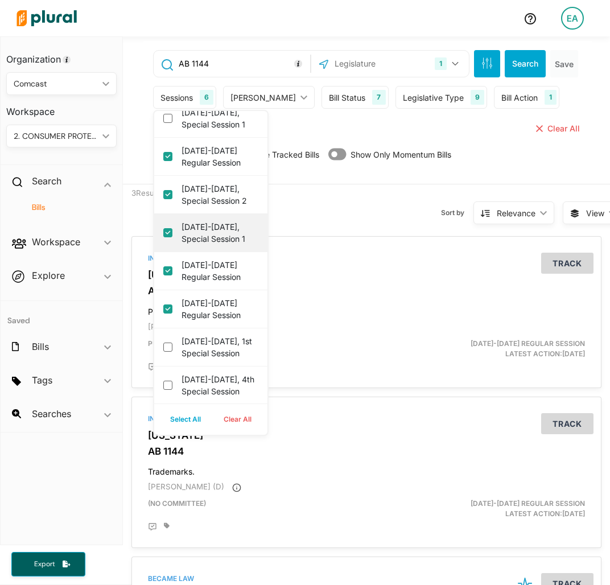
scroll to position [57, 0]
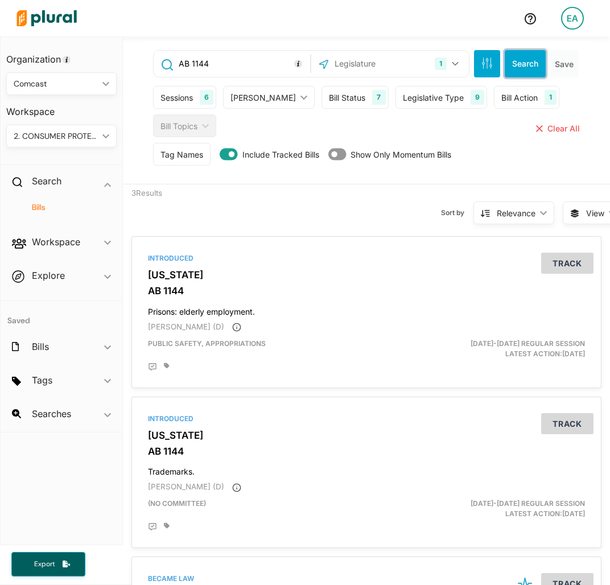
click at [520, 55] on button "Search" at bounding box center [525, 63] width 41 height 27
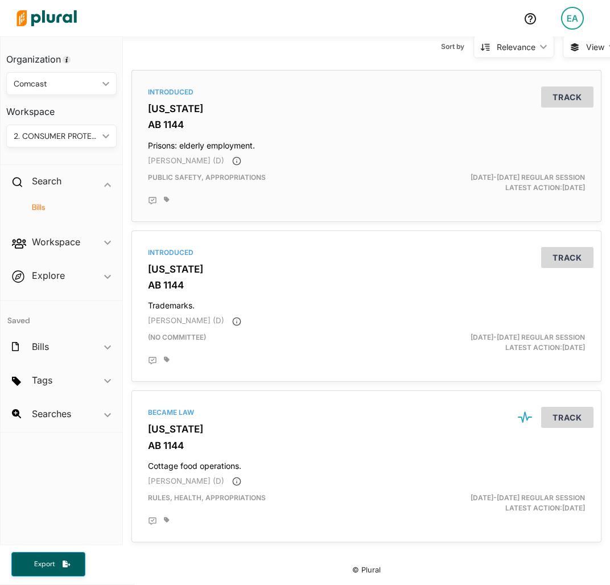
scroll to position [175, 0]
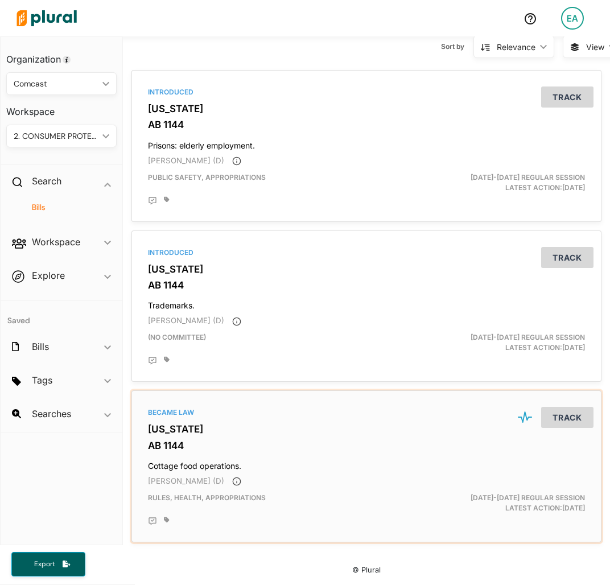
click at [168, 430] on div "Became Law [US_STATE] AB 1144 Cottage food operations. [PERSON_NAME] (D) Rules,…" at bounding box center [367, 466] width 460 height 142
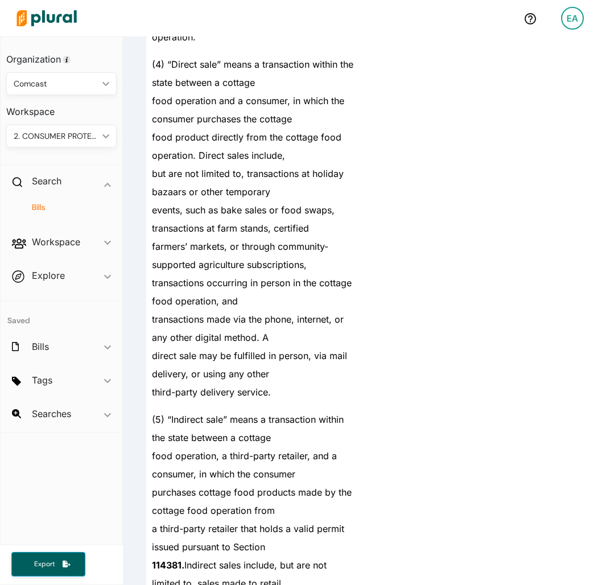
scroll to position [1423, 0]
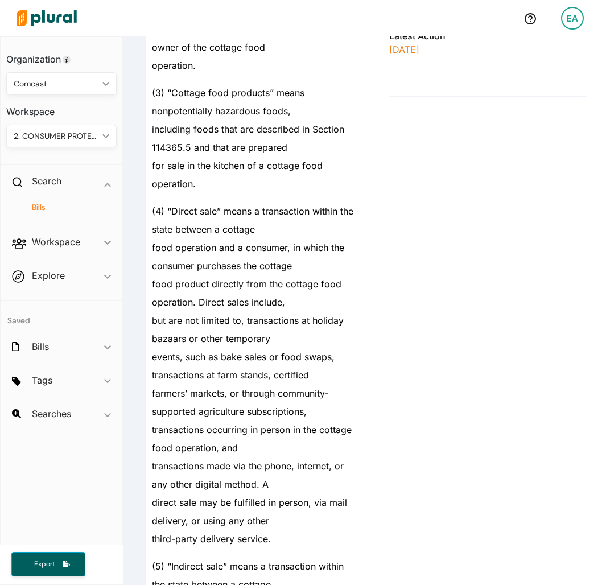
click at [314, 227] on div "(4) “Direct sale” means a transaction within the state between a cottage" at bounding box center [249, 216] width 207 height 46
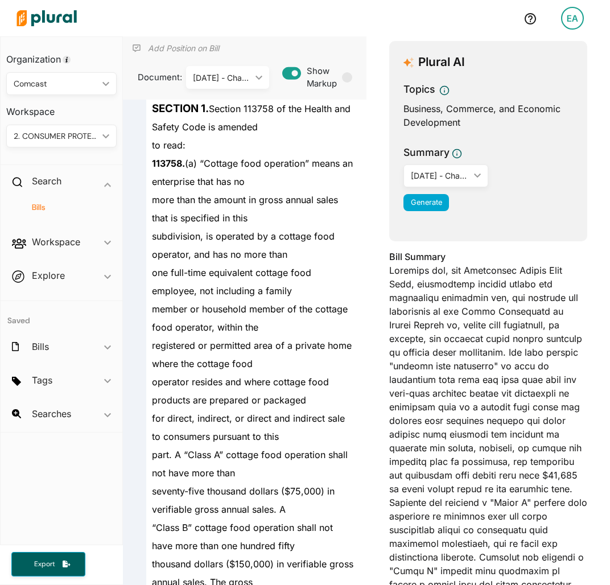
scroll to position [0, 0]
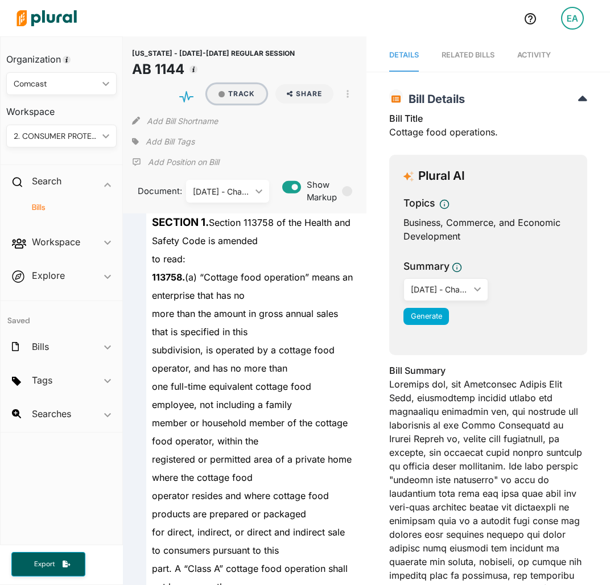
click at [239, 90] on button "Track" at bounding box center [236, 93] width 59 height 19
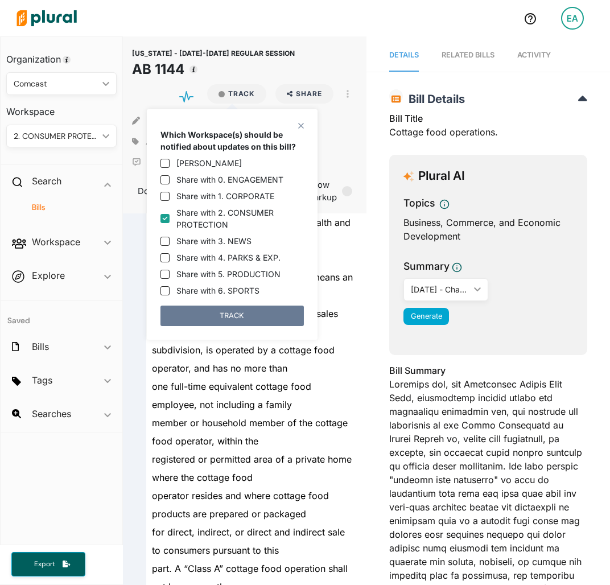
click at [230, 314] on button "TRACK" at bounding box center [231, 316] width 143 height 20
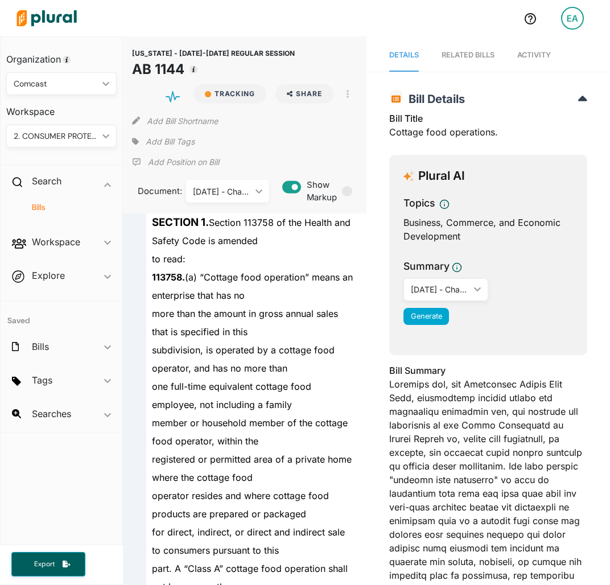
click at [172, 136] on span "Add Bill Tags" at bounding box center [170, 141] width 49 height 11
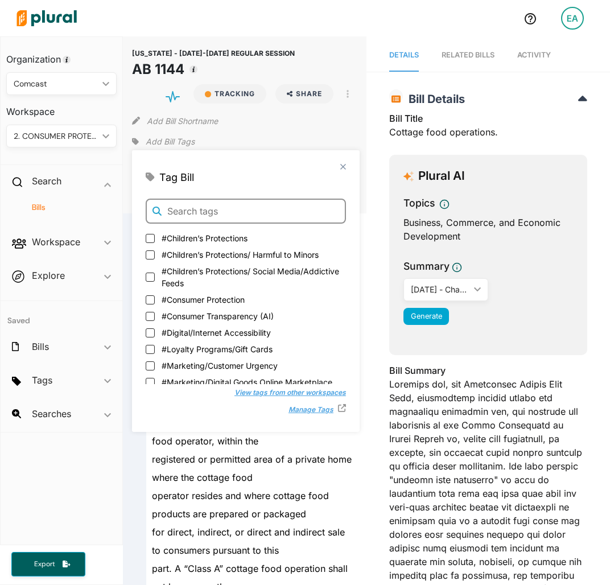
click at [237, 212] on input "text" at bounding box center [246, 211] width 200 height 25
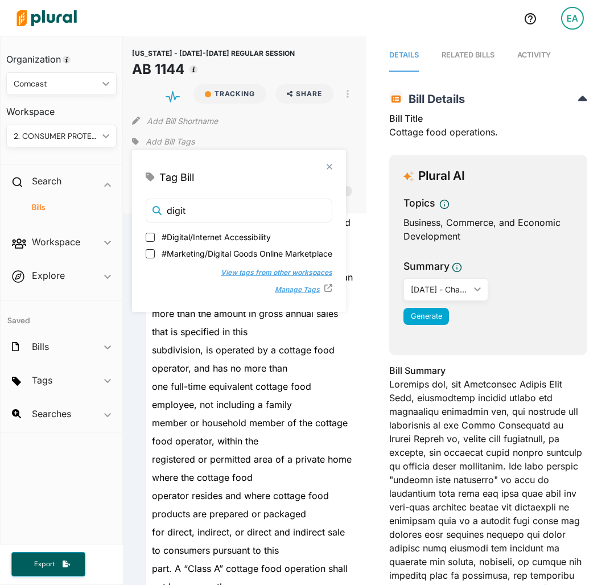
click at [201, 257] on span "#Marketing/Digital Goods Online Marketplace" at bounding box center [247, 254] width 171 height 12
click at [155, 257] on input "#Marketing/Digital Goods Online Marketplace" at bounding box center [150, 253] width 9 height 9
click at [327, 166] on polygon at bounding box center [329, 167] width 10 height 10
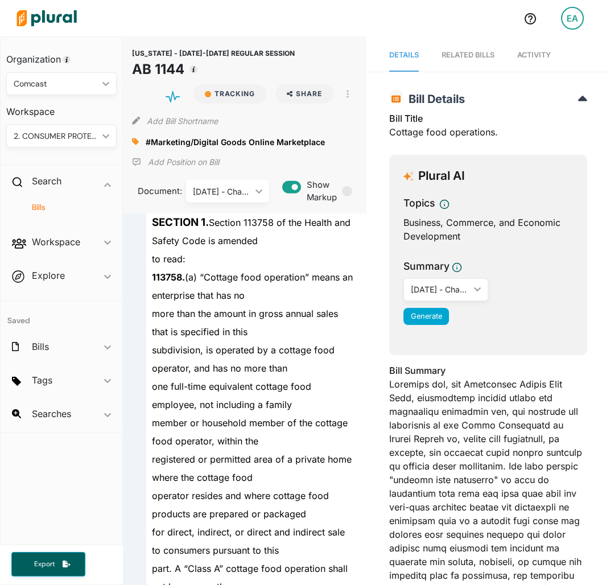
drag, startPoint x: 38, startPoint y: 204, endPoint x: 26, endPoint y: 209, distance: 12.8
click at [38, 204] on h4 "Bills" at bounding box center [64, 207] width 93 height 11
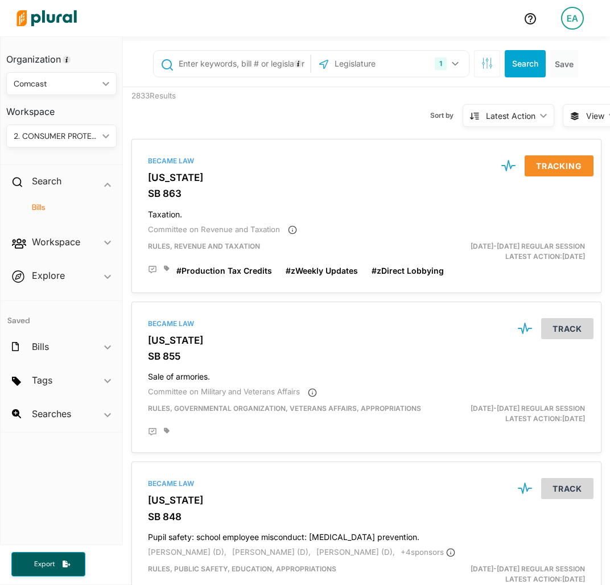
click at [248, 60] on input "text" at bounding box center [243, 64] width 130 height 22
click at [238, 59] on input "text" at bounding box center [243, 64] width 130 height 22
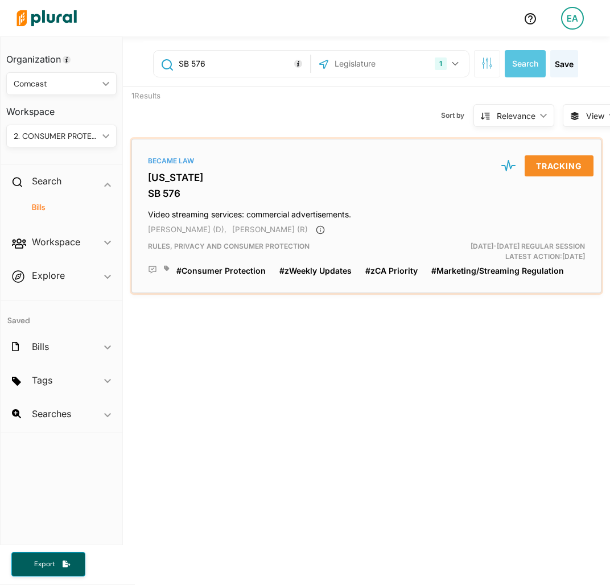
click at [175, 168] on div "Became Law [US_STATE] SB 576 Video streaming services: commercial advertisement…" at bounding box center [367, 216] width 460 height 144
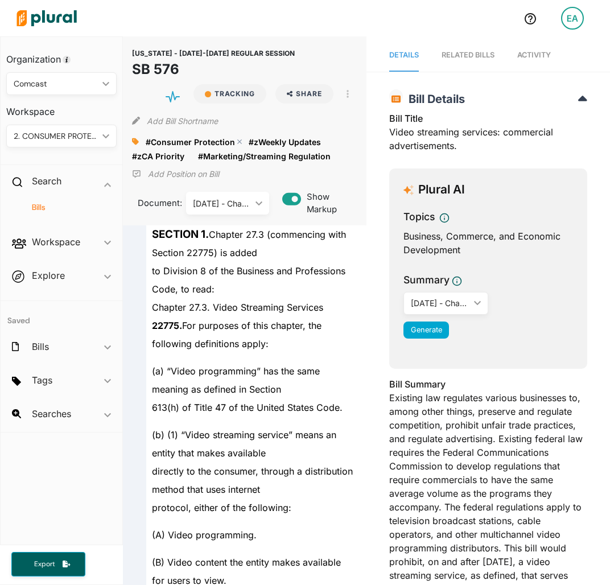
click at [207, 139] on span "#Consumer Protection" at bounding box center [190, 142] width 89 height 10
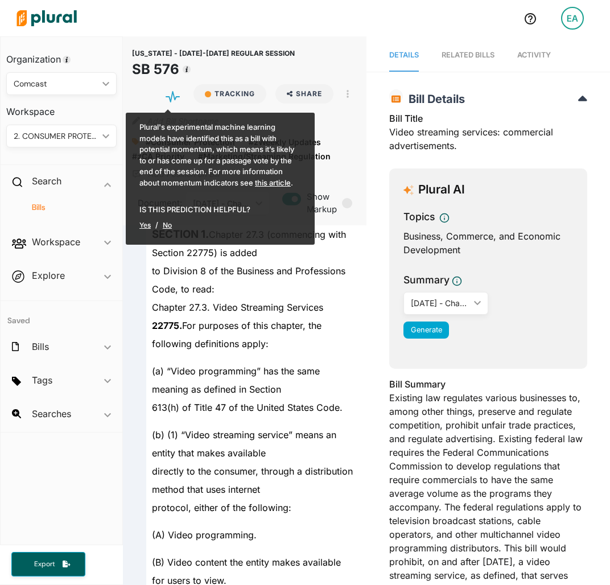
click at [348, 117] on div "Add Bill Shortname" at bounding box center [244, 118] width 225 height 23
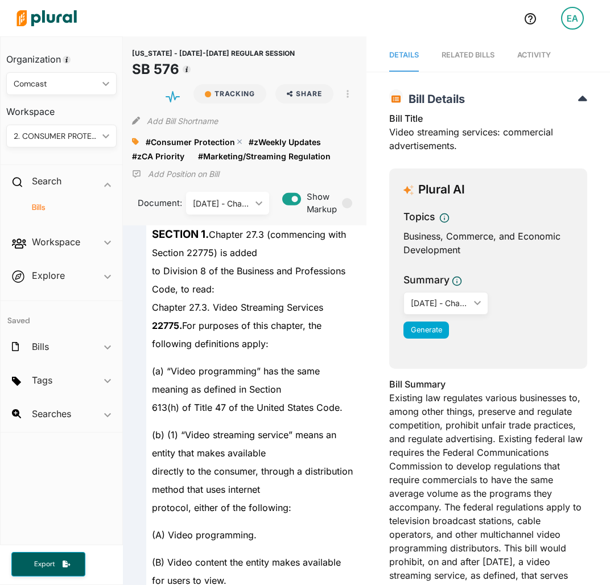
click at [237, 138] on div "#Consumer Protection close" at bounding box center [197, 141] width 103 height 17
click at [237, 141] on polygon at bounding box center [240, 142] width 8 height 8
click at [43, 205] on h4 "Bills" at bounding box center [64, 207] width 93 height 11
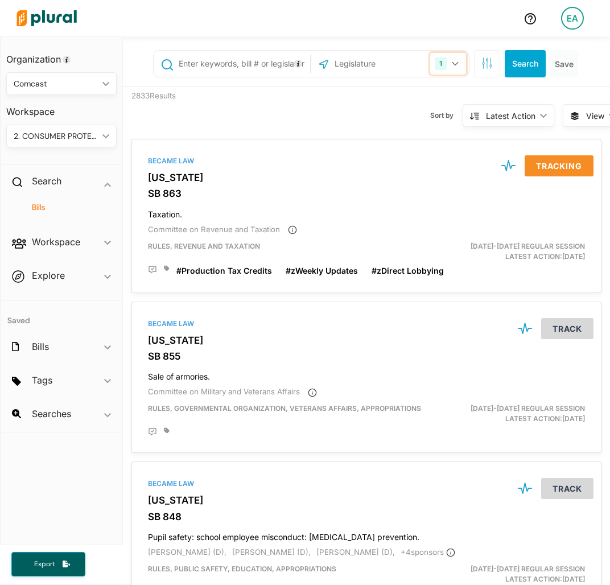
click at [431, 71] on button "1" at bounding box center [448, 64] width 36 height 22
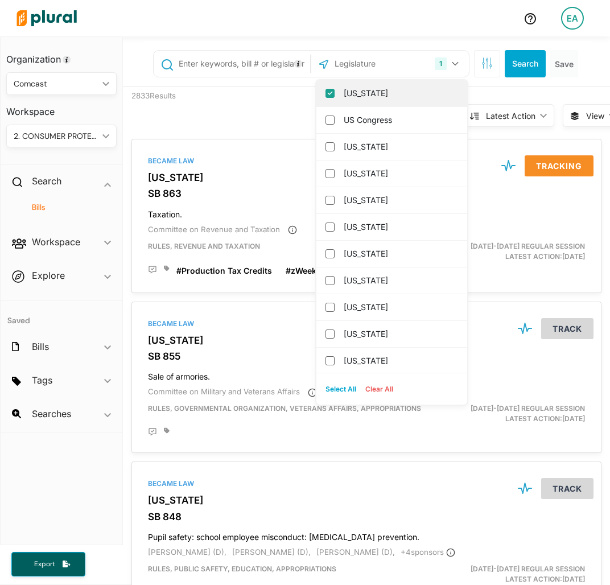
click at [371, 90] on label "[US_STATE]" at bounding box center [400, 93] width 112 height 17
click at [335, 90] on input "[US_STATE]" at bounding box center [329, 93] width 9 height 9
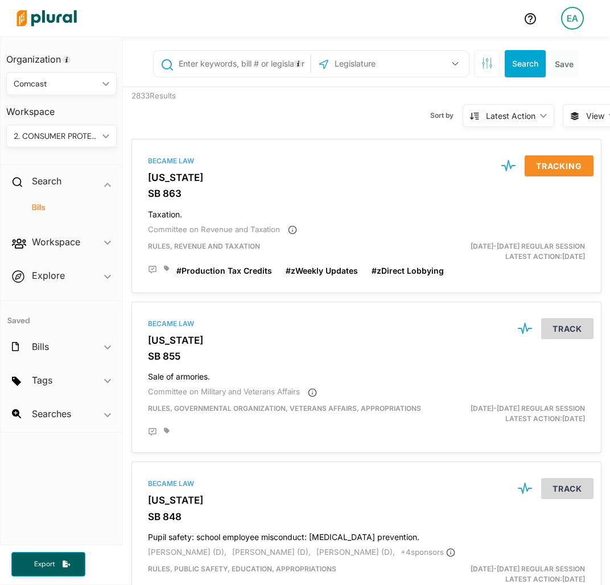
click at [380, 75] on div "US Congress [US_STATE] [US_STATE] [US_STATE] [US_STATE] [US_STATE] [US_STATE] […" at bounding box center [390, 64] width 158 height 26
click at [382, 63] on input "text" at bounding box center [388, 64] width 111 height 22
click at [356, 94] on label "[US_STATE]" at bounding box center [400, 93] width 112 height 17
click at [335, 94] on input "[US_STATE]" at bounding box center [329, 93] width 9 height 9
click at [224, 65] on input "text" at bounding box center [243, 64] width 130 height 22
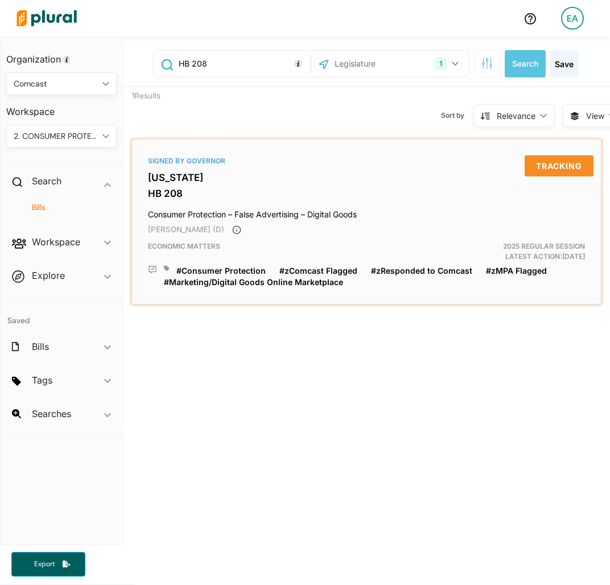
click at [184, 170] on div "Signed by Governor [US_STATE] HB 208 Consumer Protection – False Advertising – …" at bounding box center [367, 221] width 460 height 155
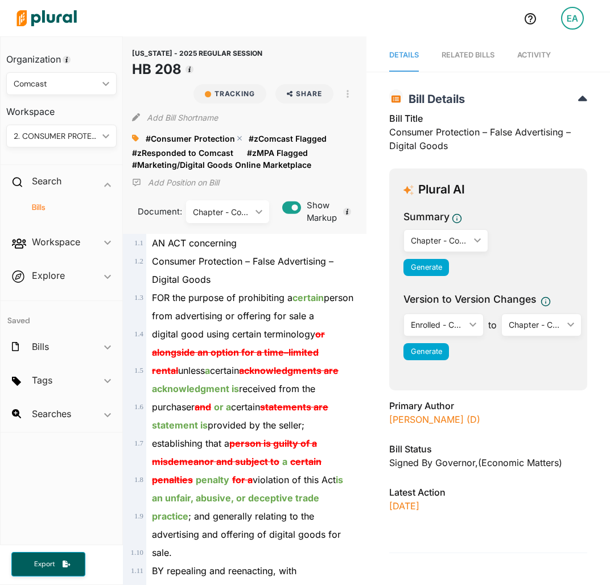
click at [236, 136] on polygon at bounding box center [240, 138] width 8 height 8
click at [73, 152] on div "Organization Comcast ic_keyboard_arrow_down Personal Comcast Workspace 2. CONSU…" at bounding box center [62, 101] width 122 height 128
click at [46, 207] on h4 "Bills" at bounding box center [64, 207] width 93 height 11
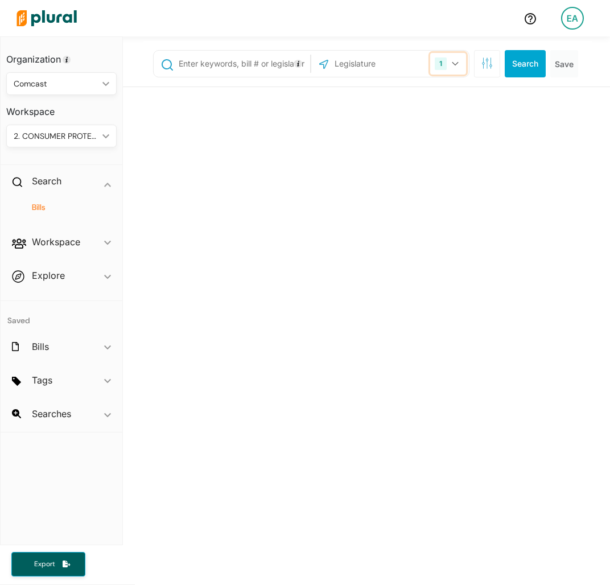
click at [439, 67] on button "1" at bounding box center [448, 64] width 36 height 22
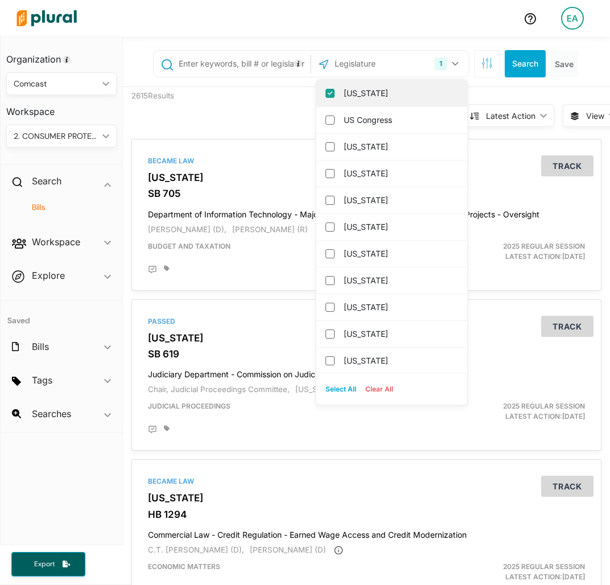
click at [401, 86] on label "[US_STATE]" at bounding box center [400, 93] width 112 height 17
click at [335, 89] on input "[US_STATE]" at bounding box center [329, 93] width 9 height 9
click at [382, 67] on input "text" at bounding box center [388, 64] width 111 height 22
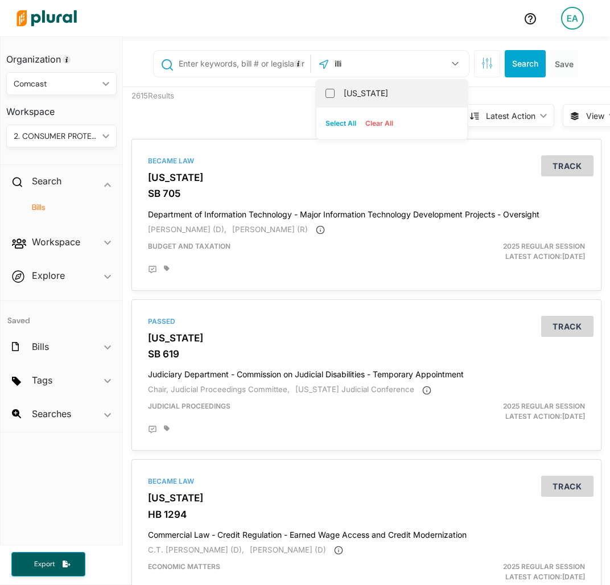
click at [353, 99] on label "[US_STATE]" at bounding box center [400, 93] width 112 height 17
click at [335, 98] on input "[US_STATE]" at bounding box center [329, 93] width 9 height 9
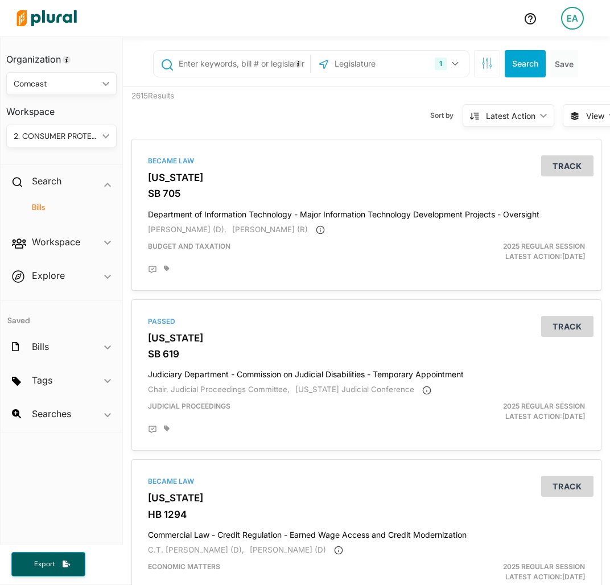
click at [241, 65] on input "text" at bounding box center [243, 64] width 130 height 22
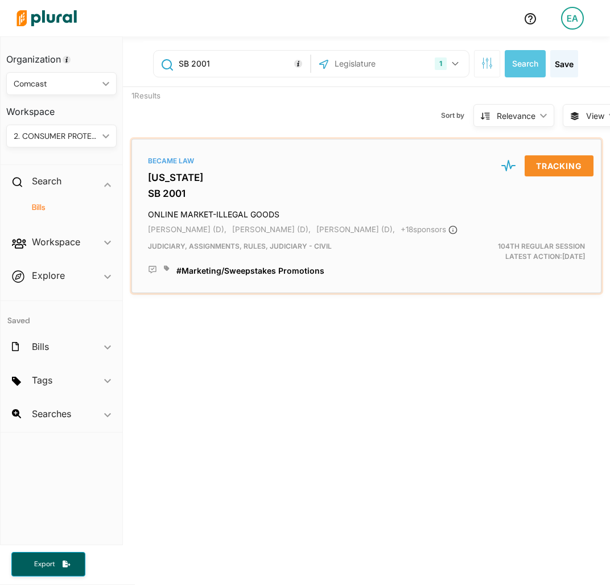
click at [200, 215] on h4 "ONLINE MARKET-ILLEGAL GOODS" at bounding box center [366, 211] width 437 height 15
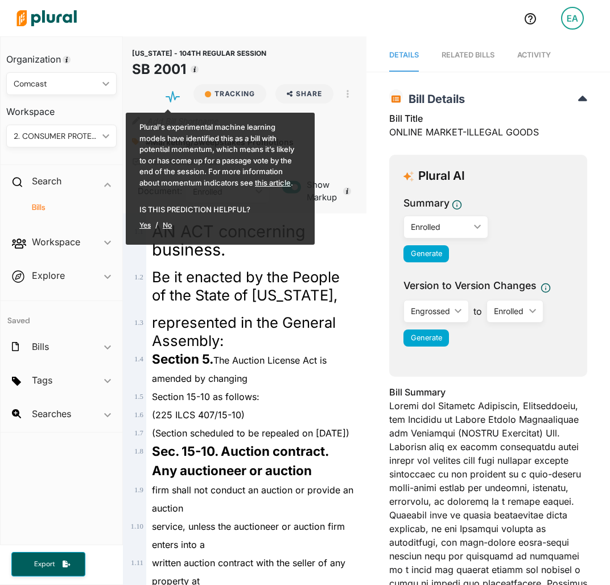
click at [341, 149] on div "#Marketing/Sweepstakes Promotions close" at bounding box center [244, 141] width 225 height 17
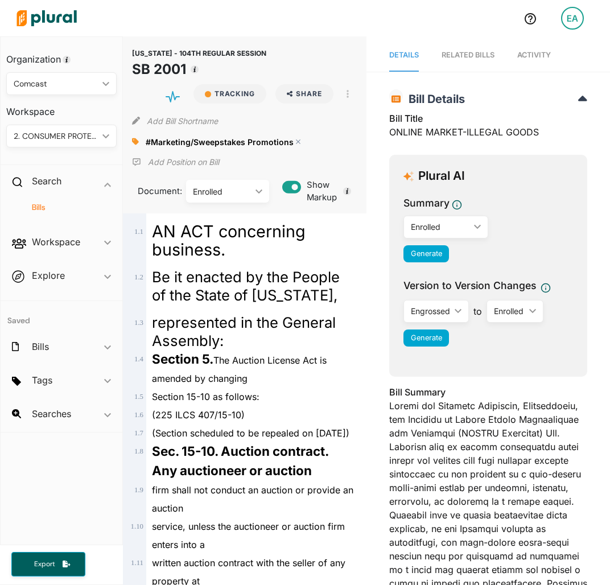
click at [298, 143] on div "#Marketing/Sweepstakes Promotions close" at bounding box center [227, 141] width 162 height 17
click at [294, 136] on div "#Marketing/Sweepstakes Promotions close" at bounding box center [227, 141] width 162 height 17
click at [295, 141] on polygon at bounding box center [298, 142] width 8 height 8
click at [156, 140] on span "Add Bill Tags" at bounding box center [170, 141] width 49 height 11
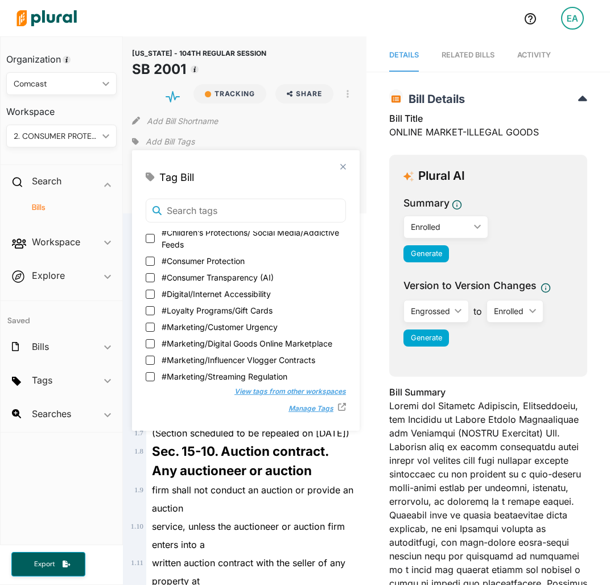
scroll to position [57, 0]
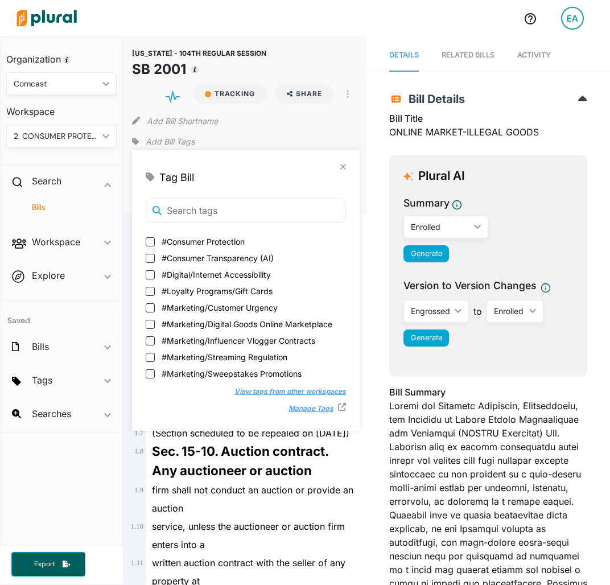
click at [250, 320] on span "#Marketing/Digital Goods Online Marketplace" at bounding box center [247, 324] width 171 height 12
click at [155, 320] on input "#Marketing/Digital Goods Online Marketplace" at bounding box center [150, 324] width 9 height 9
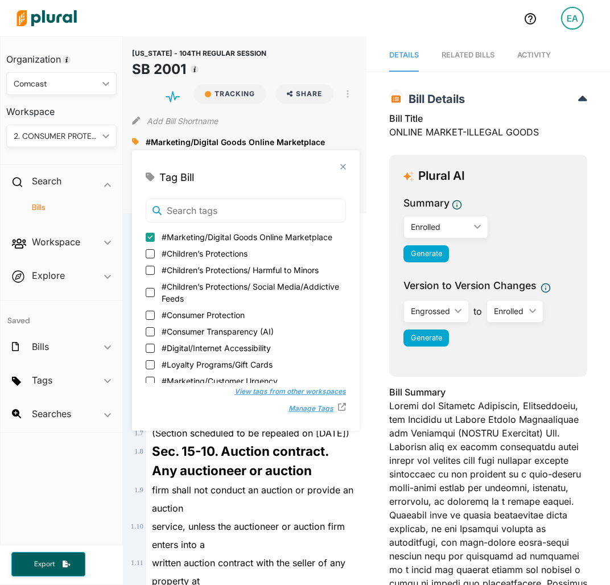
click at [46, 204] on h4 "Bills" at bounding box center [64, 207] width 93 height 11
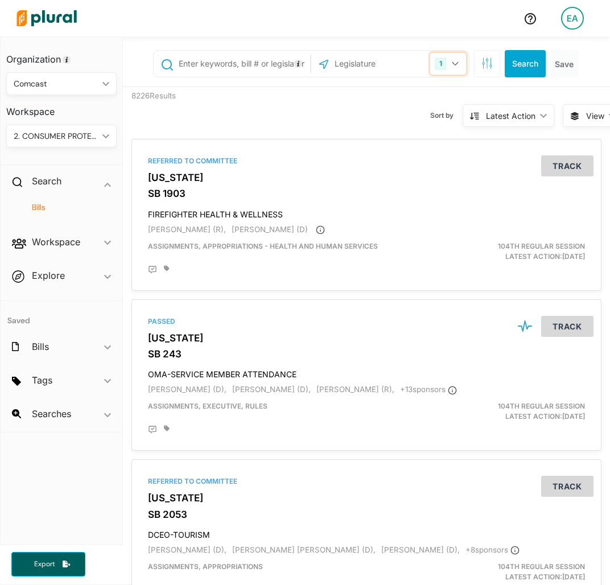
click at [443, 63] on button "1" at bounding box center [448, 64] width 36 height 22
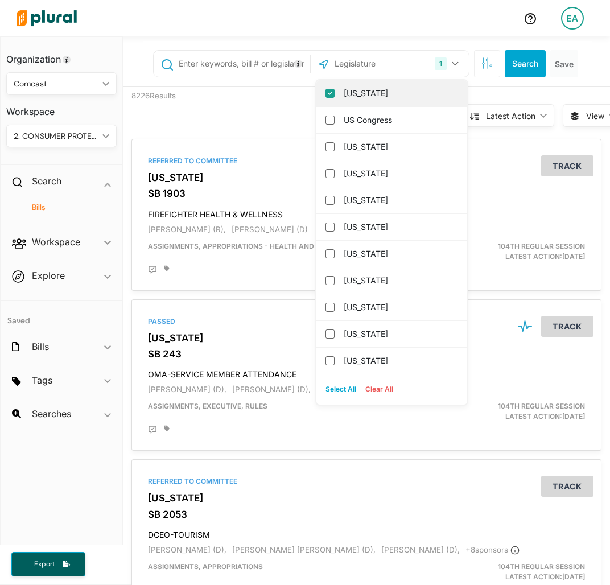
drag, startPoint x: 371, startPoint y: 87, endPoint x: 373, endPoint y: 68, distance: 19.5
click at [370, 87] on label "[US_STATE]" at bounding box center [400, 93] width 112 height 17
click at [335, 89] on input "[US_STATE]" at bounding box center [329, 93] width 9 height 9
click at [373, 67] on input "text" at bounding box center [388, 64] width 111 height 22
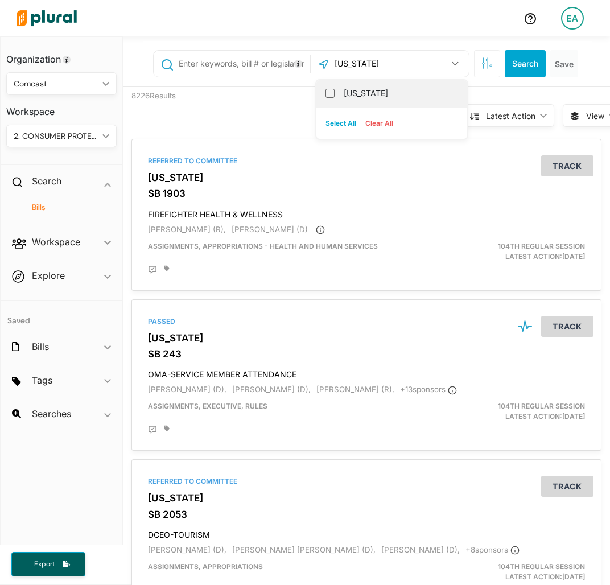
click at [351, 94] on label "[US_STATE]" at bounding box center [400, 93] width 112 height 17
click at [335, 94] on input "[US_STATE]" at bounding box center [329, 93] width 9 height 9
click at [228, 60] on input "text" at bounding box center [243, 64] width 130 height 22
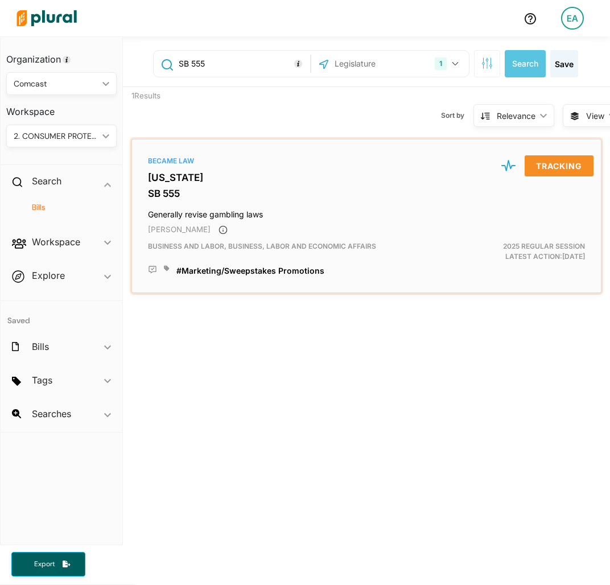
click at [182, 180] on h3 "[US_STATE]" at bounding box center [366, 177] width 437 height 11
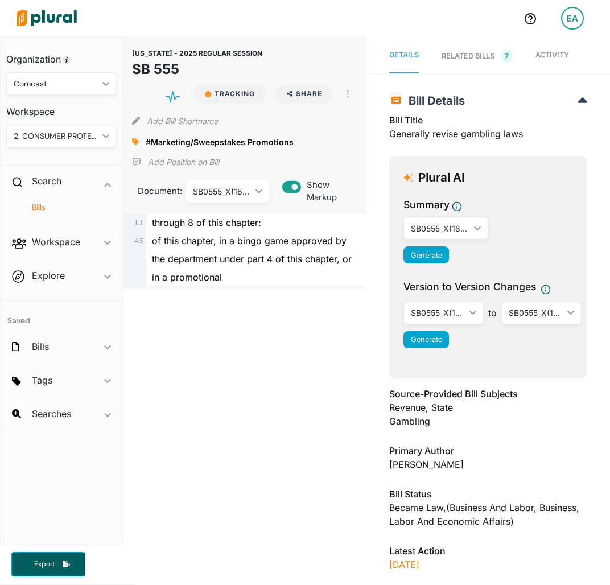
click at [36, 204] on h4 "Bills" at bounding box center [64, 207] width 93 height 11
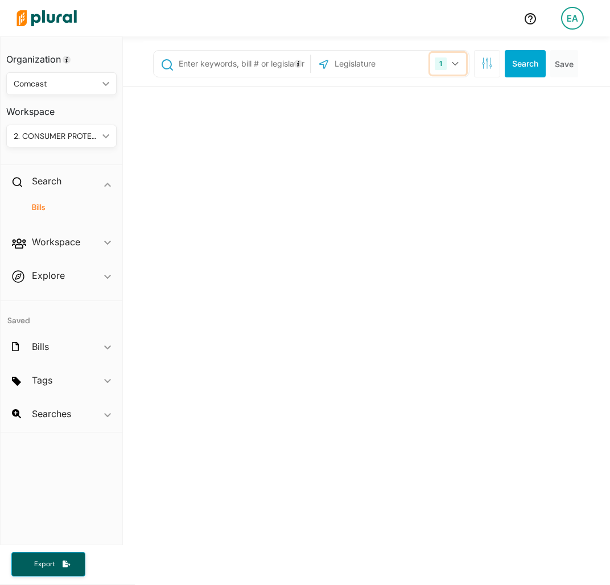
click at [438, 65] on div "1" at bounding box center [441, 63] width 12 height 13
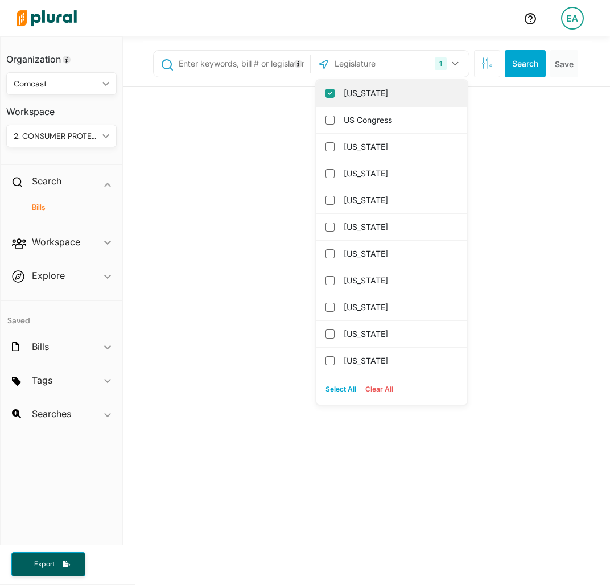
click at [388, 86] on label "[US_STATE]" at bounding box center [400, 93] width 112 height 17
click at [335, 89] on input "[US_STATE]" at bounding box center [329, 93] width 9 height 9
click at [378, 68] on input "text" at bounding box center [381, 64] width 97 height 22
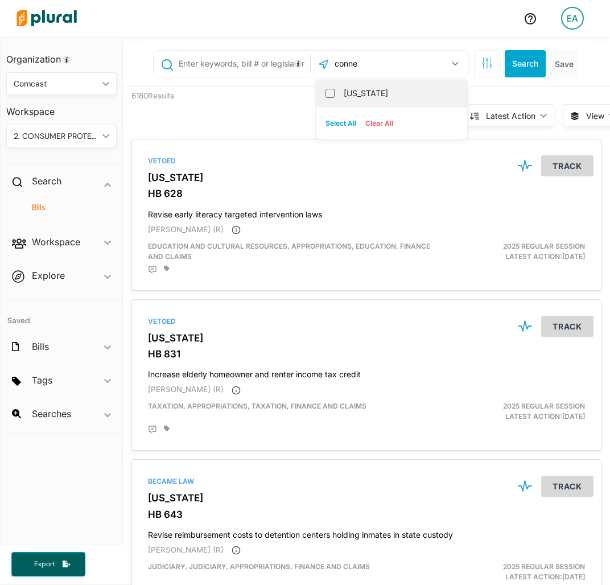
click at [361, 96] on label "[US_STATE]" at bounding box center [400, 93] width 112 height 17
click at [335, 96] on input "[US_STATE]" at bounding box center [329, 93] width 9 height 9
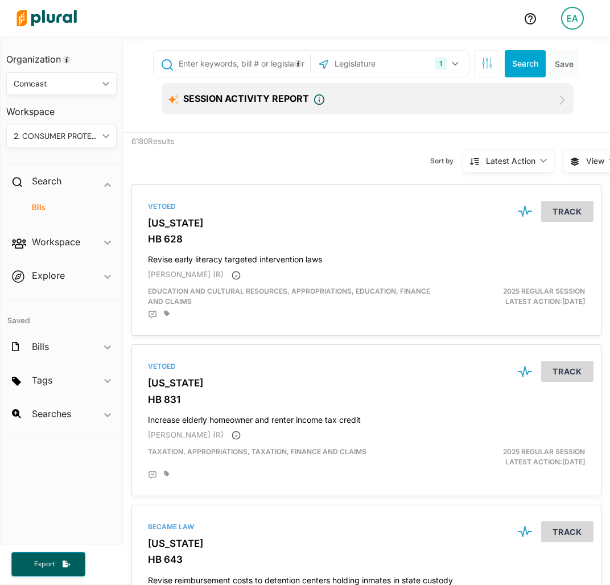
click at [256, 71] on input "text" at bounding box center [243, 64] width 130 height 22
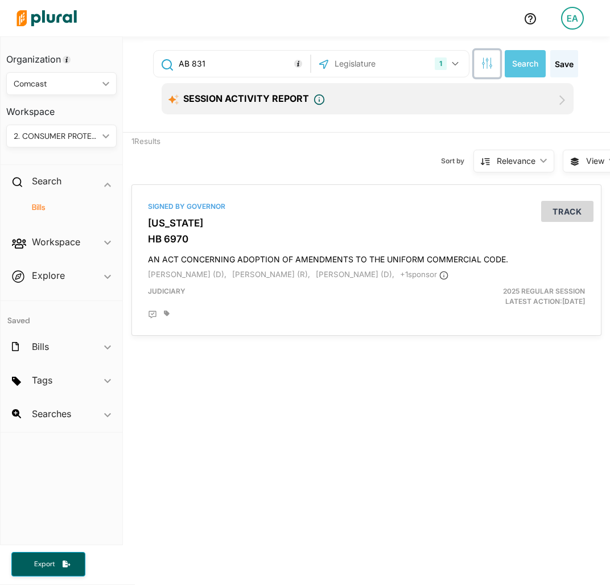
click at [481, 63] on icon "button" at bounding box center [486, 62] width 11 height 11
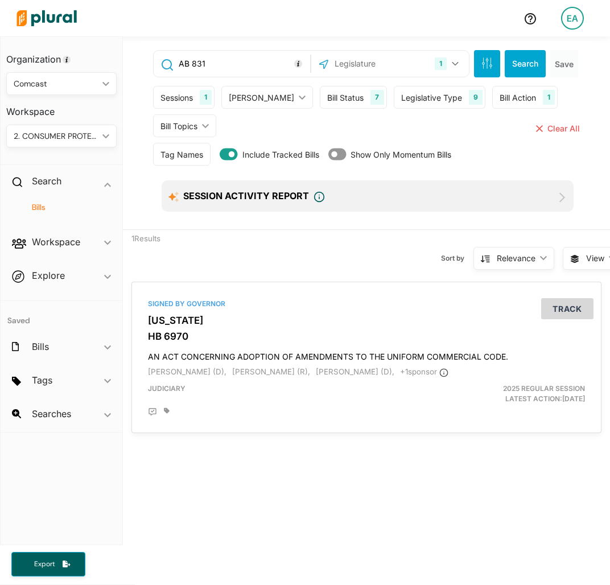
click at [166, 101] on div "Sessions" at bounding box center [176, 98] width 32 height 12
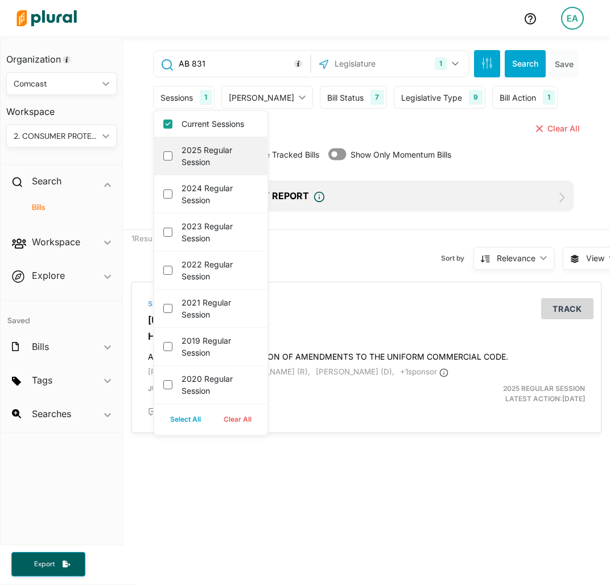
click at [179, 148] on div "2025 Regular Session" at bounding box center [210, 156] width 113 height 38
click at [172, 157] on div "2025 Regular Session" at bounding box center [210, 156] width 113 height 38
click at [166, 153] on session "2025 Regular Session" at bounding box center [167, 155] width 9 height 9
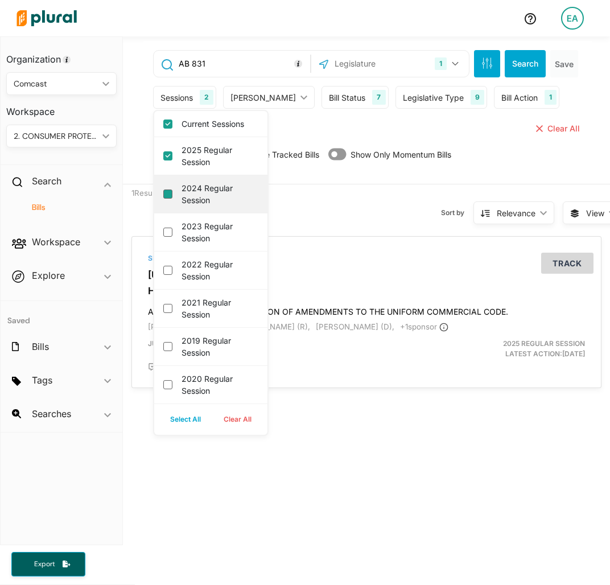
click at [171, 193] on session "2024 Regular Session" at bounding box center [167, 193] width 9 height 9
click at [517, 63] on button "Search" at bounding box center [525, 63] width 41 height 27
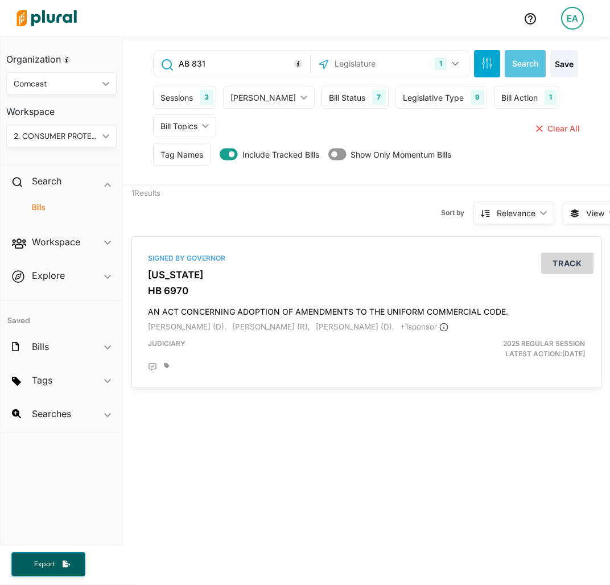
click at [405, 76] on div "1 [US_STATE] [GEOGRAPHIC_DATA] Congress [US_STATE] [US_STATE] [US_STATE] [US_ST…" at bounding box center [390, 64] width 158 height 26
click at [438, 65] on div "1" at bounding box center [441, 63] width 12 height 13
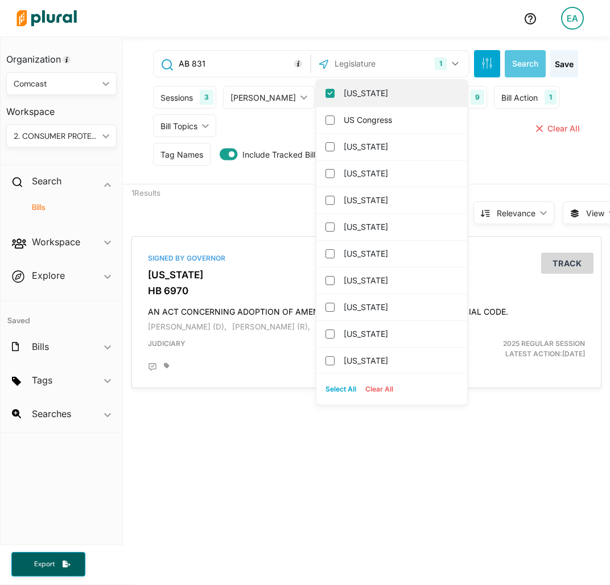
click at [382, 92] on label "[US_STATE]" at bounding box center [400, 93] width 112 height 17
click at [335, 92] on input "[US_STATE]" at bounding box center [329, 93] width 9 height 9
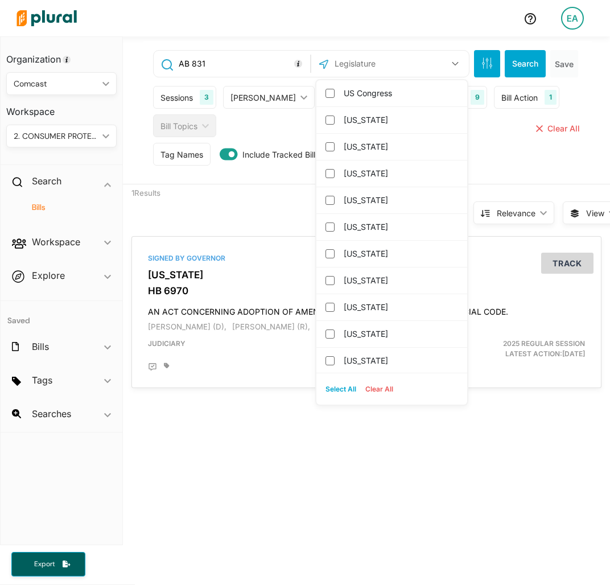
click at [369, 59] on input "text" at bounding box center [388, 64] width 111 height 22
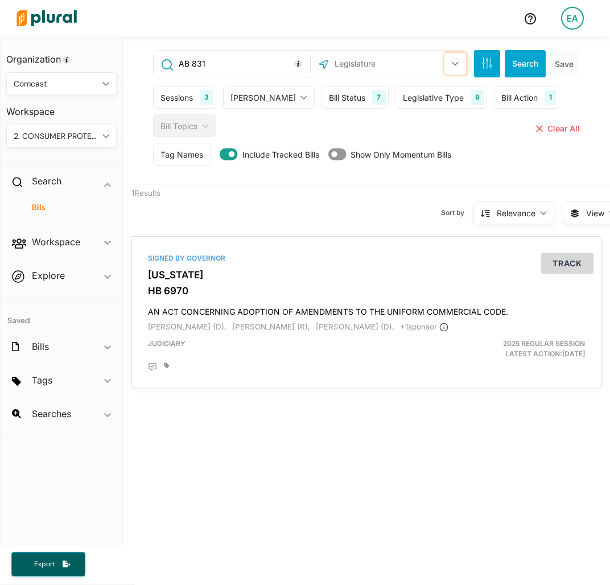
click at [452, 61] on icon "button" at bounding box center [455, 63] width 7 height 5
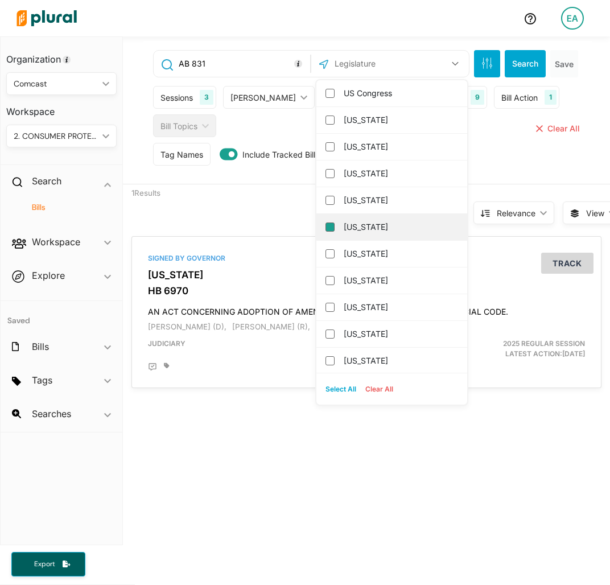
click at [325, 227] on input "[US_STATE]" at bounding box center [329, 227] width 9 height 9
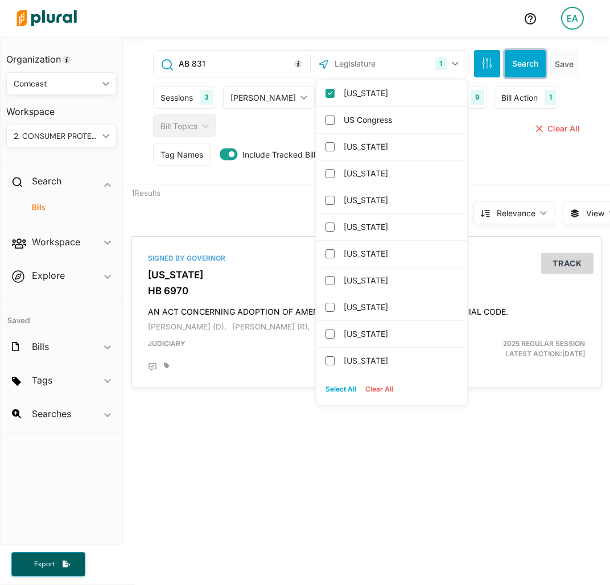
click at [512, 55] on button "Search" at bounding box center [525, 63] width 41 height 27
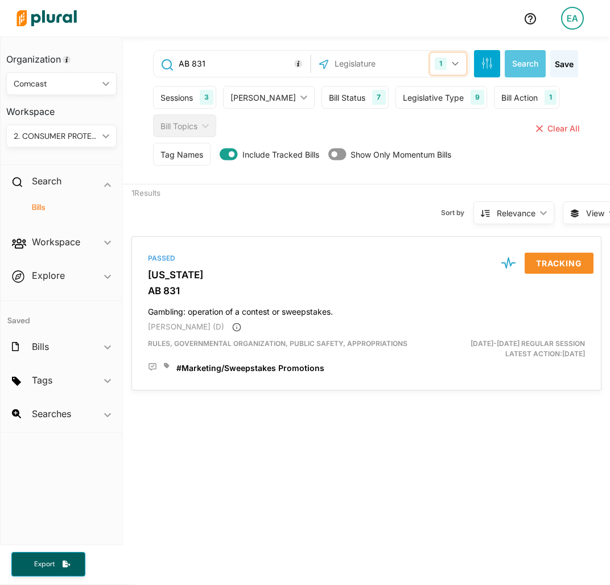
click at [435, 64] on div "1" at bounding box center [441, 63] width 12 height 13
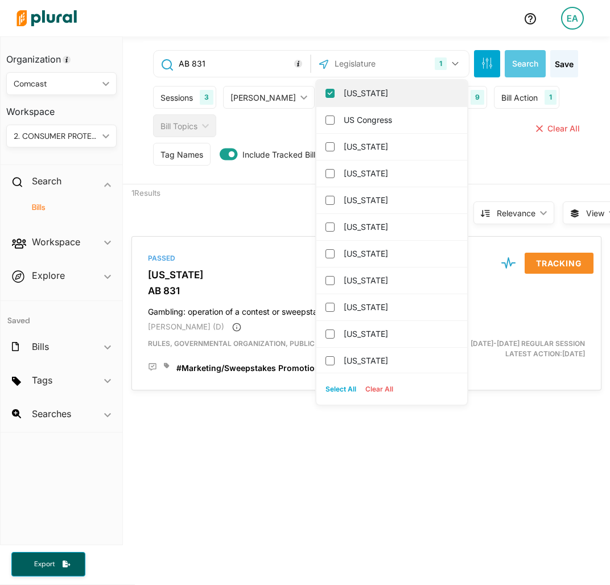
click at [386, 96] on label "[US_STATE]" at bounding box center [400, 93] width 112 height 17
click at [335, 96] on input "[US_STATE]" at bounding box center [329, 93] width 9 height 9
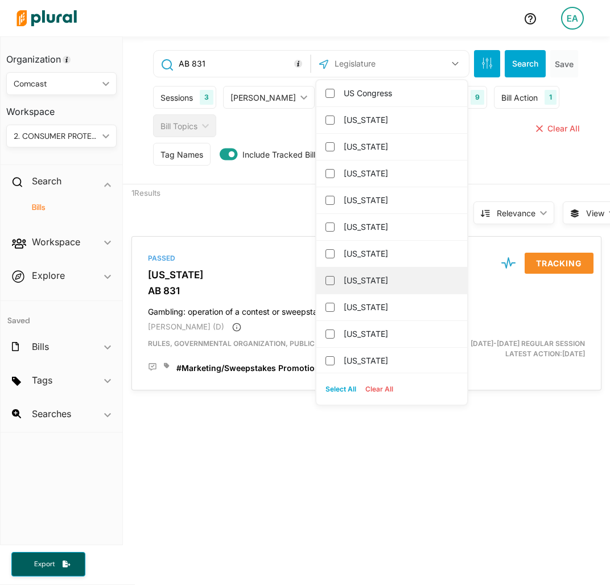
click at [396, 286] on label "[US_STATE]" at bounding box center [400, 280] width 112 height 17
click at [335, 285] on input "[US_STATE]" at bounding box center [329, 280] width 9 height 9
click at [251, 62] on input "AB 831" at bounding box center [243, 64] width 130 height 22
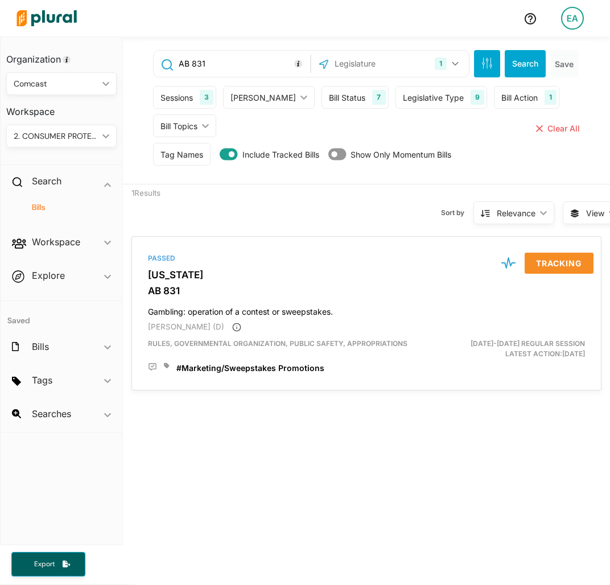
click at [251, 62] on input "AB 831" at bounding box center [243, 64] width 130 height 22
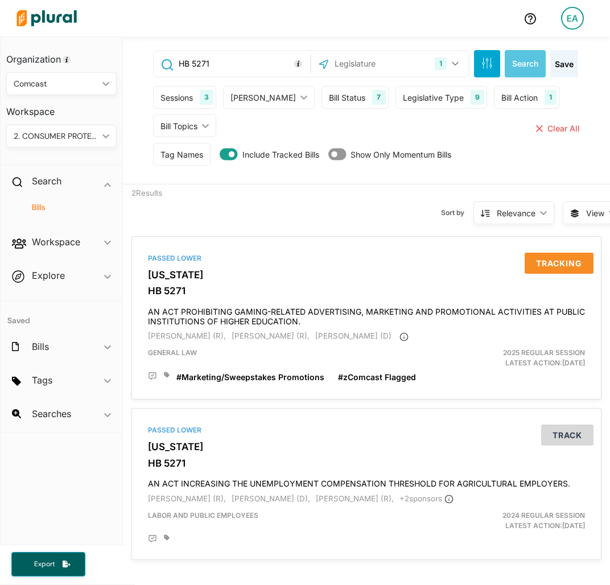
click at [237, 61] on input "HB 5271" at bounding box center [243, 64] width 130 height 22
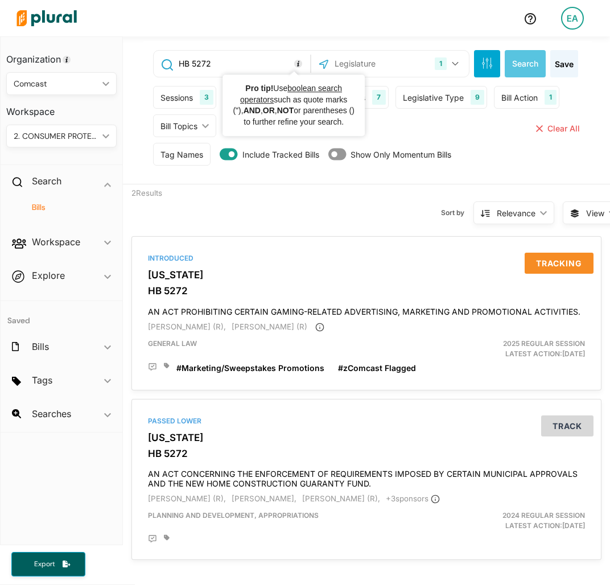
click at [403, 63] on input "text" at bounding box center [381, 64] width 97 height 22
click at [258, 63] on input "HB 5272" at bounding box center [243, 64] width 130 height 22
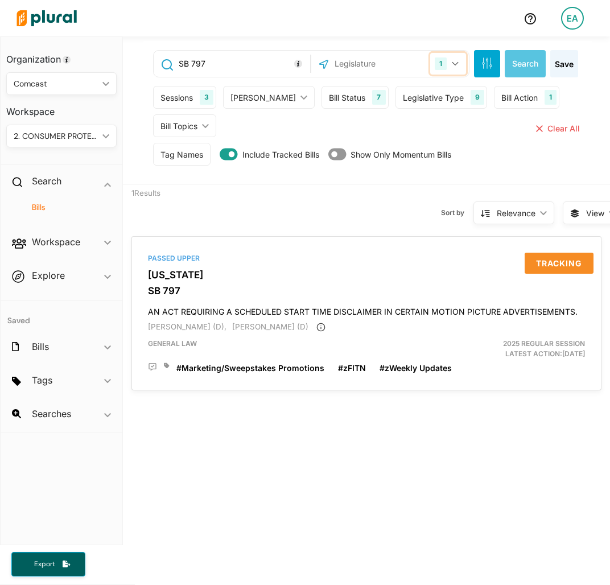
click at [444, 61] on button "1" at bounding box center [448, 64] width 36 height 22
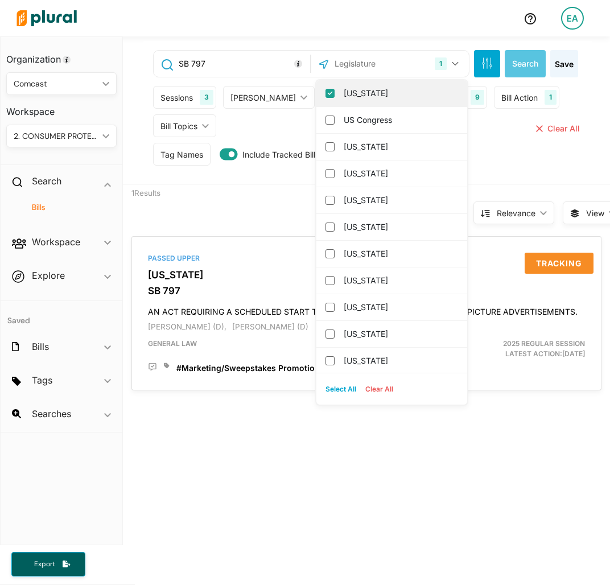
click at [388, 87] on label "[US_STATE]" at bounding box center [400, 93] width 112 height 17
click at [335, 89] on input "[US_STATE]" at bounding box center [329, 93] width 9 height 9
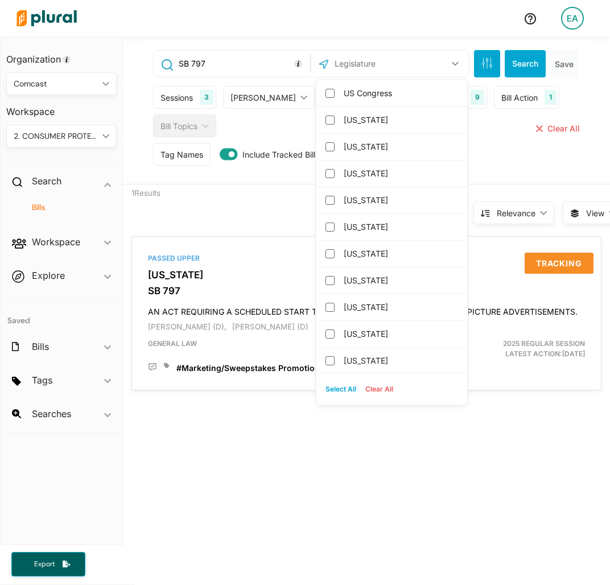
click at [375, 56] on input "text" at bounding box center [388, 64] width 111 height 22
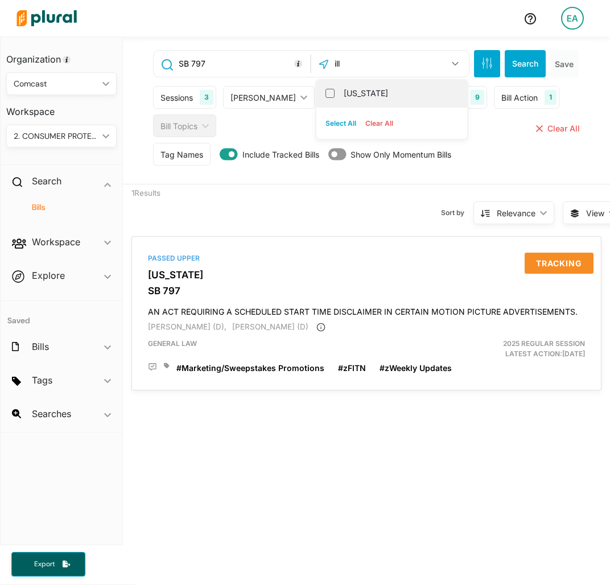
click at [355, 85] on label "[US_STATE]" at bounding box center [400, 93] width 112 height 17
click at [335, 89] on input "[US_STATE]" at bounding box center [329, 93] width 9 height 9
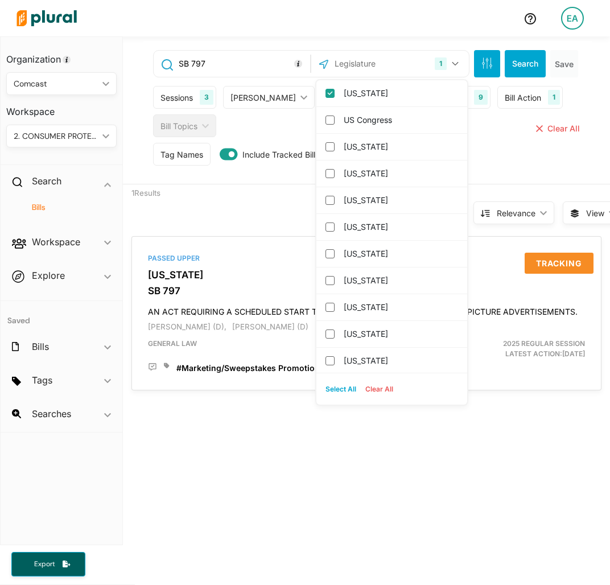
click at [245, 59] on input "SB 797" at bounding box center [243, 64] width 130 height 22
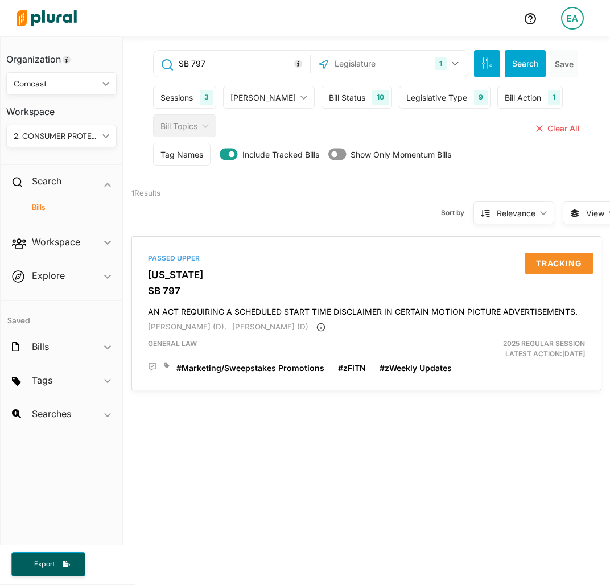
click at [245, 59] on input "SB 797" at bounding box center [243, 64] width 130 height 22
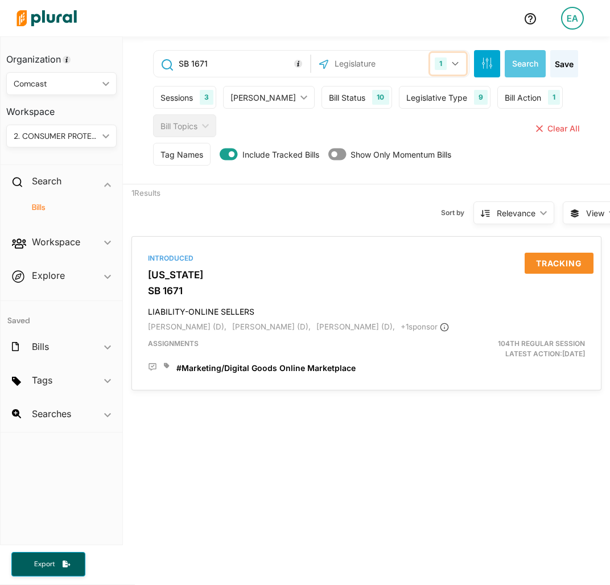
click at [440, 65] on button "1" at bounding box center [448, 64] width 36 height 22
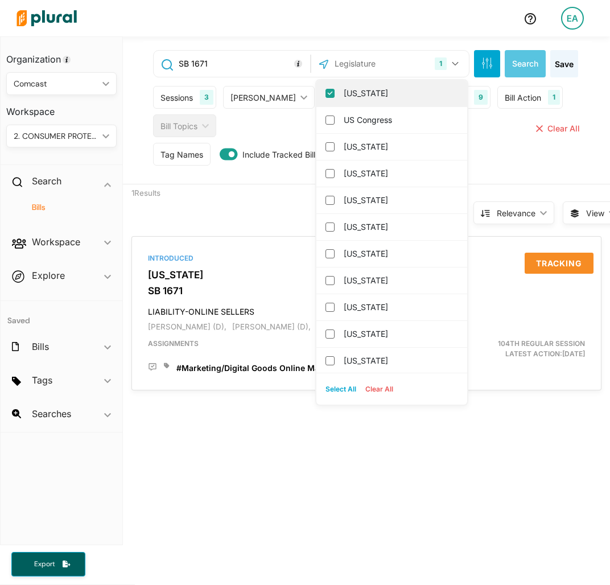
drag, startPoint x: 378, startPoint y: 92, endPoint x: 372, endPoint y: 77, distance: 15.3
click at [377, 92] on label "[US_STATE]" at bounding box center [400, 93] width 112 height 17
click at [335, 92] on input "[US_STATE]" at bounding box center [329, 93] width 9 height 9
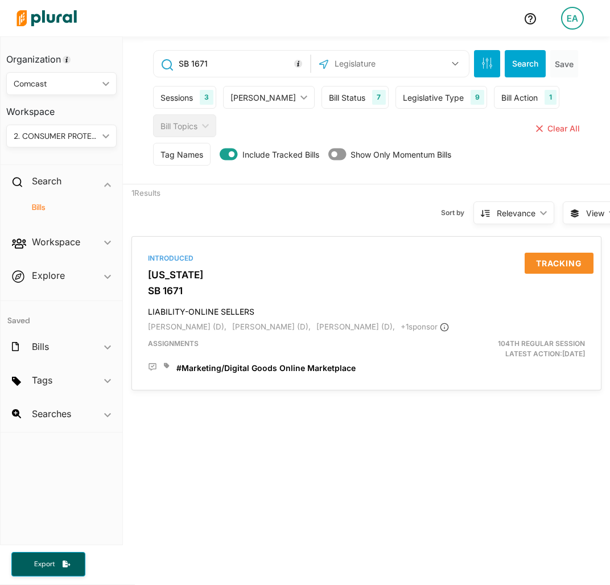
click at [374, 53] on input "text" at bounding box center [388, 64] width 111 height 22
click at [378, 96] on label "[US_STATE]" at bounding box center [400, 93] width 112 height 17
click at [335, 96] on input "[US_STATE]" at bounding box center [329, 93] width 9 height 9
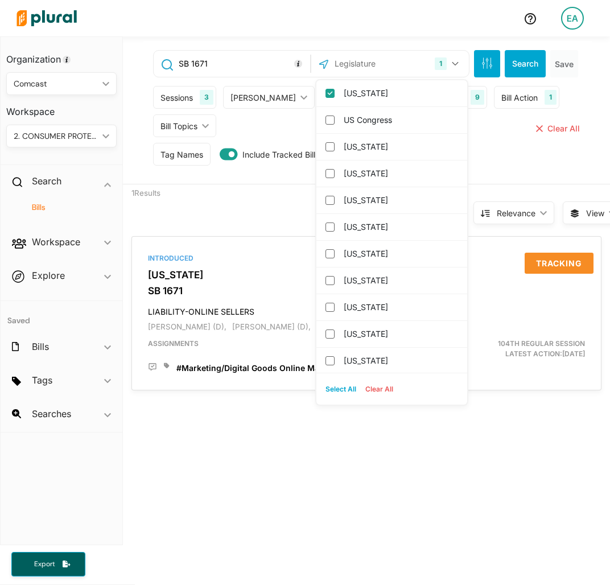
click at [259, 64] on input "SB 1671" at bounding box center [243, 64] width 130 height 22
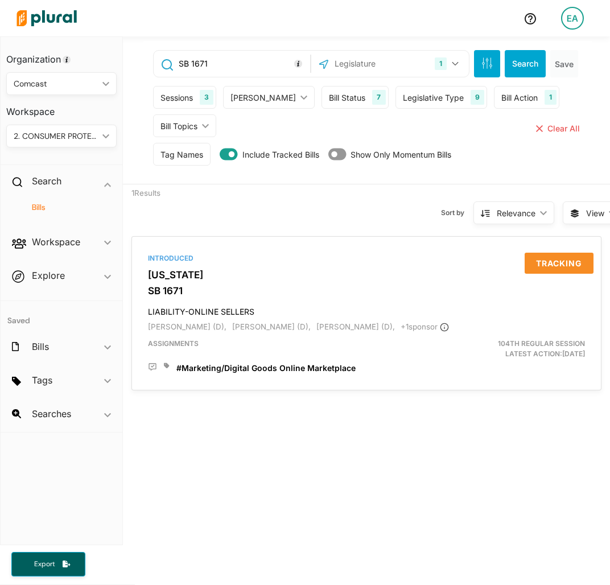
click at [259, 64] on input "SB 1671" at bounding box center [243, 64] width 130 height 22
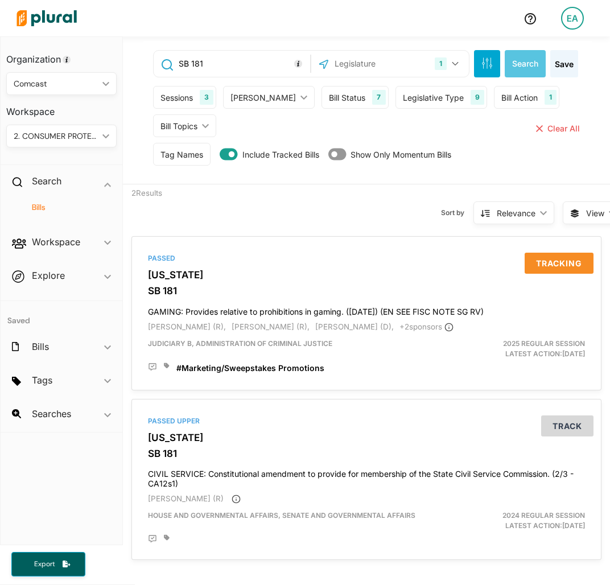
click at [389, 66] on input "text" at bounding box center [381, 64] width 97 height 22
click at [439, 66] on button "1" at bounding box center [448, 64] width 36 height 22
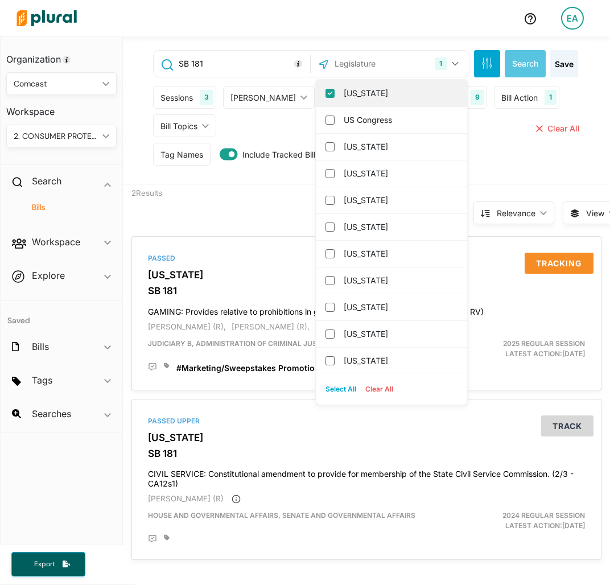
drag, startPoint x: 386, startPoint y: 91, endPoint x: 376, endPoint y: 53, distance: 39.1
click at [385, 91] on label "[US_STATE]" at bounding box center [400, 93] width 112 height 17
click at [335, 91] on input "[US_STATE]" at bounding box center [329, 93] width 9 height 9
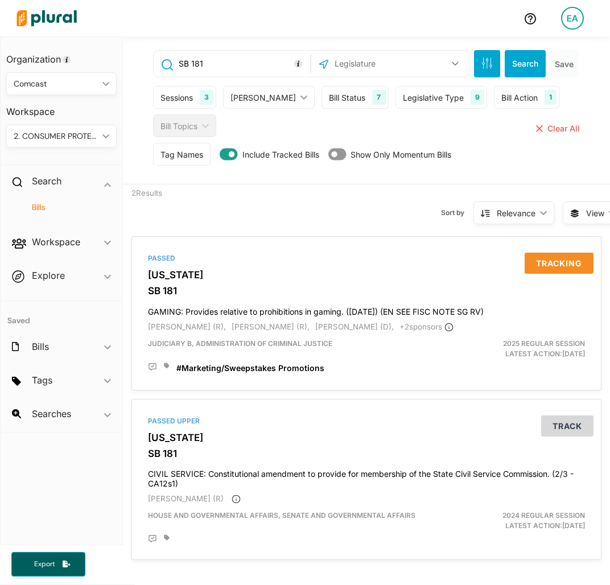
click at [376, 50] on div "SB 181 [GEOGRAPHIC_DATA] Congress [US_STATE] [US_STATE] [US_STATE] [US_STATE] […" at bounding box center [367, 112] width 448 height 143
click at [377, 63] on input "text" at bounding box center [388, 64] width 111 height 22
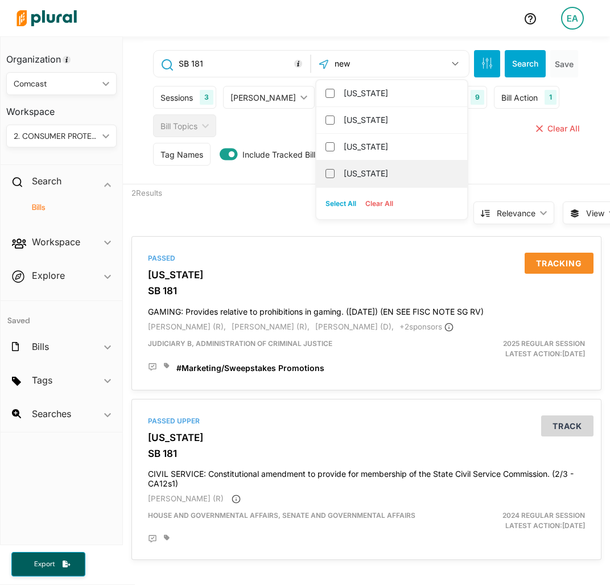
click at [344, 168] on label "[US_STATE]" at bounding box center [400, 173] width 112 height 17
click at [335, 169] on input "[US_STATE]" at bounding box center [329, 173] width 9 height 9
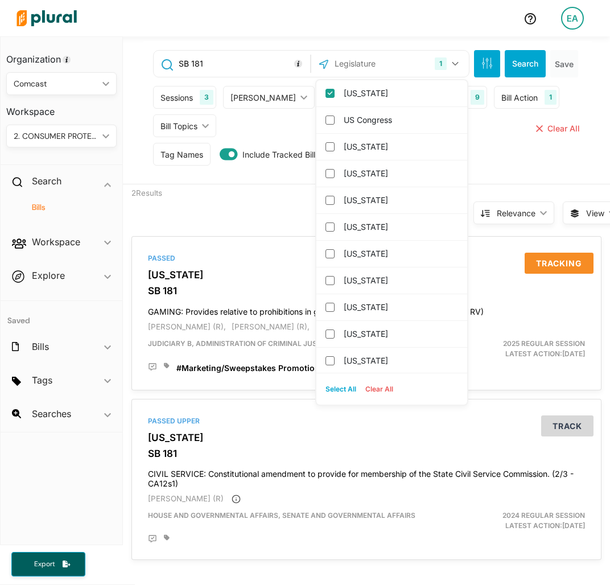
click at [244, 61] on input "SB 181" at bounding box center [243, 64] width 130 height 22
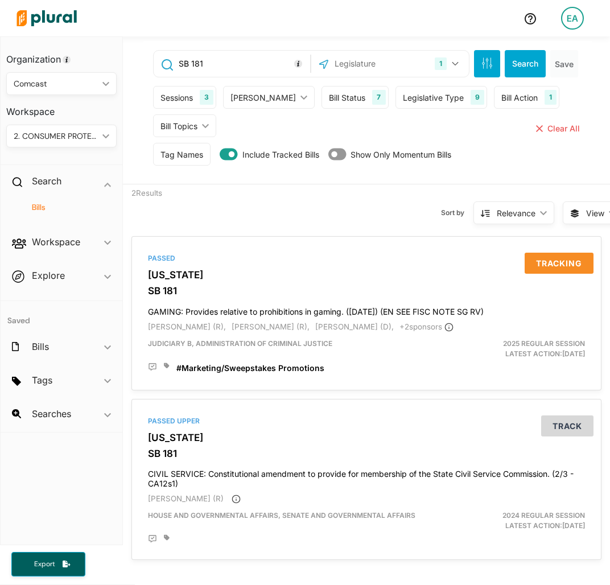
click at [244, 61] on input "SB 181" at bounding box center [243, 64] width 130 height 22
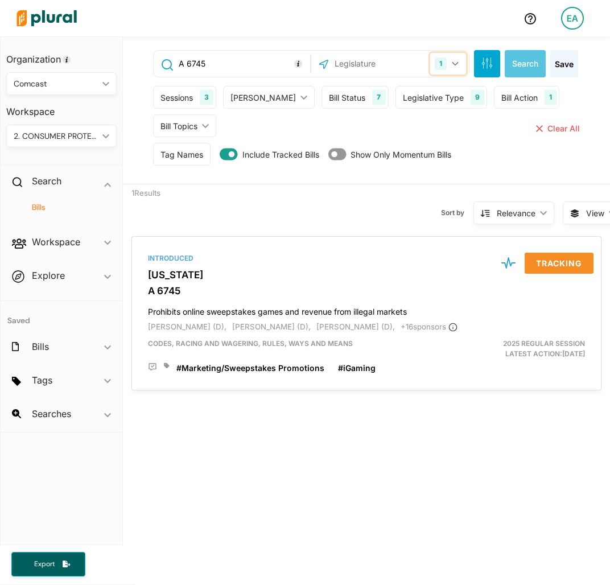
drag, startPoint x: 422, startPoint y: 63, endPoint x: 412, endPoint y: 72, distance: 13.3
click at [430, 63] on button "1" at bounding box center [448, 64] width 36 height 22
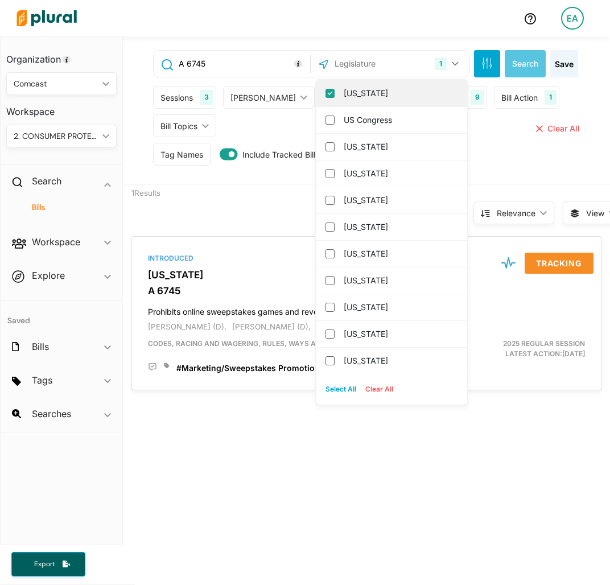
click at [390, 91] on label "[US_STATE]" at bounding box center [400, 93] width 112 height 17
click at [335, 91] on input "[US_STATE]" at bounding box center [329, 93] width 9 height 9
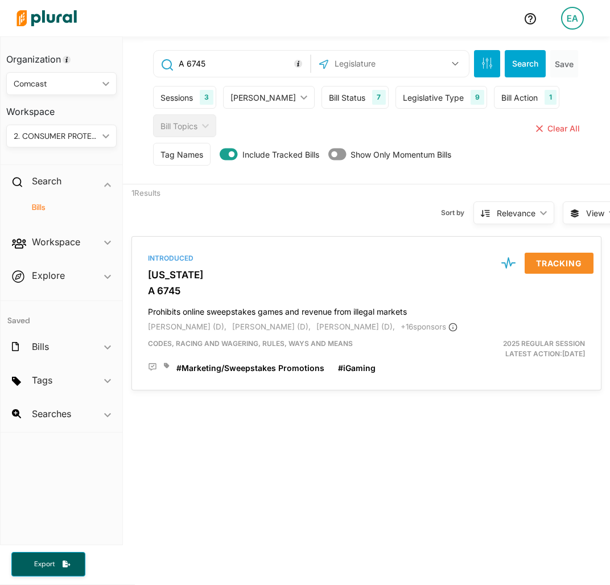
click at [379, 51] on div "US Congress [US_STATE] [US_STATE] [US_STATE] [US_STATE] [US_STATE] [US_STATE] […" at bounding box center [390, 64] width 158 height 26
click at [377, 65] on input "text" at bounding box center [388, 64] width 111 height 22
click at [360, 86] on label "[US_STATE]" at bounding box center [400, 93] width 112 height 17
click at [335, 89] on input "[US_STATE]" at bounding box center [329, 93] width 9 height 9
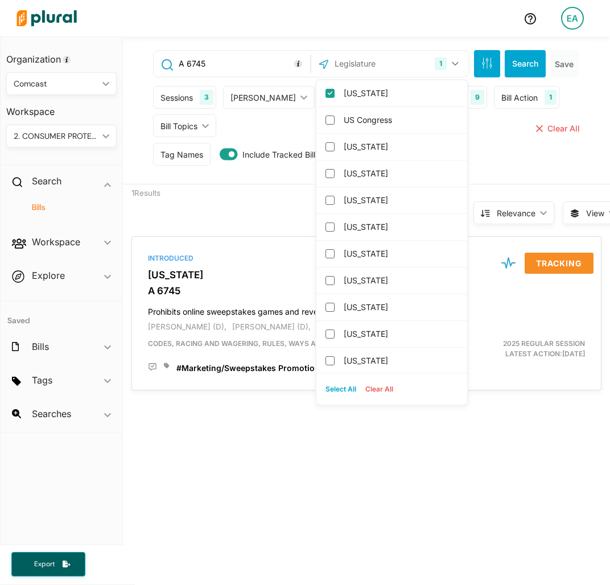
click at [250, 64] on input "A 6745" at bounding box center [243, 64] width 130 height 22
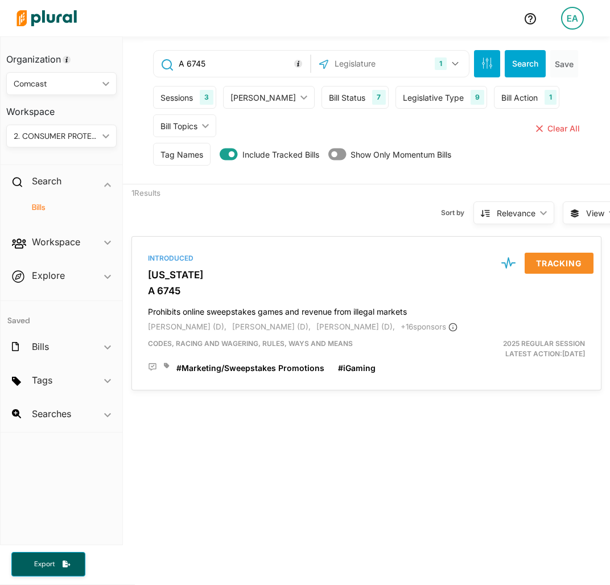
click at [250, 64] on input "A 6745" at bounding box center [243, 64] width 130 height 22
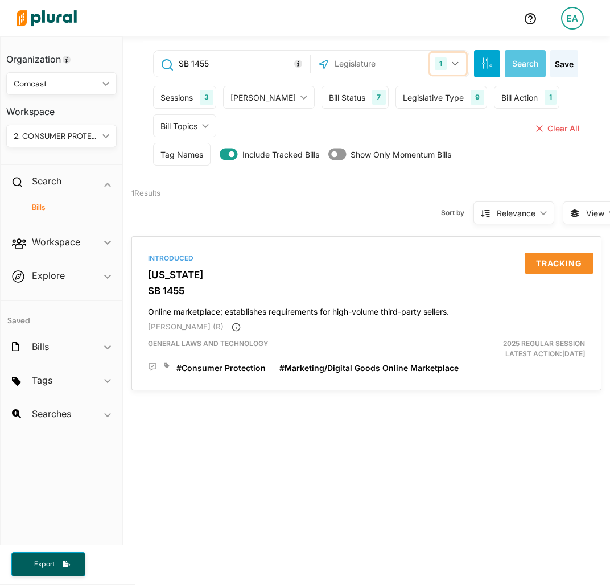
click at [436, 63] on div "1" at bounding box center [441, 63] width 12 height 13
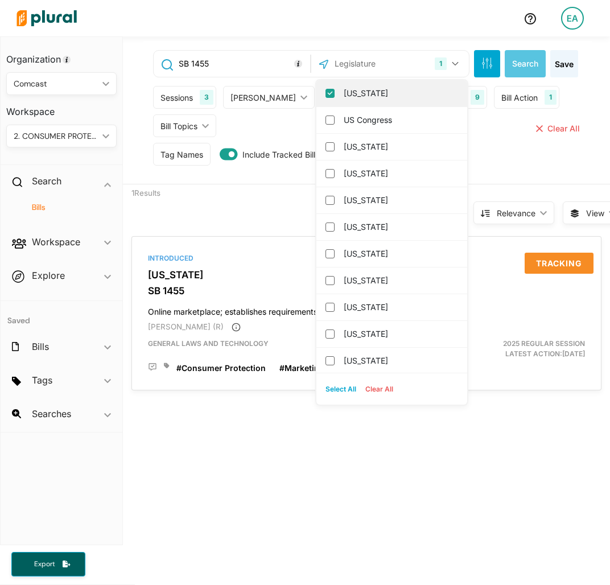
click at [381, 97] on label "[US_STATE]" at bounding box center [400, 93] width 112 height 17
click at [335, 97] on input "[US_STATE]" at bounding box center [329, 93] width 9 height 9
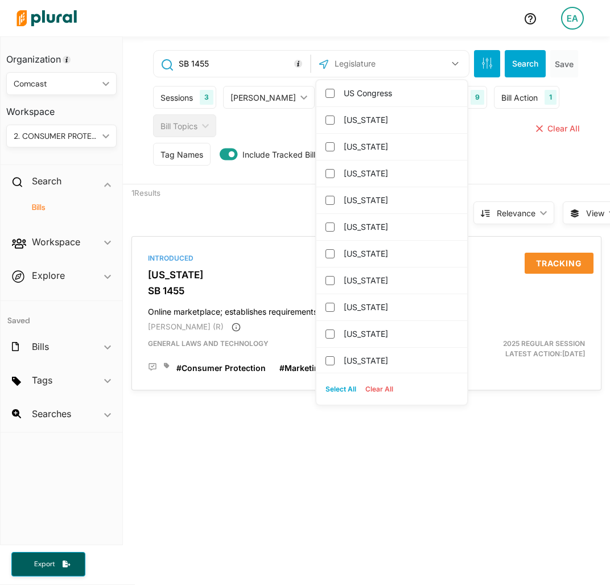
click at [359, 59] on input "text" at bounding box center [388, 64] width 111 height 22
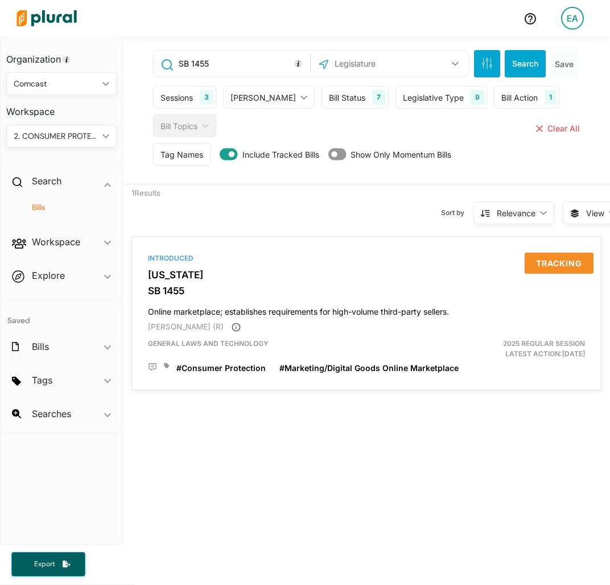
click at [376, 57] on input "text" at bounding box center [388, 64] width 111 height 22
click at [357, 90] on label "[US_STATE]" at bounding box center [400, 93] width 112 height 17
click at [335, 90] on input "[US_STATE]" at bounding box center [329, 93] width 9 height 9
click at [231, 63] on input "SB 1455" at bounding box center [243, 64] width 130 height 22
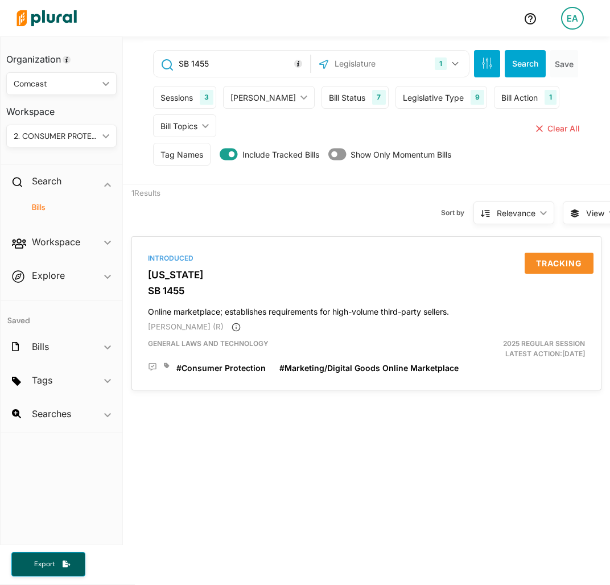
click at [231, 63] on input "SB 1455" at bounding box center [243, 64] width 130 height 22
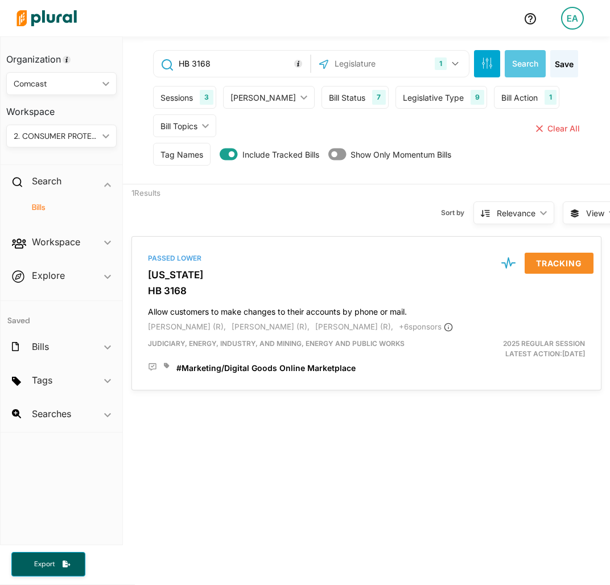
click at [217, 223] on div "1 Results" at bounding box center [184, 205] width 122 height 43
drag, startPoint x: 83, startPoint y: 384, endPoint x: 83, endPoint y: 373, distance: 10.8
click at [82, 384] on div "Tags ic_keyboard_arrow_down" at bounding box center [62, 382] width 122 height 31
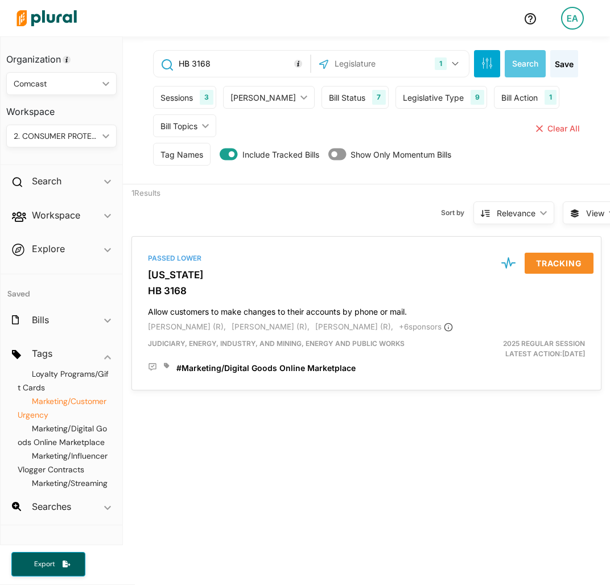
click at [77, 414] on span "Marketing/Customer Urgency" at bounding box center [62, 408] width 89 height 24
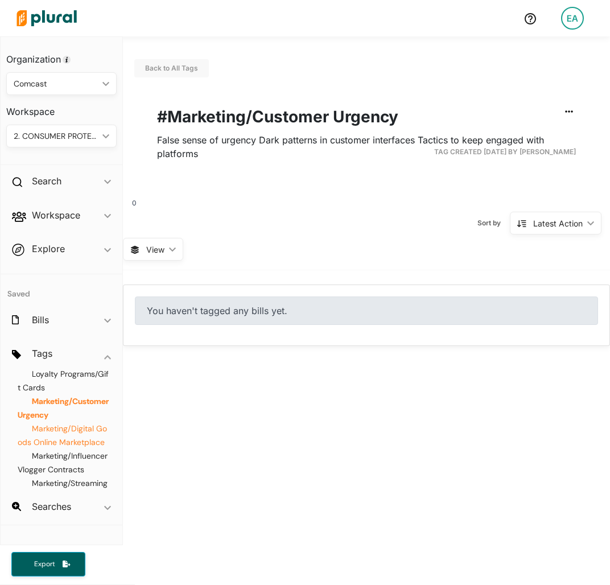
click at [56, 442] on span "Marketing/Digital Goods Online Marketplace" at bounding box center [62, 435] width 89 height 24
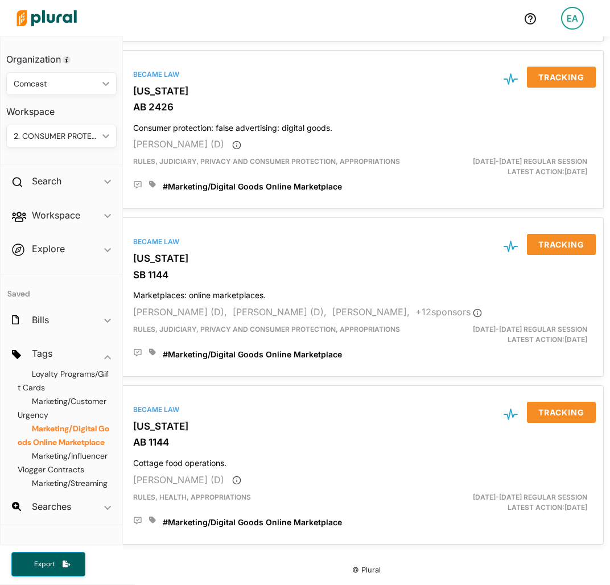
scroll to position [0, 9]
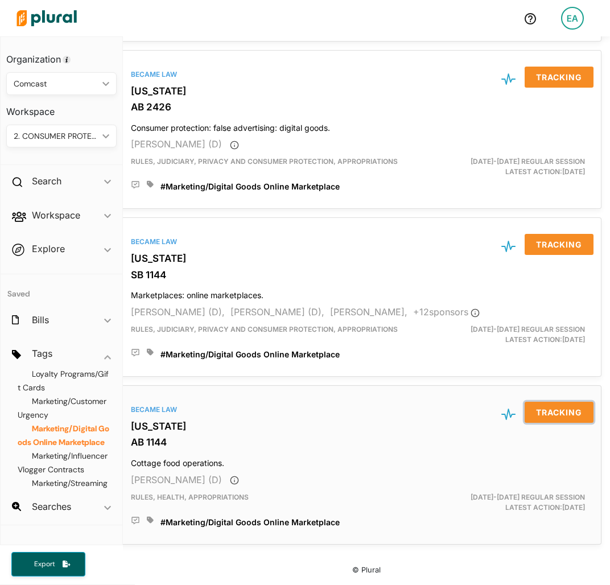
click at [565, 402] on button "Tracking" at bounding box center [559, 412] width 69 height 21
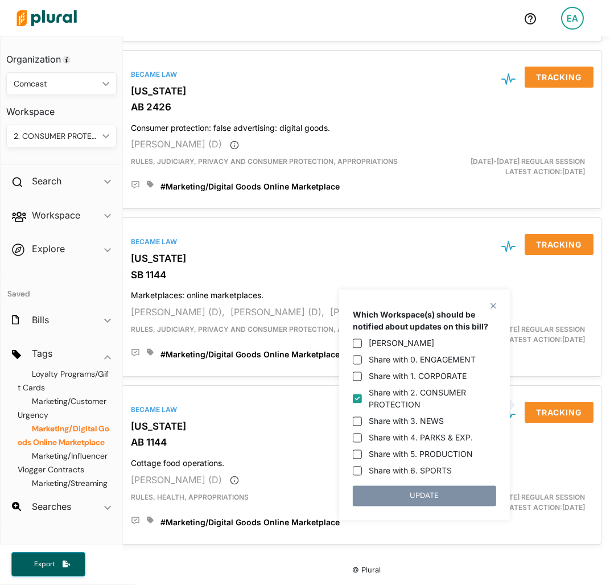
click at [406, 390] on label "Share with 2. CONSUMER PROTECTION" at bounding box center [432, 398] width 127 height 24
click at [362, 394] on input "Share with 2. CONSUMER PROTECTION" at bounding box center [357, 398] width 9 height 9
click at [456, 495] on button "UNTRACK" at bounding box center [424, 495] width 143 height 20
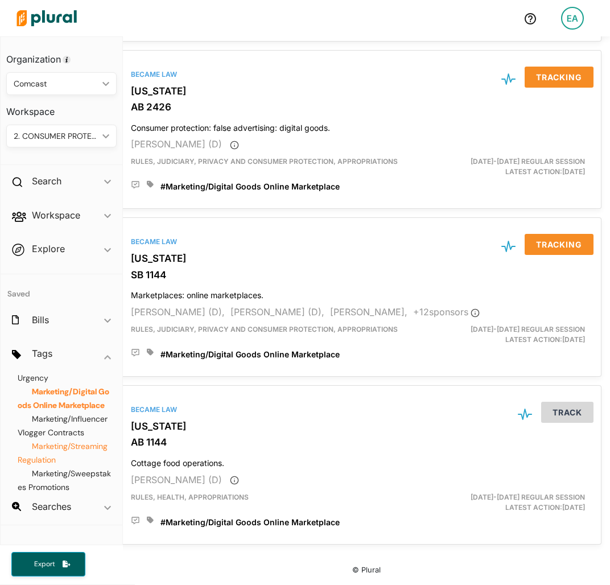
scroll to position [228, 0]
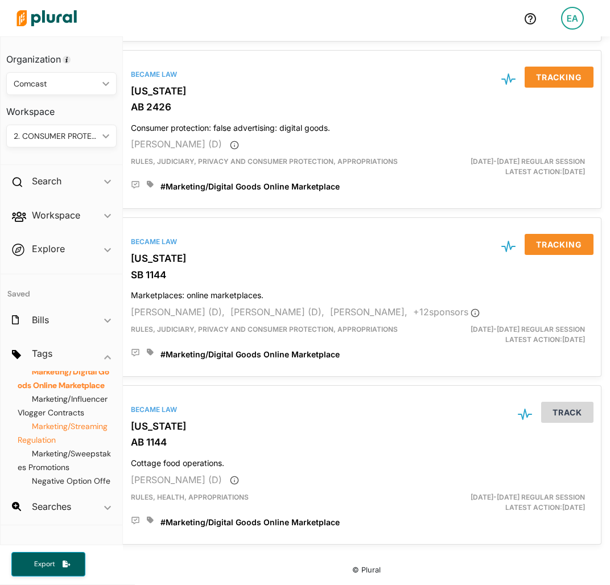
click at [85, 445] on span "Marketing/Streaming Regulation" at bounding box center [63, 433] width 90 height 24
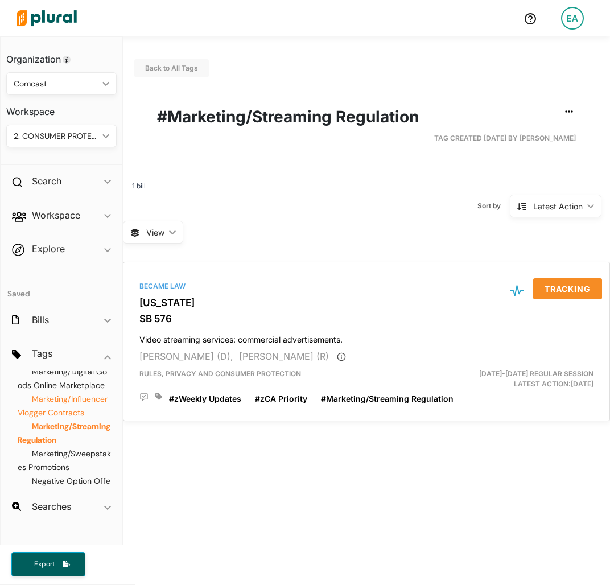
click at [58, 418] on span "Marketing/Influencer Vlogger Contracts" at bounding box center [63, 406] width 90 height 24
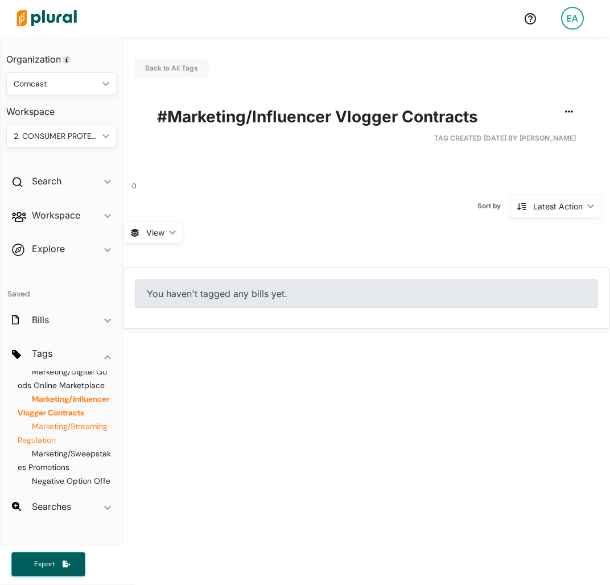
click at [68, 445] on span "Marketing/Streaming Regulation" at bounding box center [63, 433] width 90 height 24
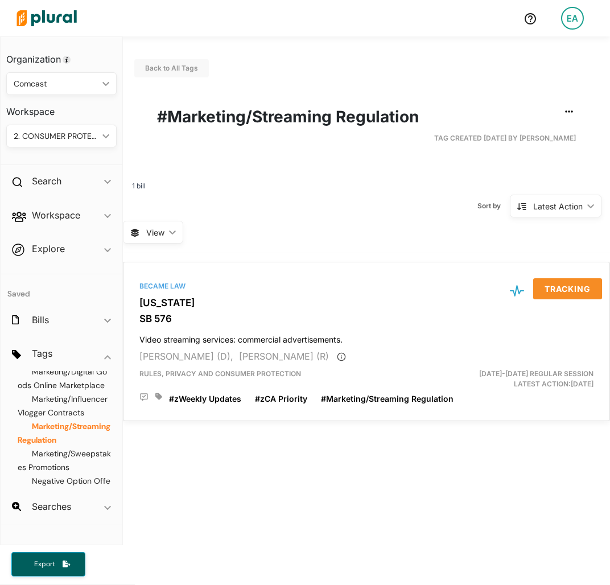
scroll to position [285, 0]
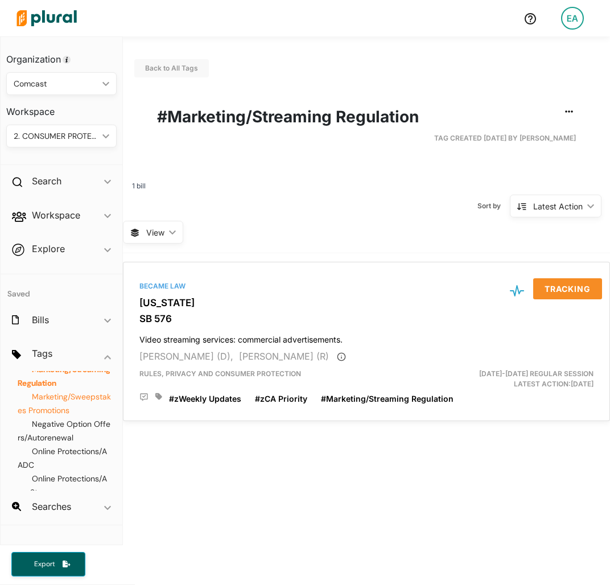
click at [78, 415] on span "Marketing/Sweepstakes Promotions" at bounding box center [64, 404] width 93 height 24
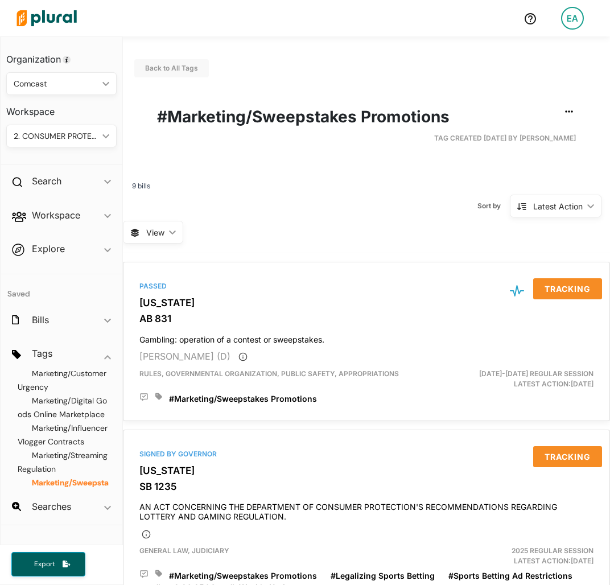
scroll to position [57, 0]
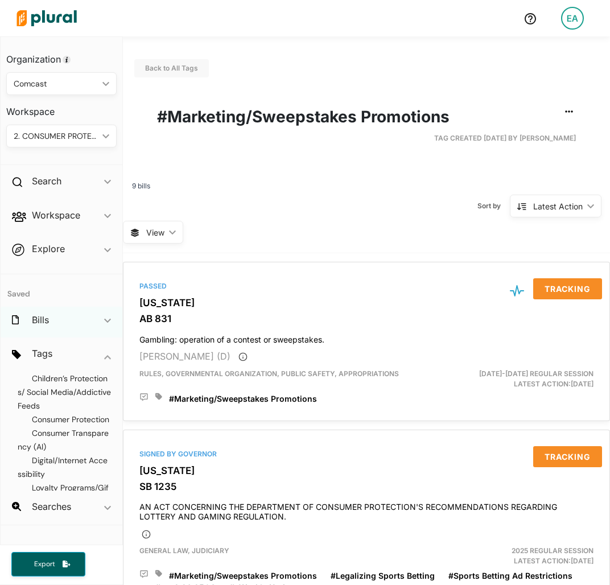
click at [53, 328] on div "Bills ic_keyboard_arrow_down" at bounding box center [62, 322] width 122 height 31
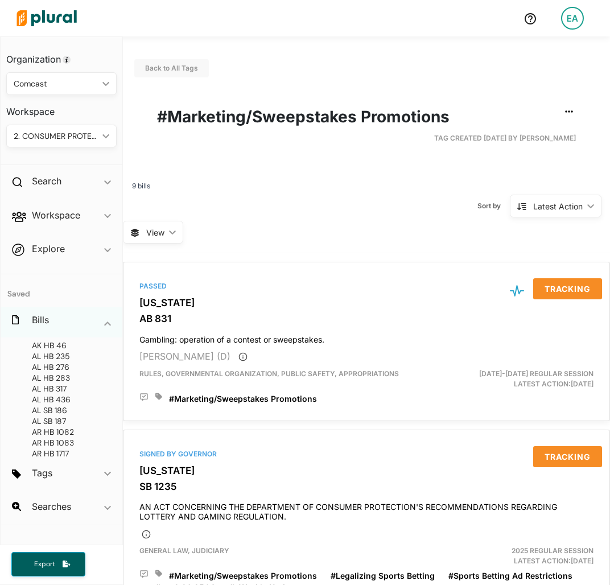
click at [63, 314] on div "Bills ic_keyboard_arrow_down" at bounding box center [62, 322] width 122 height 31
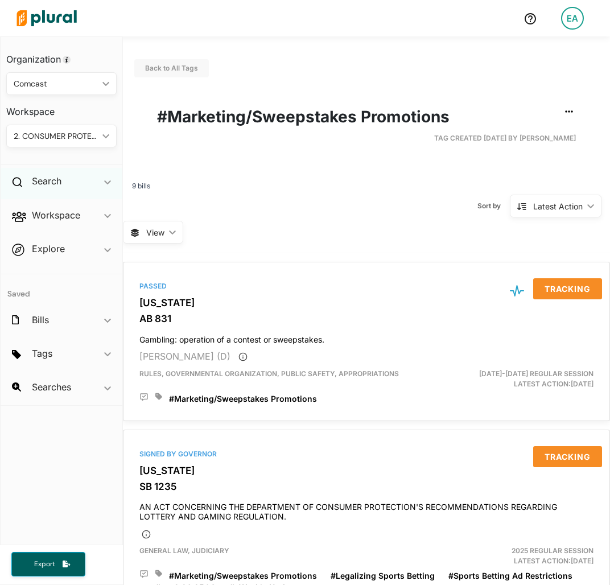
click at [105, 186] on span "ic_keyboard_arrow_down" at bounding box center [107, 183] width 7 height 17
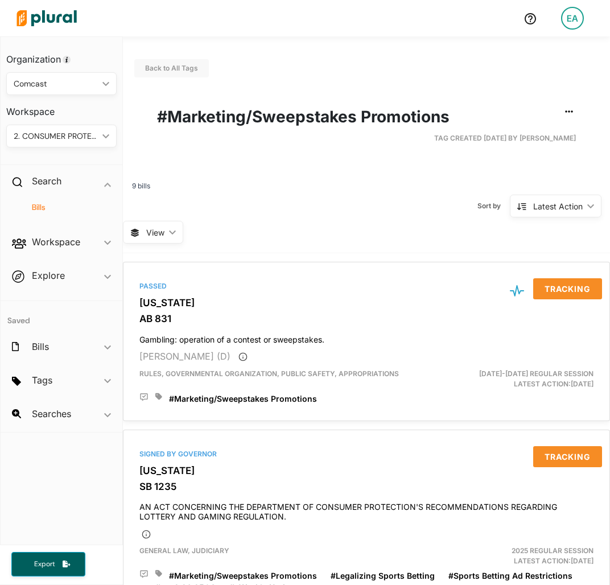
click at [39, 203] on h4 "Bills" at bounding box center [64, 207] width 93 height 11
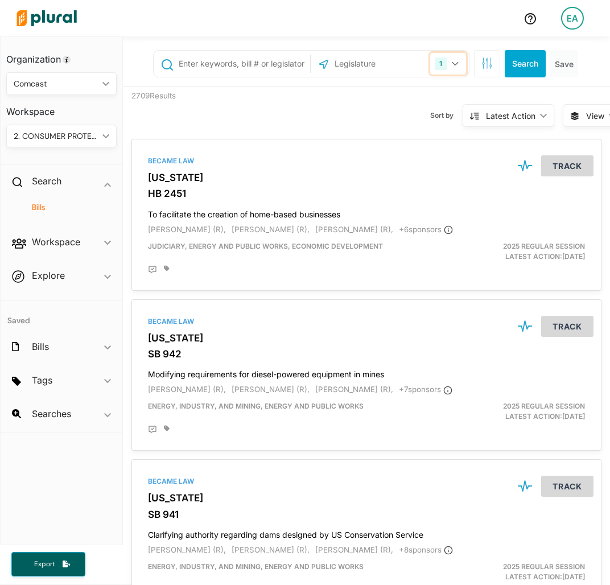
click at [430, 69] on button "1" at bounding box center [448, 64] width 36 height 22
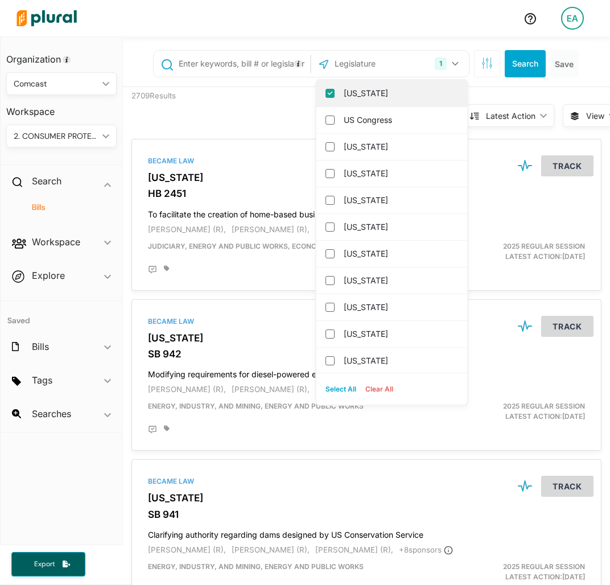
click at [405, 94] on label "[US_STATE]" at bounding box center [400, 93] width 112 height 17
click at [335, 94] on input "[US_STATE]" at bounding box center [329, 93] width 9 height 9
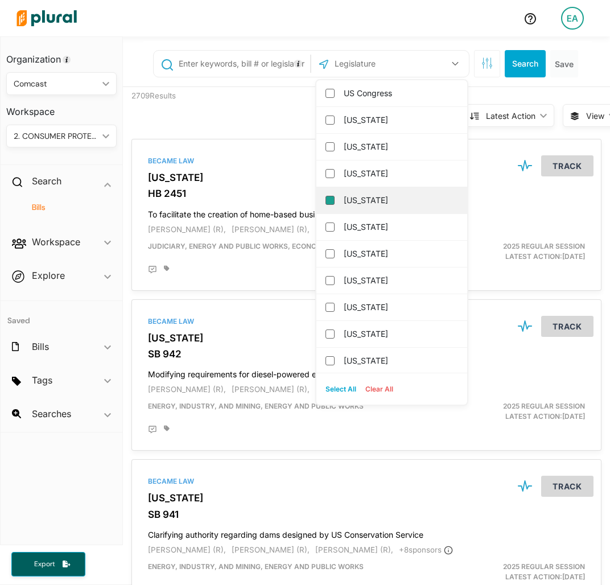
click at [325, 199] on input "[US_STATE]" at bounding box center [329, 200] width 9 height 9
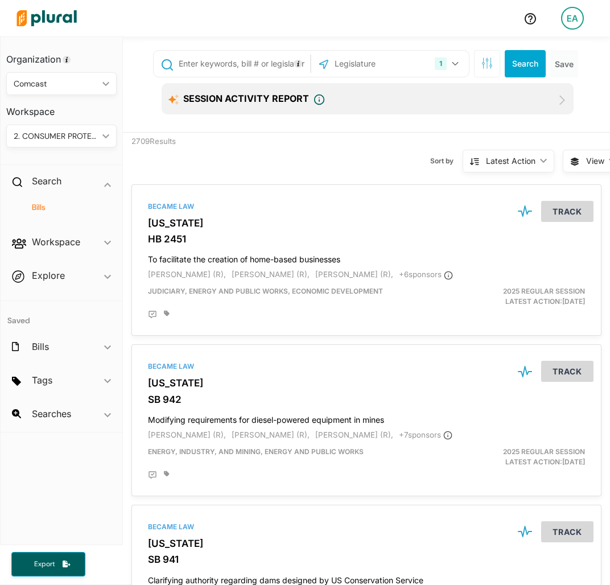
click at [247, 67] on input "text" at bounding box center [243, 64] width 130 height 22
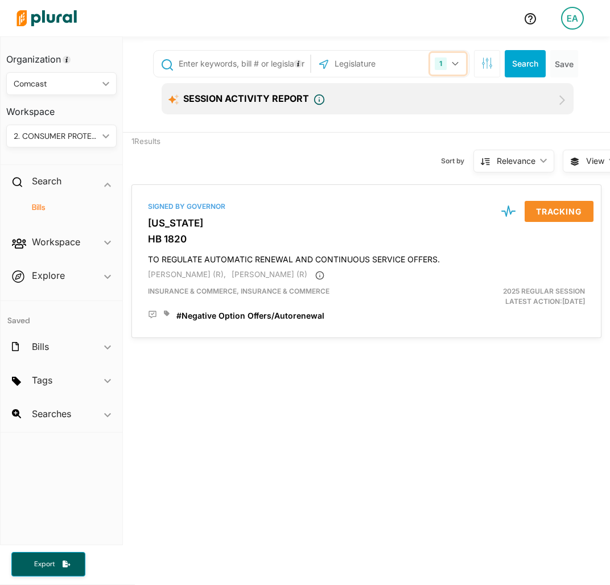
click at [443, 66] on button "1" at bounding box center [448, 64] width 36 height 22
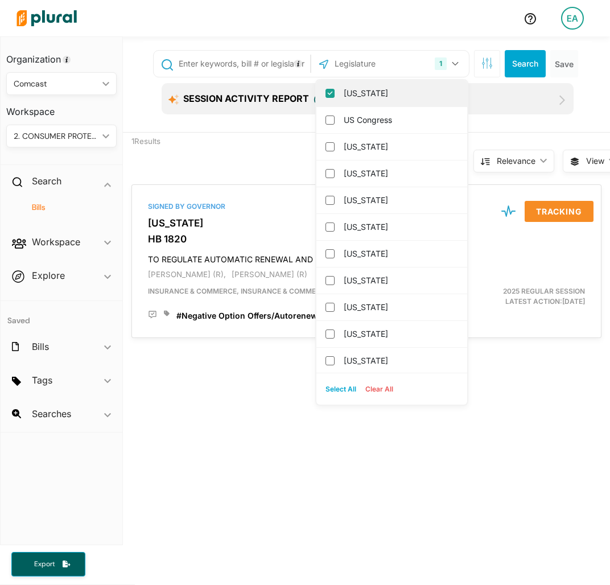
click at [377, 93] on label "[US_STATE]" at bounding box center [400, 93] width 112 height 17
click at [335, 93] on input "[US_STATE]" at bounding box center [329, 93] width 9 height 9
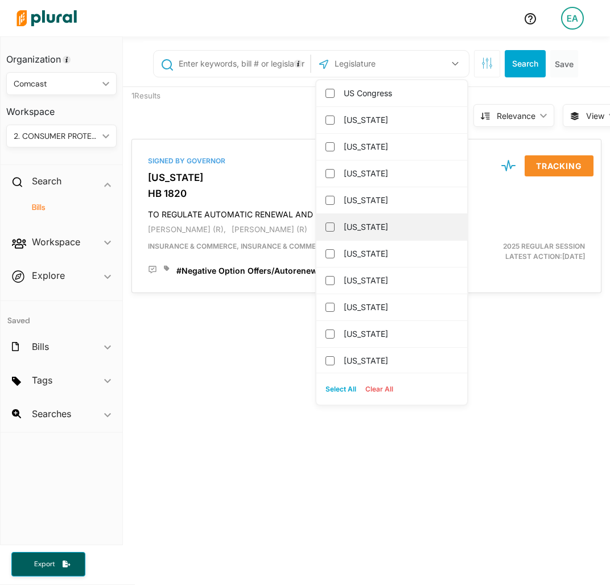
click at [371, 233] on label "[US_STATE]" at bounding box center [400, 227] width 112 height 17
click at [335, 232] on input "[US_STATE]" at bounding box center [329, 227] width 9 height 9
click at [208, 58] on input "text" at bounding box center [243, 64] width 130 height 22
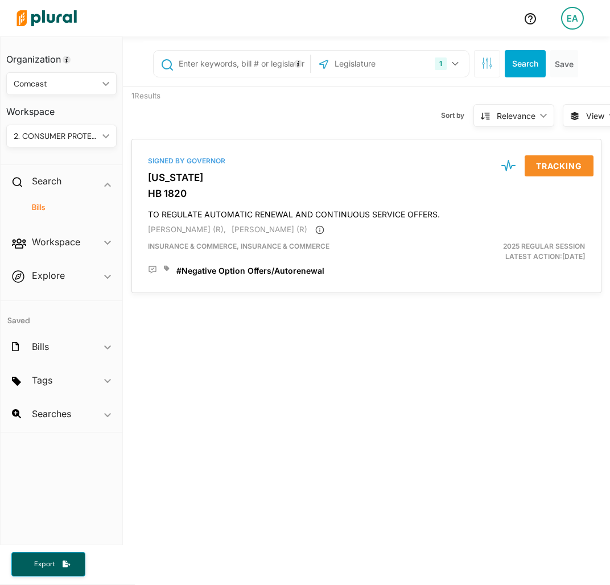
click at [225, 66] on input "text" at bounding box center [243, 64] width 130 height 22
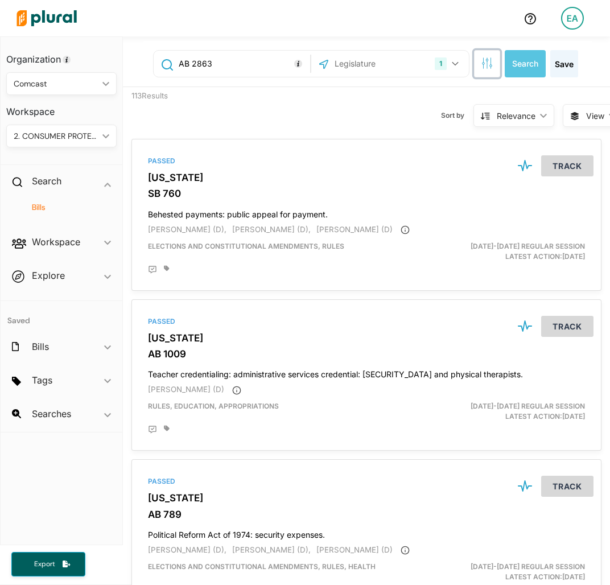
click at [474, 57] on button "button" at bounding box center [487, 63] width 26 height 27
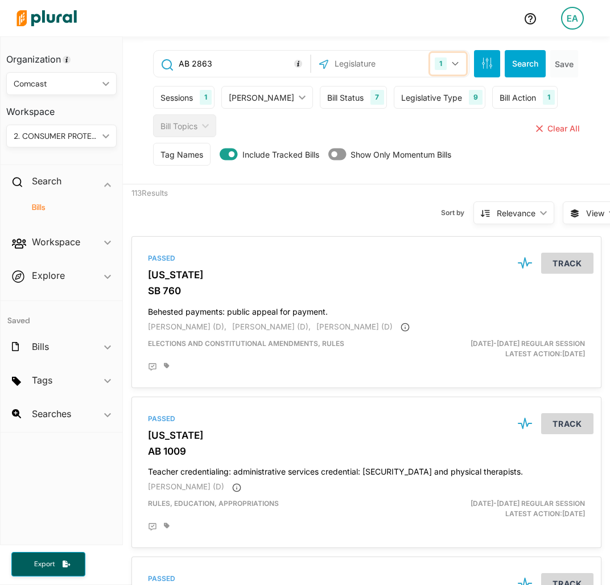
click at [435, 65] on div "1" at bounding box center [441, 63] width 12 height 13
click at [170, 93] on div "Sessions" at bounding box center [176, 98] width 32 height 12
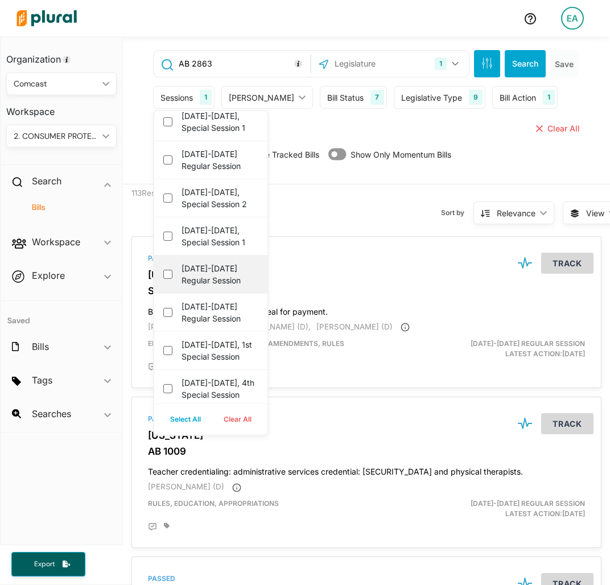
scroll to position [57, 0]
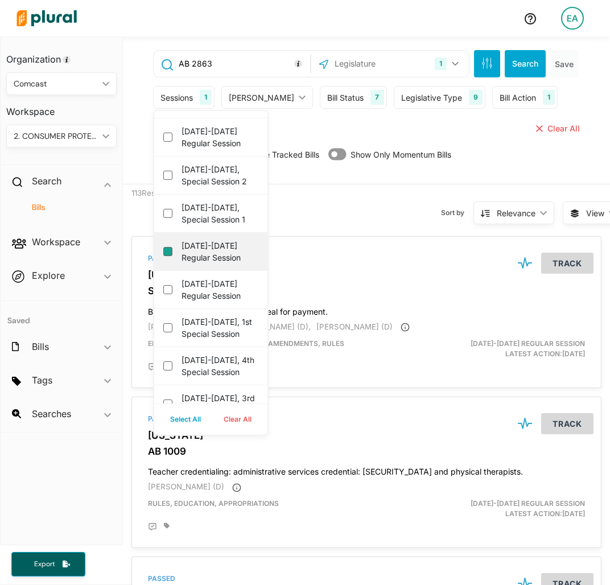
click at [165, 256] on session "[DATE]-[DATE] Regular Session" at bounding box center [167, 251] width 9 height 9
click at [519, 61] on button "Search" at bounding box center [525, 63] width 41 height 27
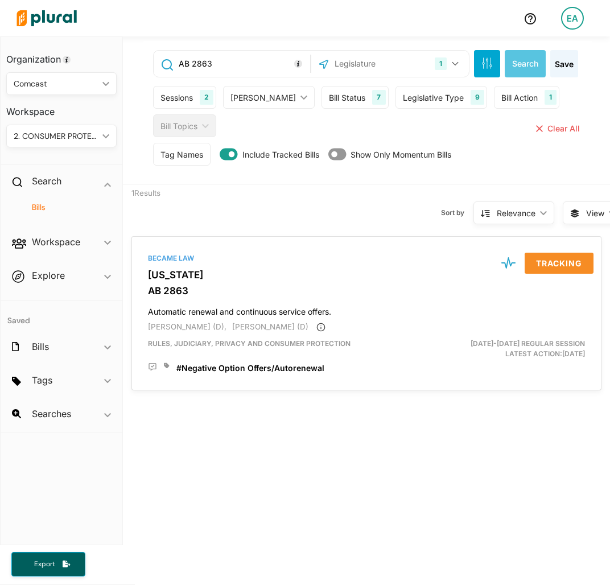
click at [242, 65] on input "AB 2863" at bounding box center [243, 64] width 130 height 22
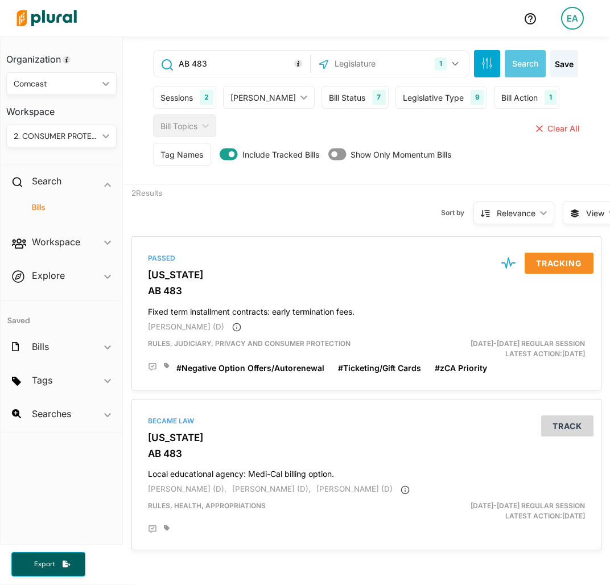
click at [100, 134] on icon "ic_keyboard_arrow_down" at bounding box center [103, 136] width 11 height 5
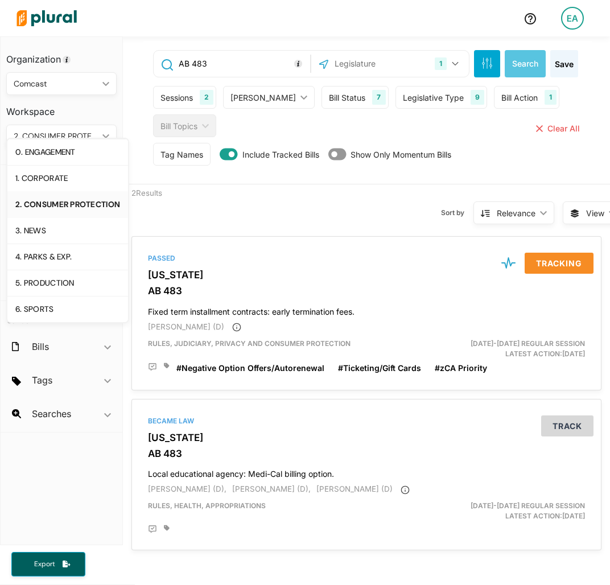
click at [100, 134] on icon "ic_keyboard_arrow_down" at bounding box center [103, 136] width 11 height 5
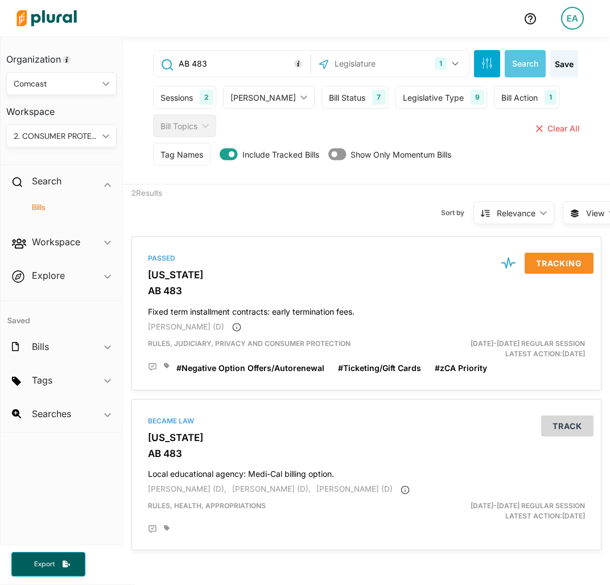
click at [239, 67] on input "AB 483" at bounding box center [243, 64] width 130 height 22
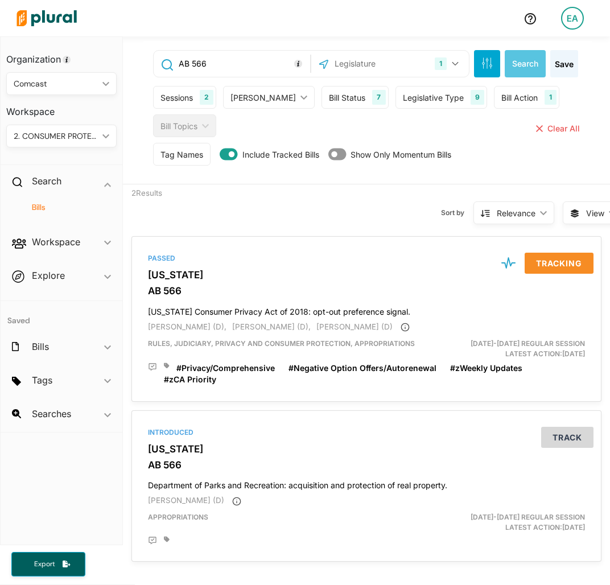
click at [207, 64] on input "AB 566" at bounding box center [243, 64] width 130 height 22
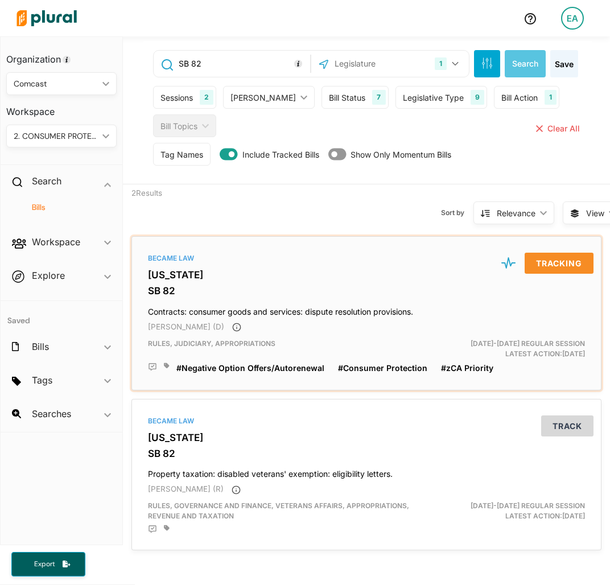
click at [173, 274] on h3 "[US_STATE]" at bounding box center [366, 274] width 437 height 11
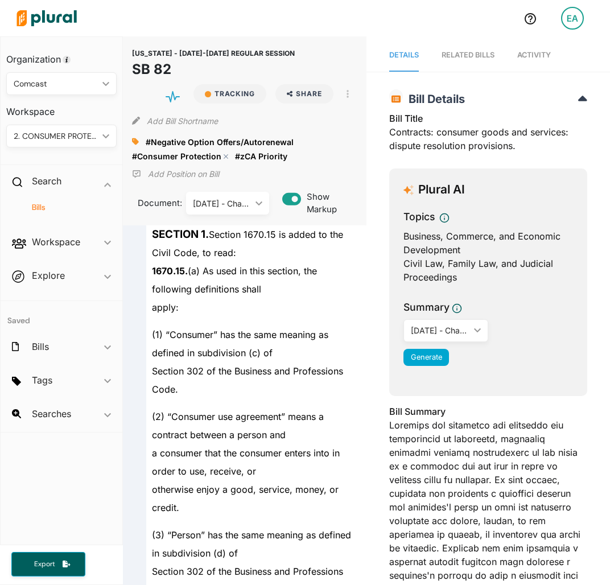
click at [222, 154] on polygon at bounding box center [226, 157] width 8 height 8
click at [40, 207] on h4 "Bills" at bounding box center [64, 207] width 93 height 11
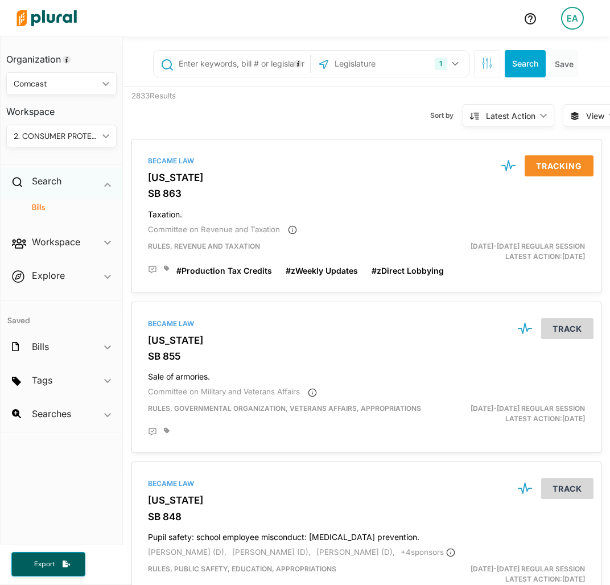
click at [44, 195] on div "Search ic_keyboard_arrow_down" at bounding box center [62, 183] width 122 height 31
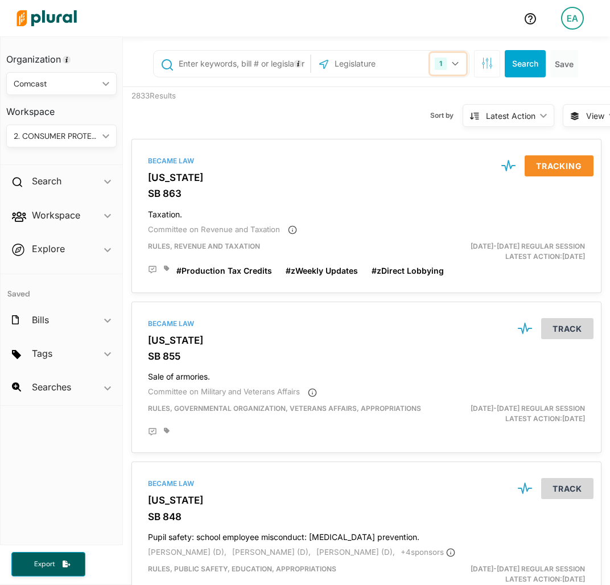
click at [450, 55] on button "1" at bounding box center [448, 64] width 36 height 22
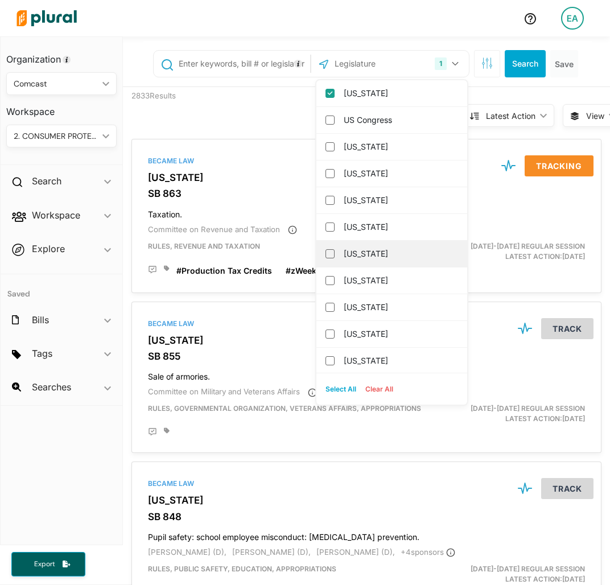
click at [355, 246] on label "[US_STATE]" at bounding box center [400, 253] width 112 height 17
click at [335, 249] on input "[US_STATE]" at bounding box center [329, 253] width 9 height 9
click at [225, 65] on input "text" at bounding box center [243, 64] width 130 height 22
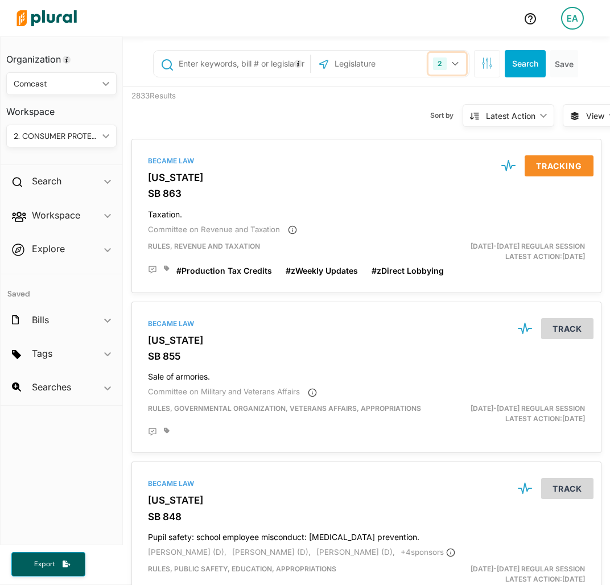
click at [442, 63] on button "2" at bounding box center [447, 64] width 38 height 22
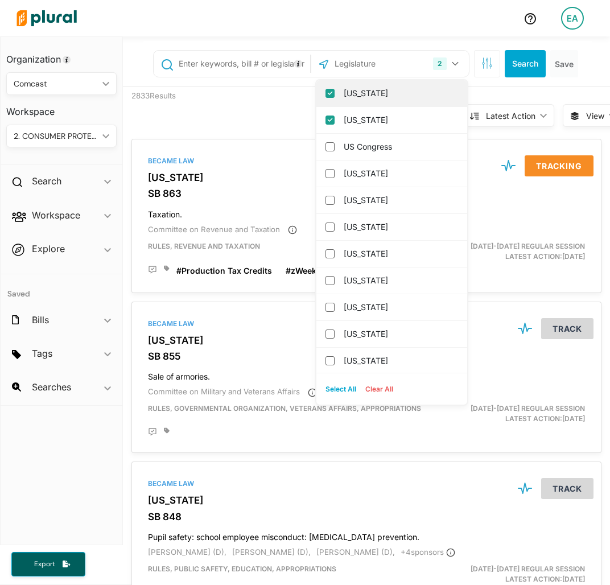
click at [390, 97] on label "[US_STATE]" at bounding box center [400, 93] width 112 height 17
click at [335, 97] on input "[US_STATE]" at bounding box center [329, 93] width 9 height 9
click at [210, 65] on input "text" at bounding box center [243, 64] width 130 height 22
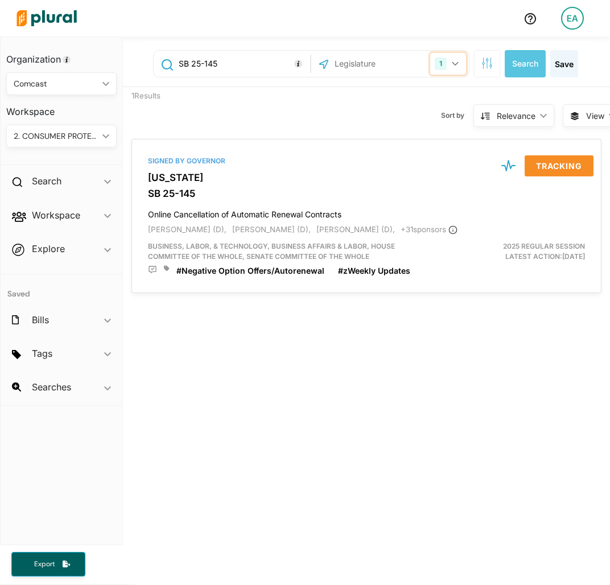
click at [446, 66] on button "1" at bounding box center [448, 64] width 36 height 22
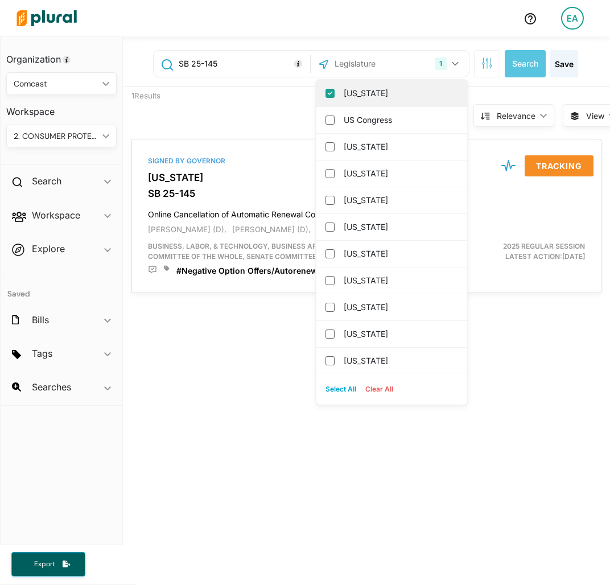
click at [377, 94] on label "[US_STATE]" at bounding box center [400, 93] width 112 height 17
click at [335, 94] on input "[US_STATE]" at bounding box center [329, 93] width 9 height 9
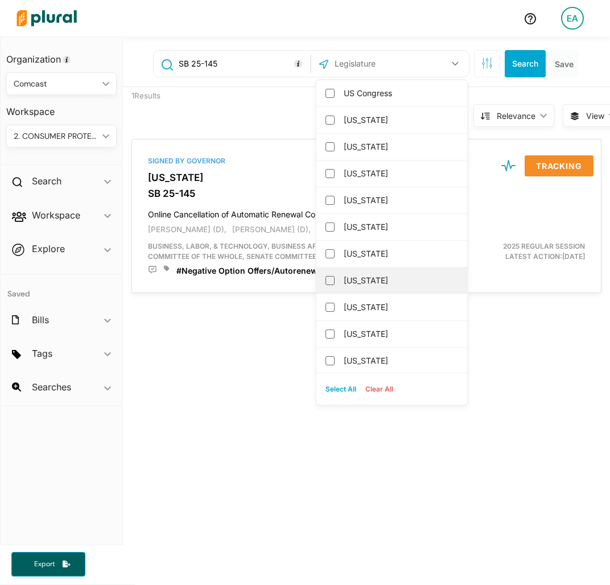
click at [392, 283] on label "[US_STATE]" at bounding box center [400, 280] width 112 height 17
click at [335, 283] on input "[US_STATE]" at bounding box center [329, 280] width 9 height 9
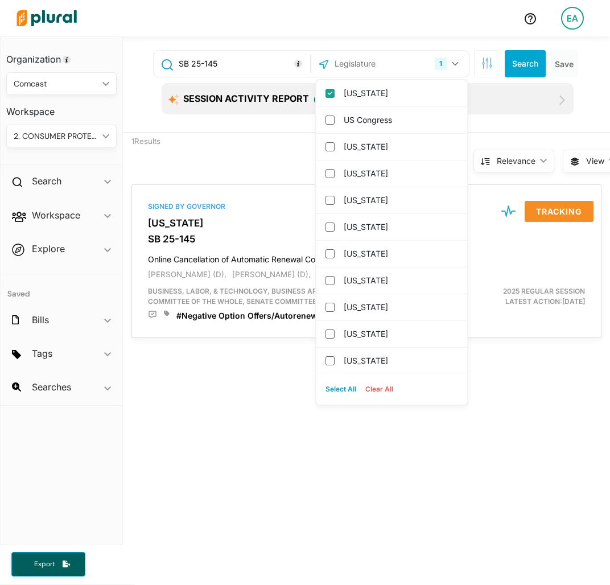
click at [224, 62] on input "SB 25-145" at bounding box center [243, 64] width 130 height 22
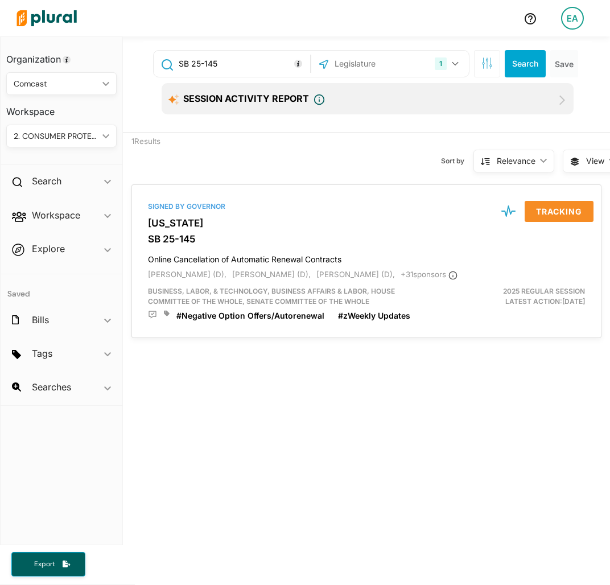
click at [224, 62] on input "SB 25-145" at bounding box center [243, 64] width 130 height 22
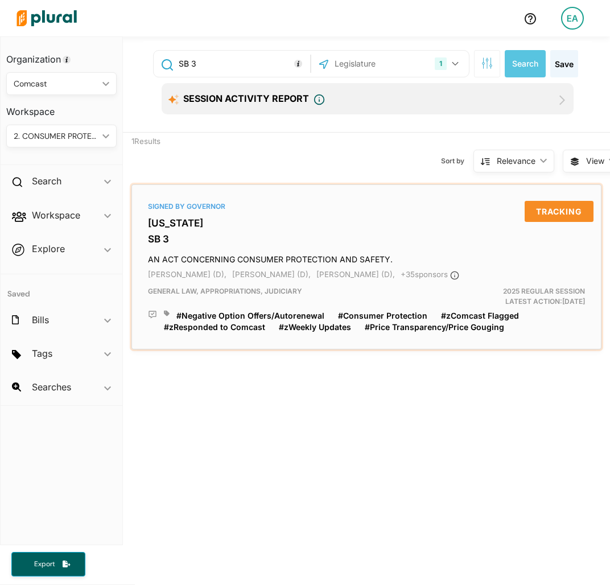
click at [188, 228] on h3 "[US_STATE]" at bounding box center [366, 222] width 437 height 11
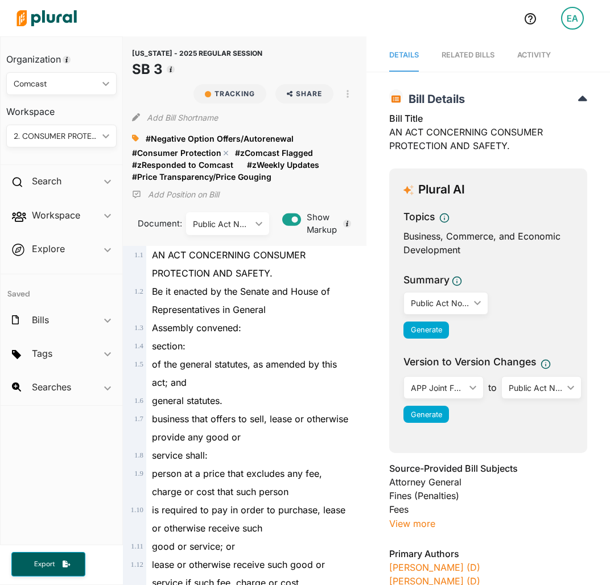
click at [223, 151] on polygon at bounding box center [226, 153] width 8 height 8
click at [272, 173] on polygon at bounding box center [276, 177] width 8 height 8
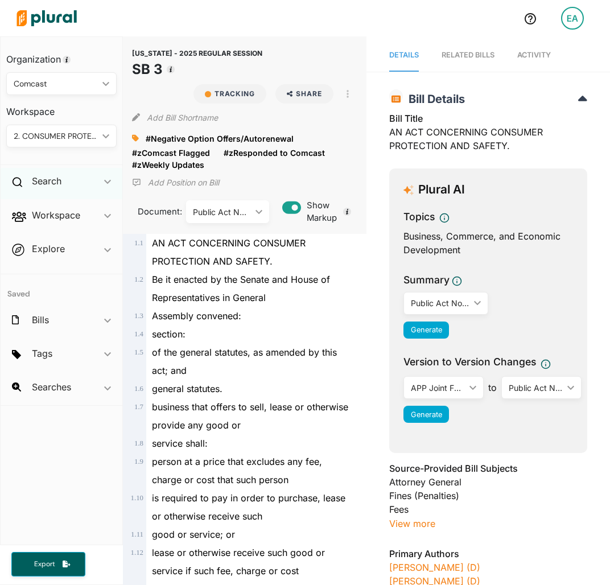
click at [91, 185] on div "Search ic_keyboard_arrow_down" at bounding box center [62, 183] width 122 height 31
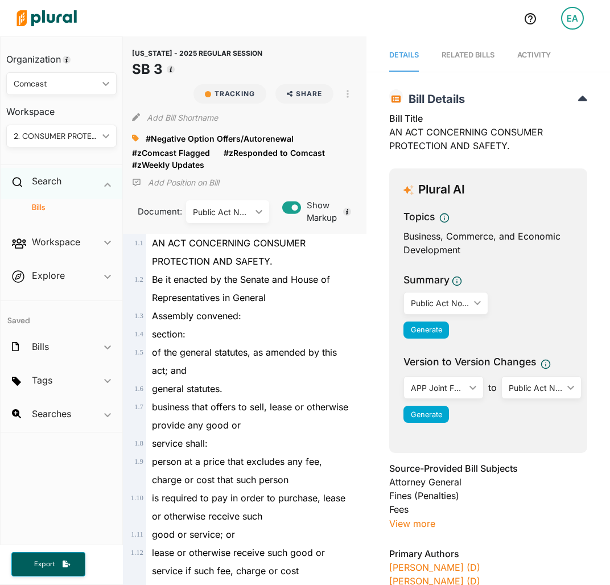
drag, startPoint x: 36, startPoint y: 207, endPoint x: 44, endPoint y: 198, distance: 11.7
click at [36, 207] on h4 "Bills" at bounding box center [64, 207] width 93 height 11
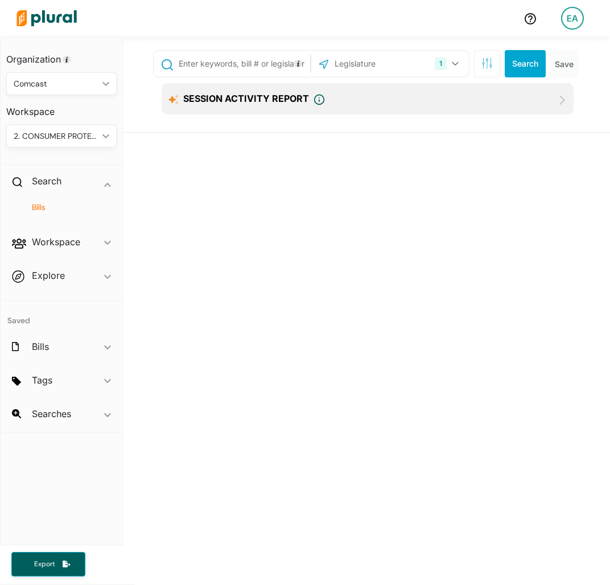
click at [253, 61] on input "text" at bounding box center [243, 64] width 130 height 22
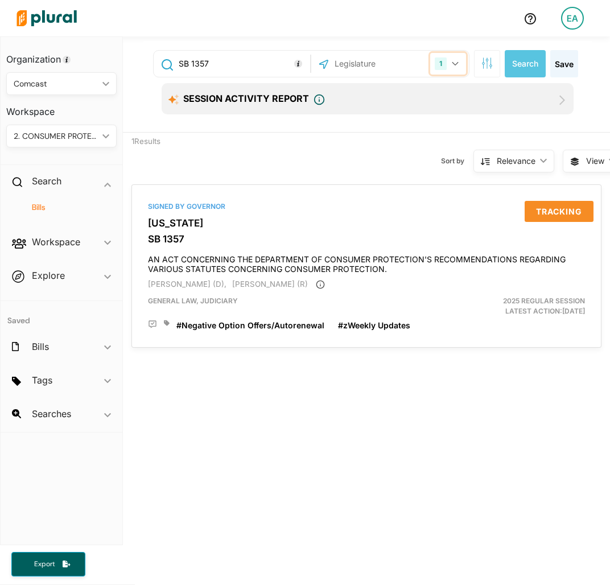
click at [442, 65] on button "1" at bounding box center [448, 64] width 36 height 22
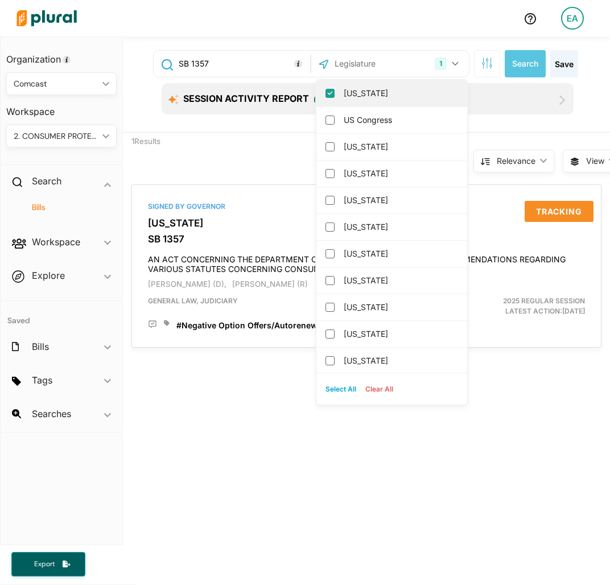
click at [364, 84] on div "[US_STATE]" at bounding box center [391, 93] width 151 height 27
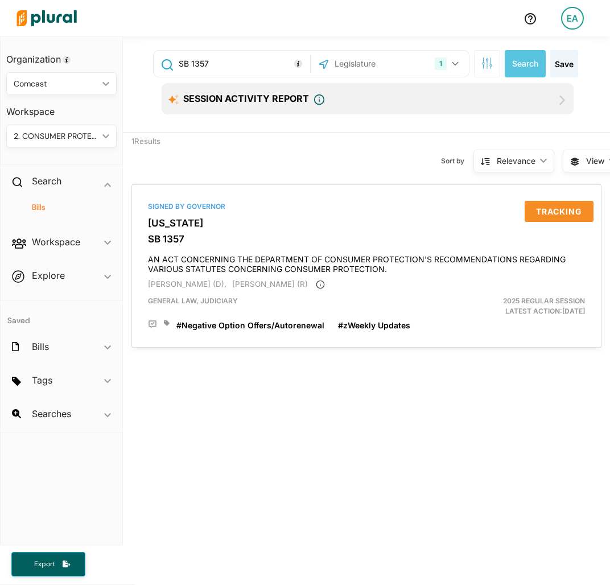
click at [360, 61] on input "text" at bounding box center [381, 64] width 97 height 22
click at [355, 91] on label "[US_STATE]" at bounding box center [400, 93] width 112 height 17
click at [335, 91] on input "[US_STATE]" at bounding box center [329, 93] width 9 height 9
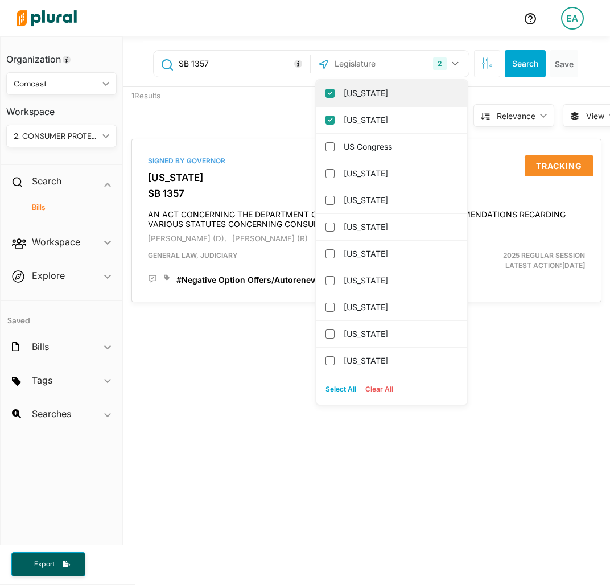
click at [381, 93] on label "[US_STATE]" at bounding box center [400, 93] width 112 height 17
click at [335, 93] on input "[US_STATE]" at bounding box center [329, 93] width 9 height 9
click at [231, 68] on input "SB 1357" at bounding box center [243, 64] width 130 height 22
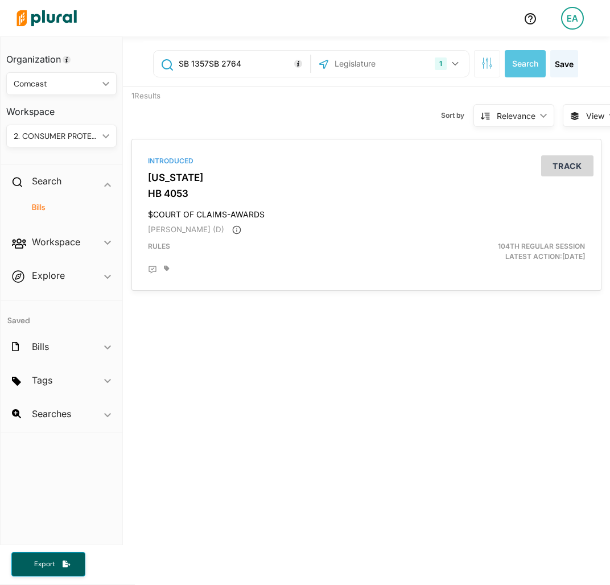
click at [199, 58] on input "SB 1357SB 2764" at bounding box center [243, 64] width 130 height 22
click at [257, 59] on input "SB 1357SB 2764" at bounding box center [243, 64] width 130 height 22
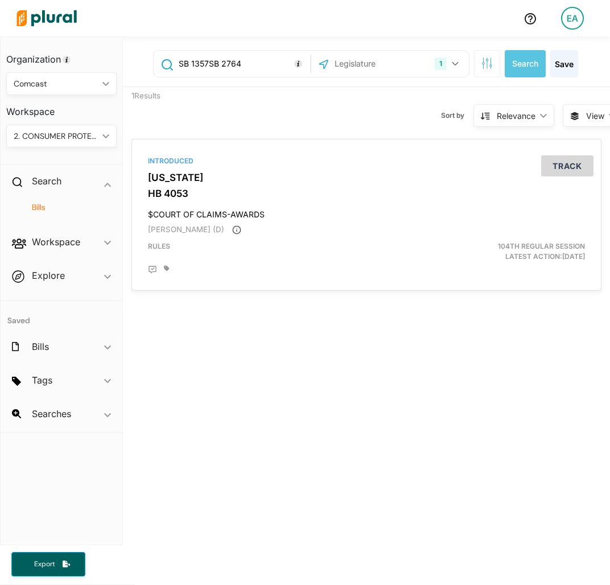
click at [257, 59] on input "SB 1357SB 2764" at bounding box center [243, 64] width 130 height 22
click at [481, 57] on icon "button" at bounding box center [486, 62] width 11 height 11
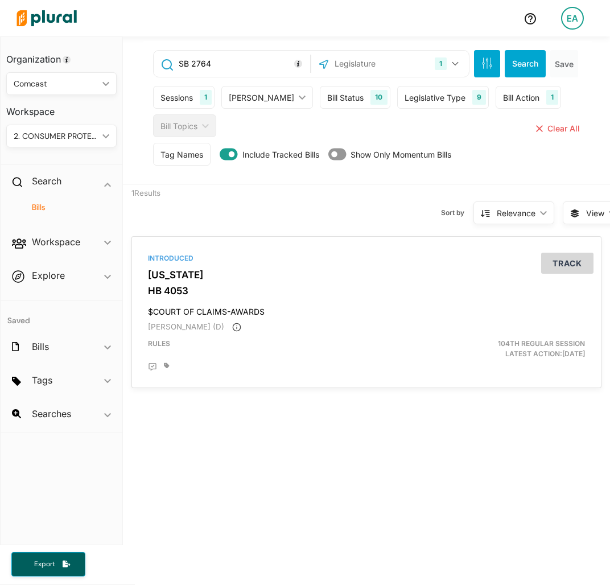
click at [199, 93] on div "Sessions 1" at bounding box center [183, 97] width 61 height 23
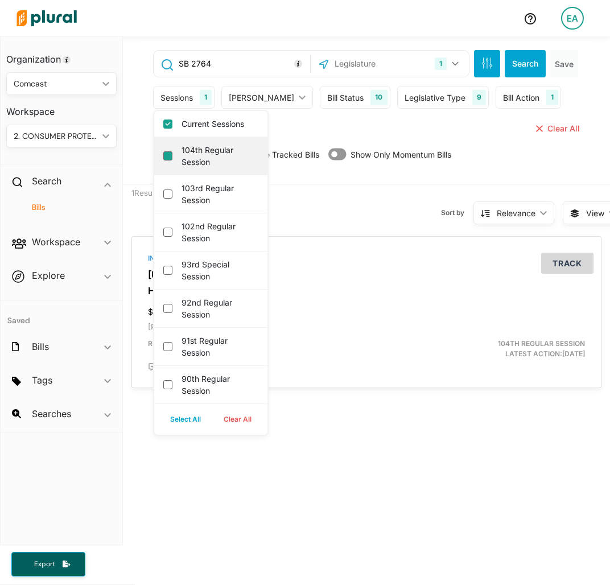
click at [164, 154] on session "104th Regular Session" at bounding box center [167, 155] width 9 height 9
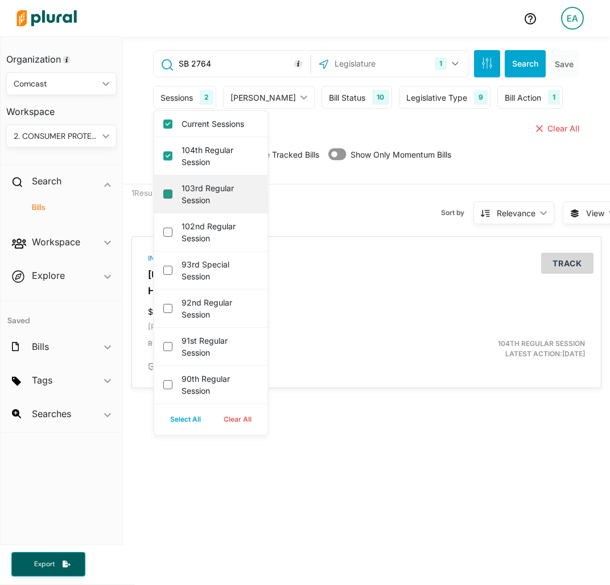
click at [167, 193] on session "103rd Regular Session" at bounding box center [167, 193] width 9 height 9
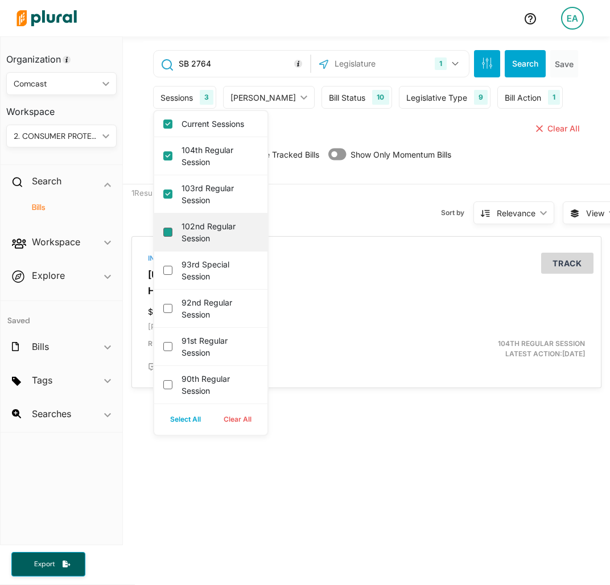
click at [168, 230] on session "102nd Regular Session" at bounding box center [167, 232] width 9 height 9
click at [505, 63] on button "Search" at bounding box center [525, 63] width 41 height 27
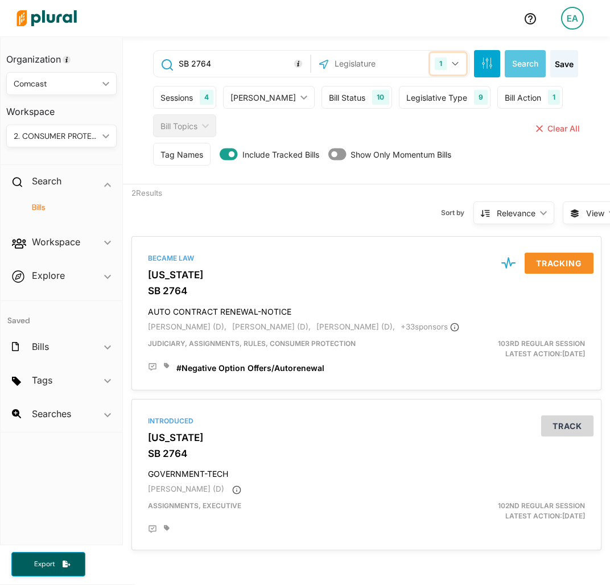
click at [442, 64] on button "1" at bounding box center [448, 64] width 36 height 22
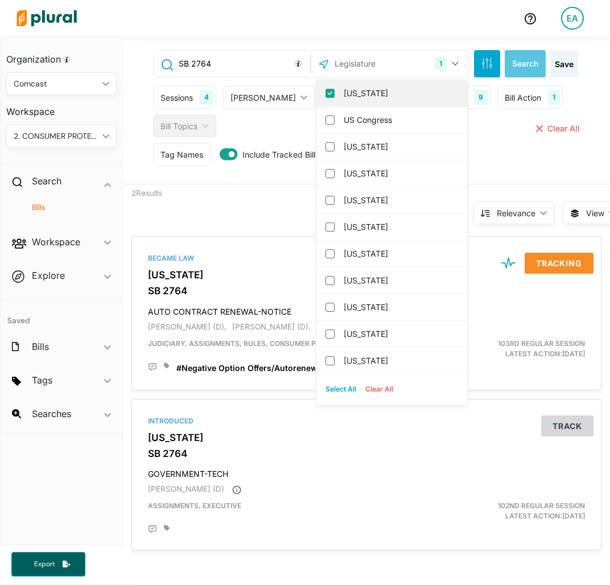
click at [389, 88] on label "[US_STATE]" at bounding box center [400, 93] width 112 height 17
click at [335, 89] on input "[US_STATE]" at bounding box center [329, 93] width 9 height 9
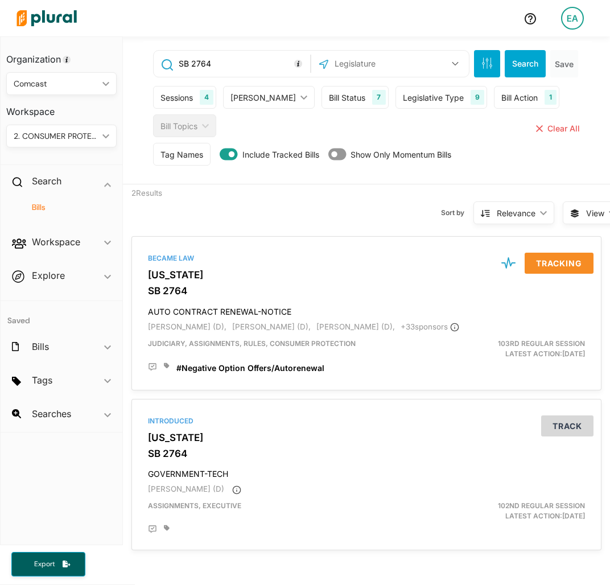
click at [385, 61] on input "text" at bounding box center [388, 64] width 111 height 22
click at [362, 85] on label "[US_STATE]" at bounding box center [400, 93] width 112 height 17
click at [335, 89] on input "[US_STATE]" at bounding box center [329, 93] width 9 height 9
click at [256, 65] on input "SB 2764" at bounding box center [243, 64] width 130 height 22
click at [256, 64] on input "SB 2764" at bounding box center [243, 64] width 130 height 22
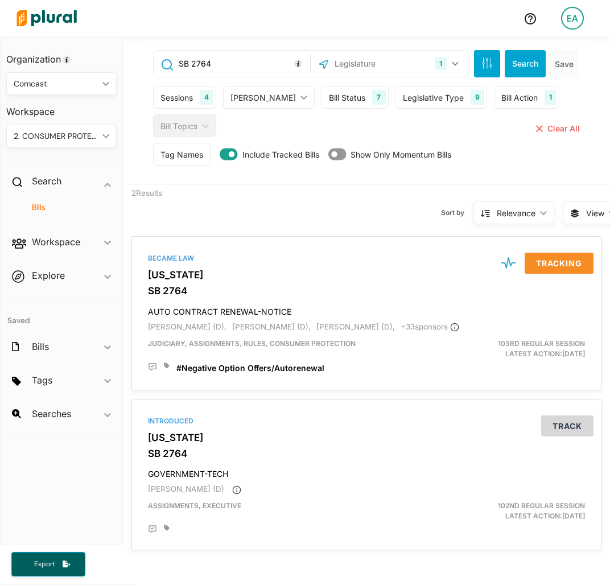
click at [256, 64] on input "SB 2764" at bounding box center [243, 64] width 130 height 22
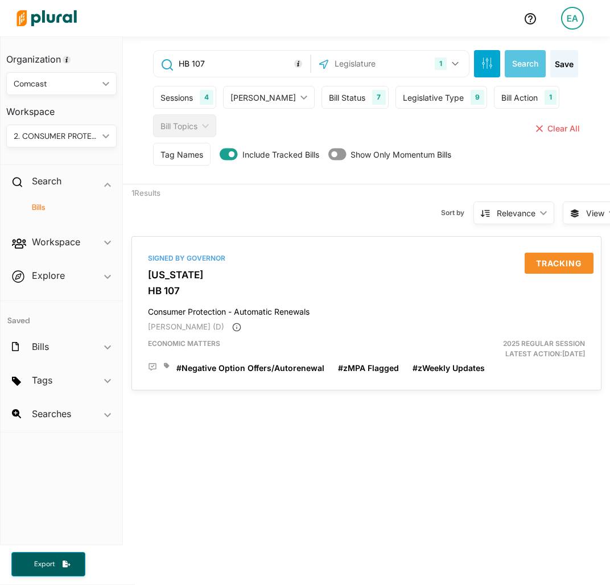
click at [221, 60] on input "HB 107" at bounding box center [243, 64] width 130 height 22
click at [257, 67] on input "SB 49" at bounding box center [243, 64] width 130 height 22
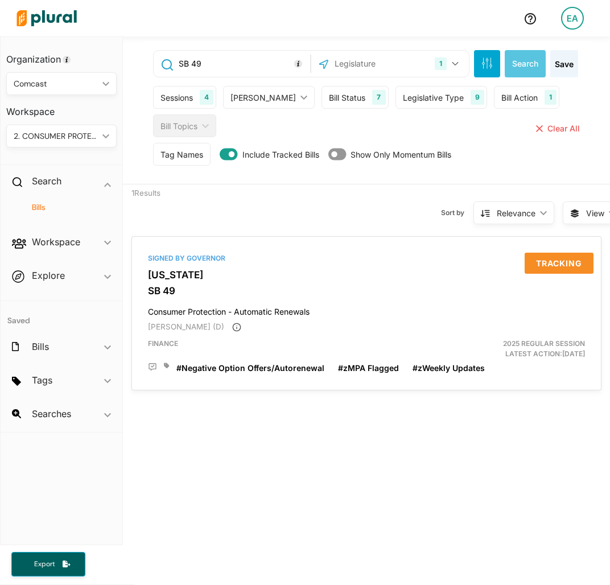
click at [257, 67] on input "SB 49" at bounding box center [243, 64] width 130 height 22
click at [223, 65] on input "SB 49" at bounding box center [243, 64] width 130 height 22
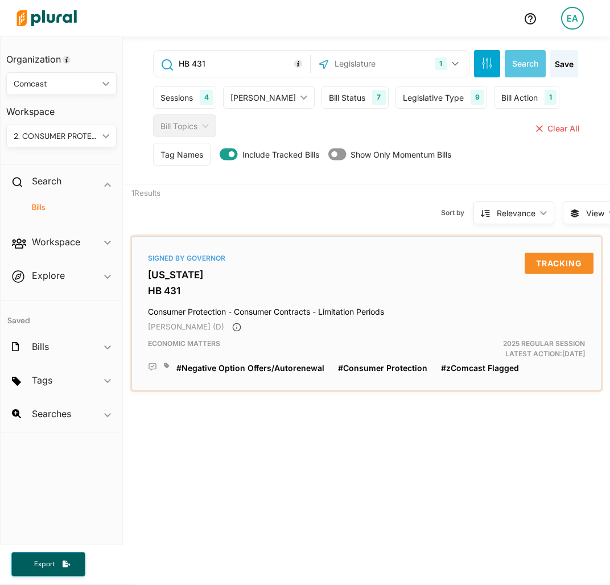
click at [159, 276] on h3 "[US_STATE]" at bounding box center [366, 274] width 437 height 11
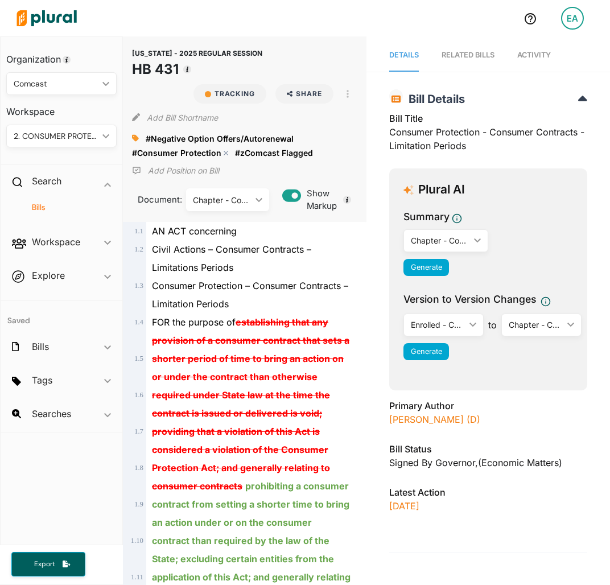
click at [224, 153] on polygon at bounding box center [226, 153] width 8 height 8
click at [41, 207] on h4 "Bills" at bounding box center [64, 207] width 93 height 11
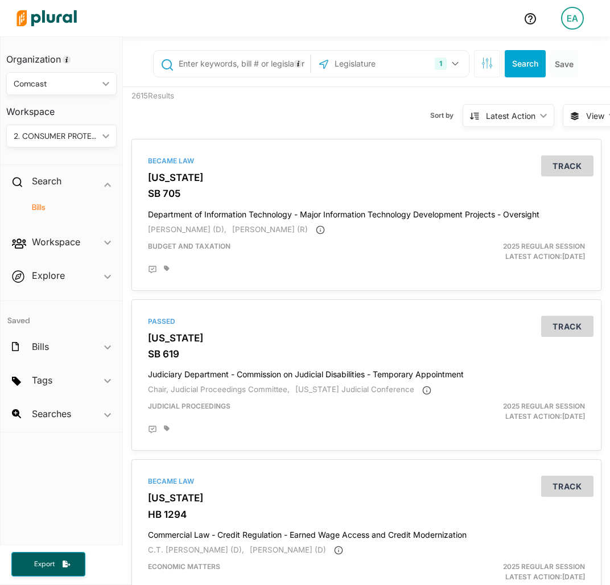
click at [388, 56] on input "text" at bounding box center [381, 64] width 97 height 22
click at [456, 65] on button "1" at bounding box center [448, 64] width 36 height 22
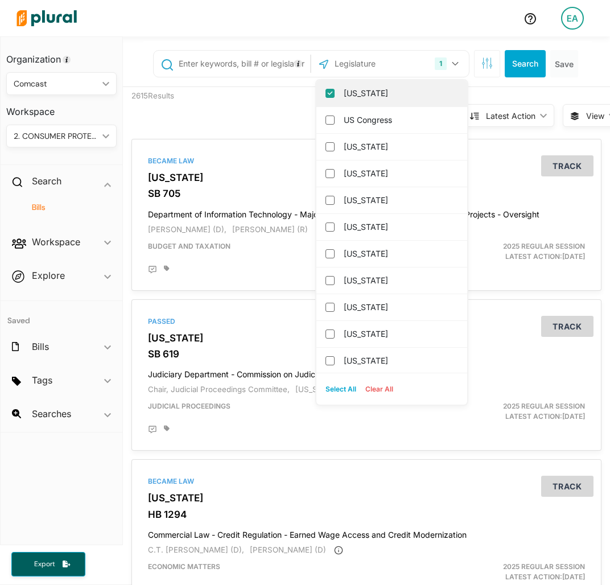
click at [382, 89] on label "[US_STATE]" at bounding box center [400, 93] width 112 height 17
click at [335, 89] on input "[US_STATE]" at bounding box center [329, 93] width 9 height 9
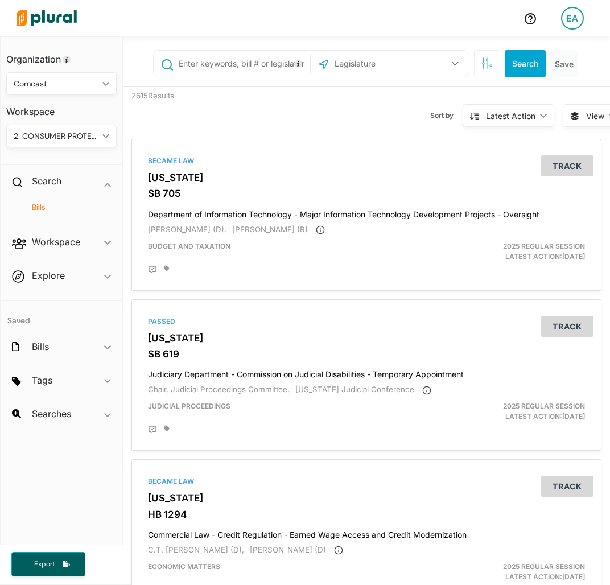
click at [370, 53] on input "text" at bounding box center [388, 64] width 111 height 22
click at [332, 93] on div "[US_STATE]" at bounding box center [391, 93] width 151 height 27
drag, startPoint x: 322, startPoint y: 93, endPoint x: 256, endPoint y: 94, distance: 66.0
click at [325, 93] on input "[US_STATE]" at bounding box center [329, 93] width 9 height 9
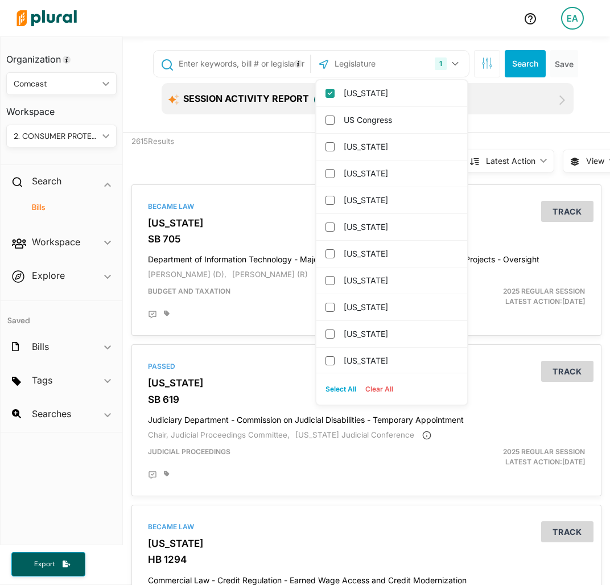
click at [236, 72] on input "text" at bounding box center [243, 64] width 130 height 22
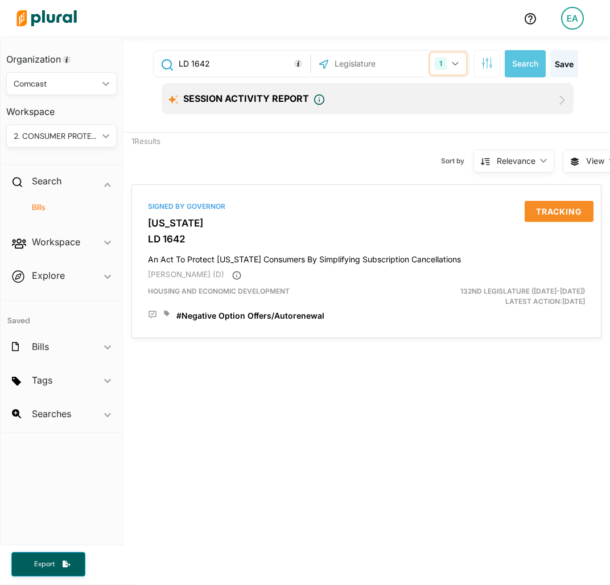
drag, startPoint x: 432, startPoint y: 64, endPoint x: 417, endPoint y: 71, distance: 17.3
click at [435, 64] on div "1" at bounding box center [441, 63] width 12 height 13
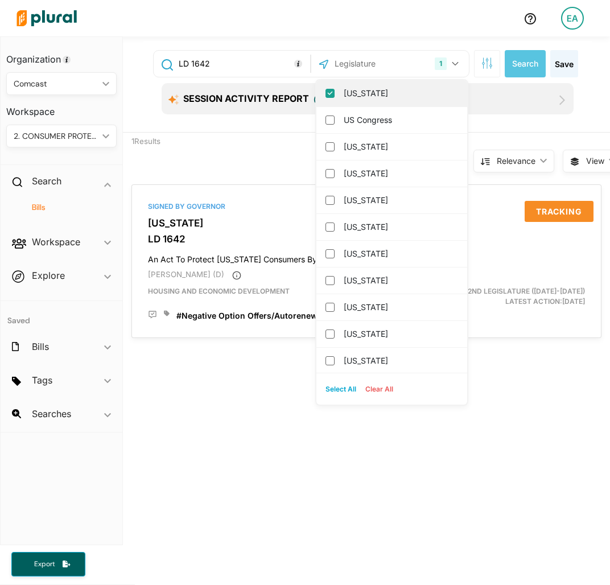
click at [374, 93] on label "[US_STATE]" at bounding box center [400, 93] width 112 height 17
click at [335, 93] on input "[US_STATE]" at bounding box center [329, 93] width 9 height 9
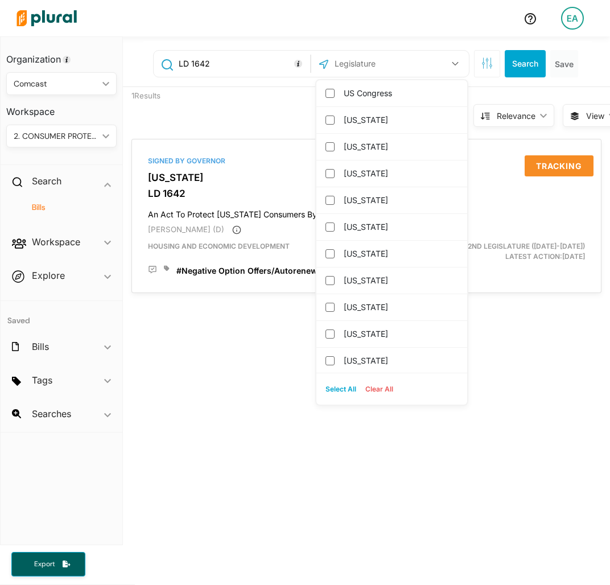
click at [390, 67] on input "text" at bounding box center [388, 64] width 111 height 22
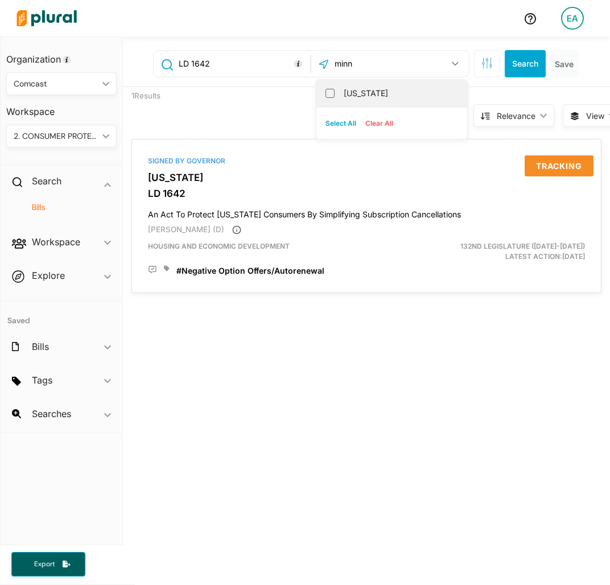
click at [359, 88] on label "[US_STATE]" at bounding box center [400, 93] width 112 height 17
click at [335, 89] on input "[US_STATE]" at bounding box center [329, 93] width 9 height 9
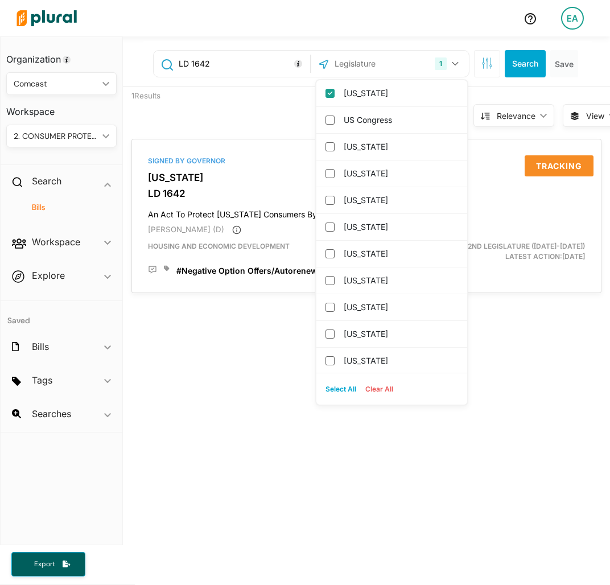
click at [233, 63] on input "LD 1642" at bounding box center [243, 64] width 130 height 22
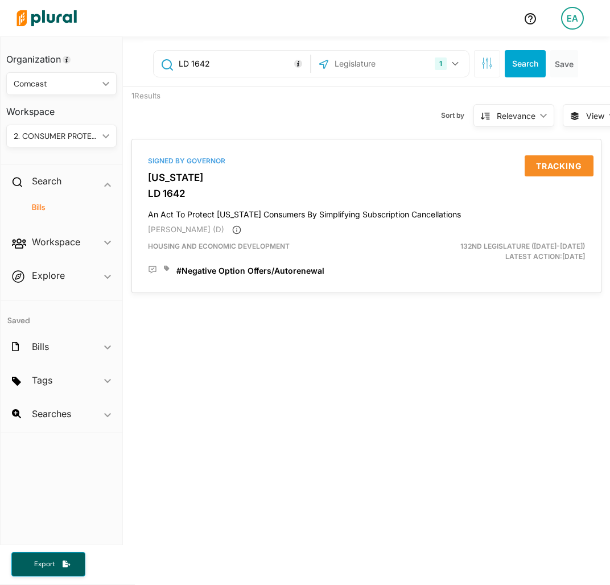
click at [233, 63] on input "LD 1642" at bounding box center [243, 64] width 130 height 22
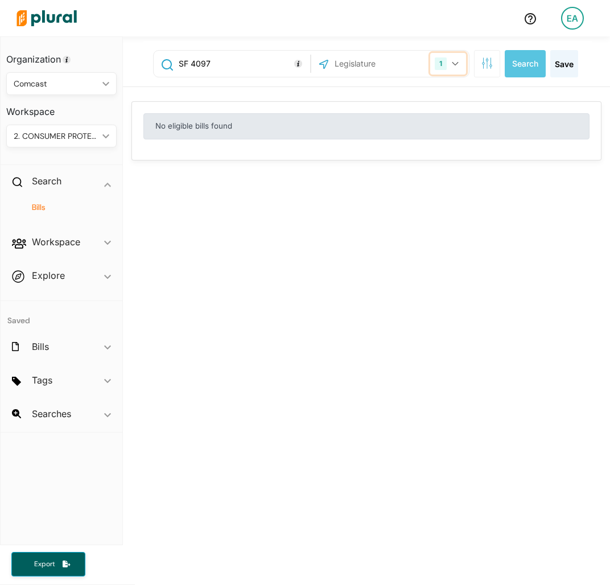
click at [439, 65] on button "1" at bounding box center [448, 64] width 36 height 22
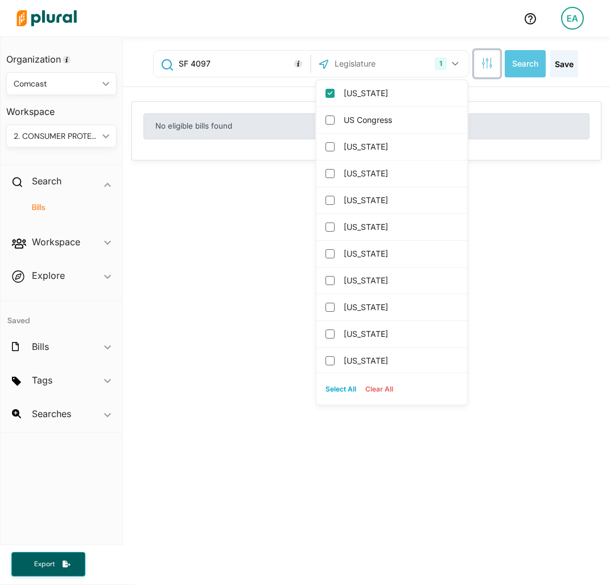
click at [481, 59] on icon "button" at bounding box center [486, 62] width 11 height 11
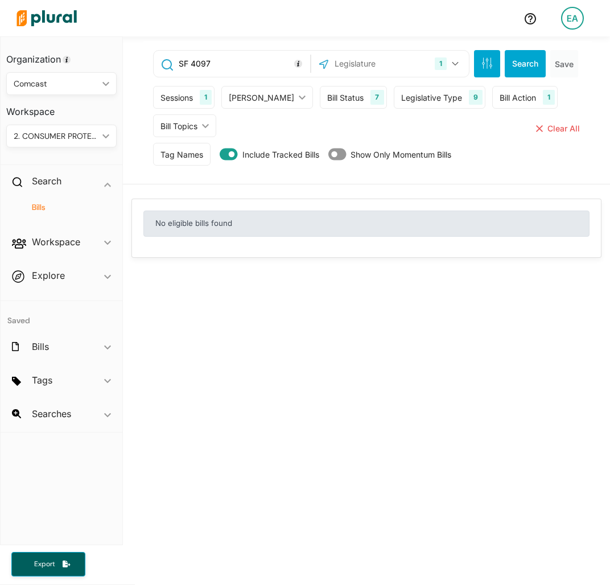
click at [195, 97] on div "Sessions 1" at bounding box center [183, 97] width 61 height 23
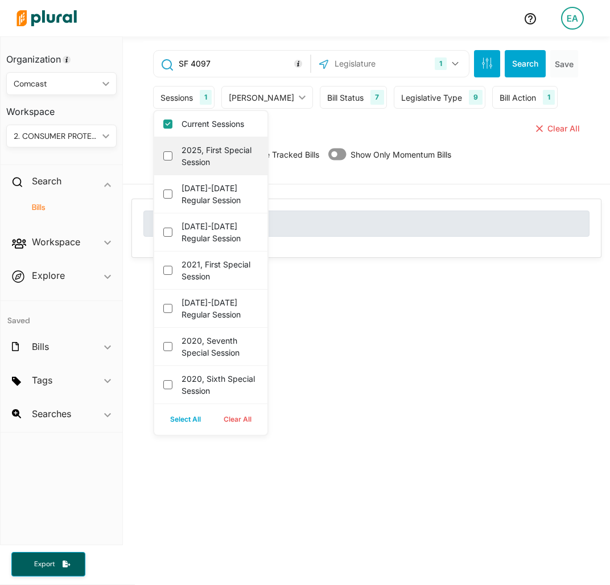
click at [188, 153] on label "2025, First Special Session" at bounding box center [219, 156] width 75 height 24
click at [172, 153] on session "2025, First Special Session" at bounding box center [167, 155] width 9 height 9
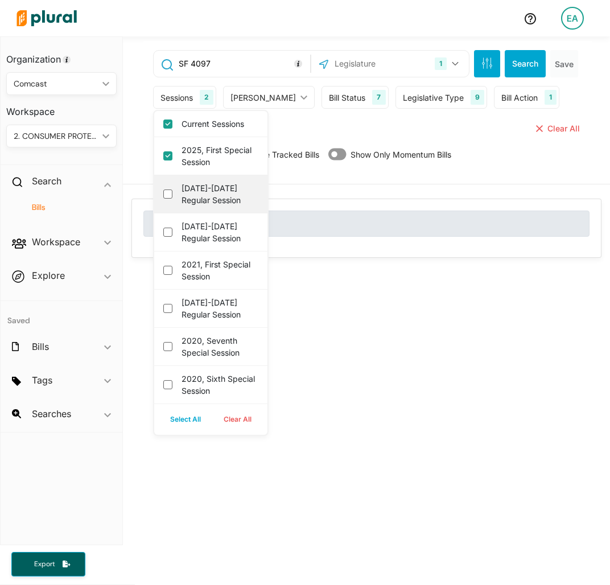
click at [193, 195] on label "[DATE]-[DATE] Regular Session" at bounding box center [219, 194] width 75 height 24
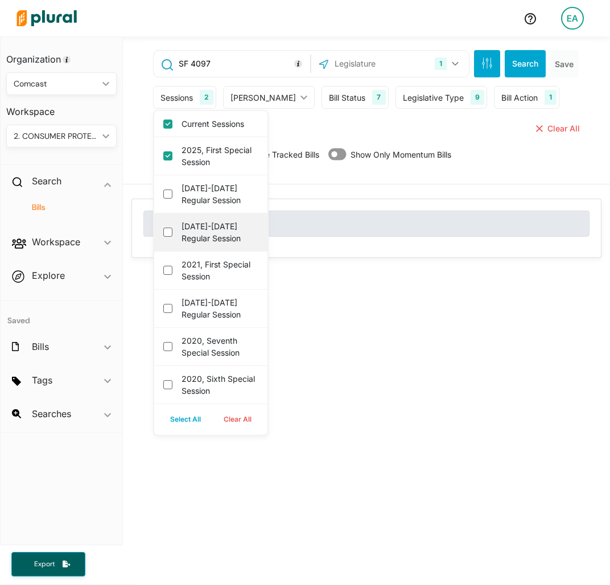
drag, startPoint x: 193, startPoint y: 195, endPoint x: 199, endPoint y: 234, distance: 39.1
click at [199, 233] on label "[DATE]-[DATE] Regular Session" at bounding box center [219, 232] width 75 height 24
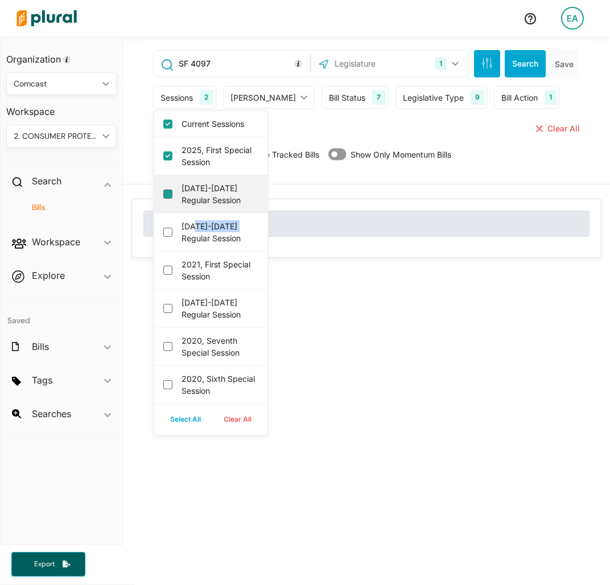
drag, startPoint x: 199, startPoint y: 234, endPoint x: 171, endPoint y: 194, distance: 49.0
click at [172, 193] on div "[DATE]-[DATE] Regular Session" at bounding box center [210, 194] width 113 height 38
click at [168, 193] on session "[DATE]-[DATE] Regular Session" at bounding box center [167, 193] width 9 height 9
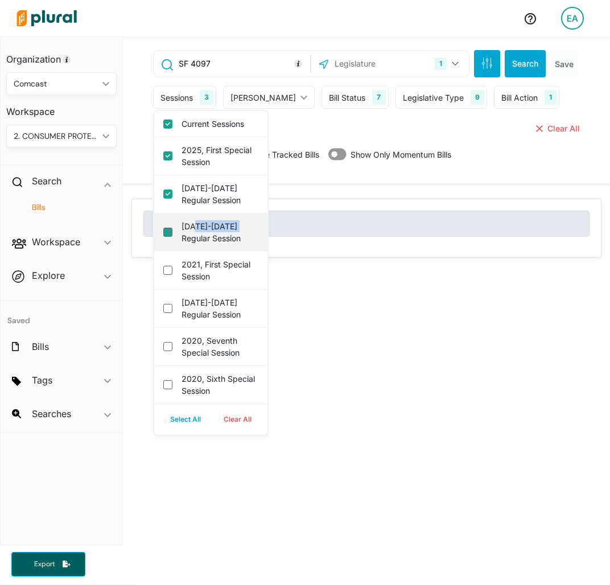
click at [170, 234] on session "[DATE]-[DATE] Regular Session" at bounding box center [167, 232] width 9 height 9
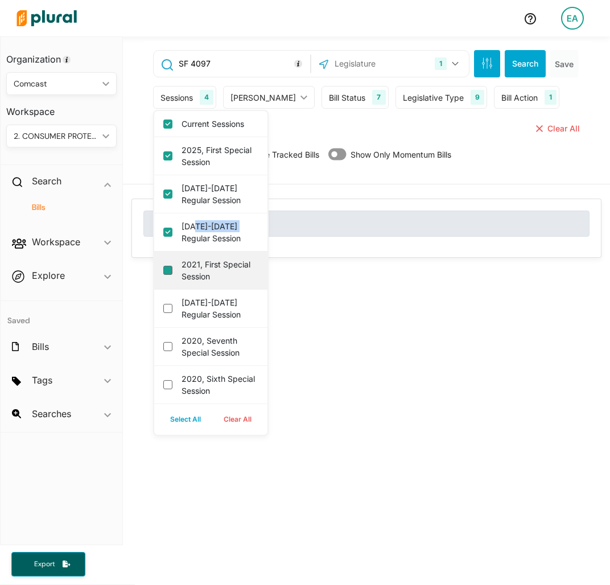
click at [167, 273] on session "2021, First Special Session" at bounding box center [167, 270] width 9 height 9
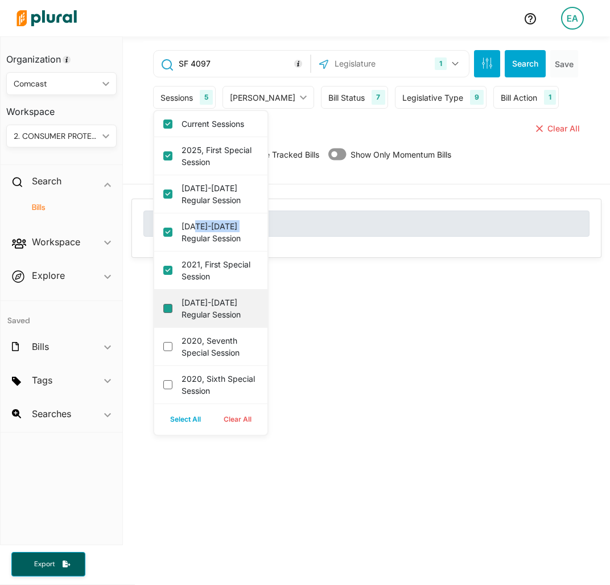
click at [166, 308] on session "[DATE]-[DATE] Regular Session" at bounding box center [167, 308] width 9 height 9
click at [506, 61] on button "Search" at bounding box center [525, 63] width 41 height 27
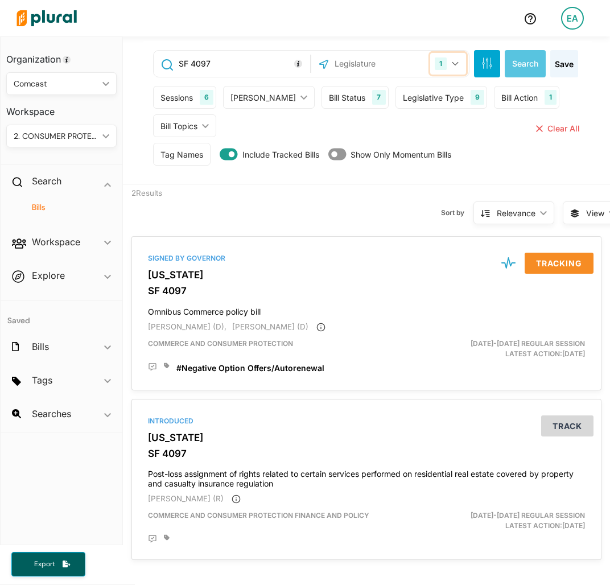
click at [452, 63] on icon "button" at bounding box center [455, 63] width 7 height 5
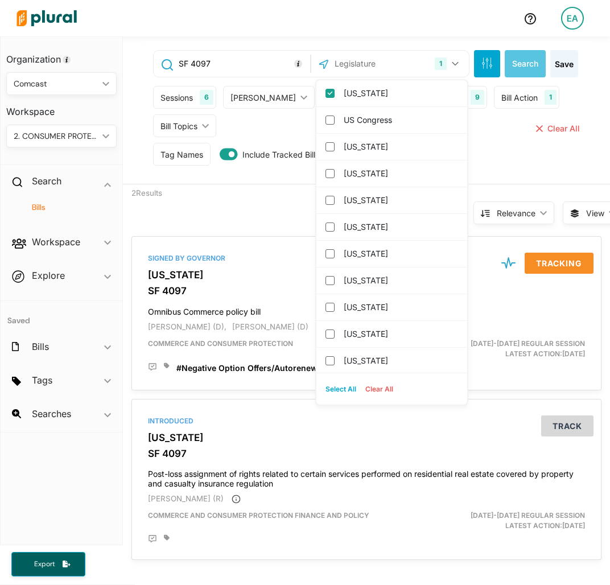
drag, startPoint x: 393, startPoint y: 100, endPoint x: 201, endPoint y: 64, distance: 195.7
click at [393, 100] on label "[US_STATE]" at bounding box center [400, 93] width 112 height 17
click at [335, 98] on input "[US_STATE]" at bounding box center [329, 93] width 9 height 9
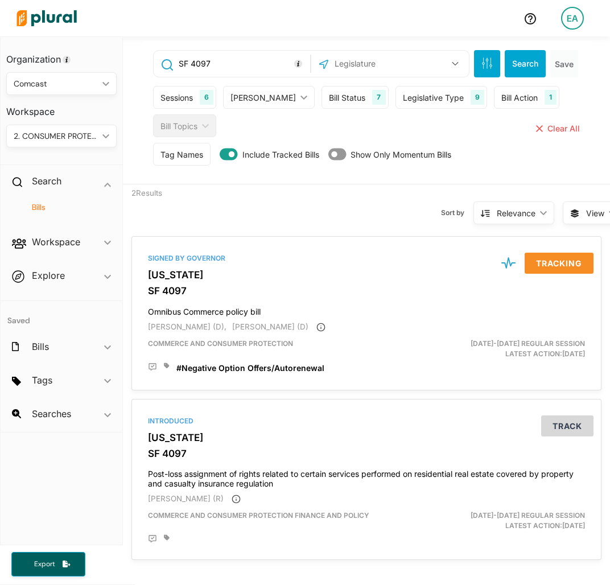
click at [374, 67] on input "text" at bounding box center [388, 64] width 111 height 22
click at [365, 99] on label "[US_STATE]" at bounding box center [400, 93] width 112 height 17
click at [335, 98] on input "[US_STATE]" at bounding box center [329, 93] width 9 height 9
click at [230, 64] on input "SF 4097" at bounding box center [243, 64] width 130 height 22
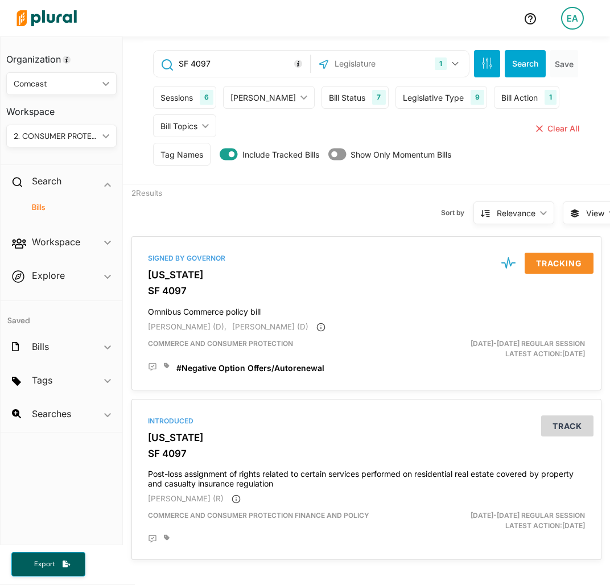
click at [230, 64] on input "SF 4097" at bounding box center [243, 64] width 130 height 22
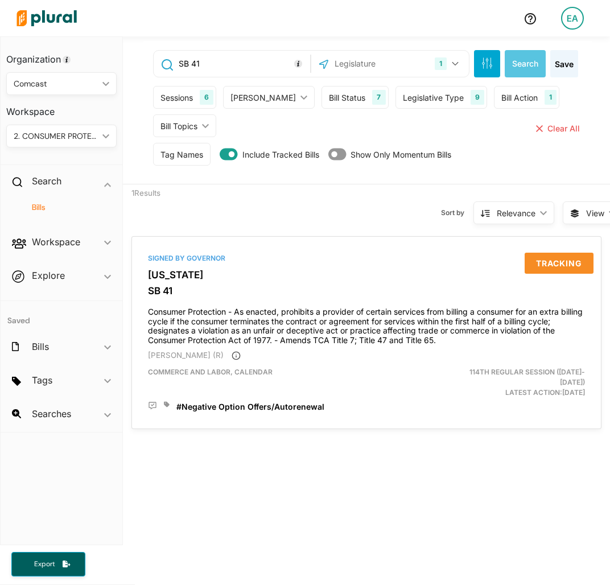
click at [242, 62] on input "SB 41" at bounding box center [243, 64] width 130 height 22
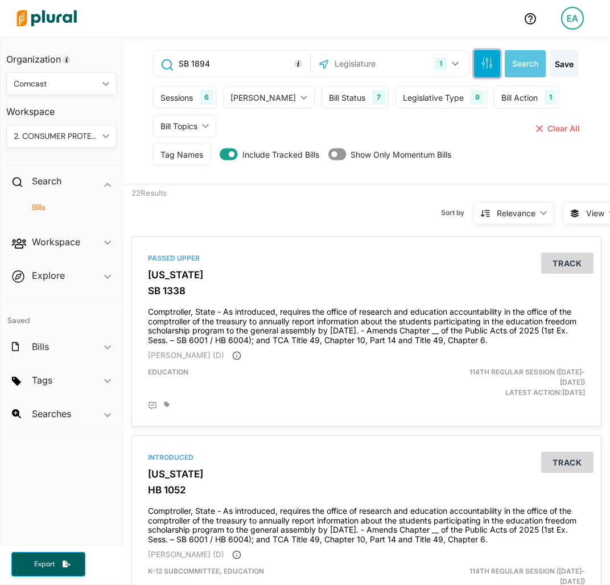
click at [474, 61] on button "button" at bounding box center [487, 63] width 26 height 27
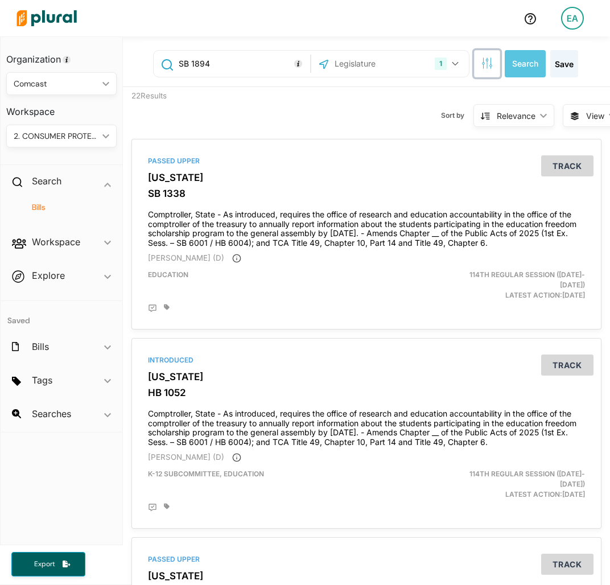
click at [481, 65] on icon "button" at bounding box center [486, 62] width 11 height 11
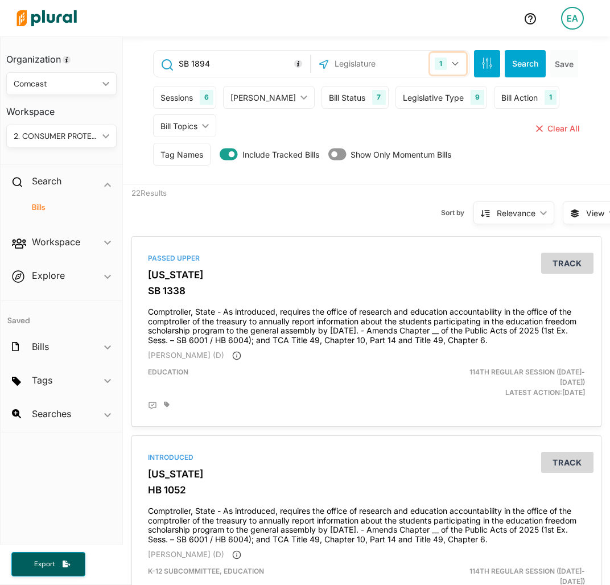
click at [440, 67] on button "1" at bounding box center [448, 64] width 36 height 22
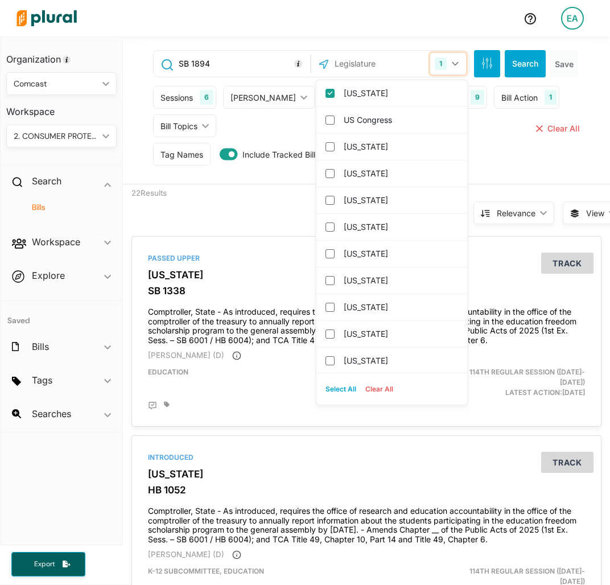
click at [440, 57] on button "1" at bounding box center [448, 64] width 36 height 22
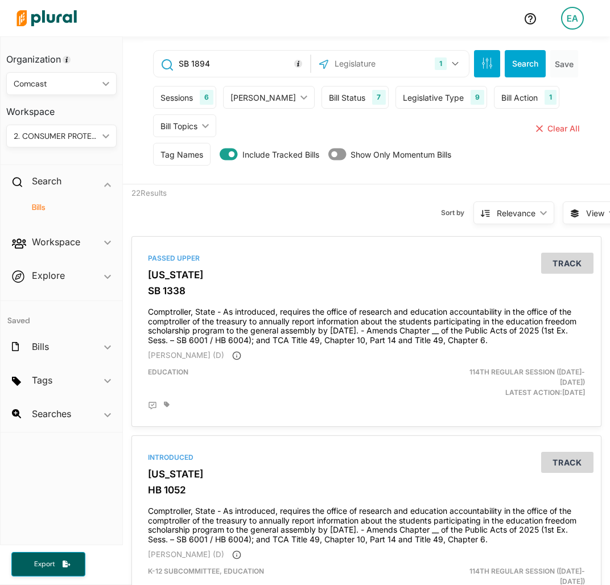
click at [176, 93] on div "Sessions" at bounding box center [176, 98] width 32 height 12
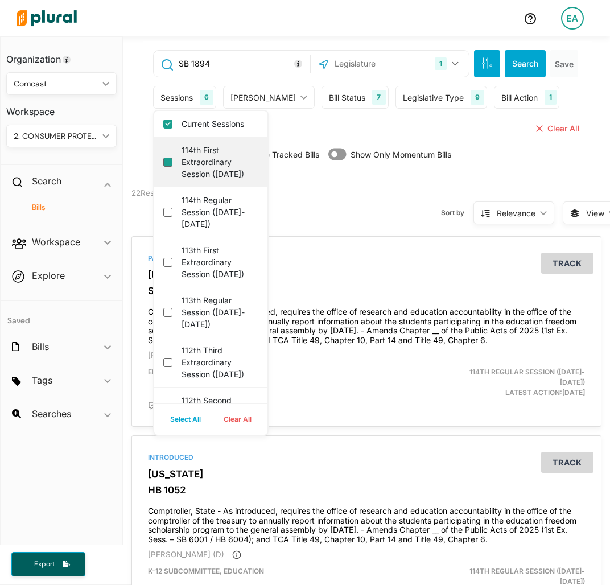
click at [168, 163] on 2025\) "114th First Extraordinary Session ([DATE])" at bounding box center [167, 162] width 9 height 9
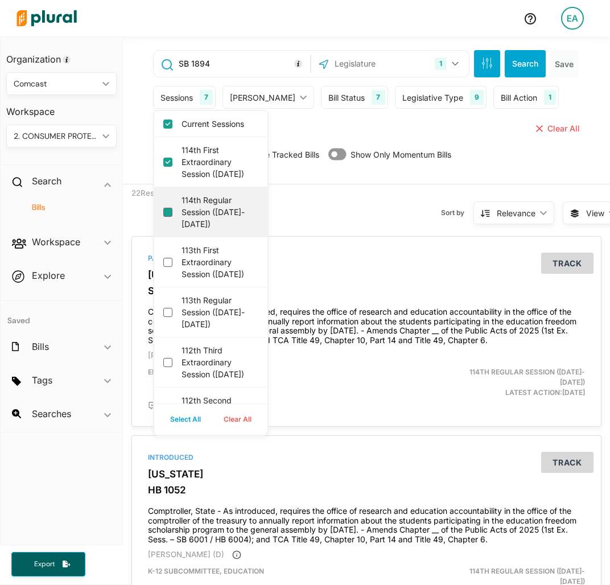
click at [171, 217] on \(2025-2026\) "114th Regular Session ([DATE]-[DATE])" at bounding box center [167, 212] width 9 height 9
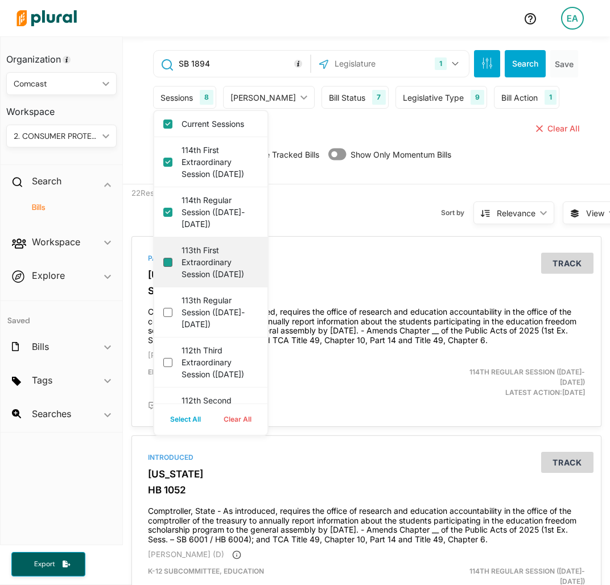
click at [164, 267] on 2023\) "113th First Extraordinary Session ([DATE])" at bounding box center [167, 262] width 9 height 9
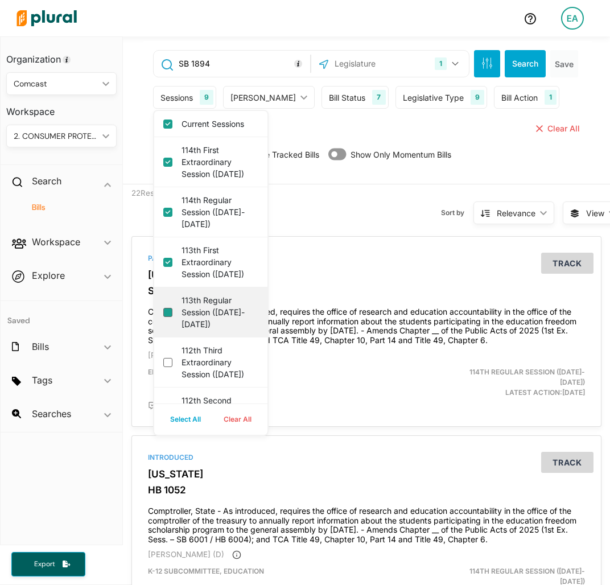
click at [168, 317] on \(2023-2024\) "113th Regular Session ([DATE]-[DATE])" at bounding box center [167, 312] width 9 height 9
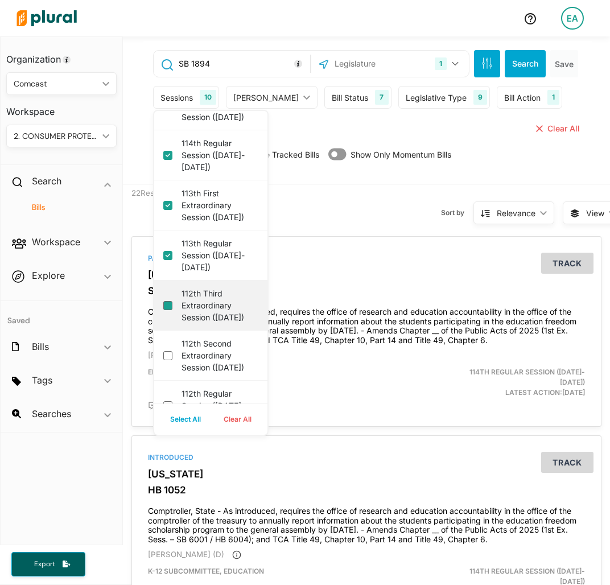
click at [164, 310] on 2021\) "112th Third Extraordinary Session ([DATE])" at bounding box center [167, 305] width 9 height 9
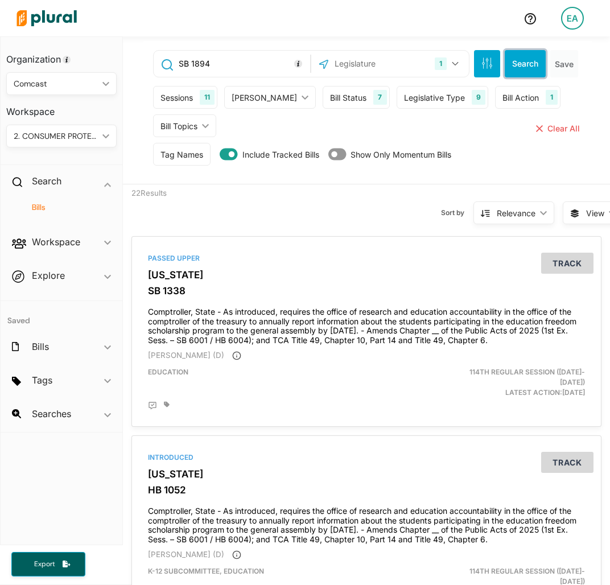
click at [522, 56] on button "Search" at bounding box center [525, 63] width 41 height 27
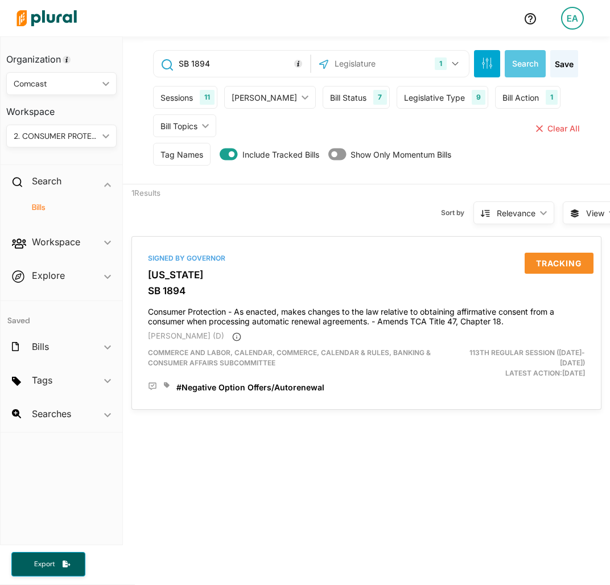
click at [377, 63] on input "text" at bounding box center [381, 64] width 97 height 22
drag, startPoint x: 442, startPoint y: 60, endPoint x: 394, endPoint y: 84, distance: 54.0
click at [443, 60] on button "1" at bounding box center [448, 64] width 36 height 22
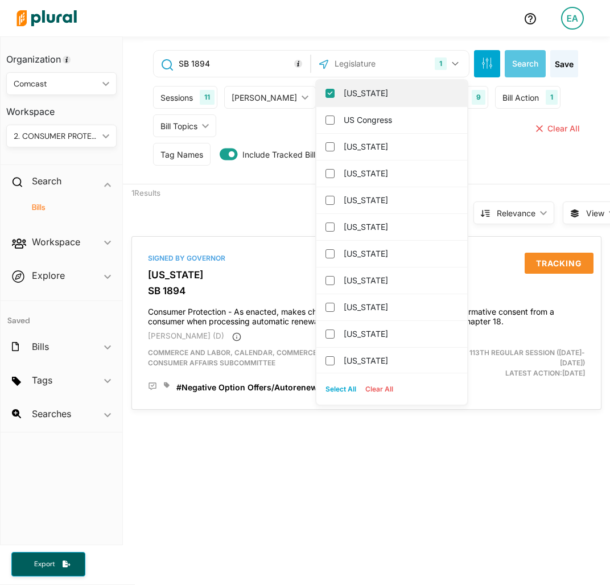
click at [382, 97] on label "[US_STATE]" at bounding box center [400, 93] width 112 height 17
click at [335, 97] on input "[US_STATE]" at bounding box center [329, 93] width 9 height 9
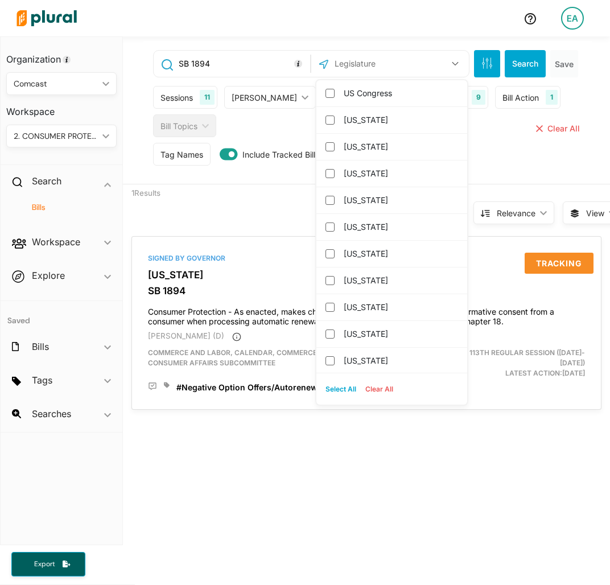
click at [369, 66] on input "text" at bounding box center [388, 64] width 111 height 22
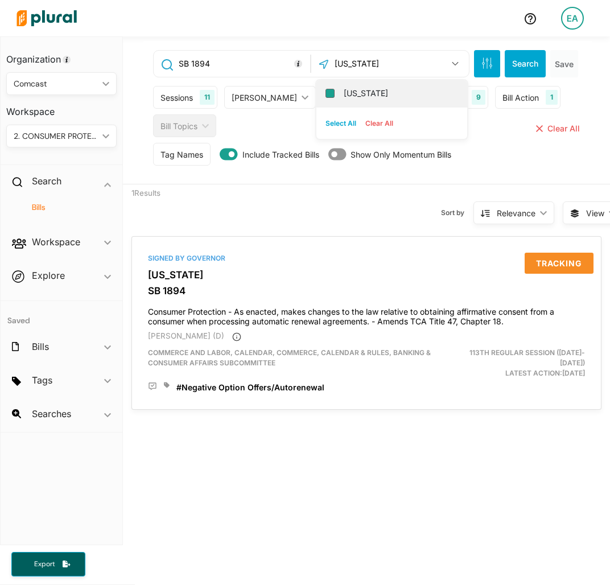
click at [325, 95] on input "[US_STATE]" at bounding box center [329, 93] width 9 height 9
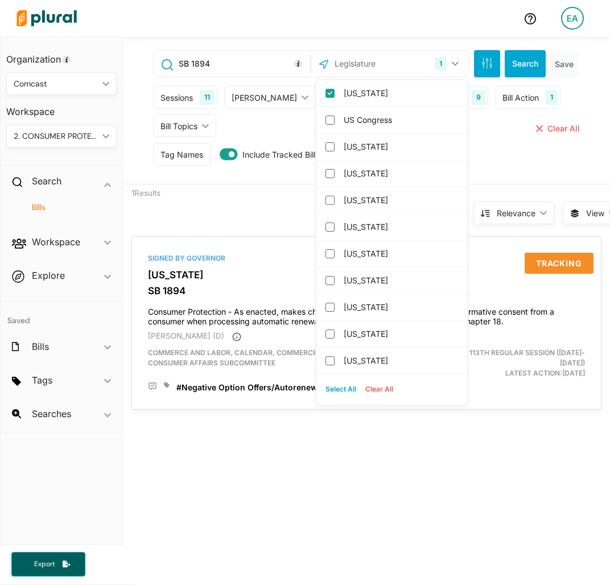
click at [224, 61] on input "SB 1894" at bounding box center [243, 64] width 130 height 22
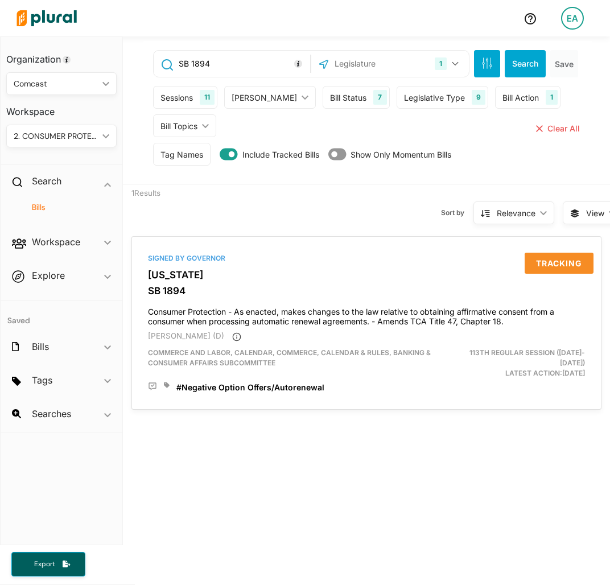
click at [224, 61] on input "SB 1894" at bounding box center [243, 64] width 130 height 22
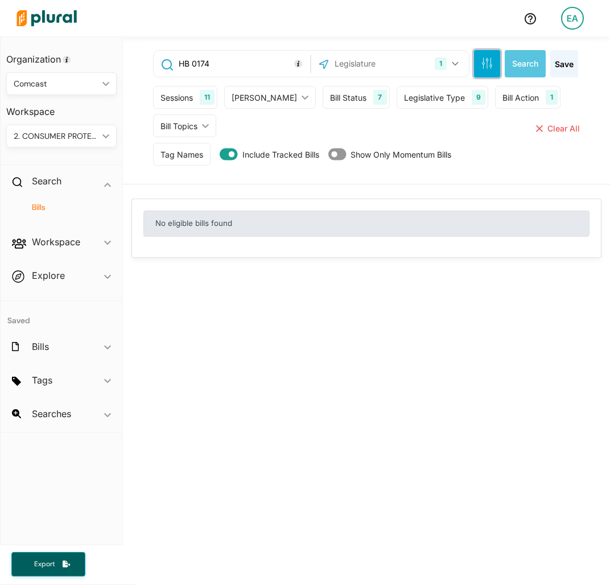
click at [485, 65] on button "button" at bounding box center [487, 63] width 26 height 27
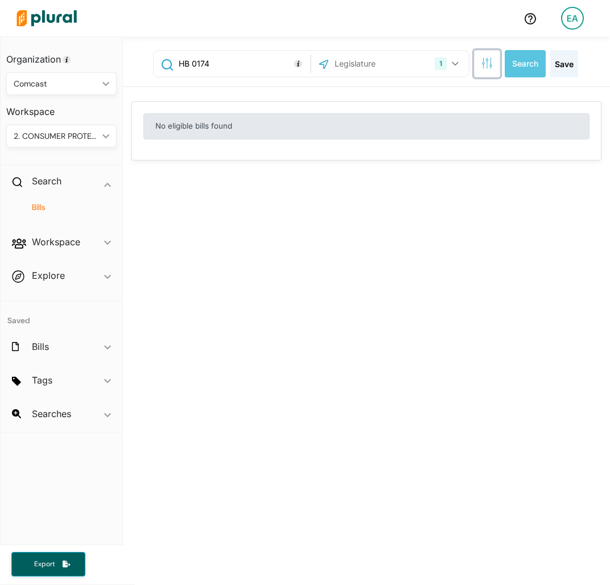
click at [474, 64] on button "button" at bounding box center [487, 63] width 26 height 27
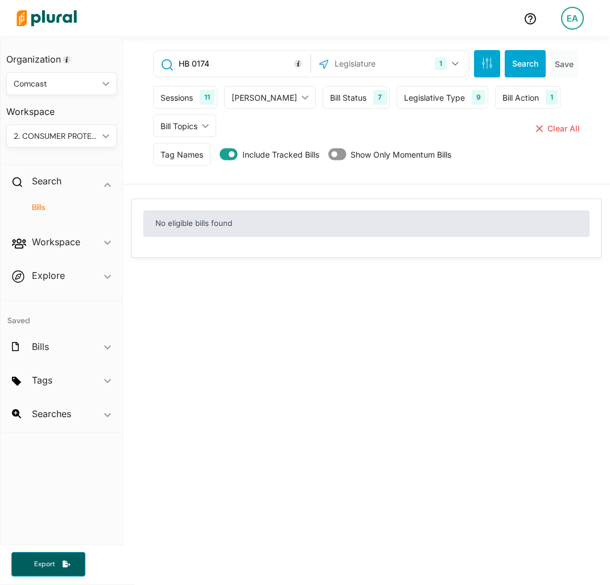
click at [207, 94] on div "11" at bounding box center [207, 97] width 15 height 15
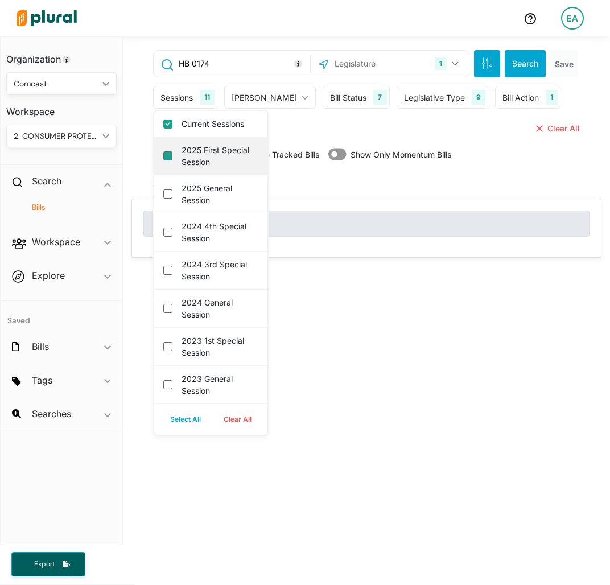
click at [166, 155] on session "2025 First Special Session" at bounding box center [167, 155] width 9 height 9
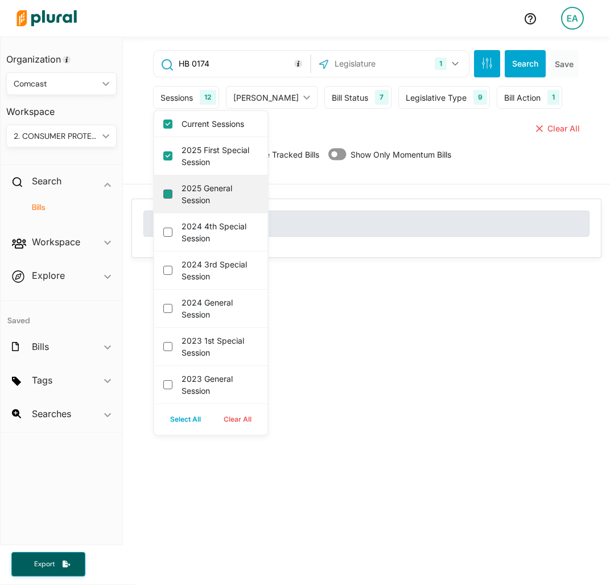
click at [166, 192] on session "2025 General Session" at bounding box center [167, 193] width 9 height 9
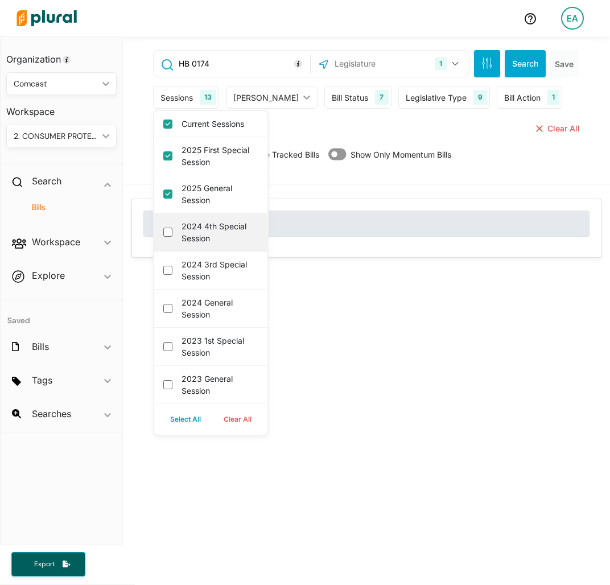
click at [168, 223] on div "2024 4th Special Session" at bounding box center [210, 232] width 113 height 38
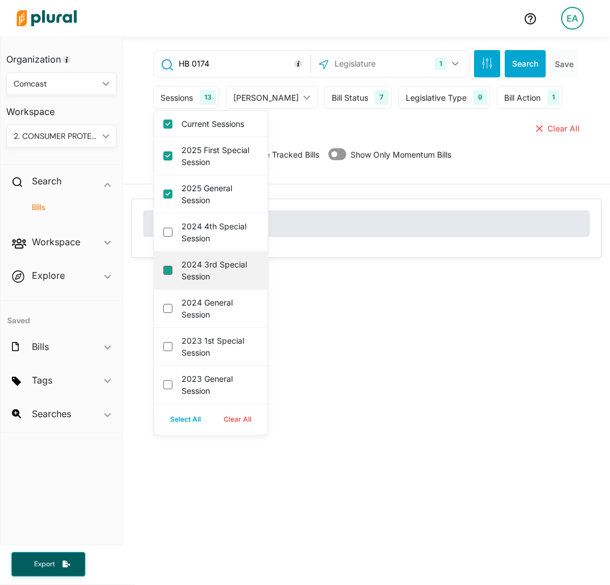
drag, startPoint x: 167, startPoint y: 234, endPoint x: 166, endPoint y: 272, distance: 38.1
click at [167, 234] on session "2024 4th Special Session" at bounding box center [167, 232] width 9 height 9
click at [166, 274] on div "2024 3rd Special Session" at bounding box center [210, 271] width 113 height 38
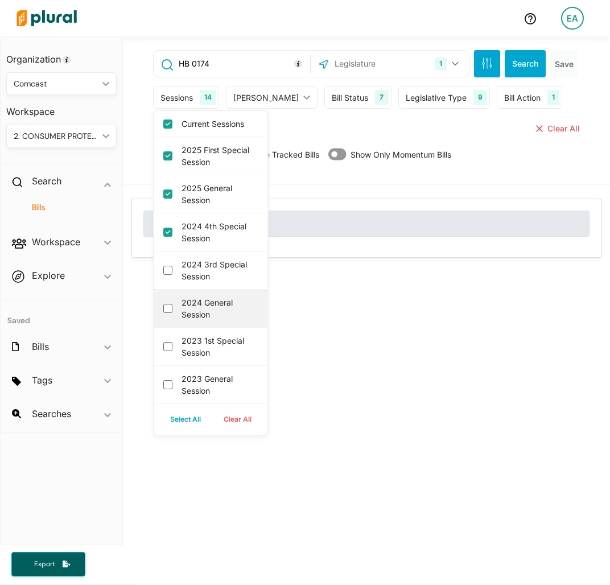
drag, startPoint x: 164, startPoint y: 267, endPoint x: 165, endPoint y: 296, distance: 29.0
click at [166, 271] on session "2024 3rd Special Session" at bounding box center [167, 270] width 9 height 9
click at [169, 308] on session "2024 General Session" at bounding box center [167, 308] width 9 height 9
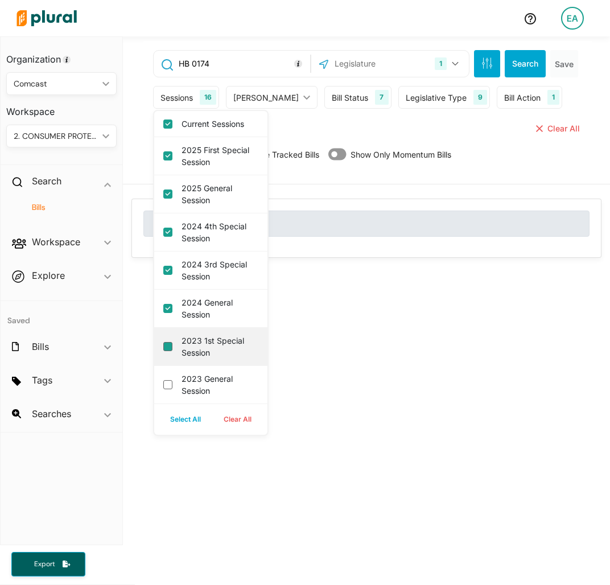
click at [163, 342] on div "2023 1st Special Session" at bounding box center [210, 347] width 113 height 38
drag, startPoint x: 169, startPoint y: 384, endPoint x: 174, endPoint y: 357, distance: 27.1
click at [168, 382] on session "2023 General Session" at bounding box center [167, 384] width 9 height 9
drag, startPoint x: 170, startPoint y: 347, endPoint x: 300, endPoint y: 273, distance: 150.1
click at [169, 347] on session "2023 1st Special Session" at bounding box center [167, 346] width 9 height 9
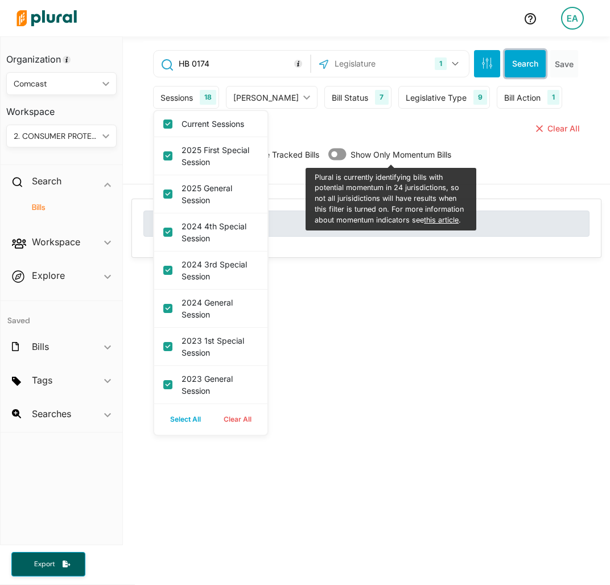
click at [528, 60] on button "Search" at bounding box center [525, 63] width 41 height 27
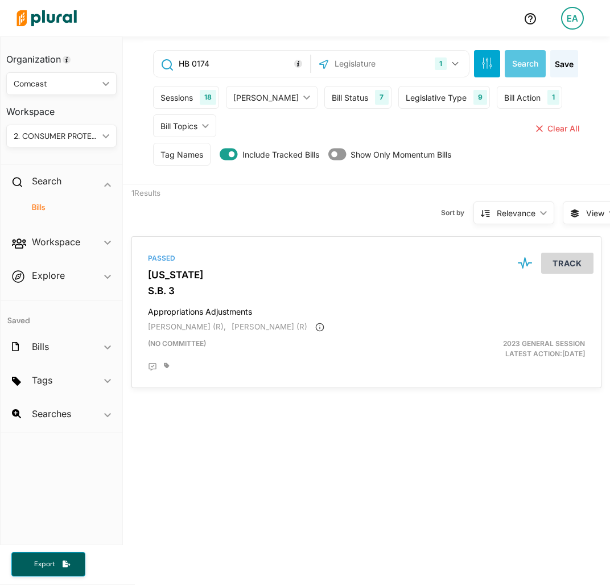
click at [195, 95] on div "Sessions 18" at bounding box center [186, 97] width 66 height 23
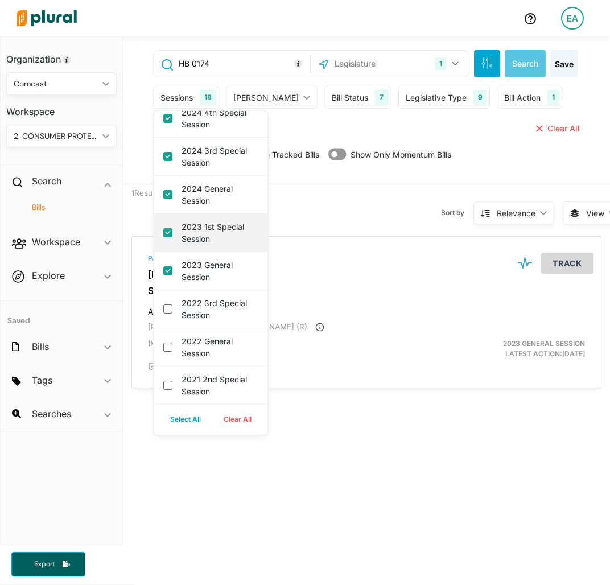
scroll to position [171, 0]
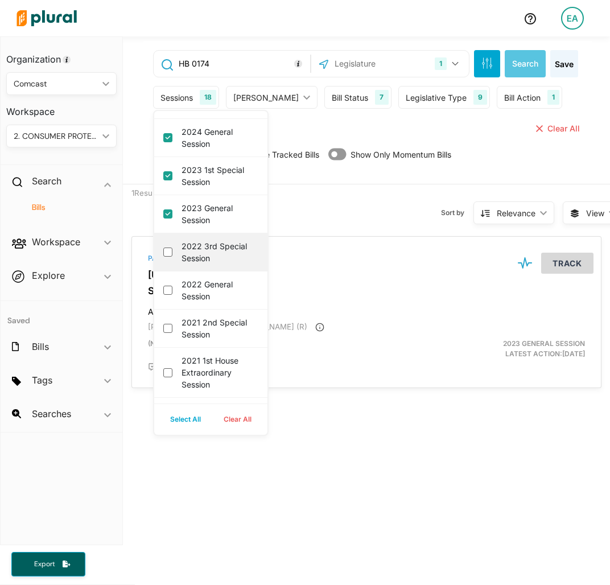
click at [172, 253] on div "2022 3rd Special Session" at bounding box center [210, 252] width 113 height 38
click at [166, 254] on session "2022 3rd Special Session" at bounding box center [167, 252] width 9 height 9
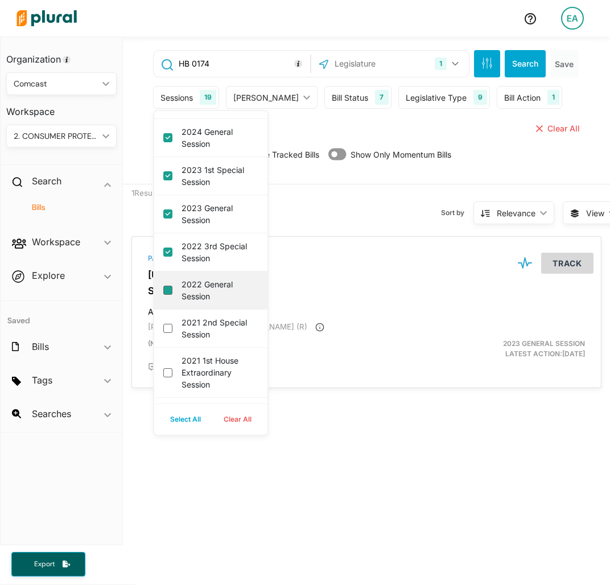
click at [164, 292] on session "2022 General Session" at bounding box center [167, 290] width 9 height 9
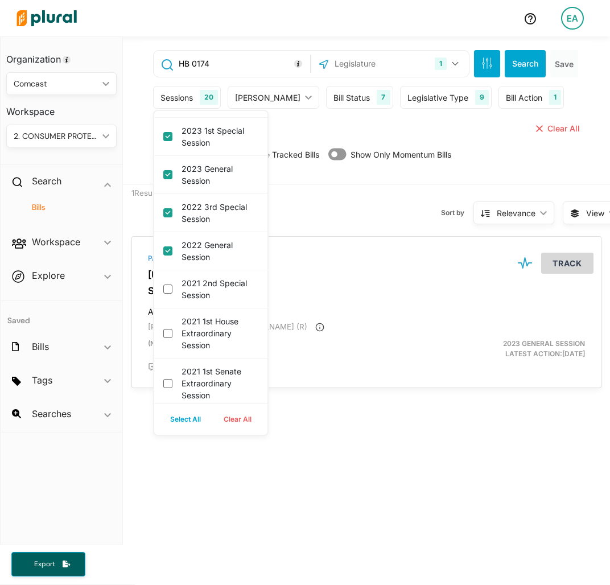
scroll to position [228, 0]
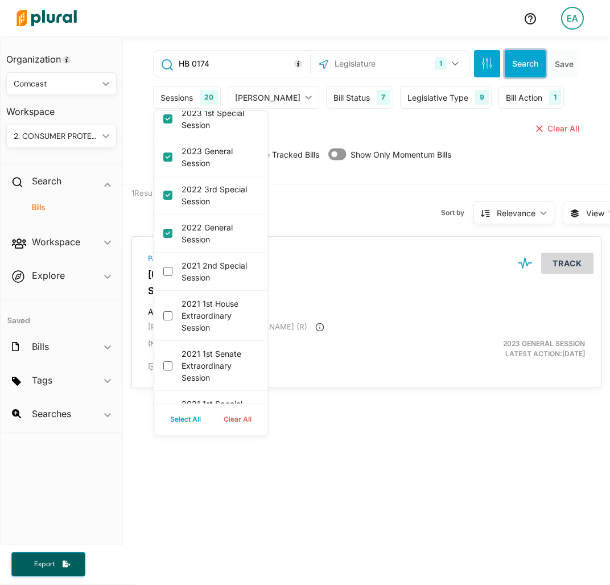
click at [514, 65] on button "Search" at bounding box center [525, 63] width 41 height 27
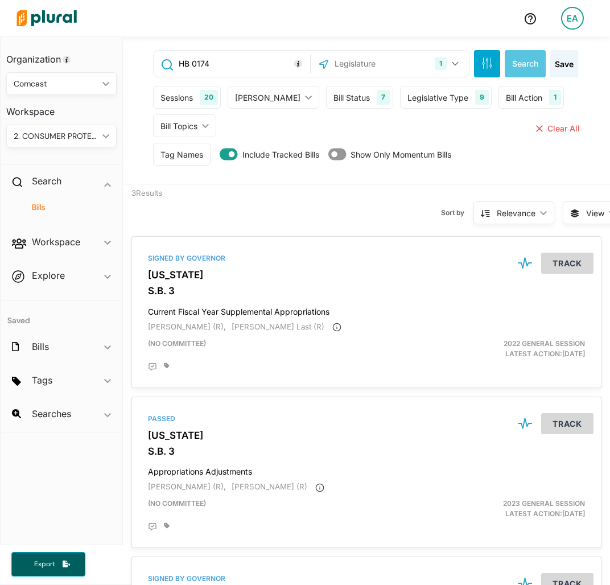
click at [195, 65] on input "HB 0174" at bounding box center [243, 64] width 130 height 22
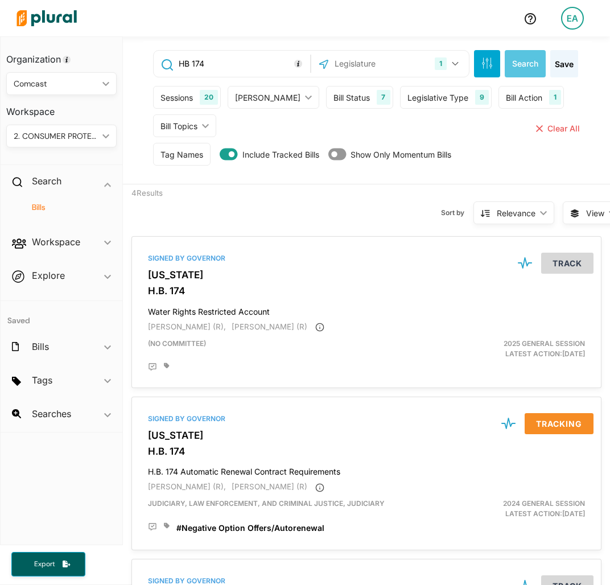
drag, startPoint x: 67, startPoint y: 223, endPoint x: 53, endPoint y: 212, distance: 16.6
click at [66, 223] on div "Bills" at bounding box center [62, 212] width 122 height 27
click at [46, 200] on div "Bills" at bounding box center [62, 212] width 122 height 27
click at [437, 56] on button "1" at bounding box center [448, 64] width 36 height 22
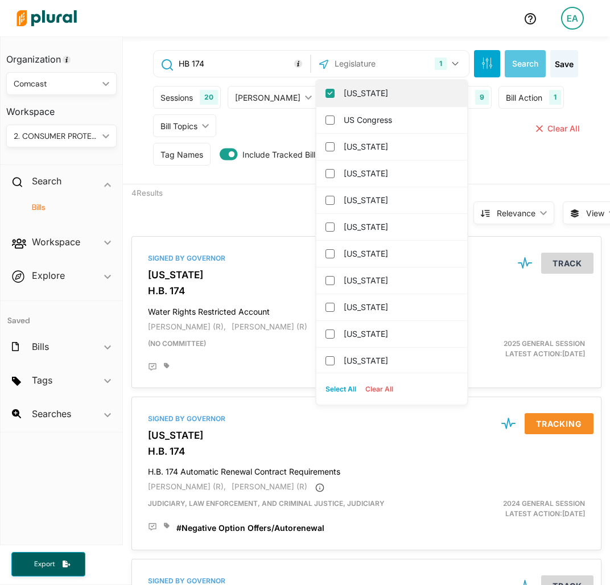
click at [384, 91] on label "[US_STATE]" at bounding box center [400, 93] width 112 height 17
click at [335, 91] on input "[US_STATE]" at bounding box center [329, 93] width 9 height 9
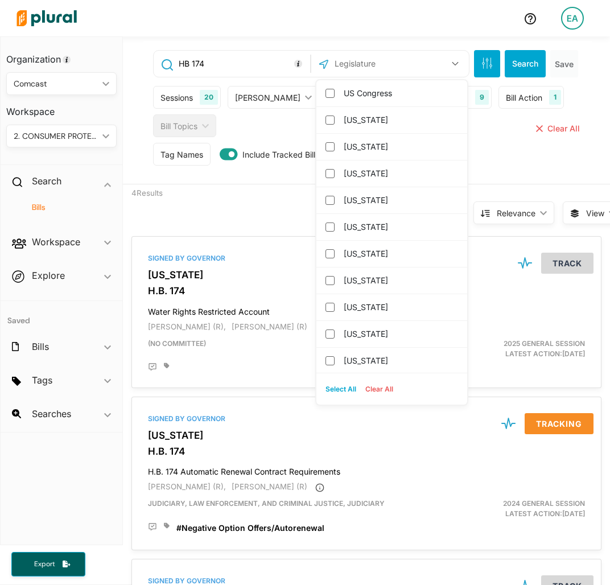
click at [360, 63] on input "text" at bounding box center [388, 64] width 111 height 22
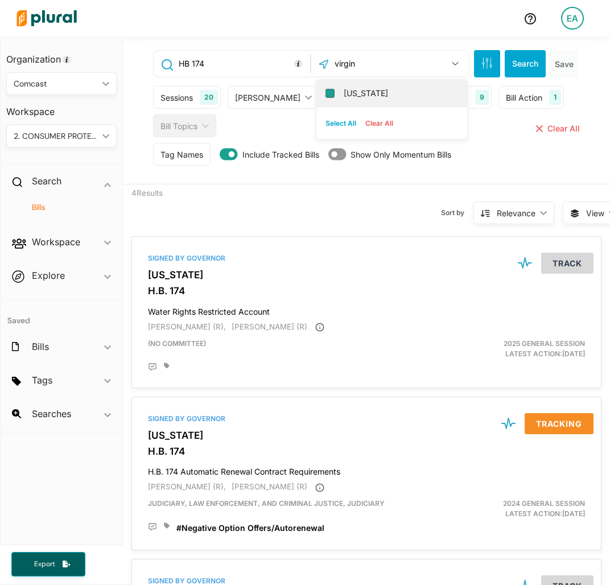
click at [325, 94] on input "[US_STATE]" at bounding box center [329, 93] width 9 height 9
click at [230, 65] on input "HB 174" at bounding box center [243, 64] width 130 height 22
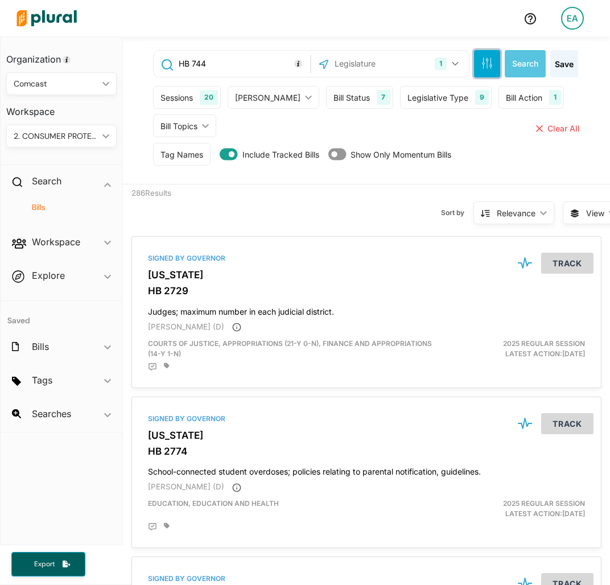
click at [481, 61] on icon "button" at bounding box center [486, 62] width 11 height 11
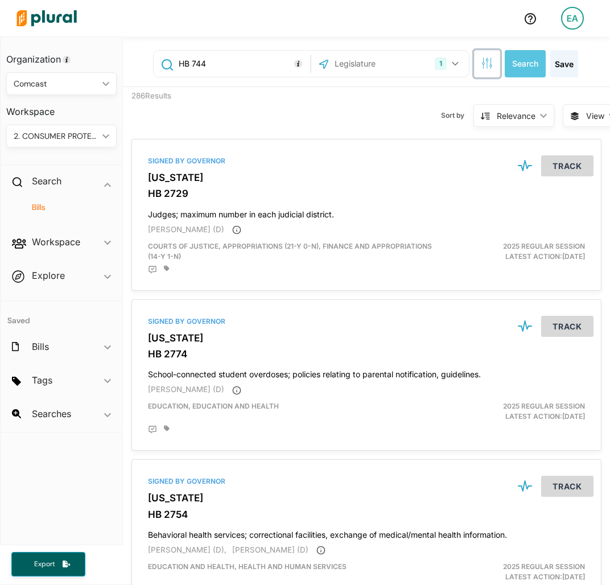
drag, startPoint x: 478, startPoint y: 75, endPoint x: 468, endPoint y: 74, distance: 9.7
click at [478, 73] on button "button" at bounding box center [487, 63] width 26 height 27
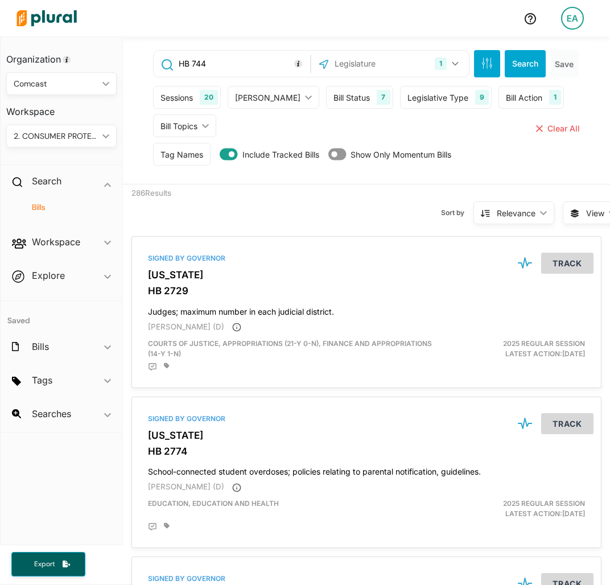
click at [187, 92] on div "Sessions" at bounding box center [176, 98] width 32 height 12
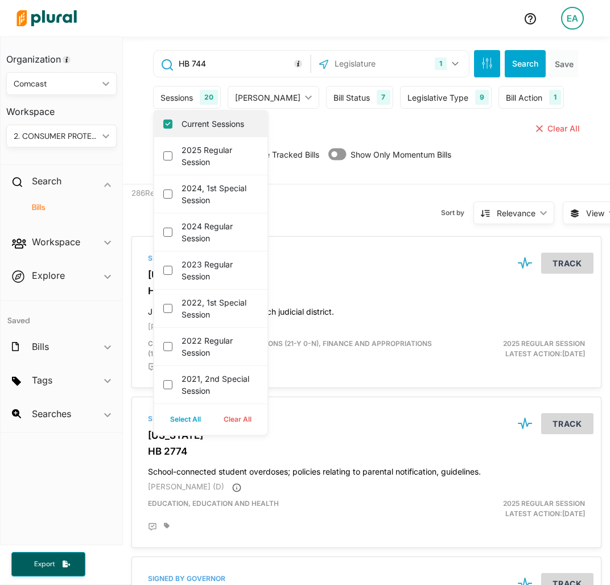
click at [228, 121] on label "Current Sessions" at bounding box center [219, 124] width 75 height 12
click at [172, 121] on input "Current Sessions" at bounding box center [167, 124] width 9 height 9
click at [239, 419] on button "Clear All" at bounding box center [237, 419] width 51 height 17
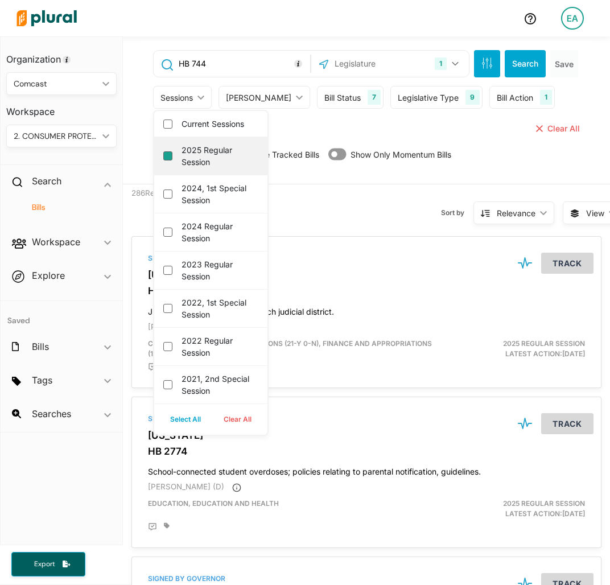
click at [167, 154] on session "2025 Regular Session" at bounding box center [167, 155] width 9 height 9
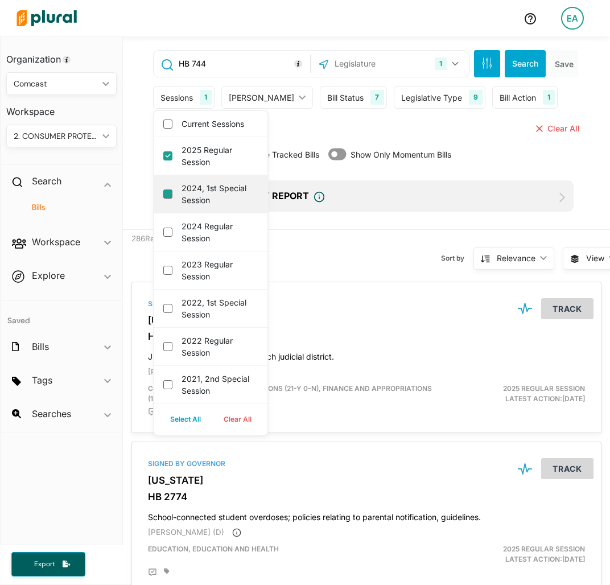
click at [170, 193] on session "2024, 1st Special Session" at bounding box center [167, 193] width 9 height 9
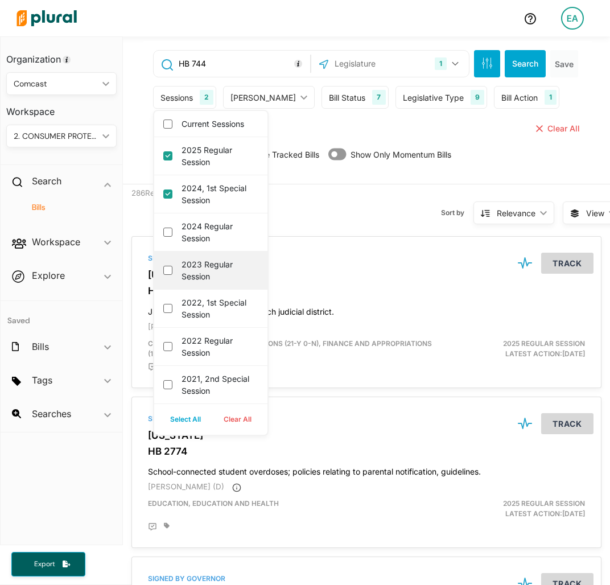
drag, startPoint x: 166, startPoint y: 228, endPoint x: 171, endPoint y: 256, distance: 28.4
click at [166, 229] on session "2024 Regular Session" at bounding box center [167, 232] width 9 height 9
click at [167, 270] on session "2023 Regular Session" at bounding box center [167, 270] width 9 height 9
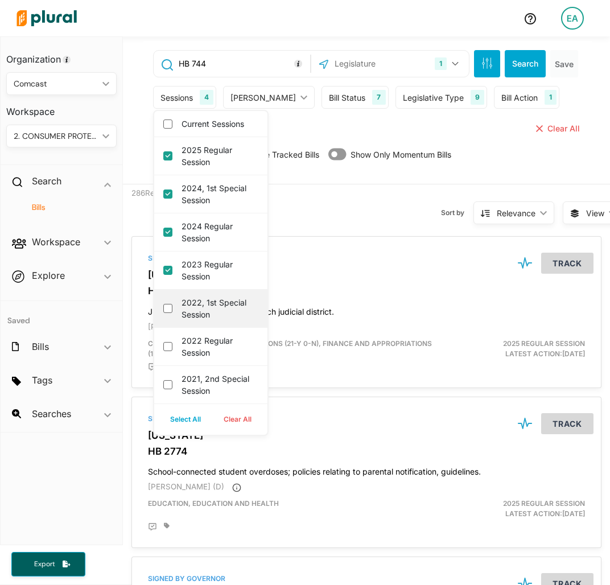
click at [160, 308] on div "2022, 1st Special Session" at bounding box center [210, 309] width 113 height 38
drag, startPoint x: 166, startPoint y: 307, endPoint x: 167, endPoint y: 324, distance: 17.2
click at [167, 307] on session "2022, 1st Special Session" at bounding box center [167, 308] width 9 height 9
drag, startPoint x: 164, startPoint y: 344, endPoint x: 382, endPoint y: 179, distance: 273.8
click at [163, 344] on session "2022 Regular Session" at bounding box center [167, 346] width 9 height 9
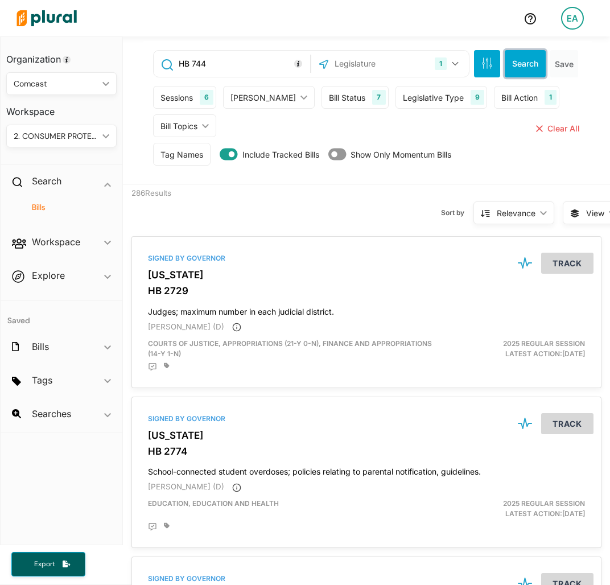
drag, startPoint x: 512, startPoint y: 56, endPoint x: 508, endPoint y: 61, distance: 6.4
click at [512, 57] on button "Search" at bounding box center [525, 63] width 41 height 27
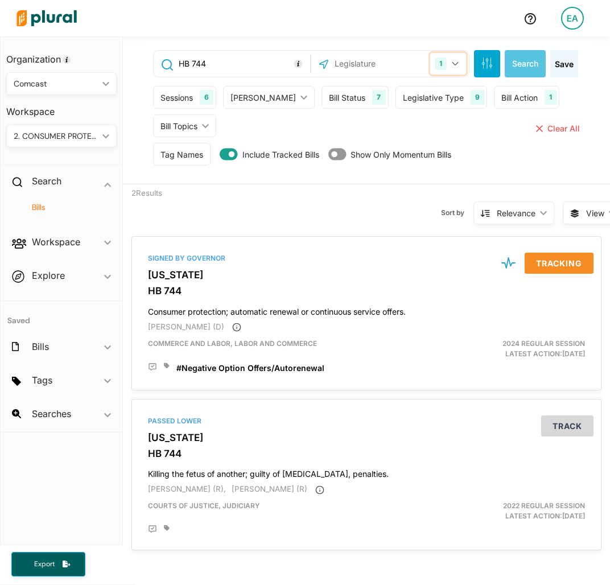
drag, startPoint x: 437, startPoint y: 68, endPoint x: 410, endPoint y: 66, distance: 27.4
click at [437, 68] on div "1" at bounding box center [441, 63] width 12 height 13
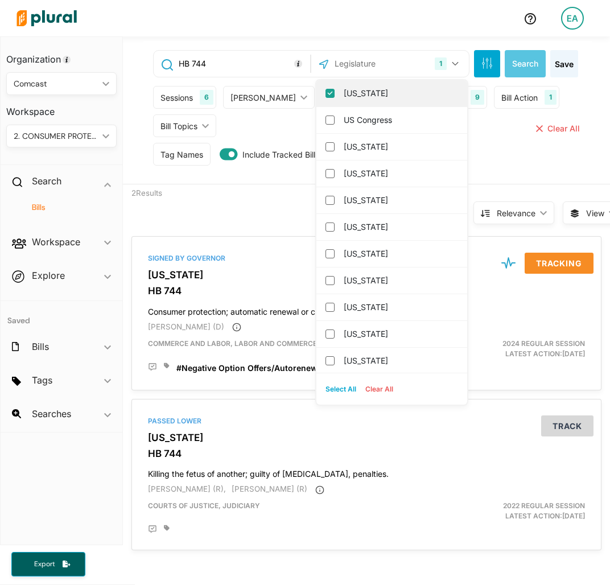
click at [344, 92] on label "[US_STATE]" at bounding box center [400, 93] width 112 height 17
click at [335, 92] on input "[US_STATE]" at bounding box center [329, 93] width 9 height 9
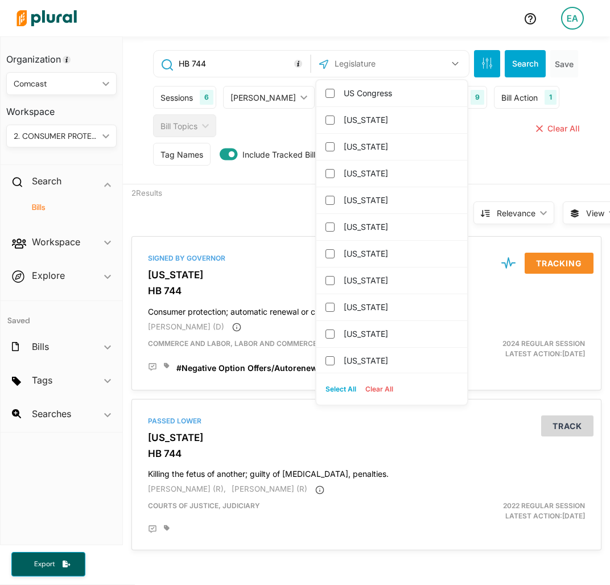
click at [352, 55] on input "text" at bounding box center [388, 64] width 111 height 22
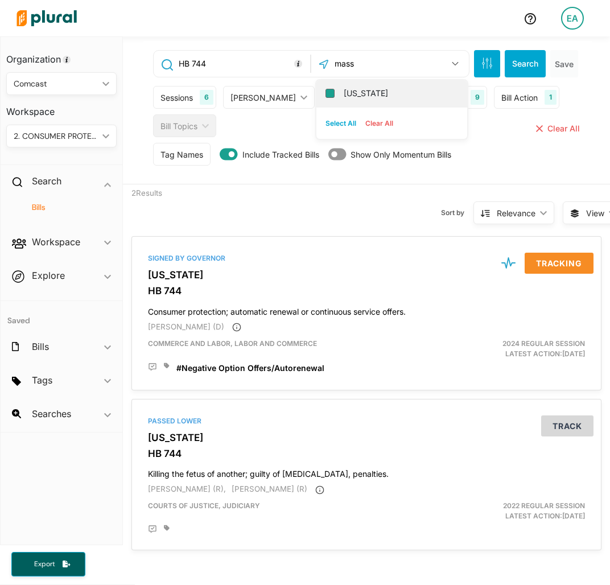
click at [325, 96] on input "[US_STATE]" at bounding box center [329, 93] width 9 height 9
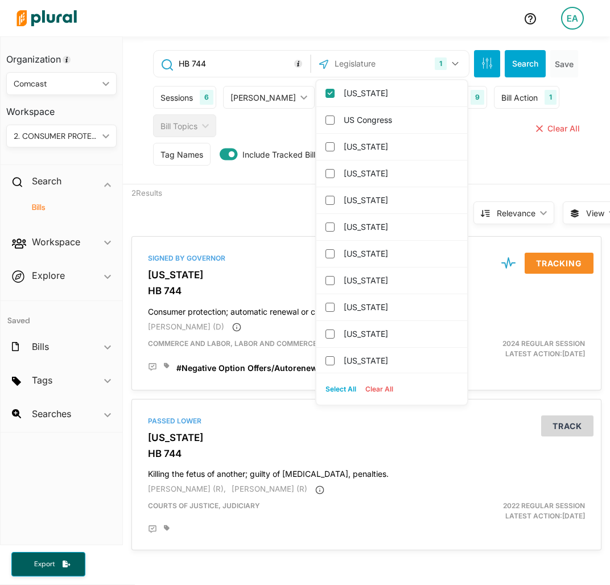
click at [264, 65] on input "HB 744" at bounding box center [243, 64] width 130 height 22
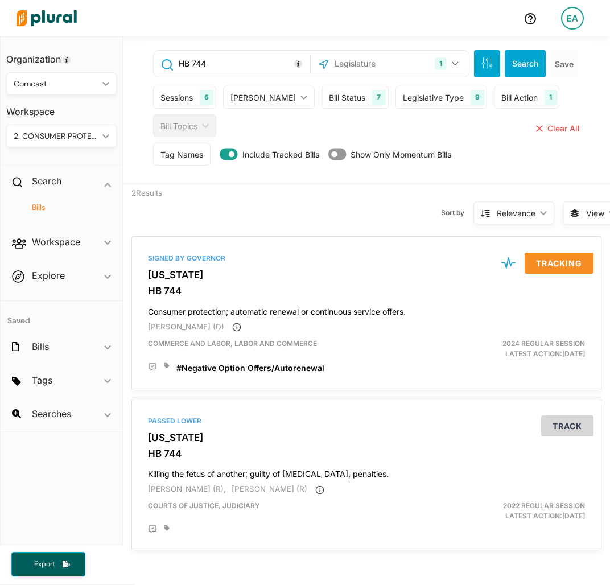
click at [264, 65] on input "HB 744" at bounding box center [243, 64] width 130 height 22
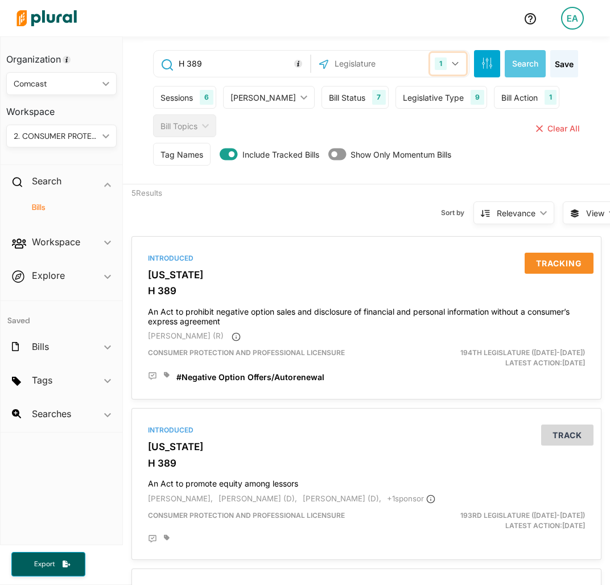
click at [439, 55] on button "1" at bounding box center [448, 64] width 36 height 22
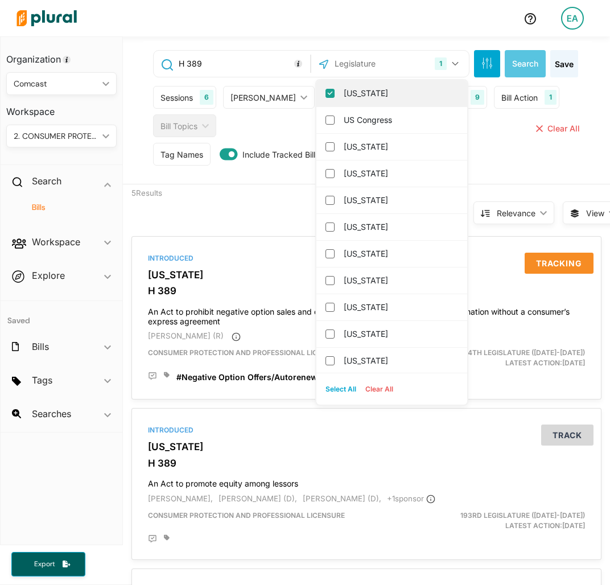
click at [405, 100] on label "[US_STATE]" at bounding box center [400, 93] width 112 height 17
click at [335, 98] on input "[US_STATE]" at bounding box center [329, 93] width 9 height 9
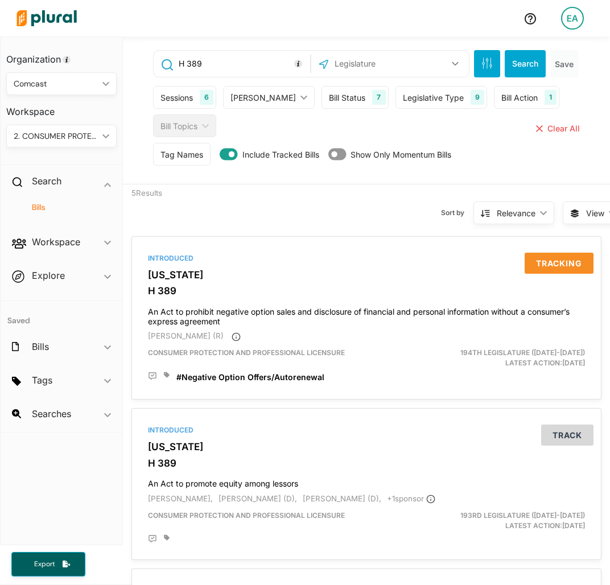
click at [382, 63] on input "text" at bounding box center [388, 64] width 111 height 22
click at [325, 96] on input "[US_STATE]" at bounding box center [329, 93] width 9 height 9
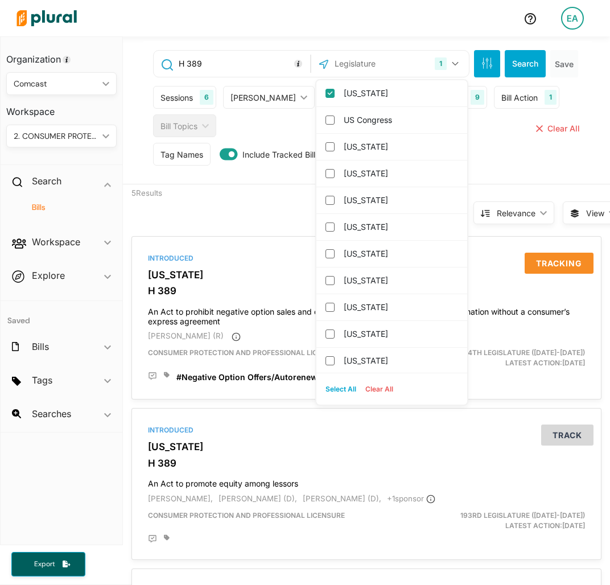
click at [252, 63] on input "H 389" at bounding box center [243, 64] width 130 height 22
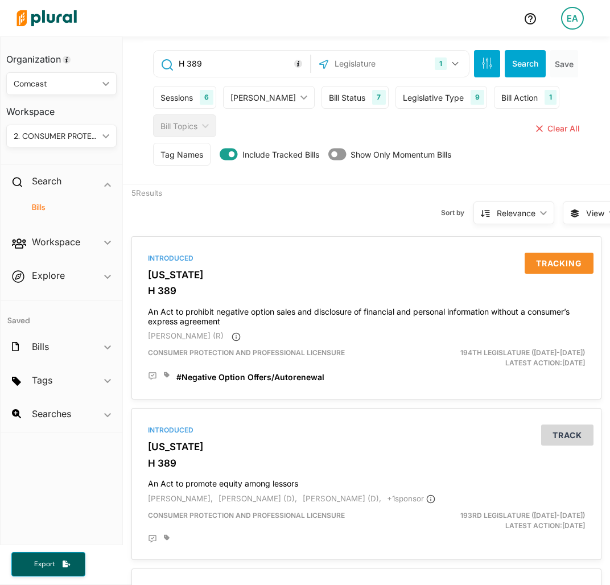
click at [252, 63] on input "H 389" at bounding box center [243, 64] width 130 height 22
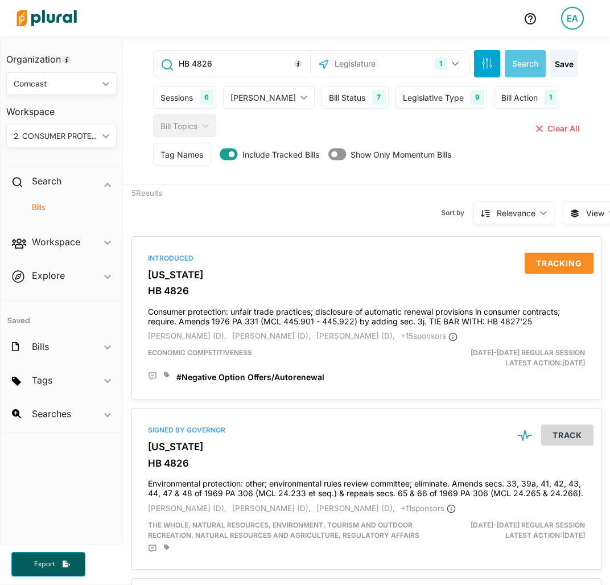
click at [244, 65] on input "HB 4826" at bounding box center [243, 64] width 130 height 22
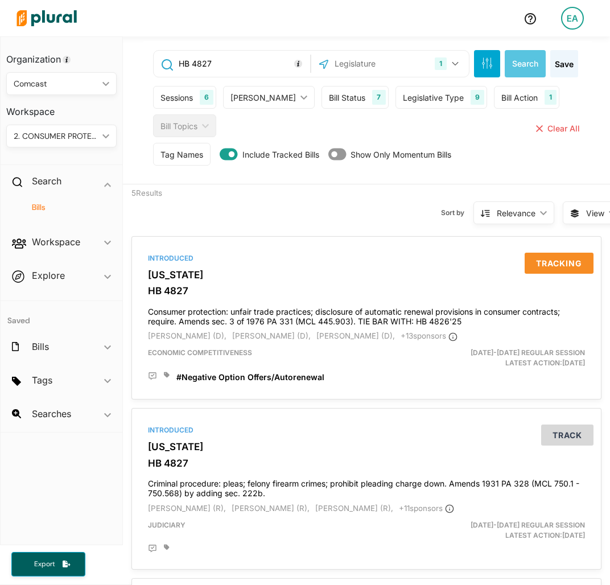
click at [242, 66] on input "HB 4827" at bounding box center [243, 64] width 130 height 22
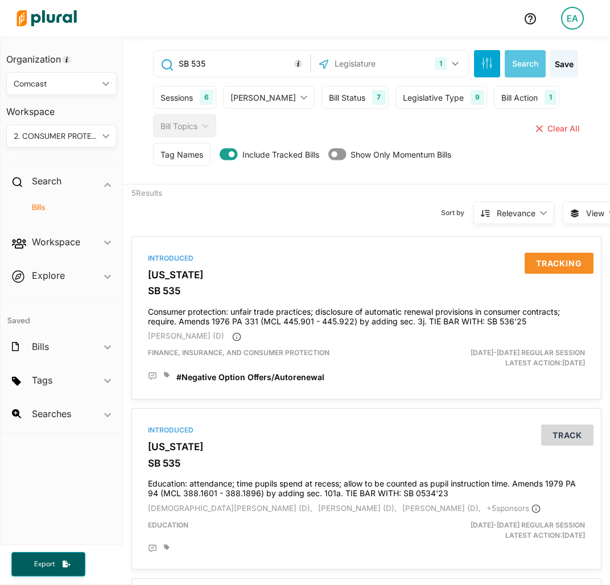
click at [238, 56] on input "SB 535" at bounding box center [243, 64] width 130 height 22
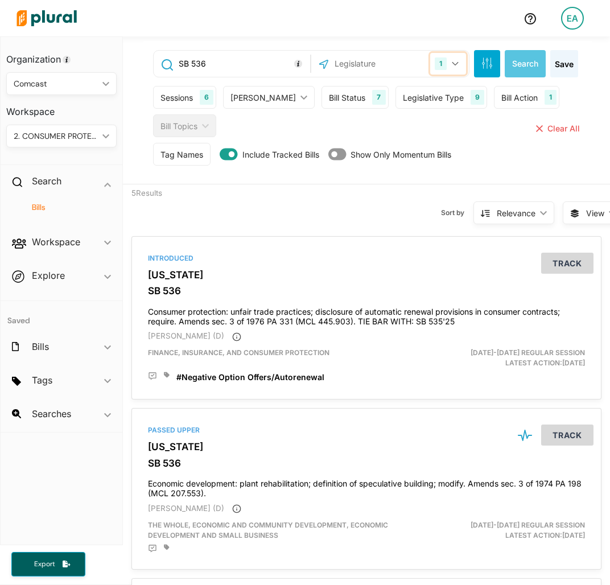
drag, startPoint x: 428, startPoint y: 60, endPoint x: 423, endPoint y: 72, distance: 13.8
click at [435, 60] on div "1" at bounding box center [441, 63] width 12 height 13
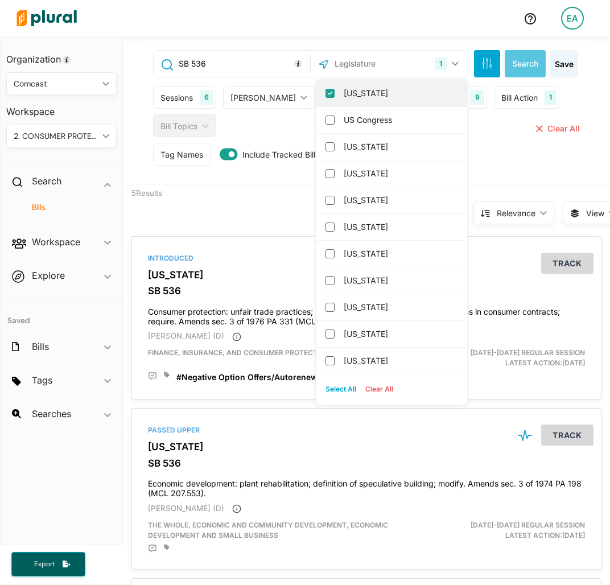
click at [384, 93] on label "[US_STATE]" at bounding box center [400, 93] width 112 height 17
click at [335, 93] on input "[US_STATE]" at bounding box center [329, 93] width 9 height 9
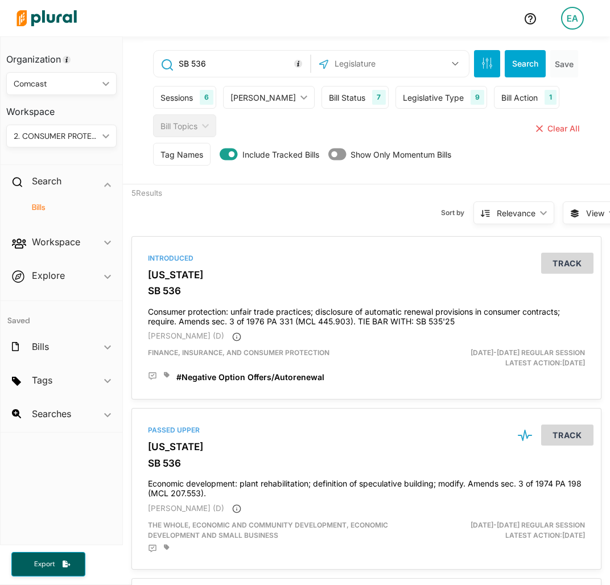
click at [376, 65] on input "text" at bounding box center [388, 64] width 111 height 22
click at [325, 95] on input "[US_STATE]" at bounding box center [329, 93] width 9 height 9
click at [235, 67] on input "SB 536" at bounding box center [243, 64] width 130 height 22
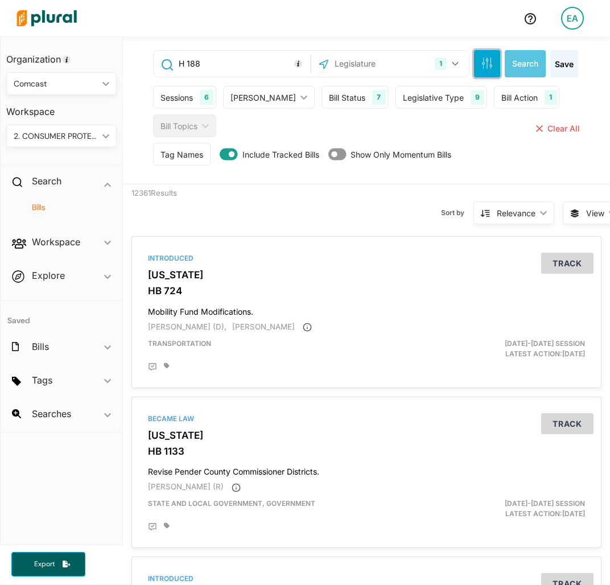
click at [481, 57] on icon "button" at bounding box center [486, 62] width 11 height 11
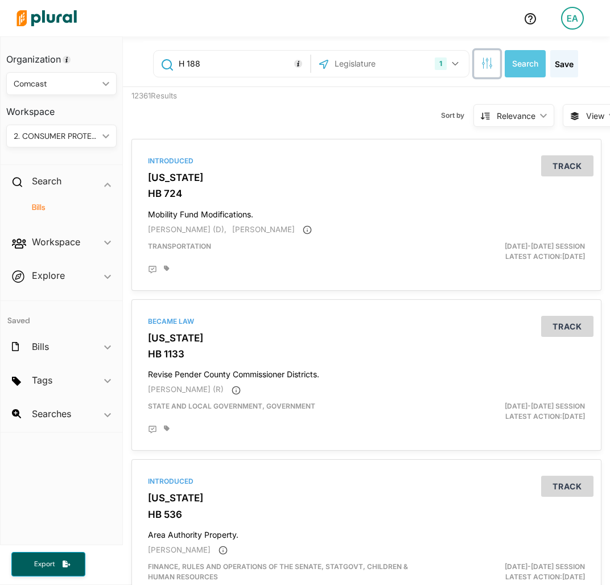
click at [485, 64] on button "button" at bounding box center [487, 63] width 26 height 27
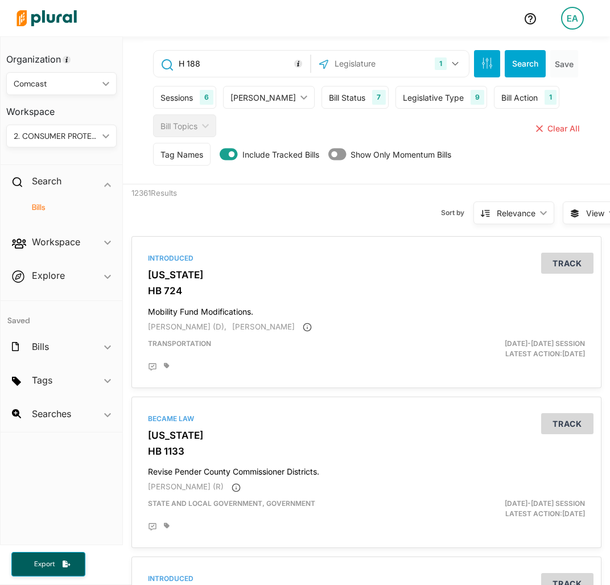
click at [187, 97] on div "Sessions" at bounding box center [176, 98] width 32 height 12
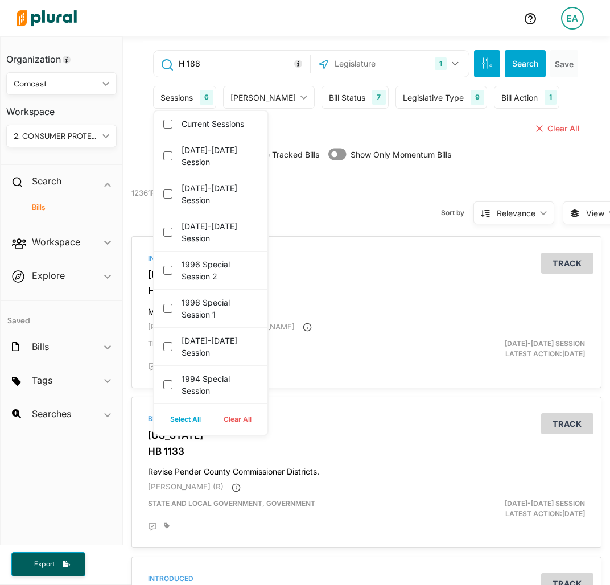
click at [171, 421] on button "Select All" at bounding box center [185, 419] width 53 height 17
click at [238, 416] on button "Clear All" at bounding box center [237, 419] width 51 height 17
click at [196, 154] on label "[DATE]-[DATE] Session" at bounding box center [219, 156] width 75 height 24
click at [172, 154] on input "[DATE]-[DATE] Session" at bounding box center [167, 155] width 9 height 9
drag, startPoint x: 518, startPoint y: 58, endPoint x: 503, endPoint y: 102, distance: 46.4
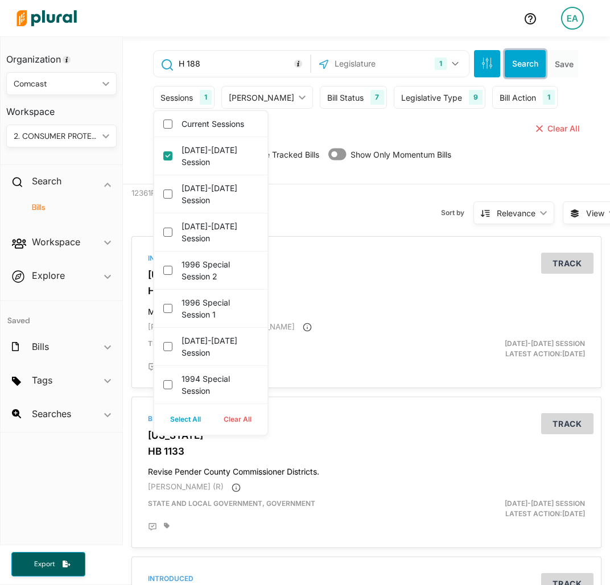
click at [518, 57] on button "Search" at bounding box center [525, 63] width 41 height 27
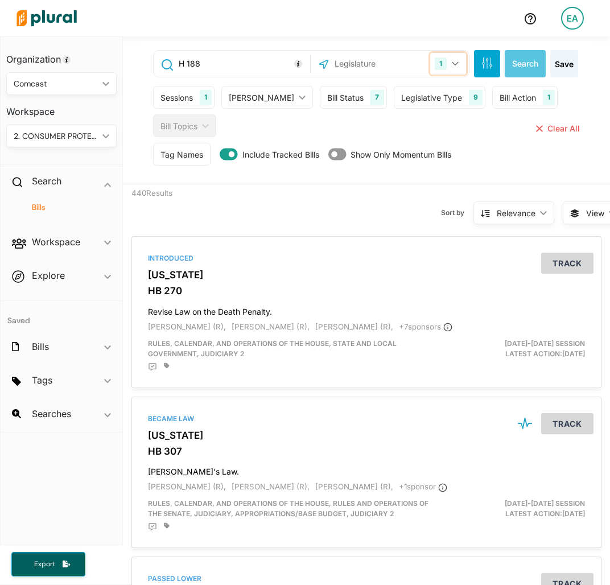
click at [437, 65] on div "1" at bounding box center [441, 63] width 12 height 13
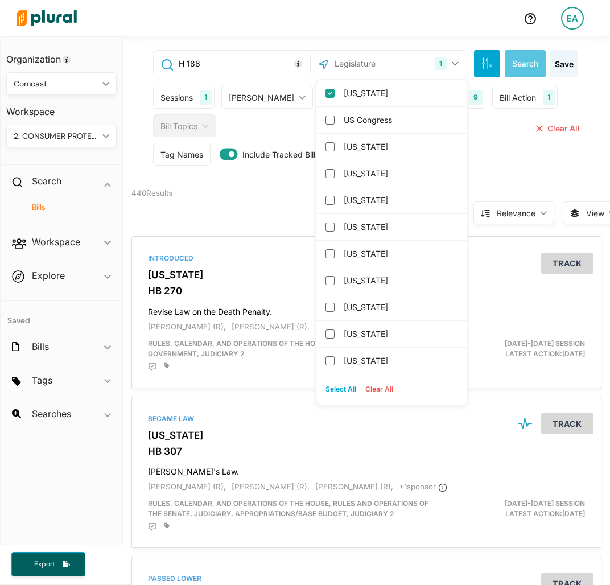
click at [184, 94] on div "Sessions" at bounding box center [176, 98] width 32 height 12
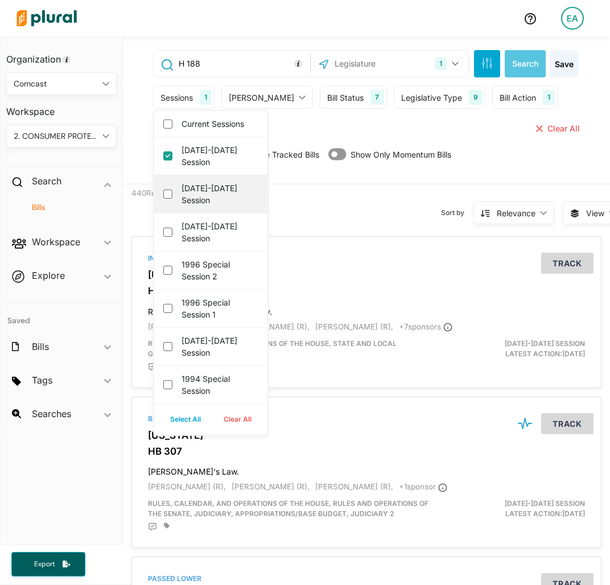
click at [185, 182] on label "[DATE]-[DATE] Session" at bounding box center [219, 194] width 75 height 24
click at [172, 189] on input "[DATE]-[DATE] Session" at bounding box center [167, 193] width 9 height 9
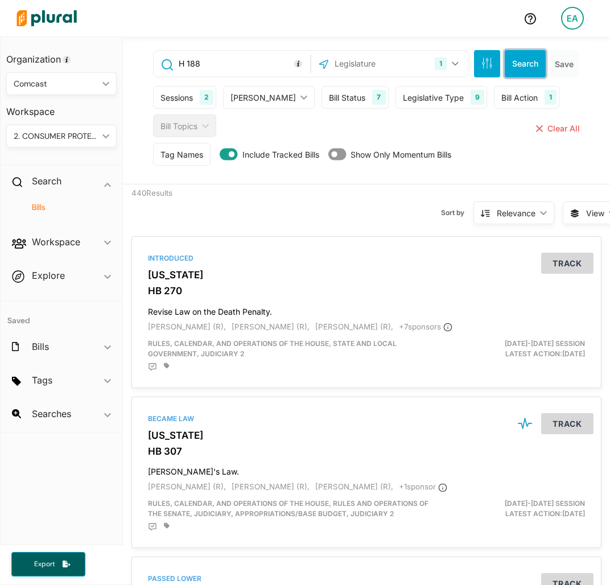
click at [522, 51] on button "Search" at bounding box center [525, 63] width 41 height 27
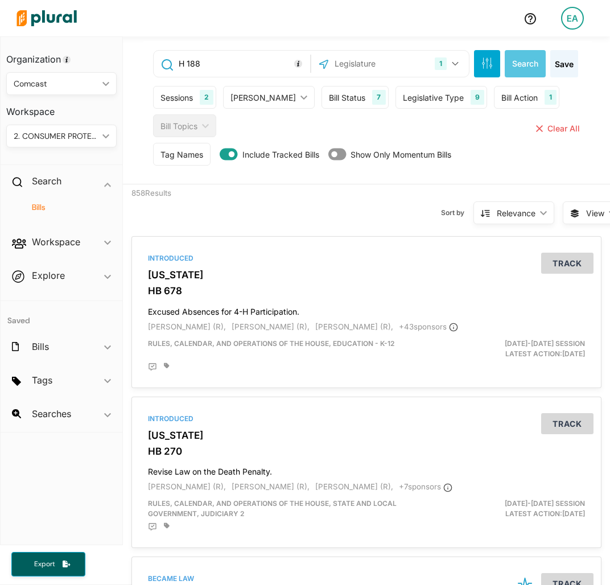
click at [191, 102] on div "Sessions" at bounding box center [176, 98] width 32 height 12
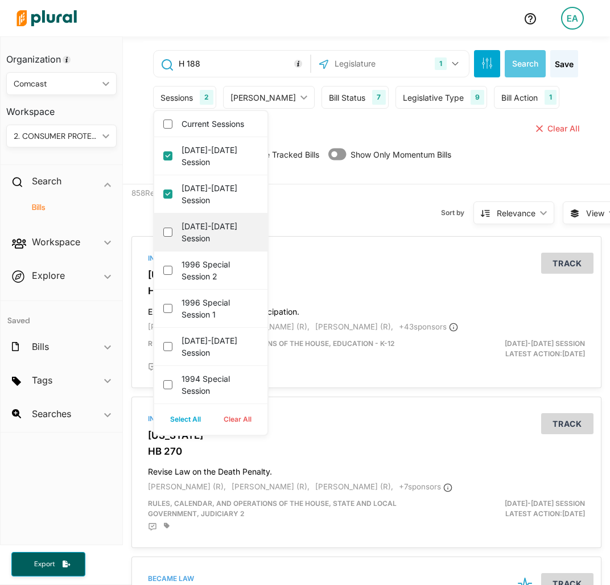
click at [198, 230] on label "[DATE]-[DATE] Session" at bounding box center [219, 232] width 75 height 24
click at [172, 230] on input "[DATE]-[DATE] Session" at bounding box center [167, 232] width 9 height 9
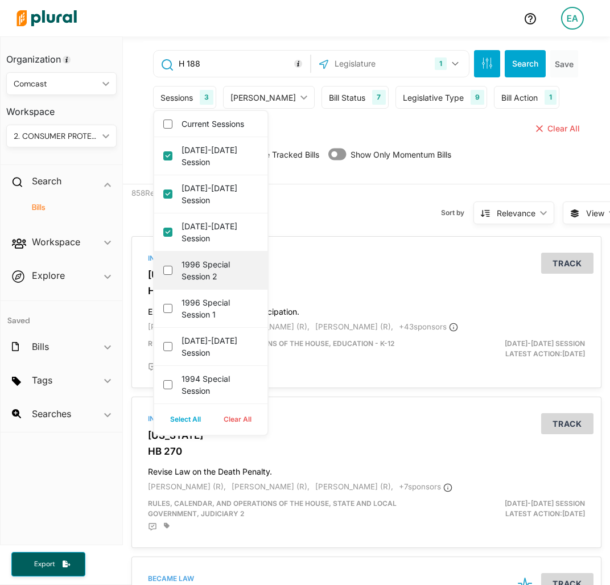
click at [204, 268] on label "1996 Special Session 2" at bounding box center [219, 270] width 75 height 24
click at [172, 268] on 2 "1996 Special Session 2" at bounding box center [167, 270] width 9 height 9
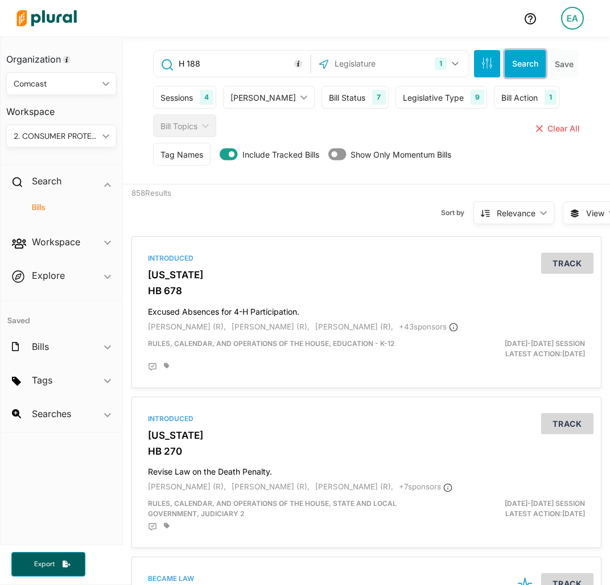
click at [510, 60] on button "Search" at bounding box center [525, 63] width 41 height 27
